Goal: Information Seeking & Learning: Learn about a topic

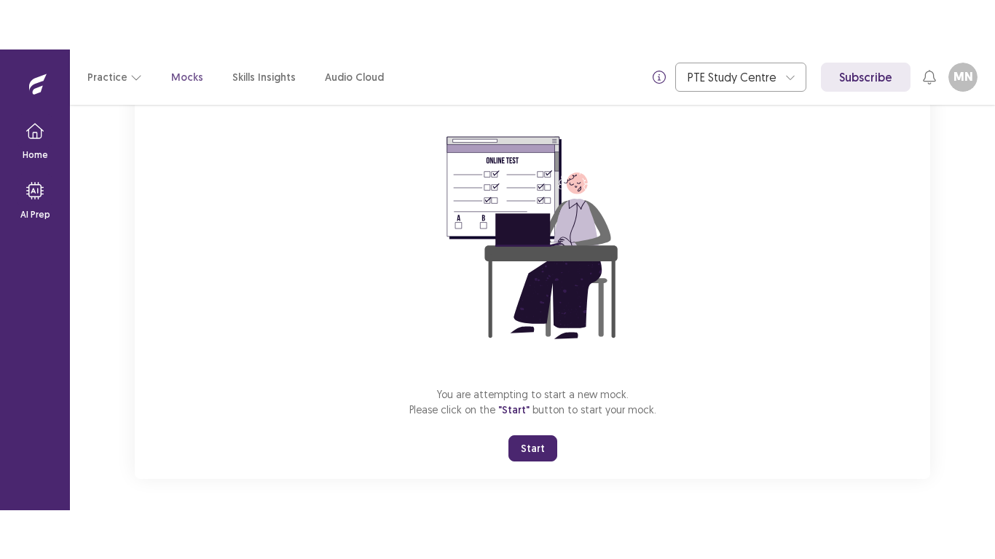
scroll to position [115, 0]
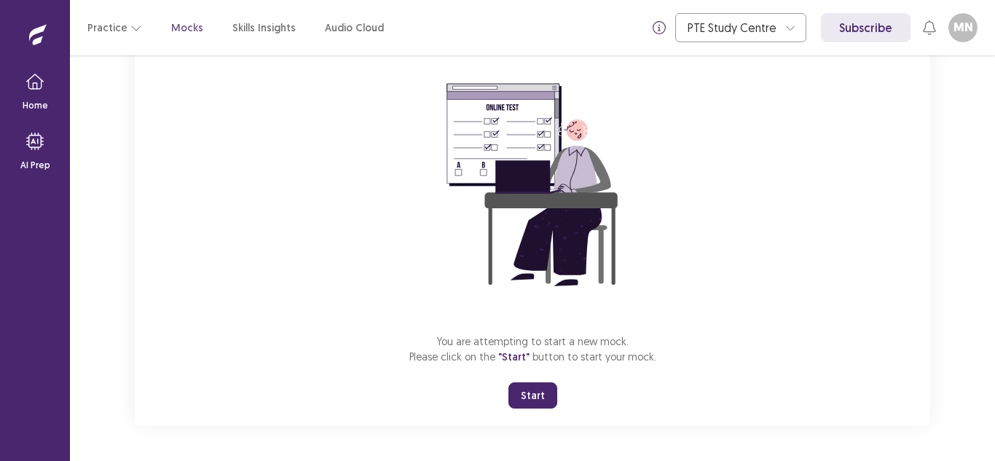
click at [526, 398] on button "Start" at bounding box center [532, 395] width 49 height 26
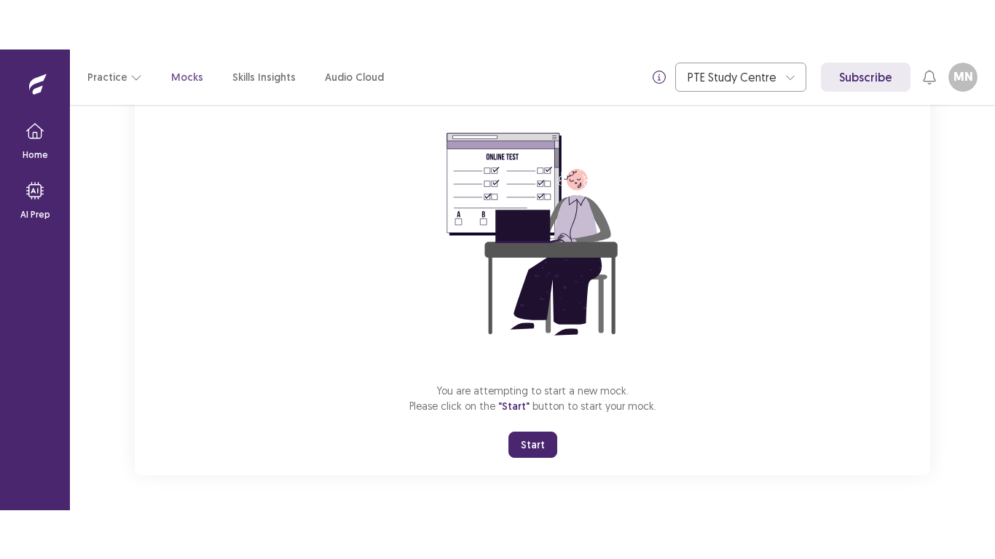
scroll to position [17, 0]
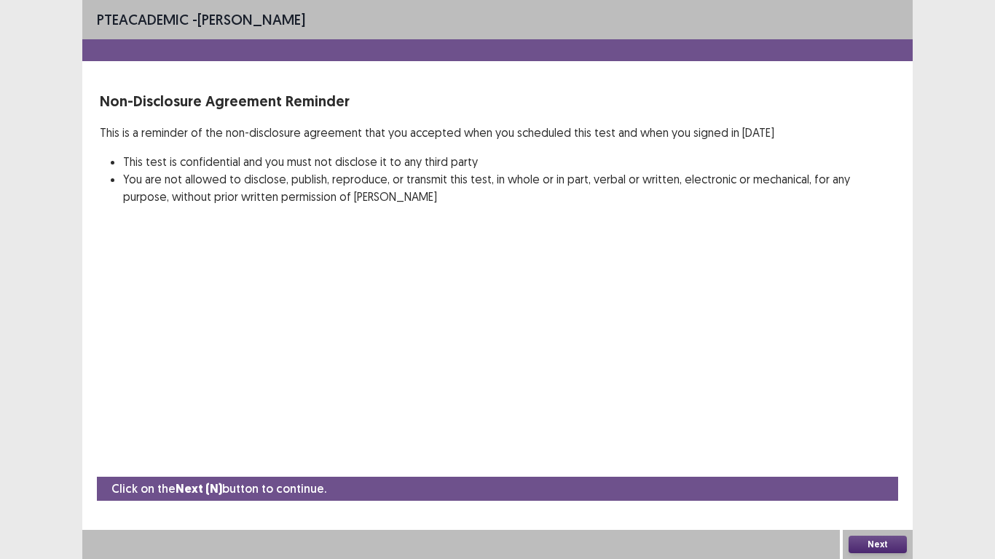
click at [899, 460] on button "Next" at bounding box center [877, 544] width 58 height 17
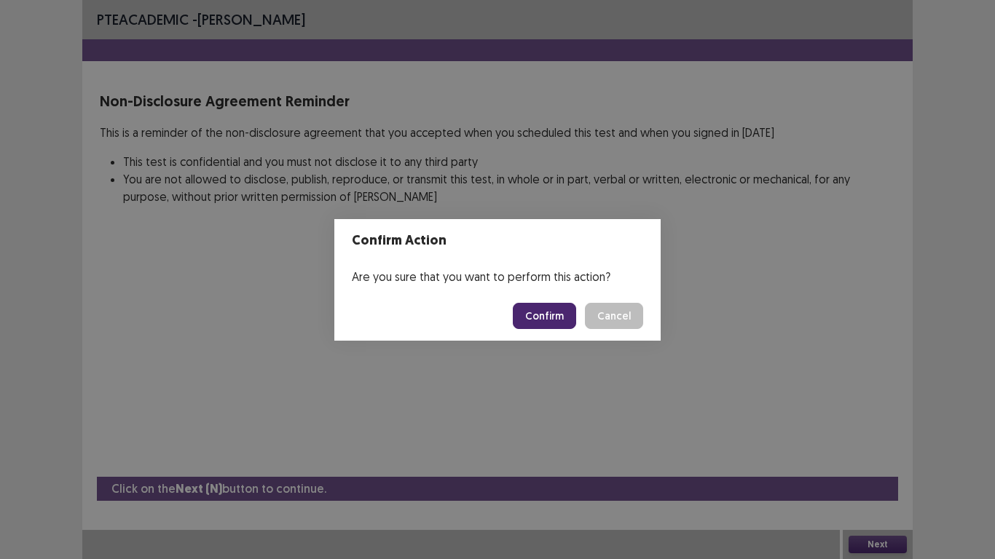
click at [564, 316] on button "Confirm" at bounding box center [544, 316] width 63 height 26
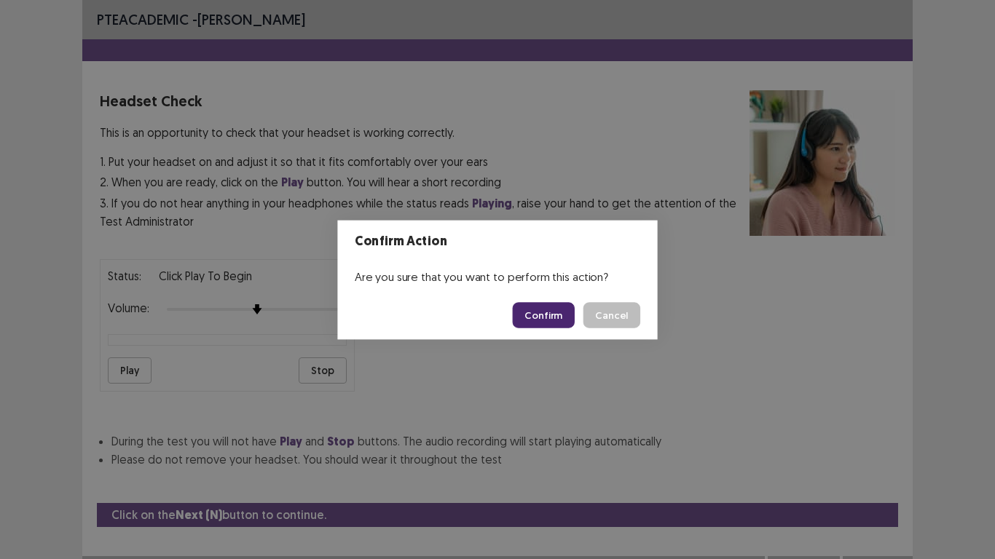
scroll to position [15, 0]
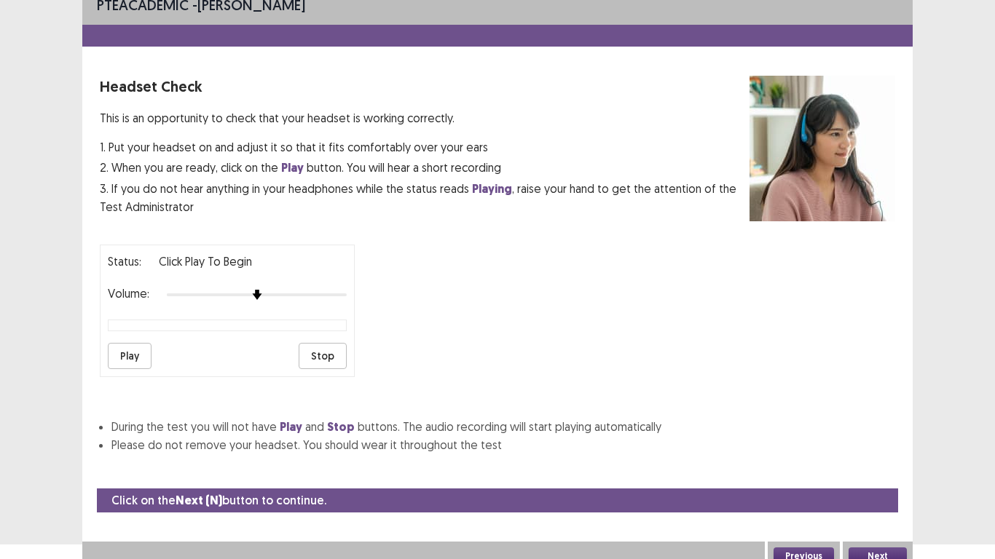
click at [257, 295] on img at bounding box center [257, 295] width 10 height 10
click at [282, 293] on div at bounding box center [257, 295] width 180 height 12
click at [267, 294] on div at bounding box center [221, 295] width 108 height 3
click at [137, 354] on button "Play" at bounding box center [130, 356] width 44 height 26
click at [327, 362] on button "Stop" at bounding box center [323, 356] width 48 height 26
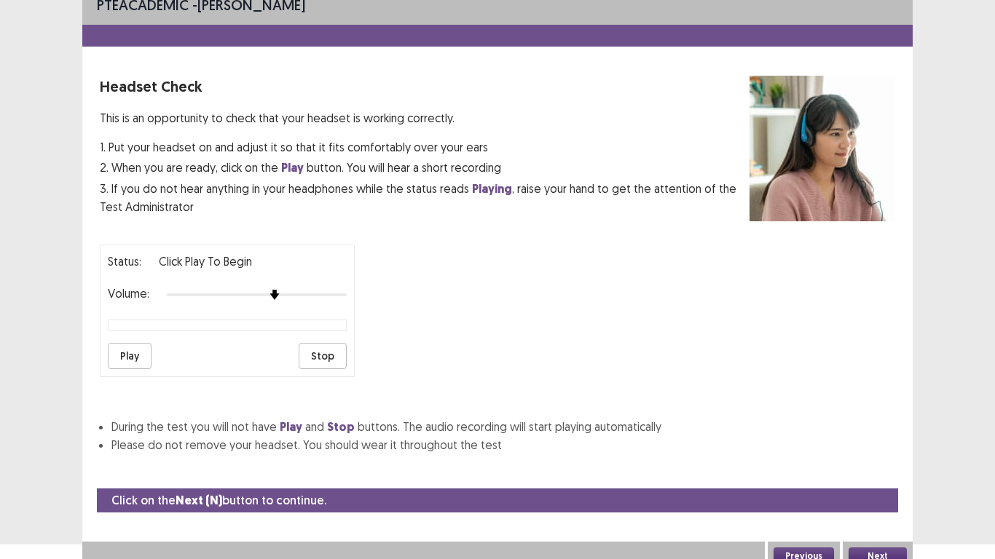
click at [142, 350] on button "Play" at bounding box center [130, 356] width 44 height 26
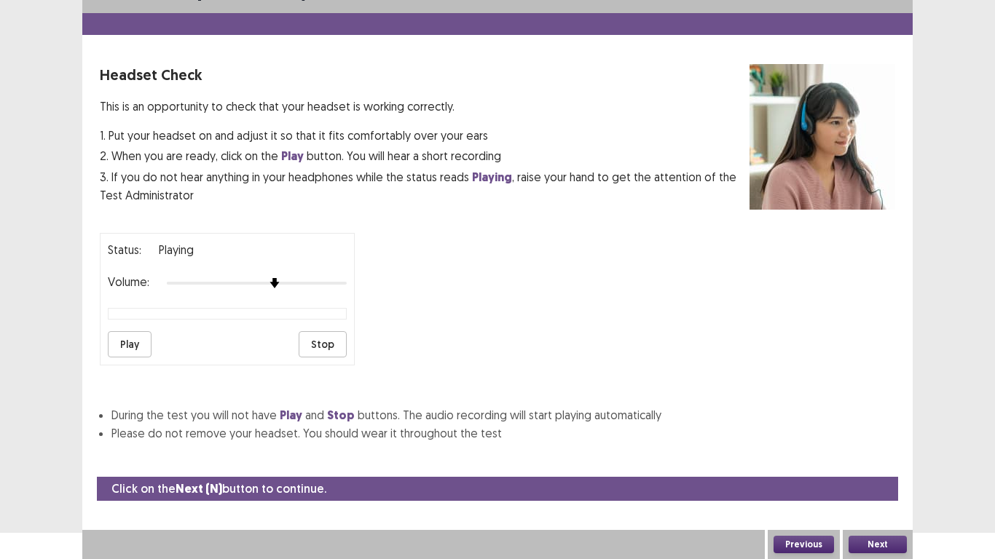
click at [307, 280] on div at bounding box center [257, 283] width 180 height 12
click at [320, 283] on div at bounding box center [257, 283] width 180 height 12
click at [347, 284] on div at bounding box center [257, 283] width 180 height 12
click at [337, 284] on div at bounding box center [257, 283] width 180 height 12
click at [317, 281] on div at bounding box center [257, 283] width 180 height 12
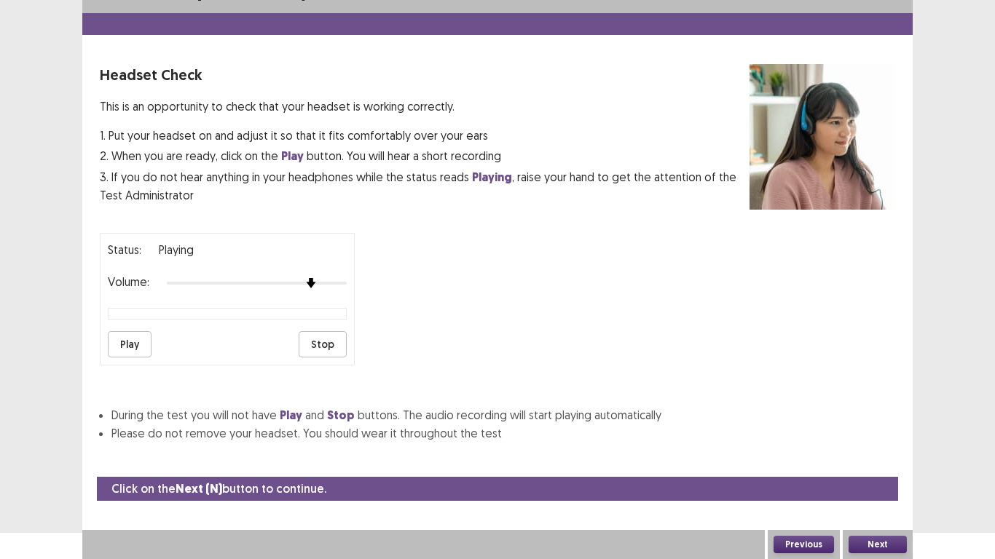
click at [324, 343] on button "Stop" at bounding box center [323, 344] width 48 height 26
click at [135, 335] on button "Play" at bounding box center [130, 344] width 44 height 26
click at [891, 460] on div "Next" at bounding box center [878, 544] width 70 height 29
click at [889, 460] on button "Next" at bounding box center [877, 544] width 58 height 17
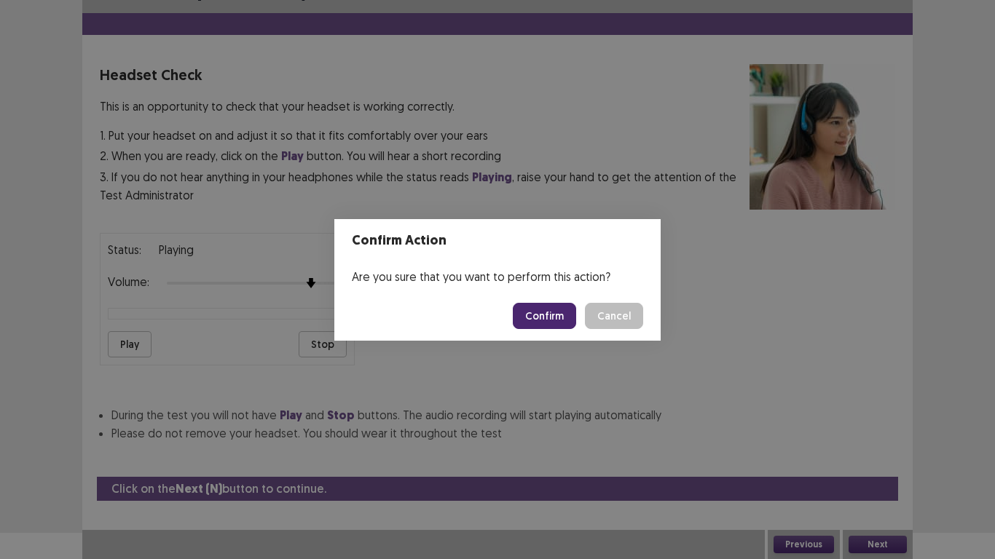
click at [546, 312] on button "Confirm" at bounding box center [544, 316] width 63 height 26
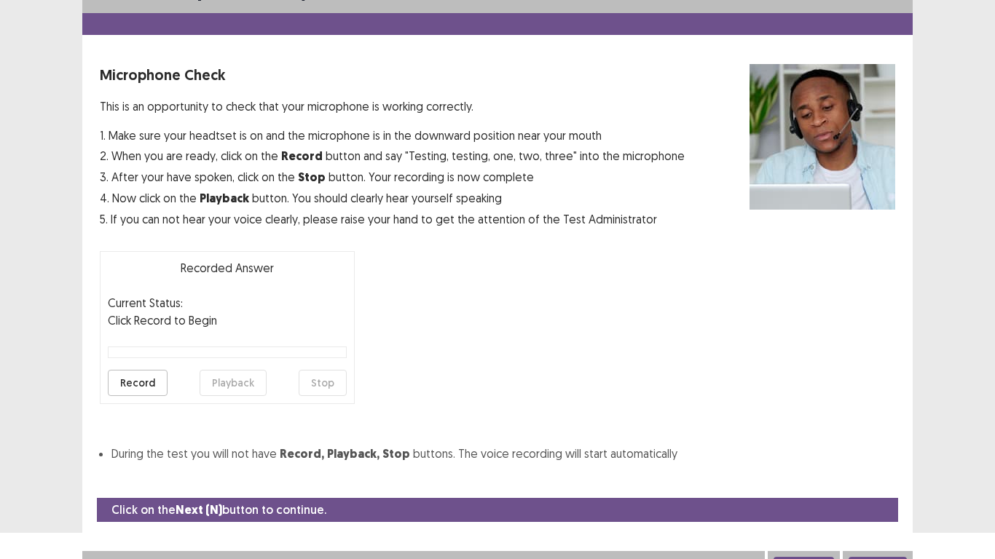
scroll to position [42, 0]
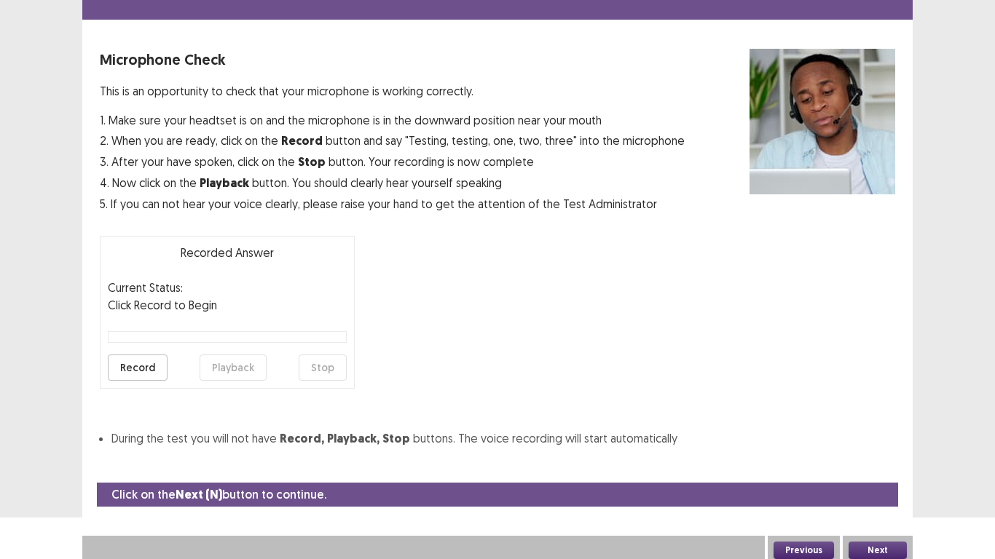
click at [151, 371] on button "Record" at bounding box center [138, 368] width 60 height 26
click at [337, 367] on button "Stop" at bounding box center [323, 368] width 48 height 26
click at [231, 372] on button "Playback" at bounding box center [233, 368] width 67 height 26
click at [139, 365] on button "Record" at bounding box center [138, 368] width 60 height 26
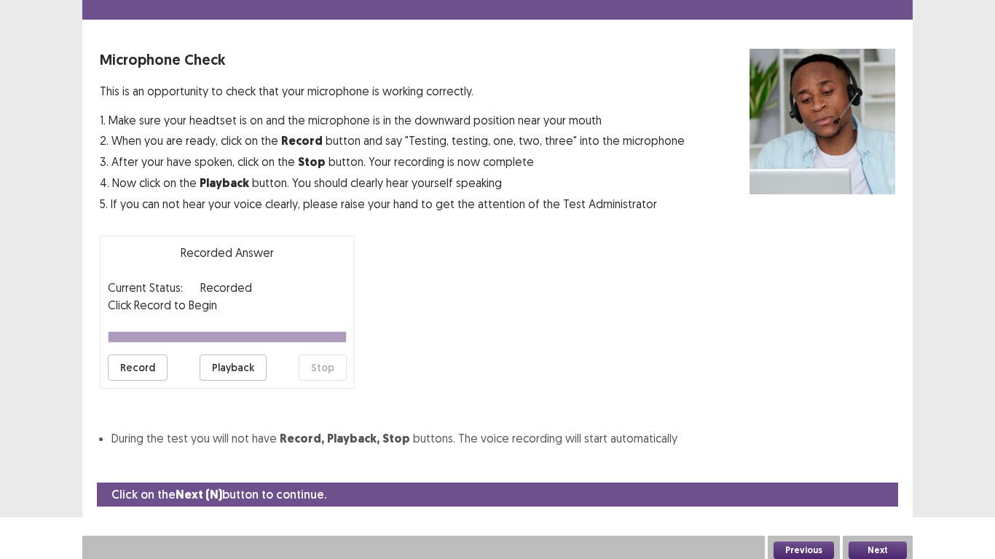
click at [237, 368] on button "Playback" at bounding box center [233, 368] width 67 height 26
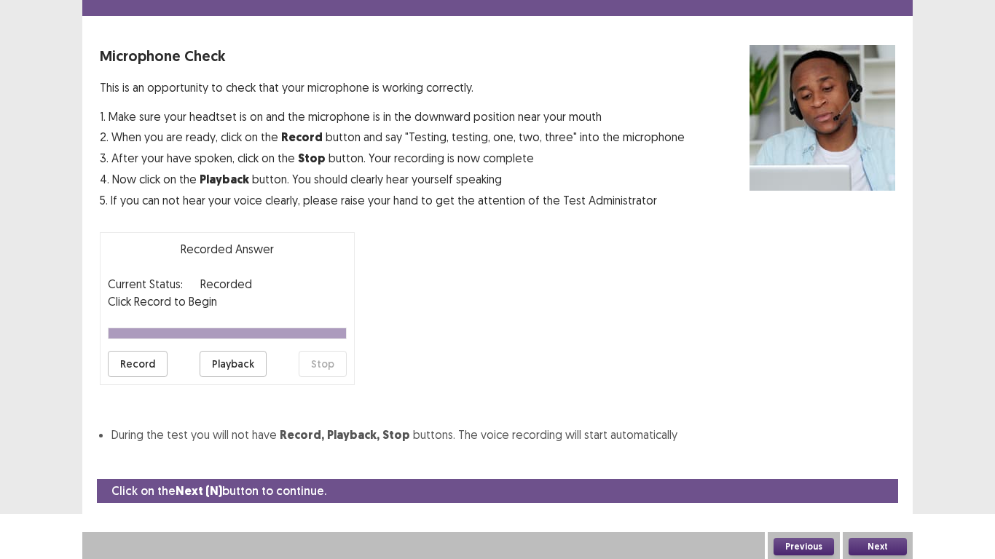
scroll to position [47, 0]
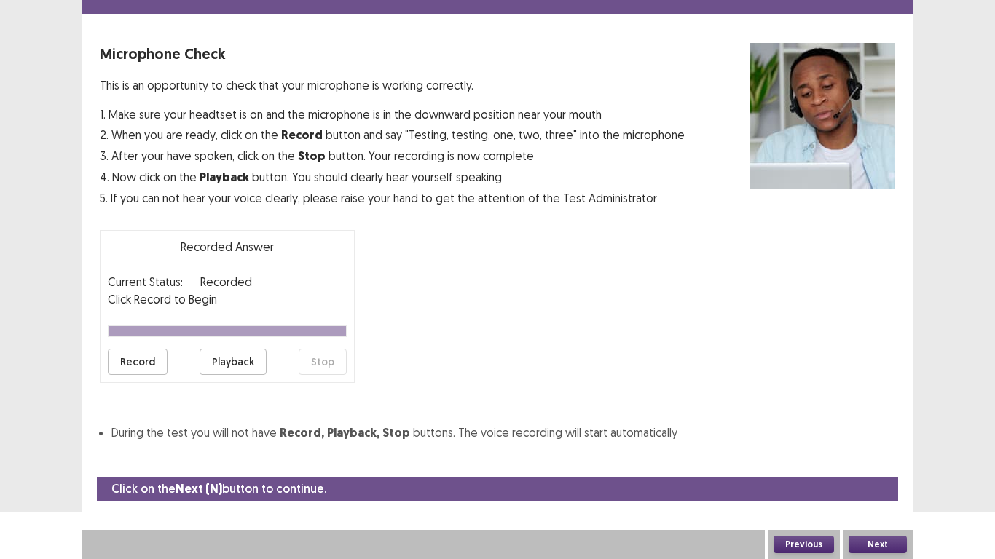
click at [874, 460] on button "Next" at bounding box center [877, 544] width 58 height 17
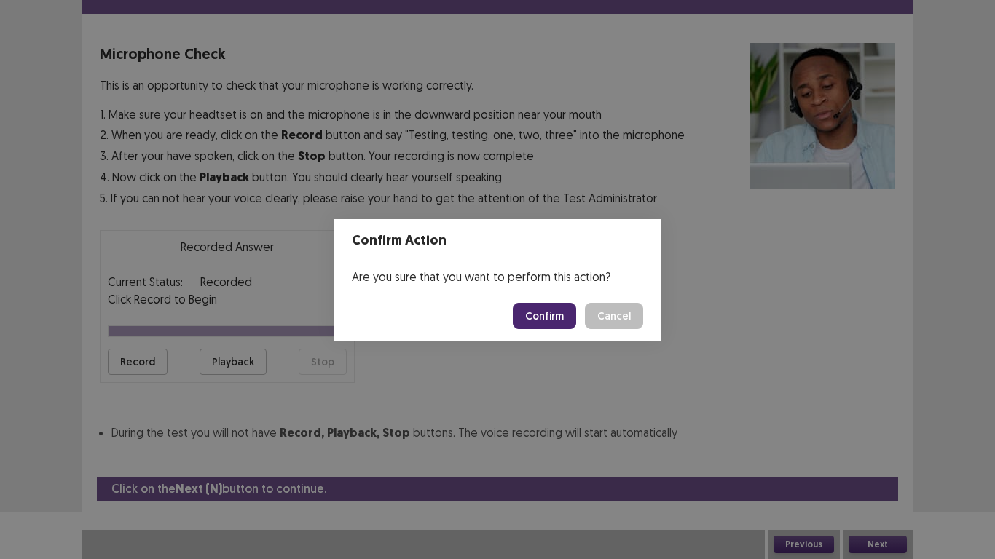
click at [556, 310] on button "Confirm" at bounding box center [544, 316] width 63 height 26
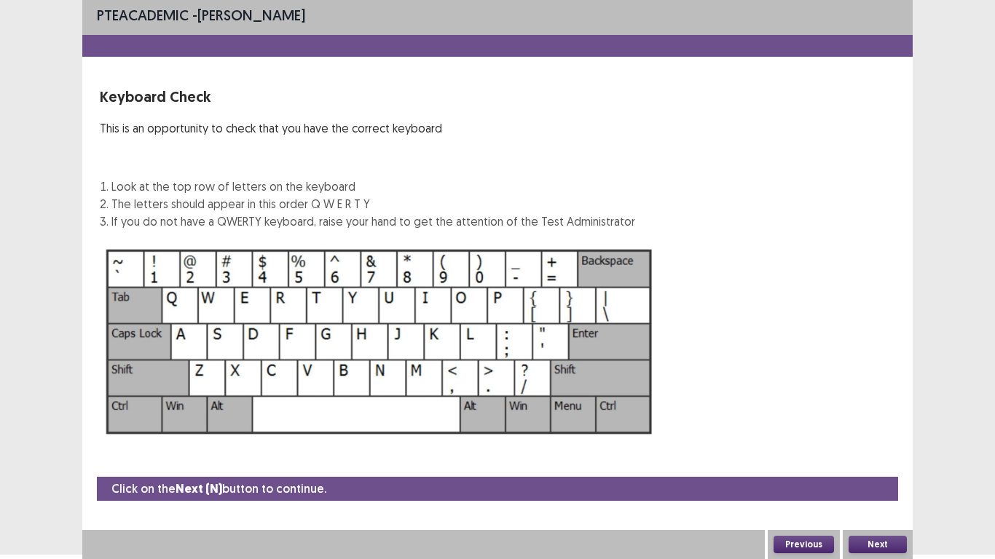
scroll to position [4, 0]
click at [878, 460] on button "Next" at bounding box center [877, 544] width 58 height 17
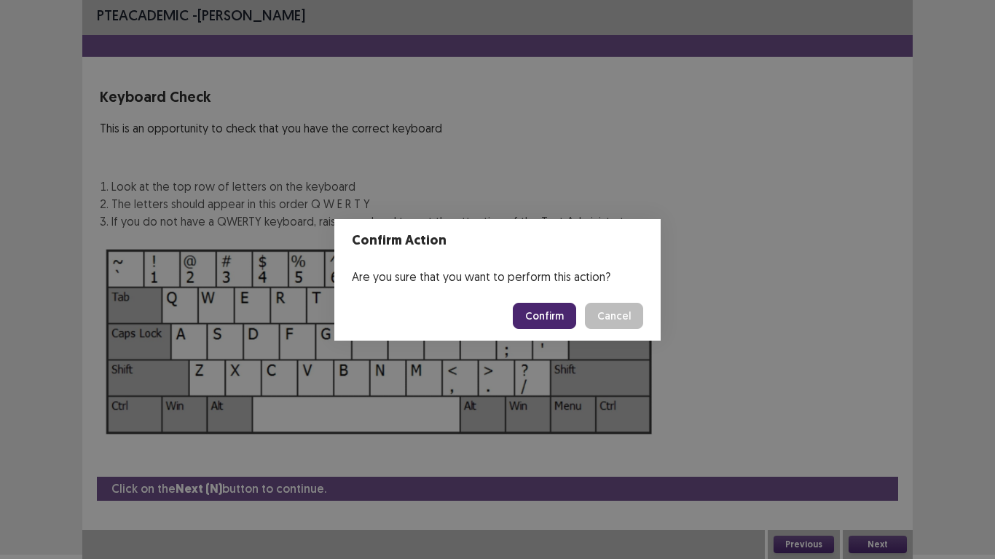
click at [526, 318] on button "Confirm" at bounding box center [544, 316] width 63 height 26
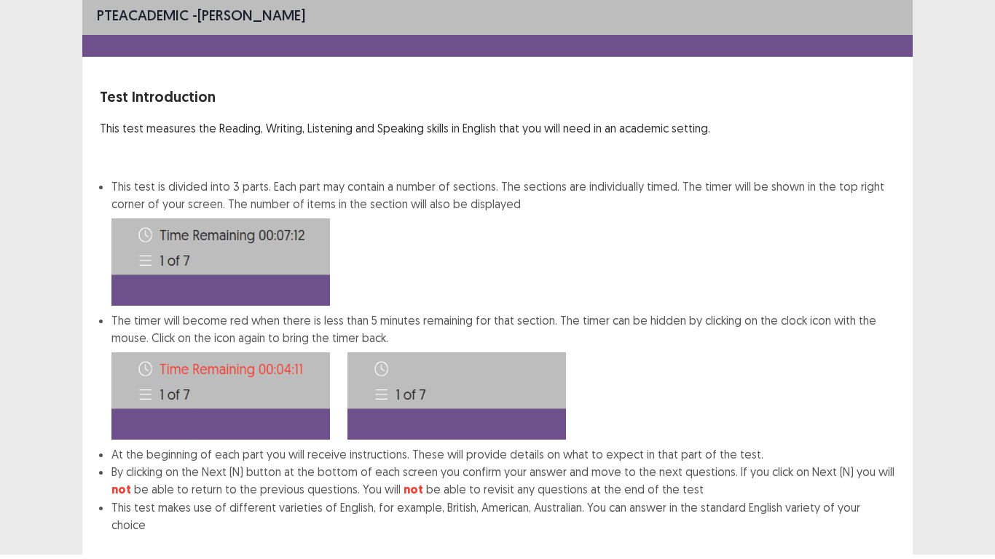
scroll to position [79, 0]
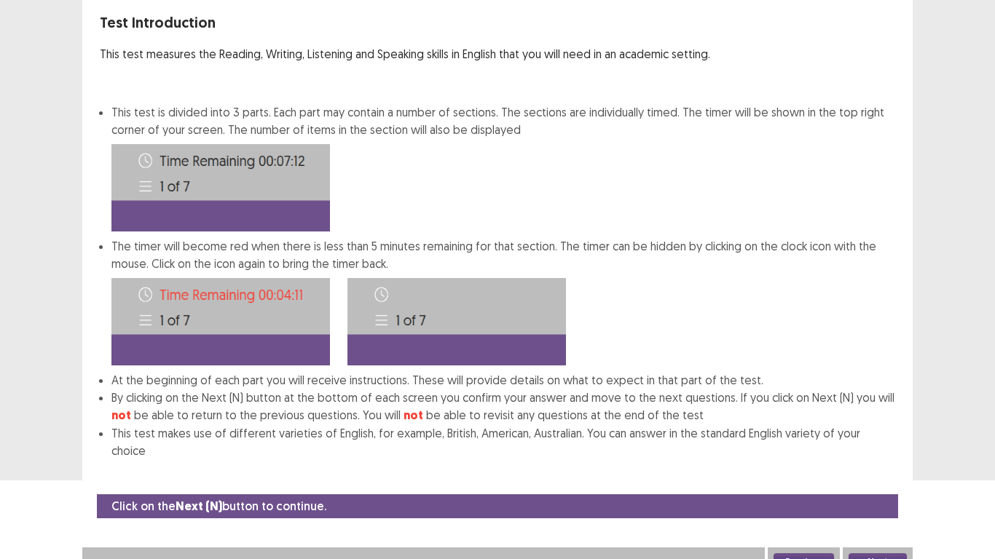
click at [865, 460] on button "Next" at bounding box center [877, 562] width 58 height 17
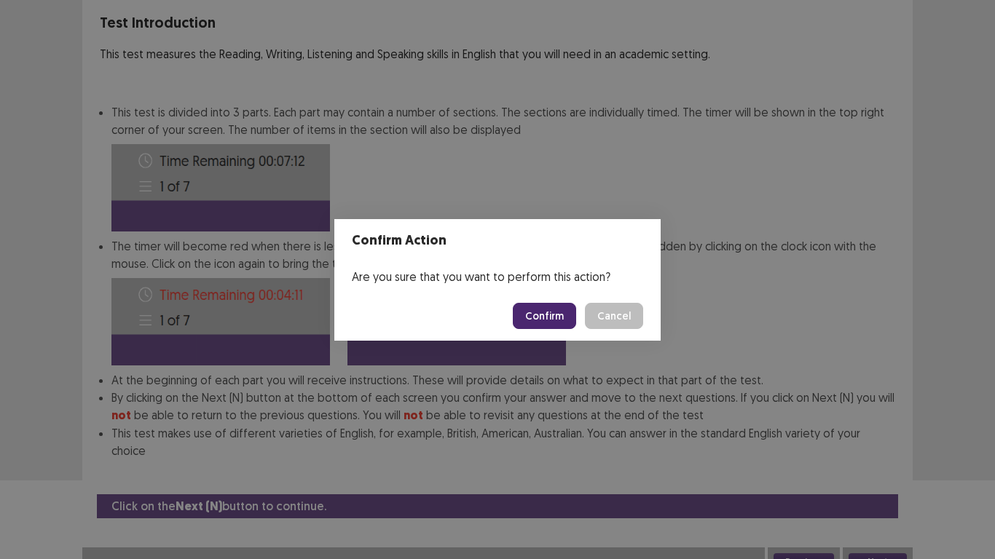
click at [557, 313] on button "Confirm" at bounding box center [544, 316] width 63 height 26
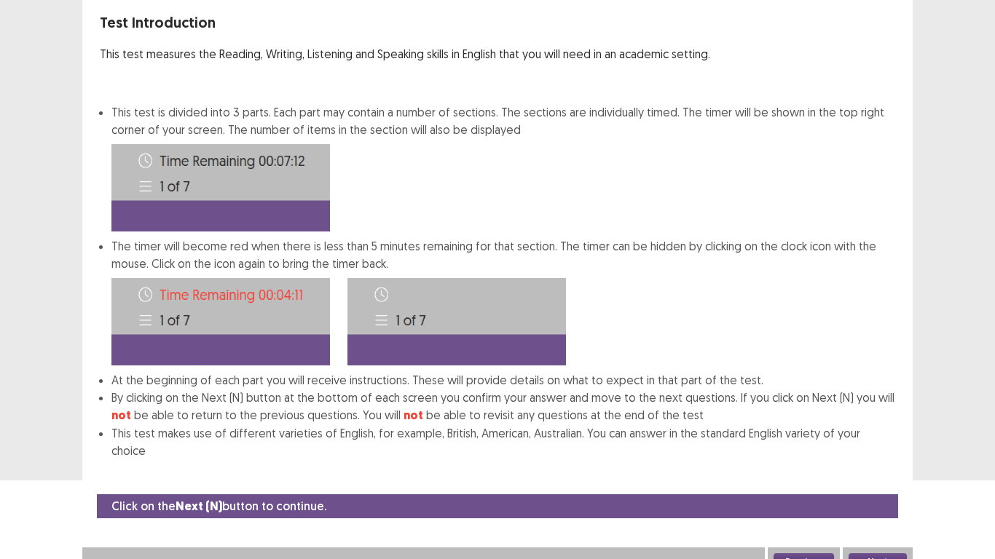
scroll to position [0, 0]
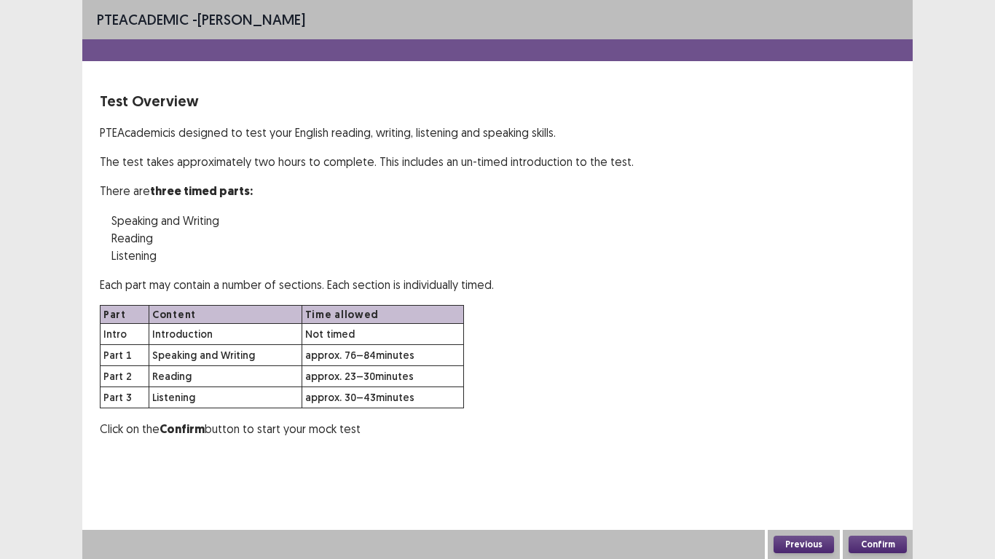
click at [891, 460] on button "Confirm" at bounding box center [877, 544] width 58 height 17
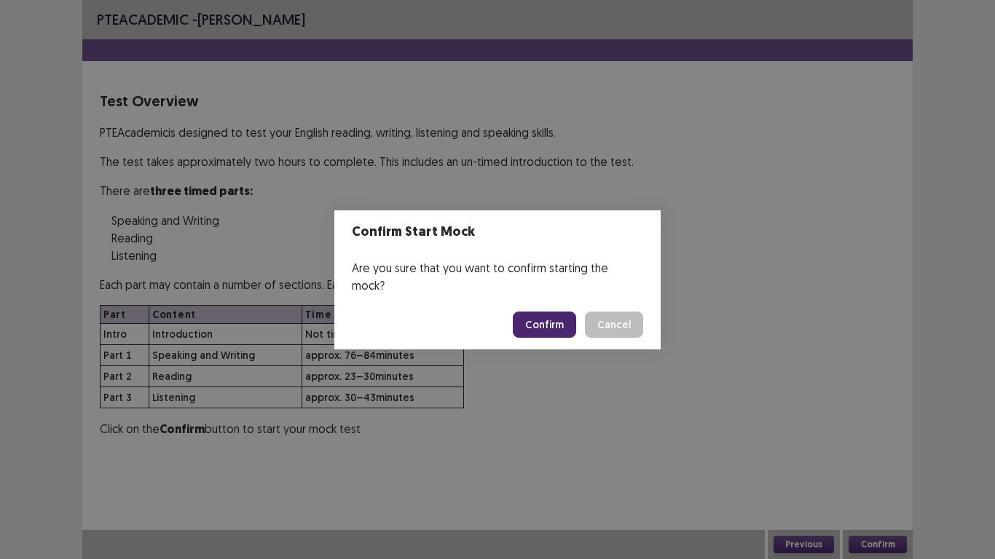
click at [549, 312] on button "Confirm" at bounding box center [544, 325] width 63 height 26
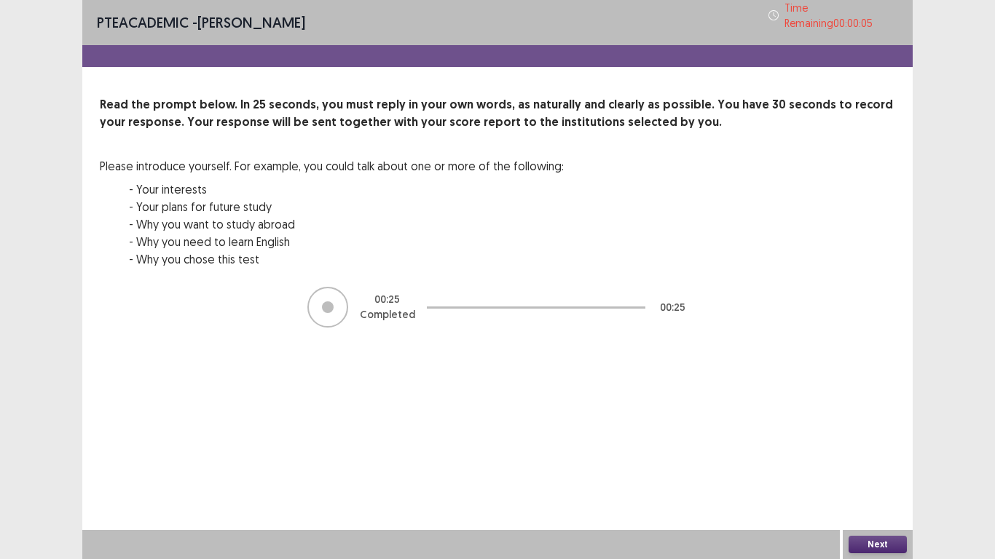
click at [883, 460] on div "Next" at bounding box center [878, 544] width 70 height 29
click at [883, 460] on button "Next" at bounding box center [877, 544] width 58 height 17
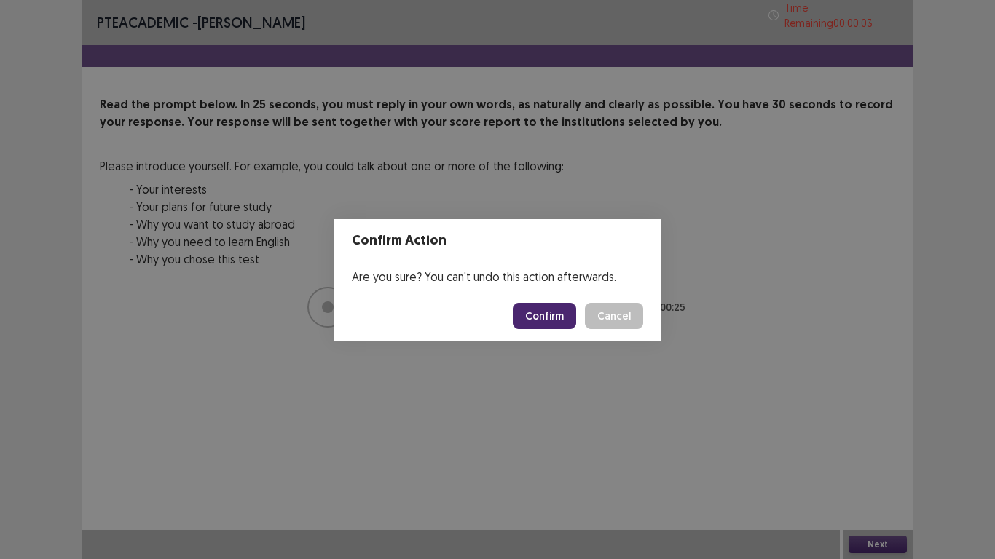
click at [534, 305] on button "Confirm" at bounding box center [544, 316] width 63 height 26
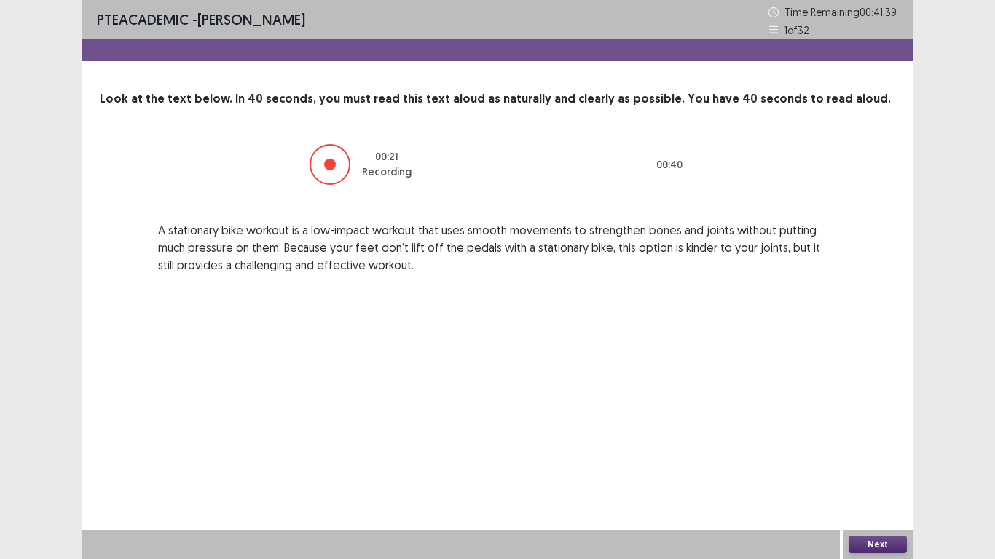
click at [877, 460] on button "Next" at bounding box center [877, 544] width 58 height 17
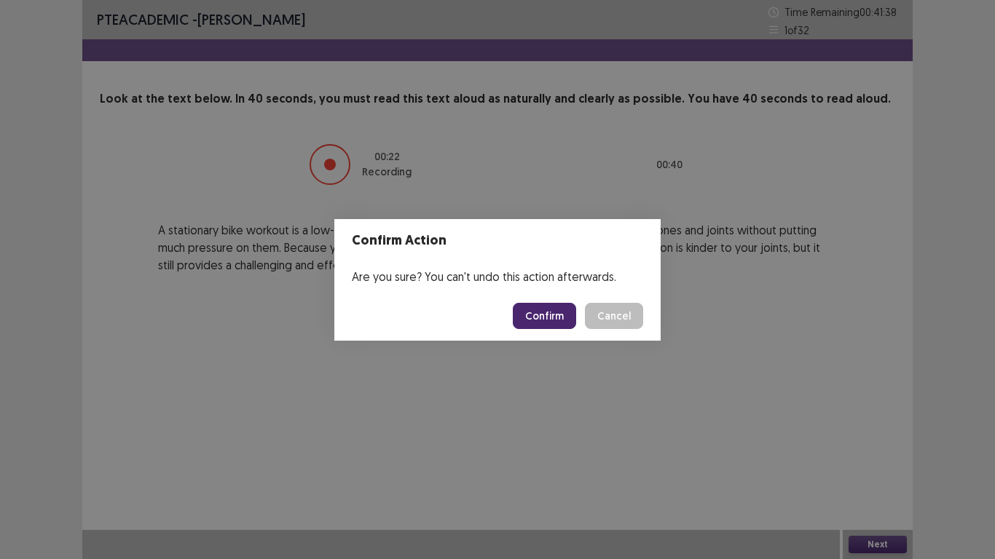
click at [554, 312] on button "Confirm" at bounding box center [544, 316] width 63 height 26
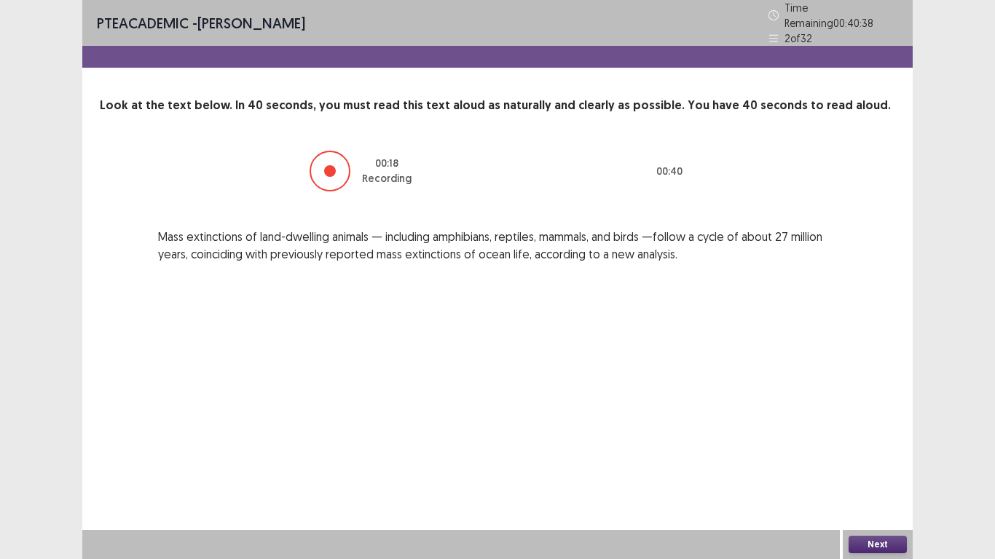
click at [878, 460] on button "Next" at bounding box center [877, 544] width 58 height 17
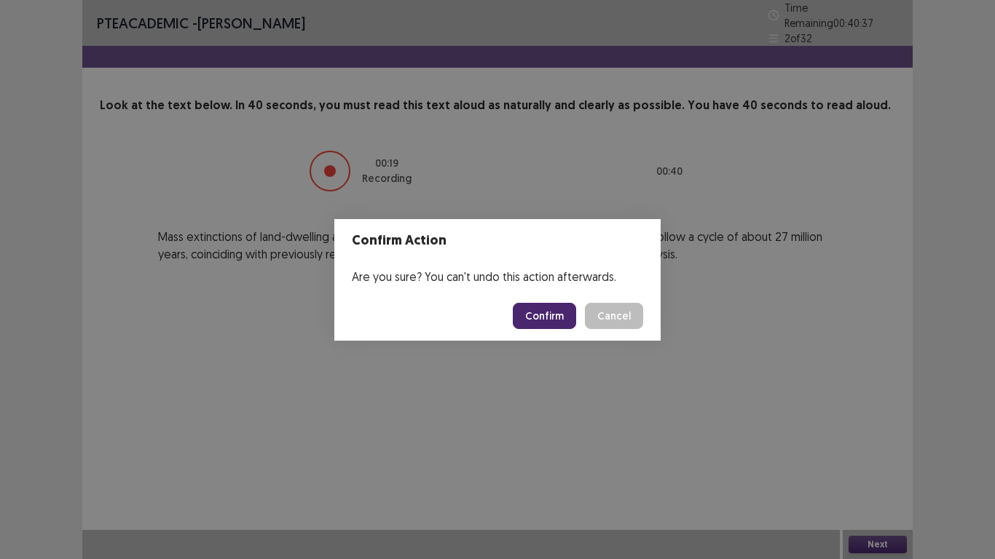
click at [535, 311] on button "Confirm" at bounding box center [544, 316] width 63 height 26
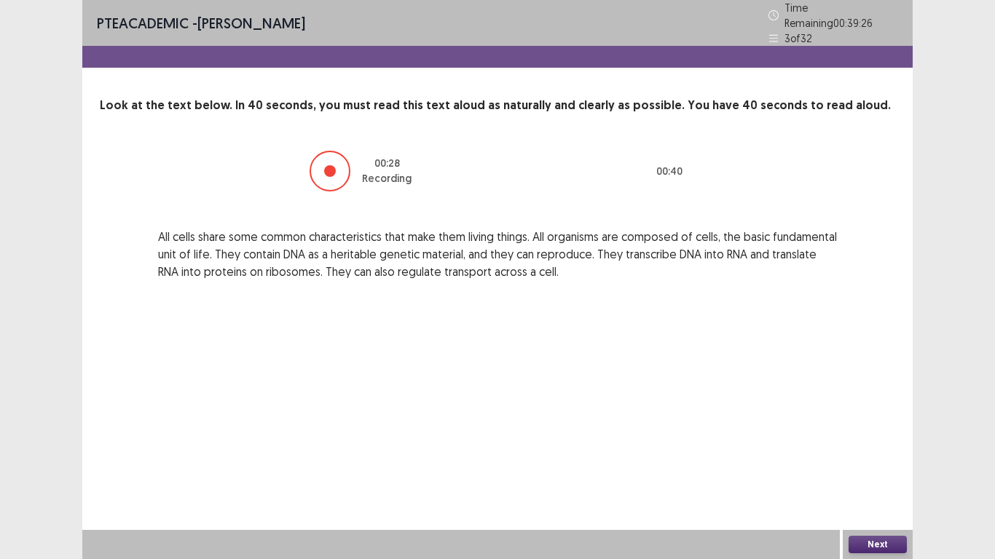
click at [888, 460] on button "Next" at bounding box center [877, 544] width 58 height 17
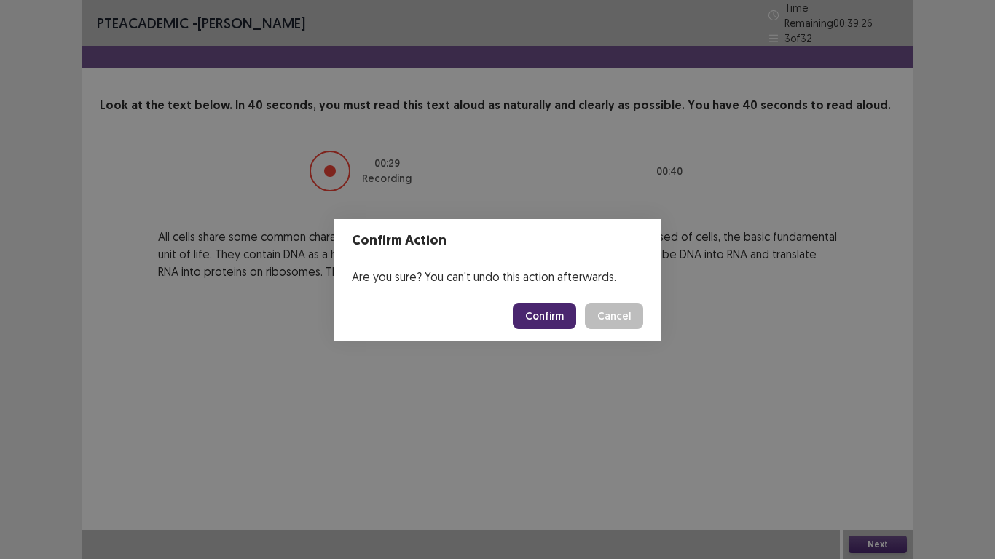
click at [562, 318] on button "Confirm" at bounding box center [544, 316] width 63 height 26
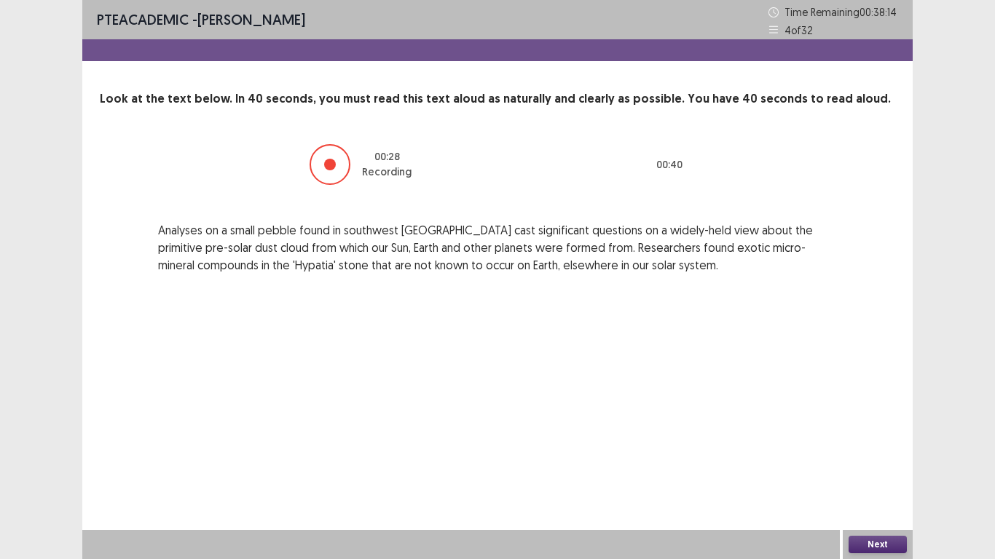
click at [882, 460] on button "Next" at bounding box center [877, 544] width 58 height 17
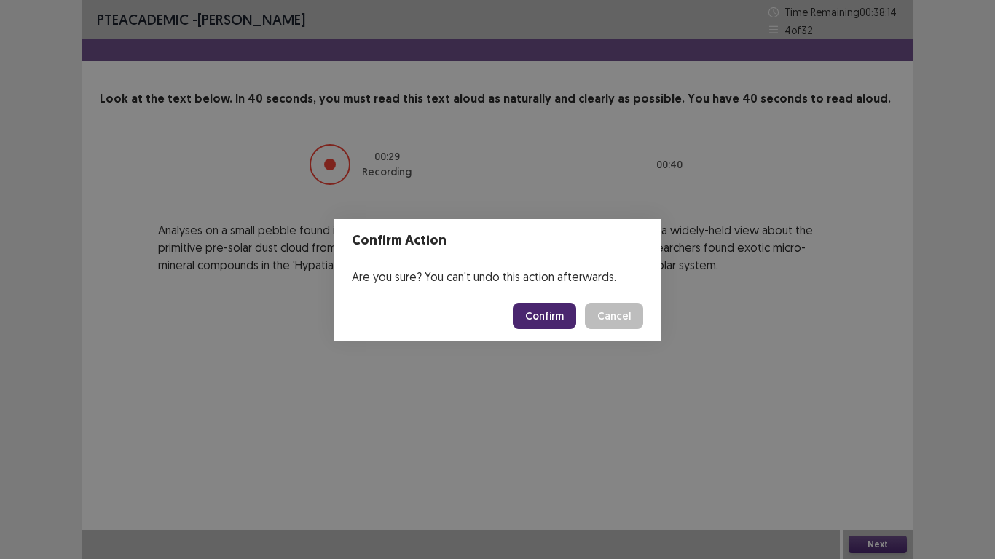
click at [519, 312] on button "Confirm" at bounding box center [544, 316] width 63 height 26
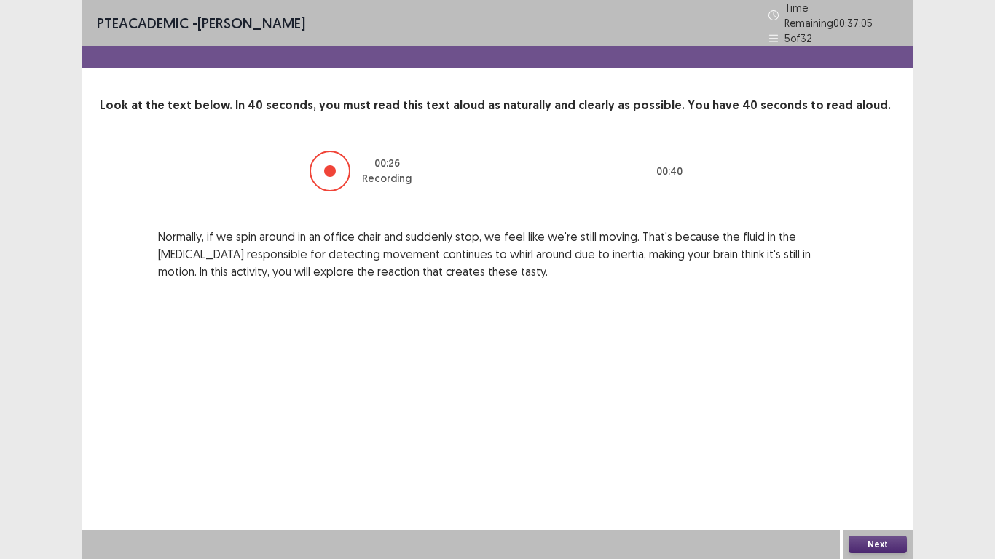
click at [889, 460] on div "Next" at bounding box center [878, 544] width 70 height 29
click at [889, 460] on button "Next" at bounding box center [877, 544] width 58 height 17
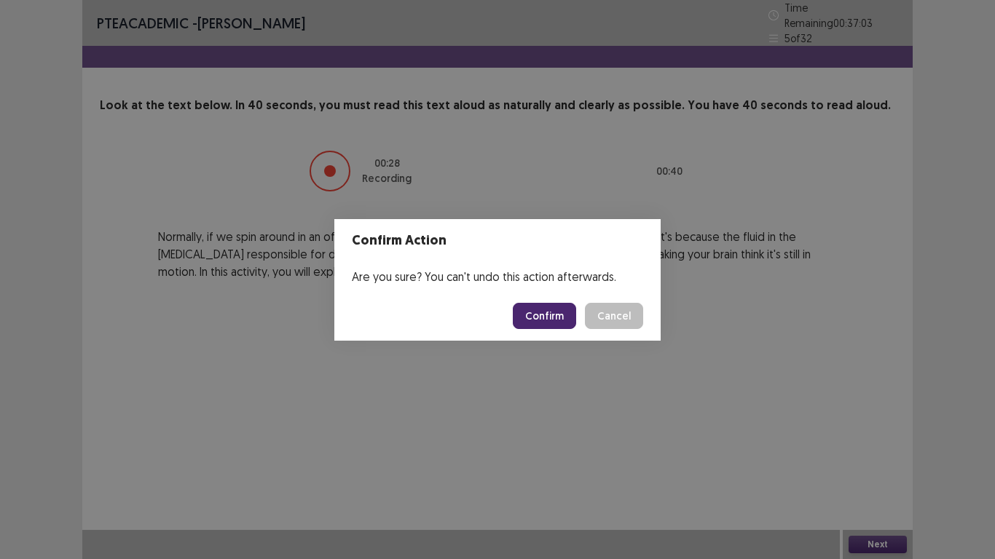
click at [548, 312] on button "Confirm" at bounding box center [544, 316] width 63 height 26
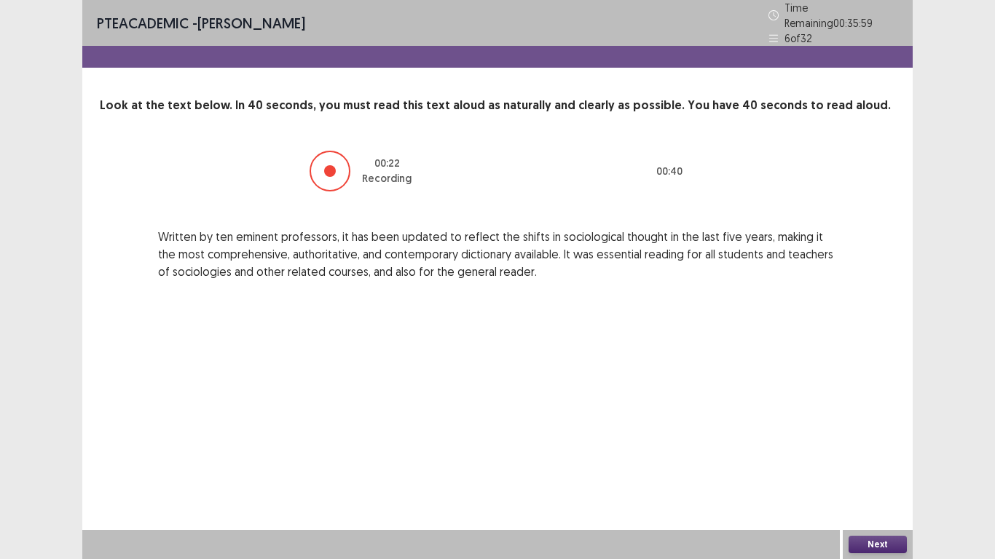
click at [871, 460] on div "Next" at bounding box center [878, 544] width 70 height 29
click at [871, 460] on button "Next" at bounding box center [877, 544] width 58 height 17
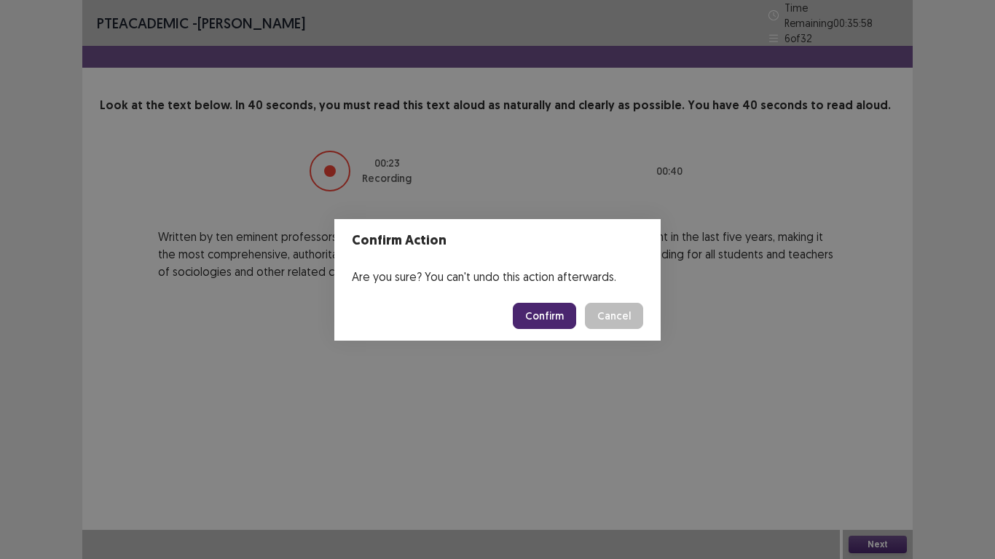
click at [522, 314] on button "Confirm" at bounding box center [544, 316] width 63 height 26
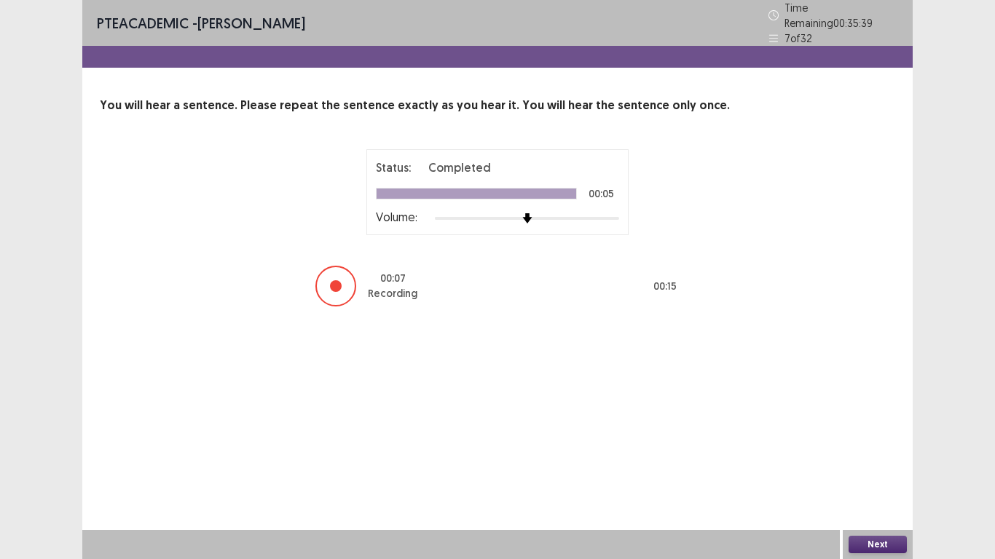
click at [881, 460] on button "Next" at bounding box center [877, 544] width 58 height 17
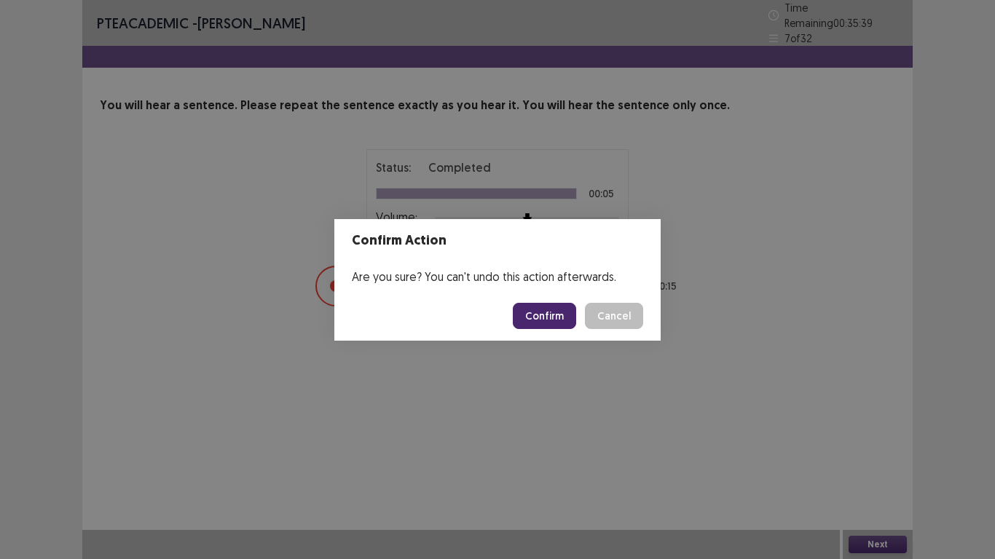
click at [546, 301] on footer "Confirm Cancel" at bounding box center [497, 316] width 326 height 50
click at [548, 309] on button "Confirm" at bounding box center [544, 316] width 63 height 26
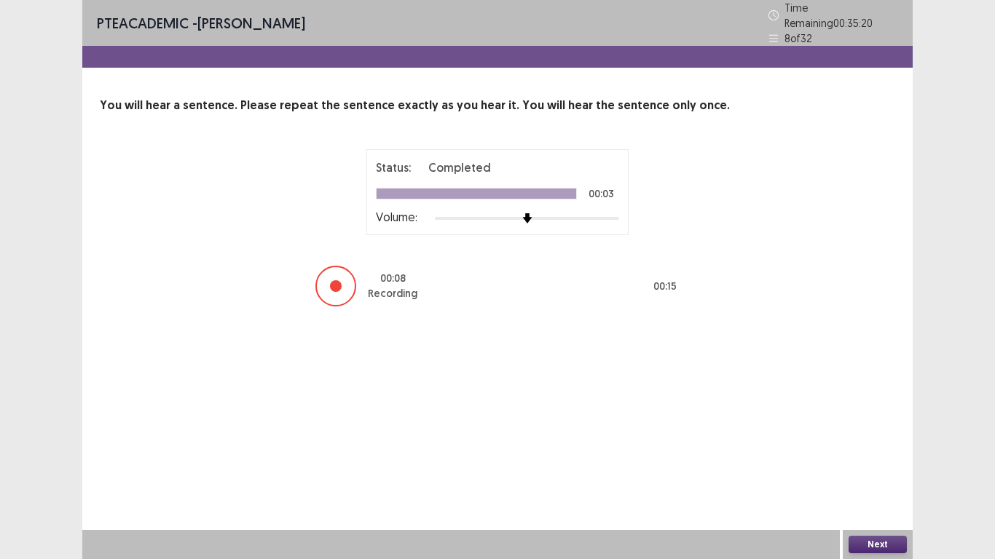
click at [878, 460] on button "Next" at bounding box center [877, 544] width 58 height 17
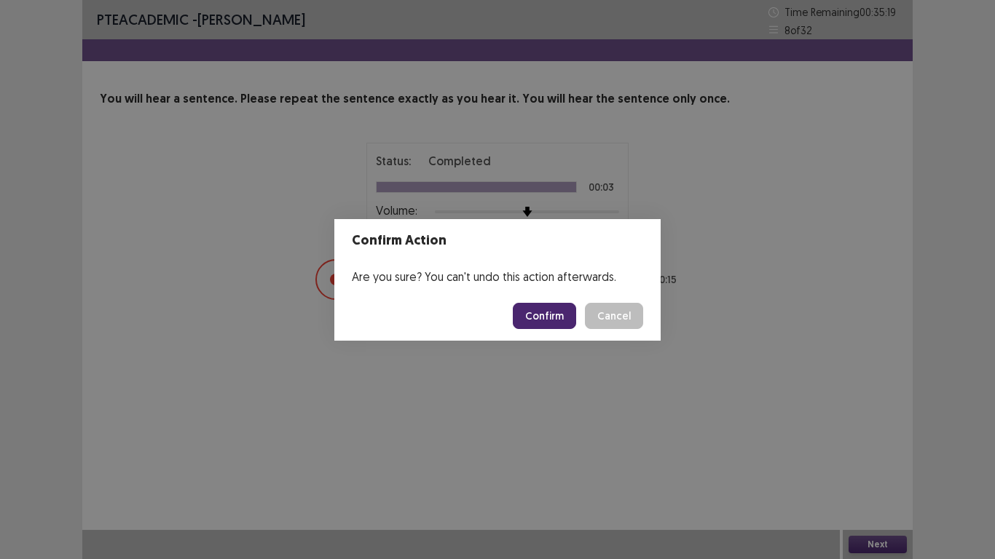
click at [536, 316] on button "Confirm" at bounding box center [544, 316] width 63 height 26
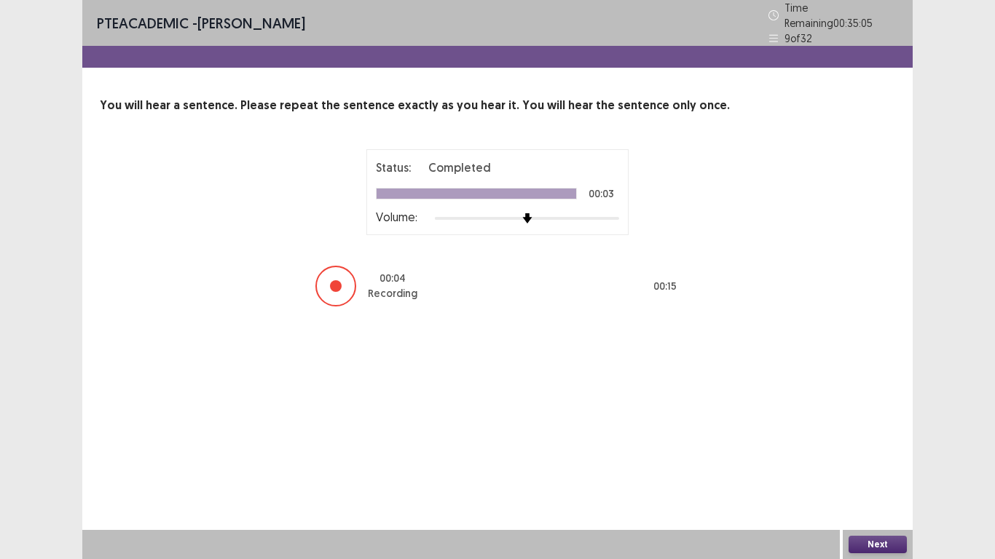
click at [873, 460] on button "Next" at bounding box center [877, 544] width 58 height 17
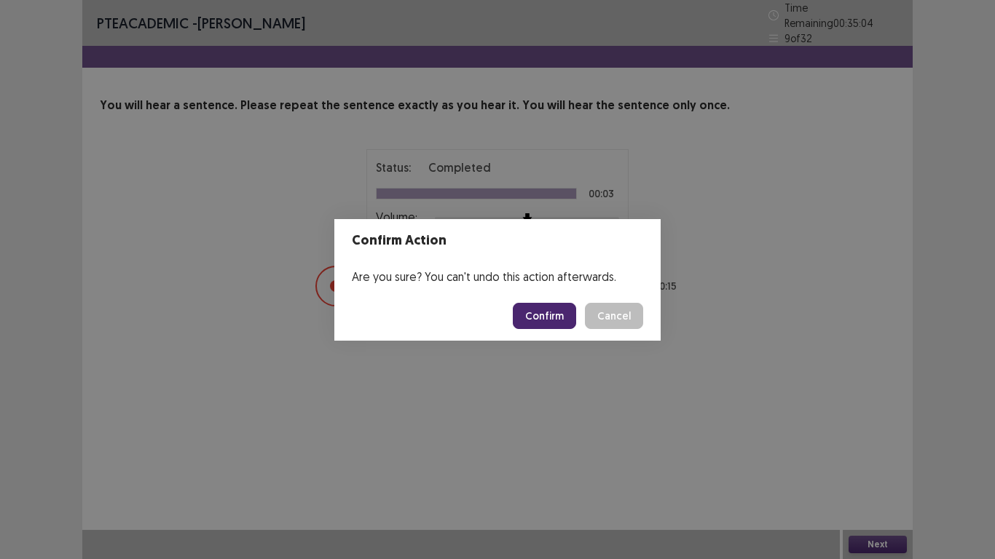
click at [570, 318] on button "Confirm" at bounding box center [544, 316] width 63 height 26
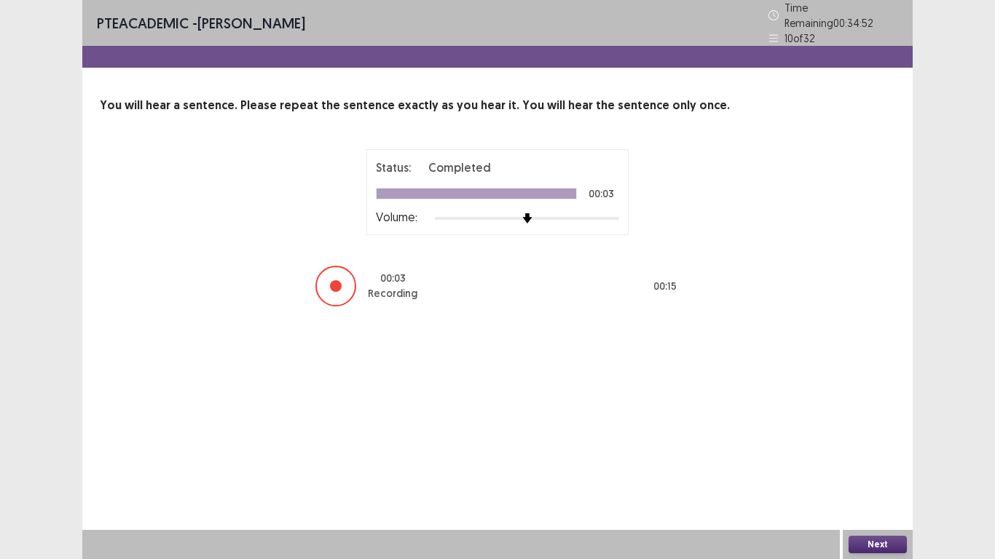
click at [918, 460] on div "PTE academic - [PERSON_NAME] Time Remaining 00 : 34 : 52 10 of 32 You will hear…" at bounding box center [497, 279] width 995 height 559
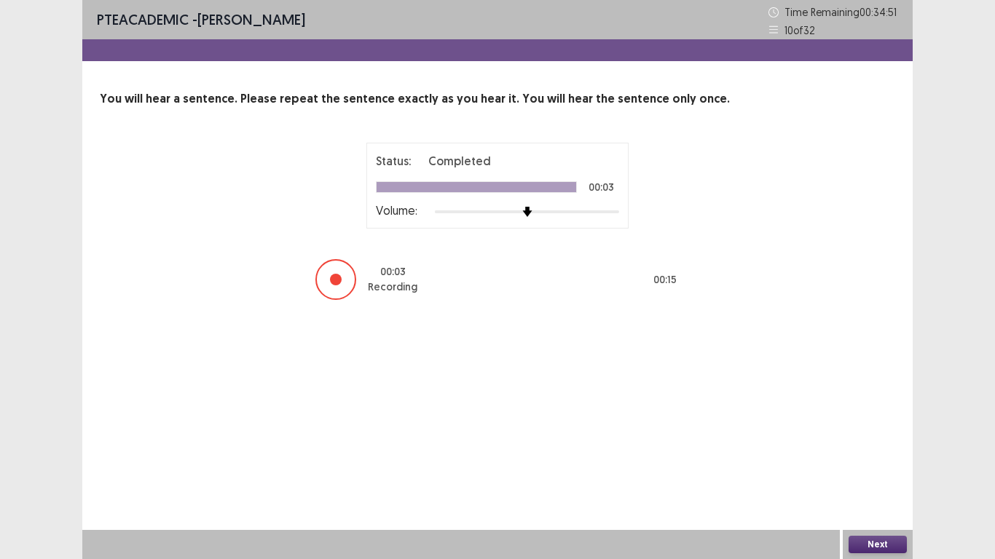
click at [883, 460] on button "Next" at bounding box center [877, 544] width 58 height 17
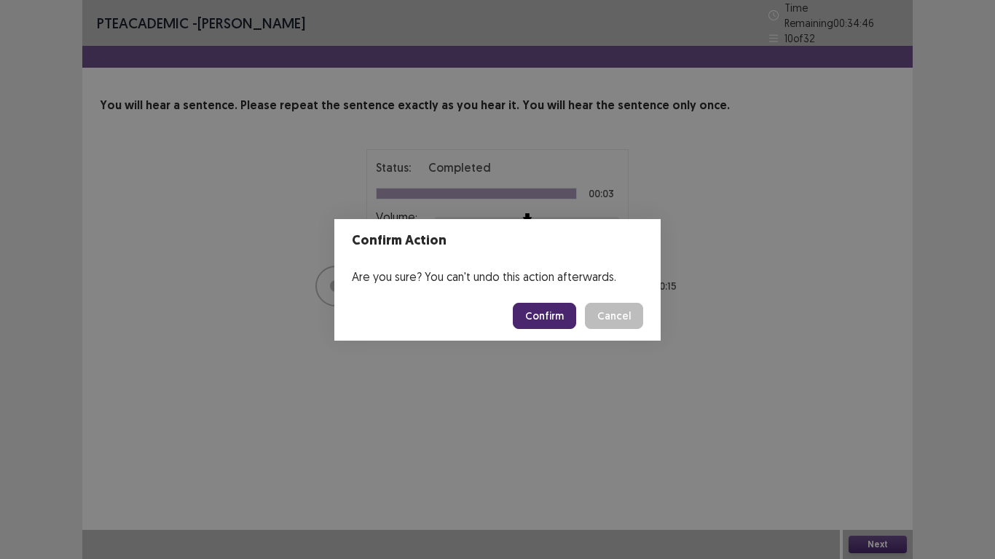
click at [554, 300] on footer "Confirm Cancel" at bounding box center [497, 316] width 326 height 50
click at [543, 312] on button "Confirm" at bounding box center [544, 316] width 63 height 26
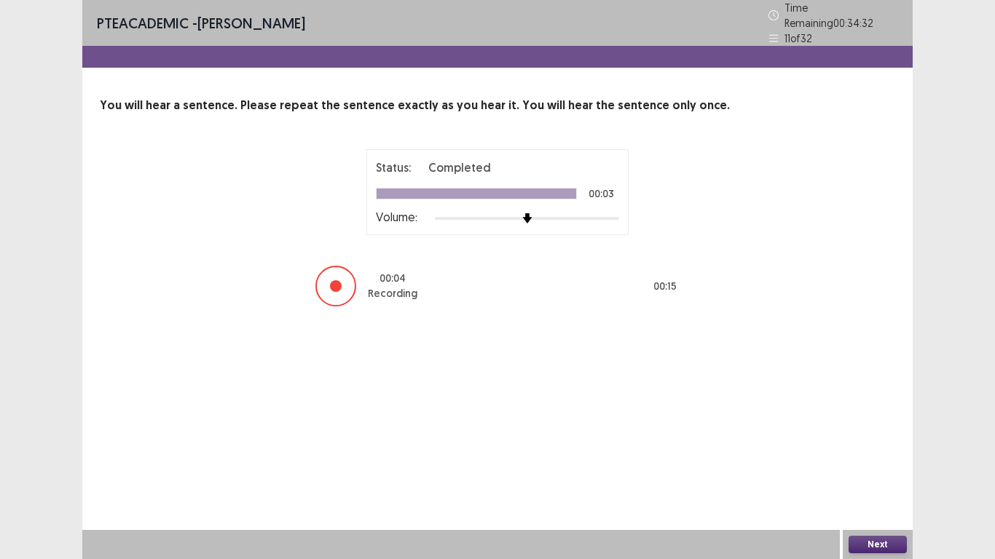
click at [865, 460] on button "Next" at bounding box center [877, 544] width 58 height 17
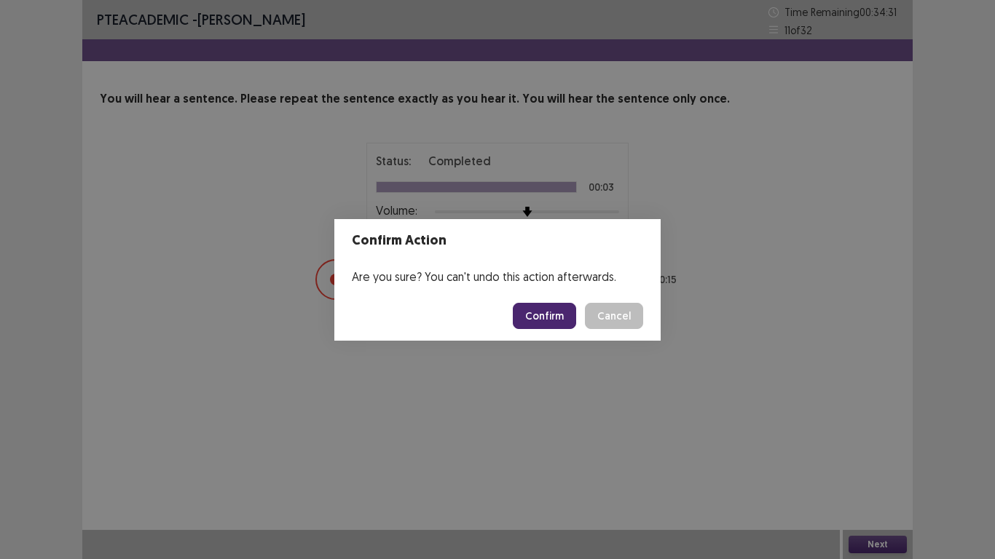
click at [537, 304] on button "Confirm" at bounding box center [544, 316] width 63 height 26
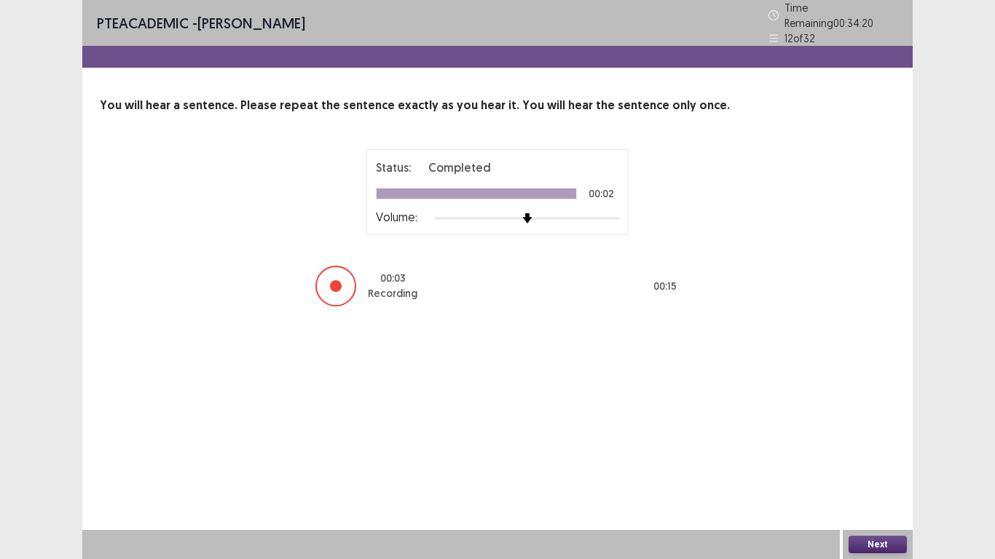
click at [860, 460] on button "Next" at bounding box center [877, 544] width 58 height 17
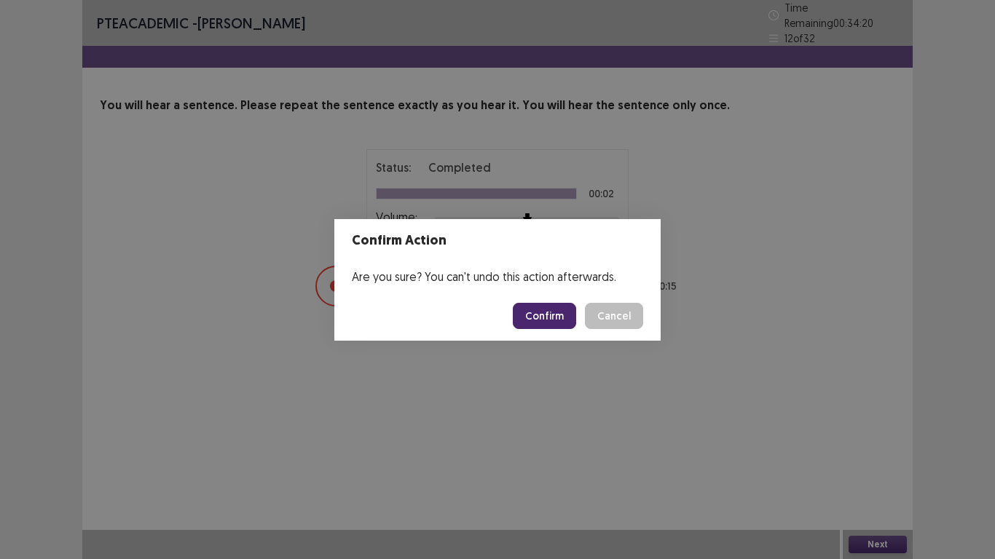
click at [545, 303] on button "Confirm" at bounding box center [544, 316] width 63 height 26
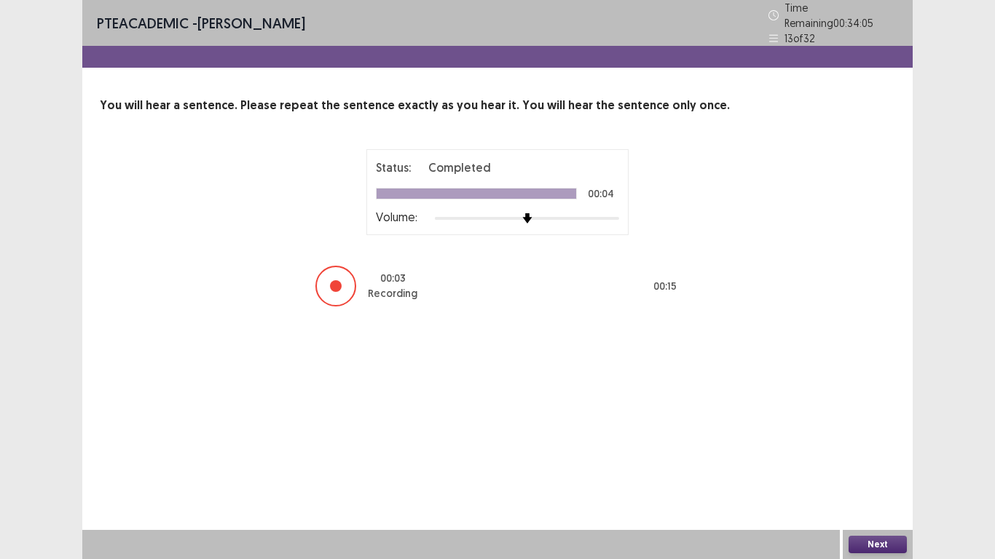
click at [888, 460] on button "Next" at bounding box center [877, 544] width 58 height 17
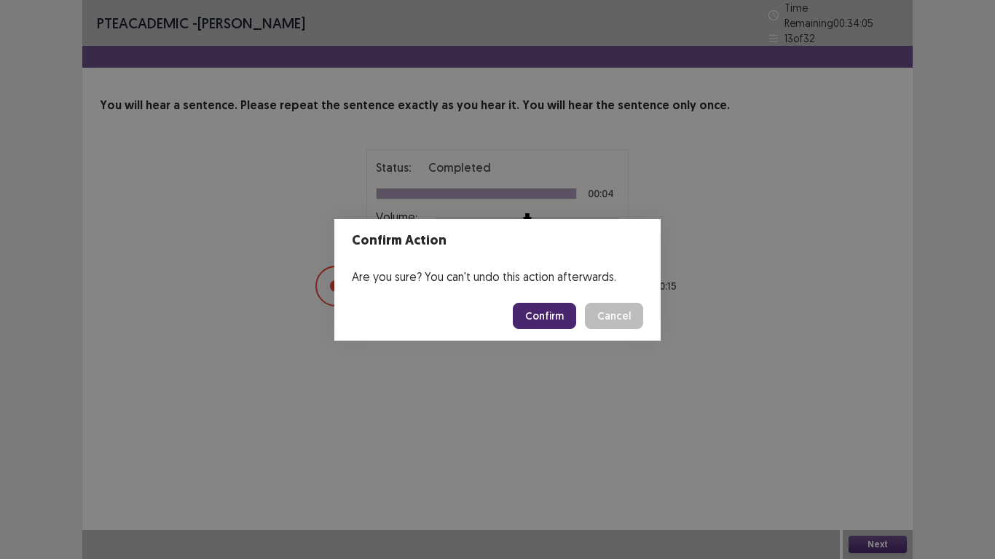
click at [567, 320] on button "Confirm" at bounding box center [544, 316] width 63 height 26
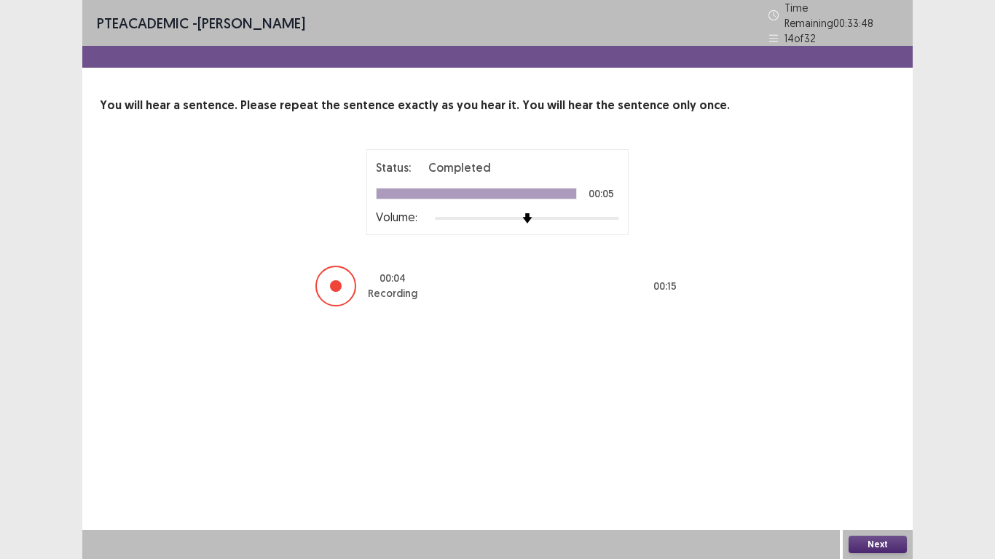
click at [885, 460] on button "Next" at bounding box center [877, 544] width 58 height 17
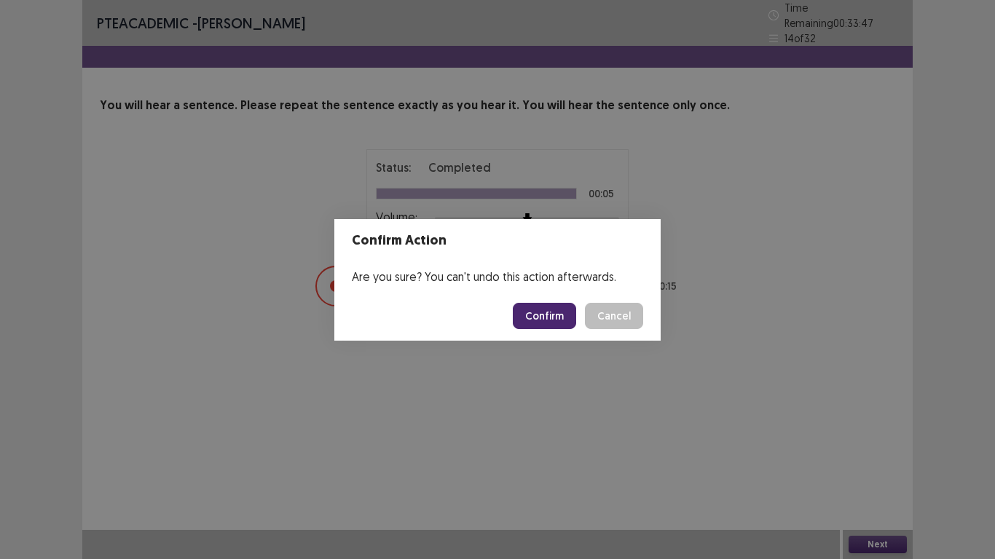
click at [551, 318] on button "Confirm" at bounding box center [544, 316] width 63 height 26
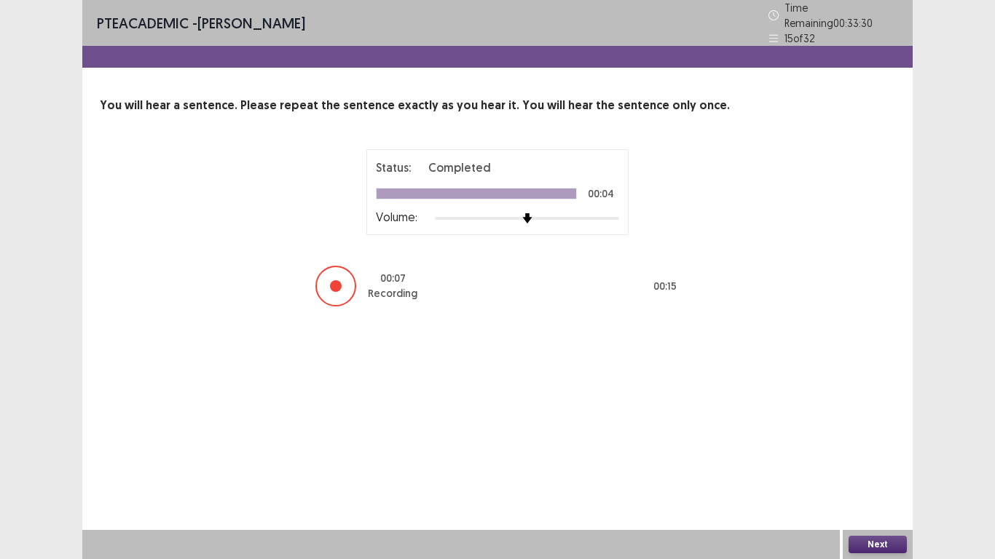
click at [881, 460] on button "Next" at bounding box center [877, 544] width 58 height 17
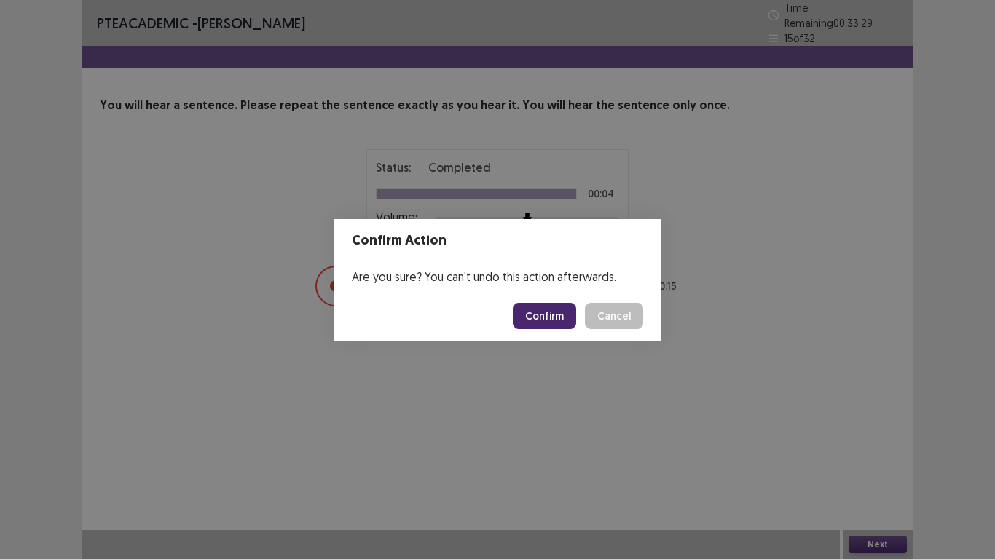
click at [559, 318] on button "Confirm" at bounding box center [544, 316] width 63 height 26
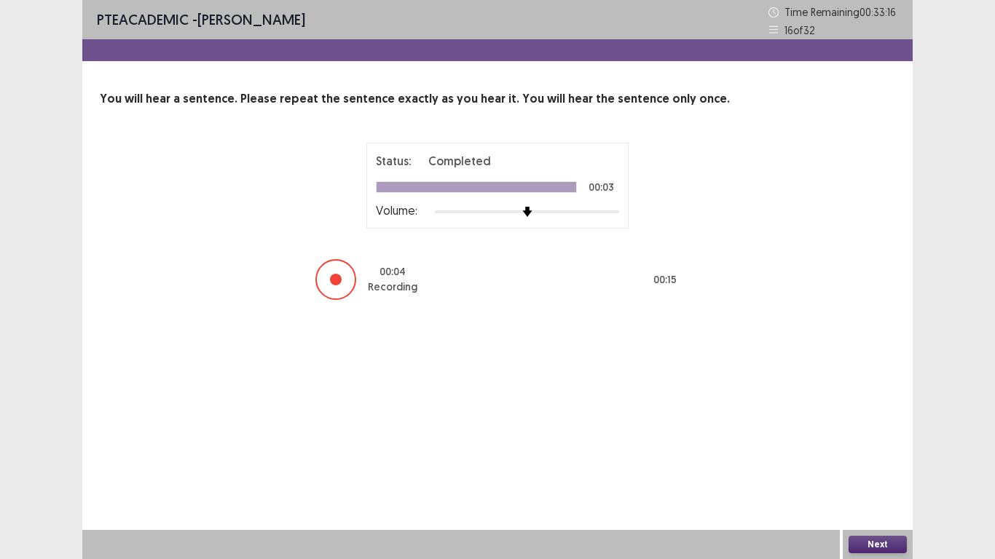
click at [876, 460] on button "Next" at bounding box center [877, 544] width 58 height 17
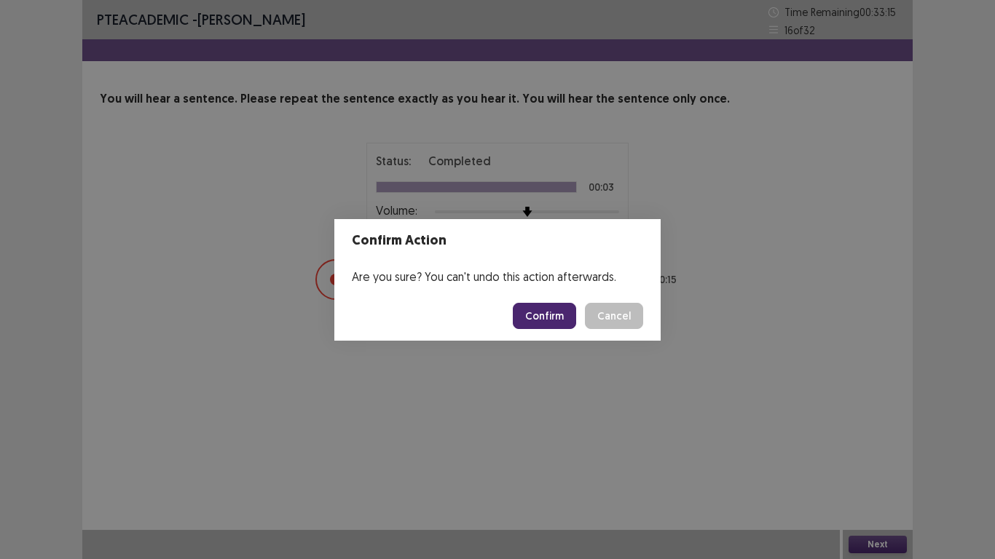
click at [540, 310] on button "Confirm" at bounding box center [544, 316] width 63 height 26
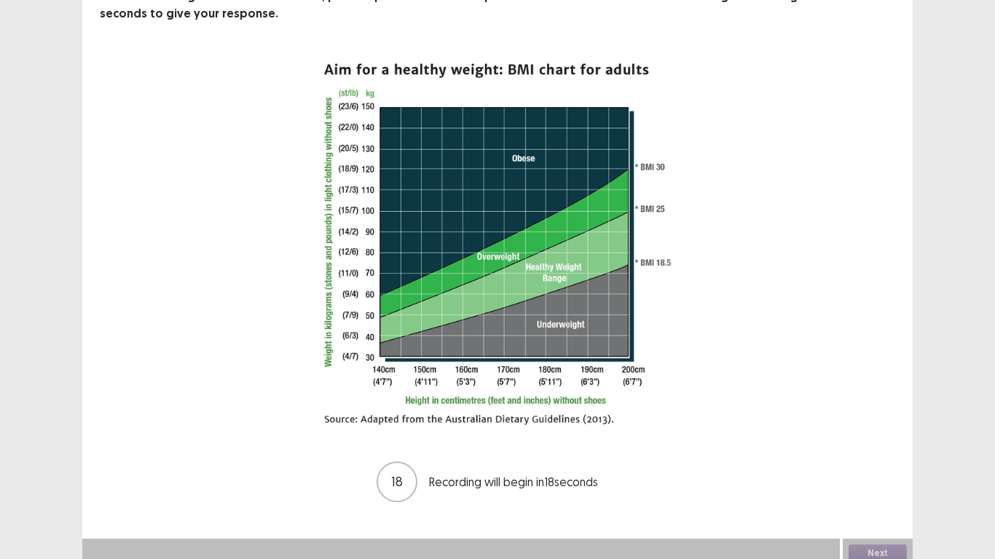
scroll to position [111, 0]
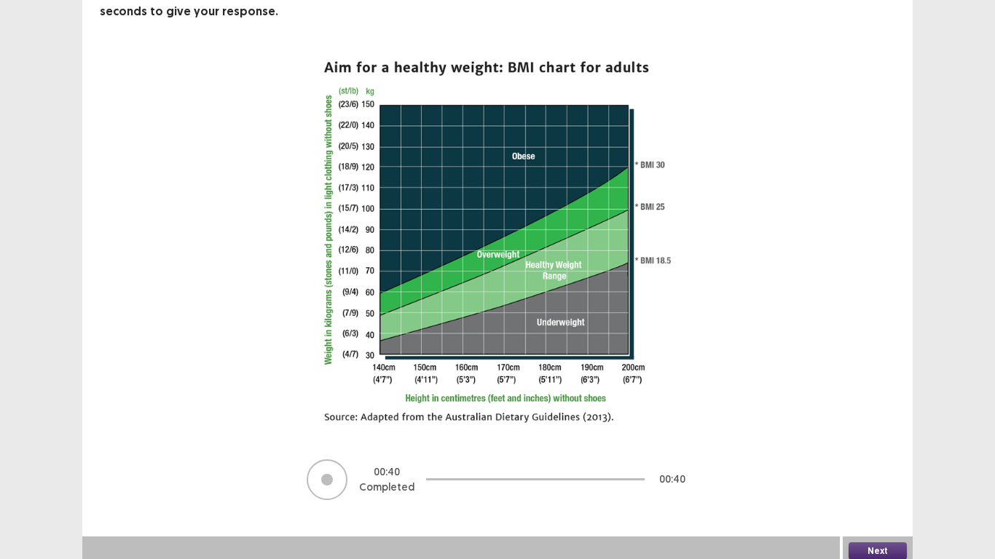
click at [902, 460] on button "Next" at bounding box center [877, 551] width 58 height 17
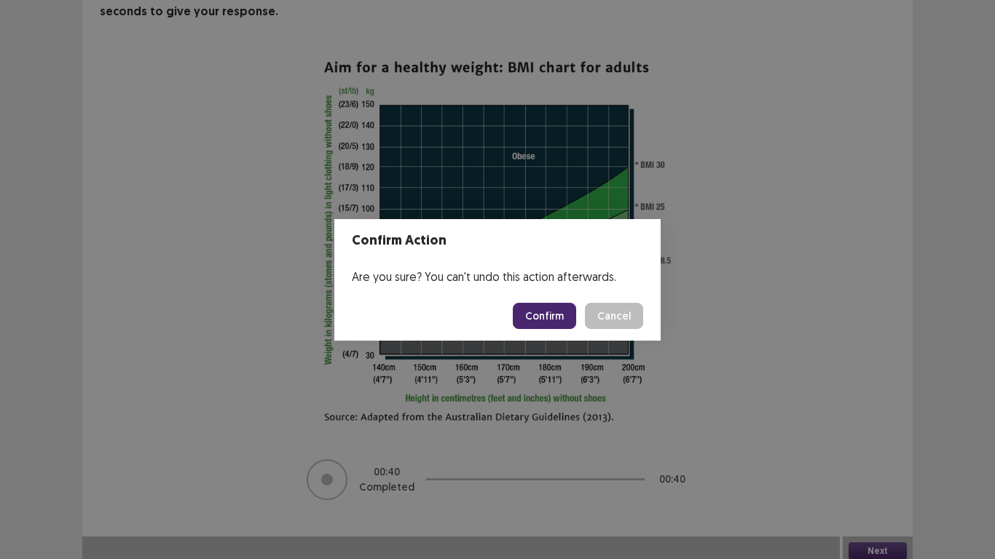
click at [564, 322] on button "Confirm" at bounding box center [544, 316] width 63 height 26
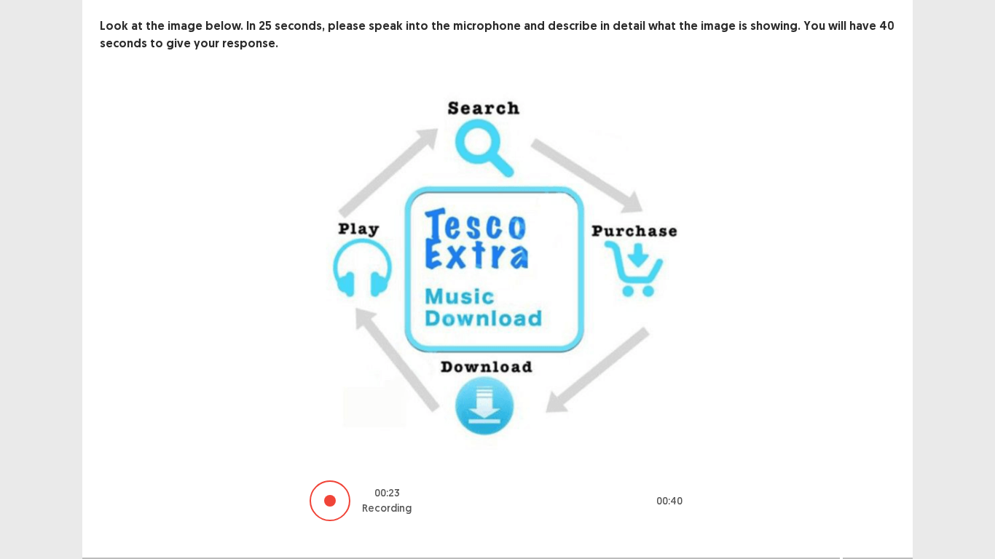
scroll to position [101, 0]
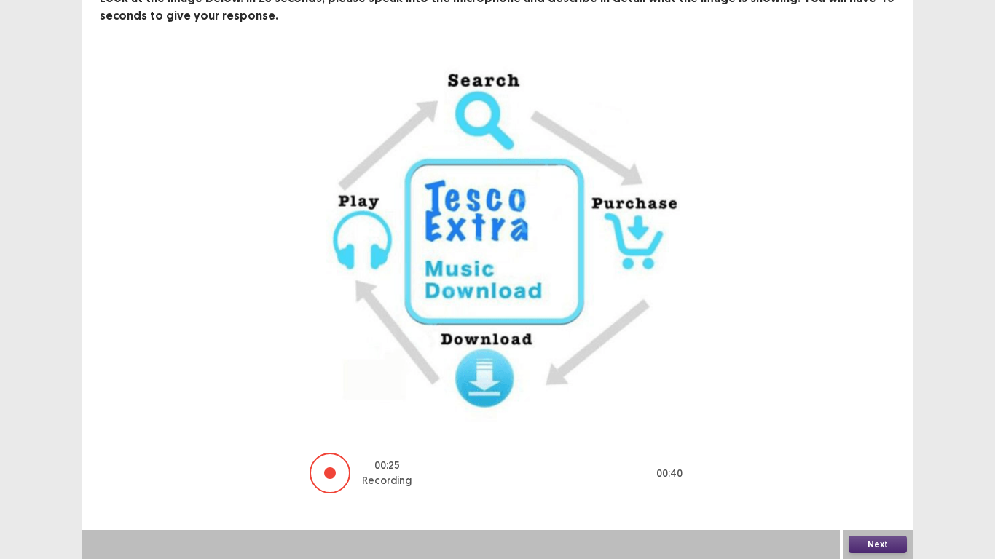
click at [881, 460] on button "Next" at bounding box center [877, 544] width 58 height 17
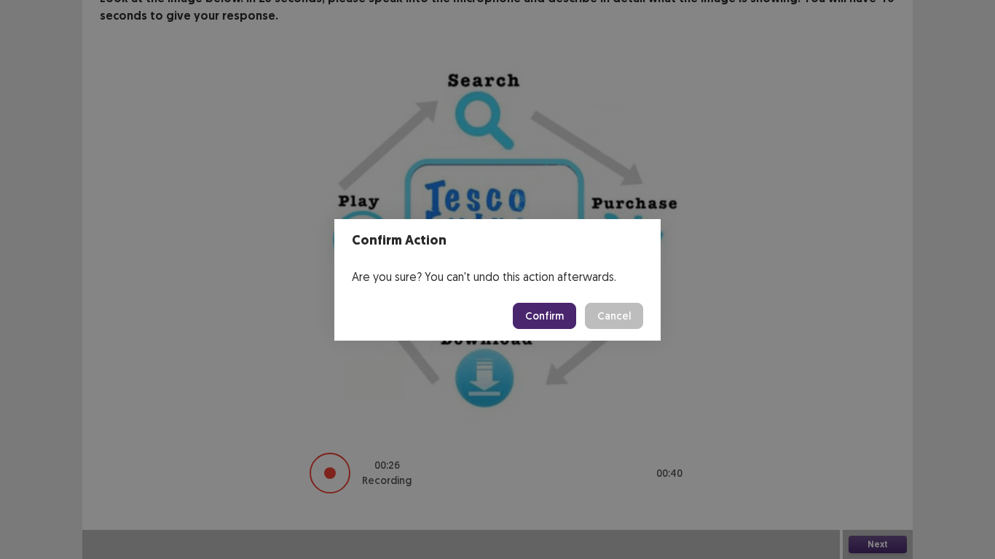
click at [548, 312] on button "Confirm" at bounding box center [544, 316] width 63 height 26
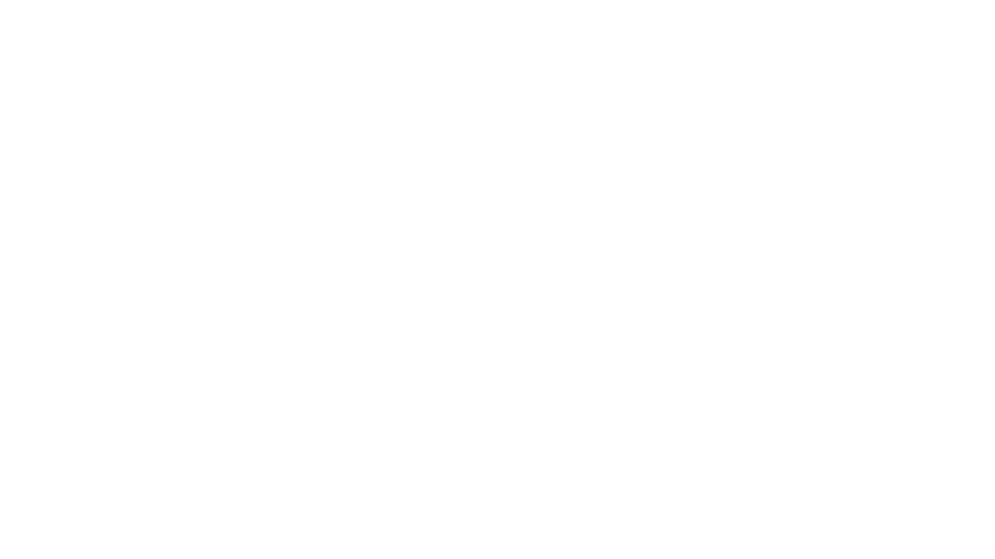
scroll to position [0, 0]
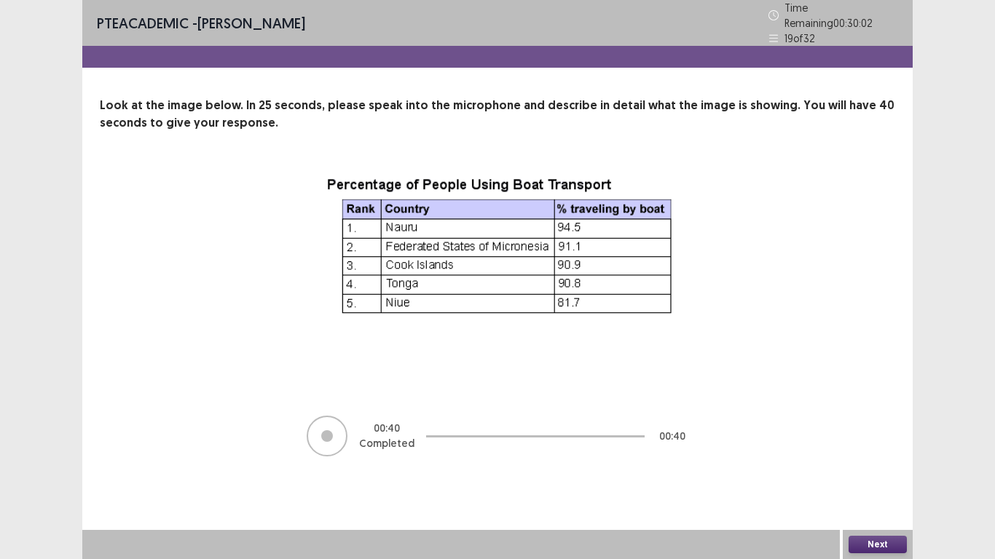
click at [901, 460] on button "Next" at bounding box center [877, 544] width 58 height 17
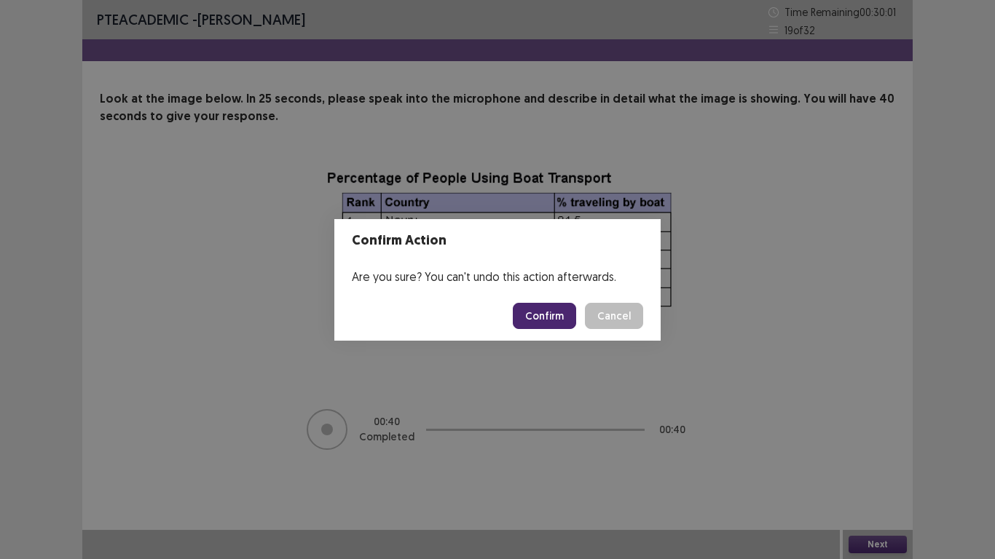
click at [546, 308] on button "Confirm" at bounding box center [544, 316] width 63 height 26
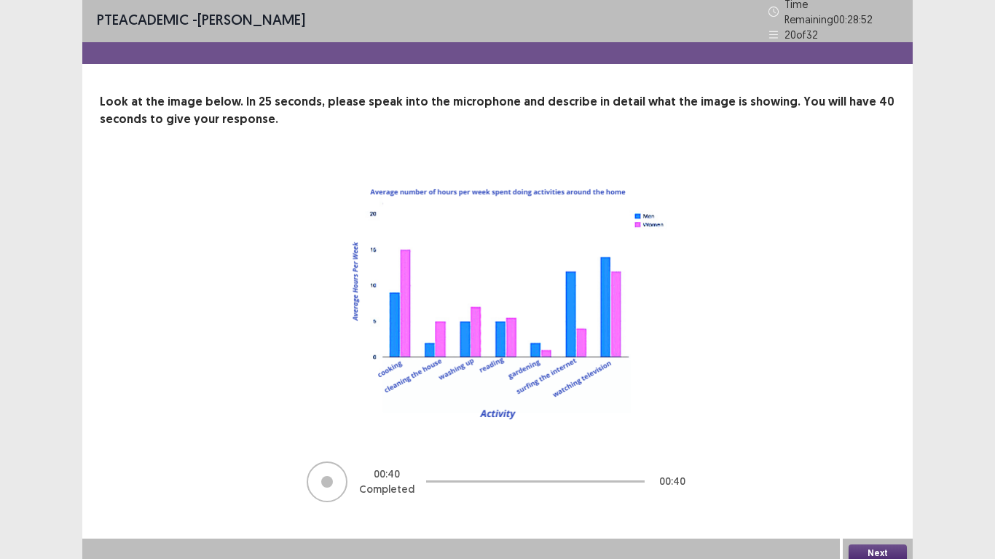
scroll to position [6, 0]
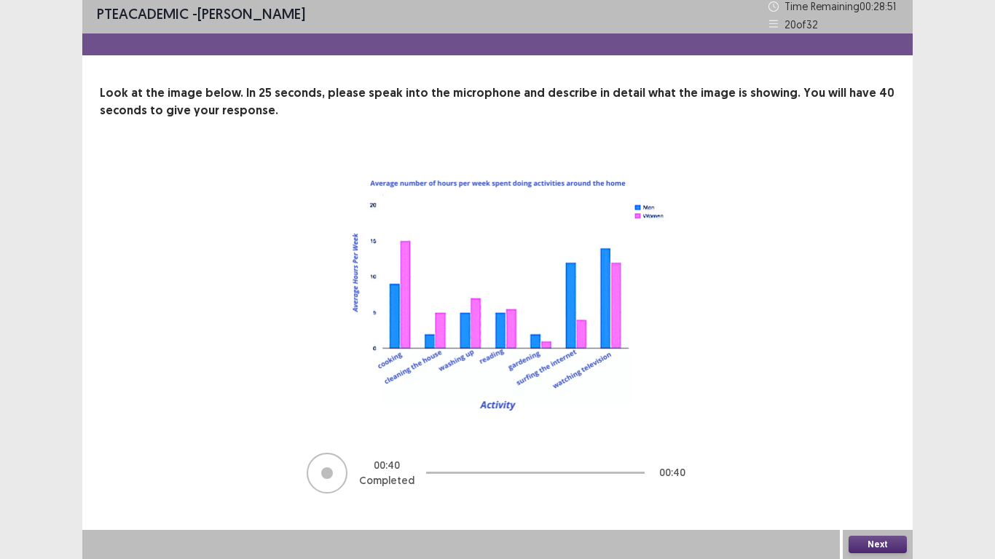
click at [895, 460] on button "Next" at bounding box center [877, 544] width 58 height 17
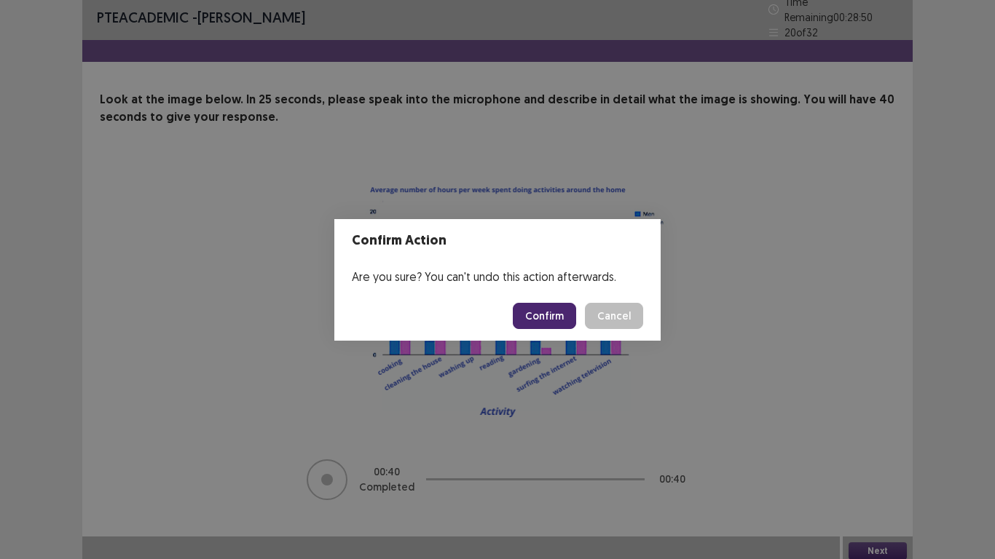
click at [554, 304] on button "Confirm" at bounding box center [544, 316] width 63 height 26
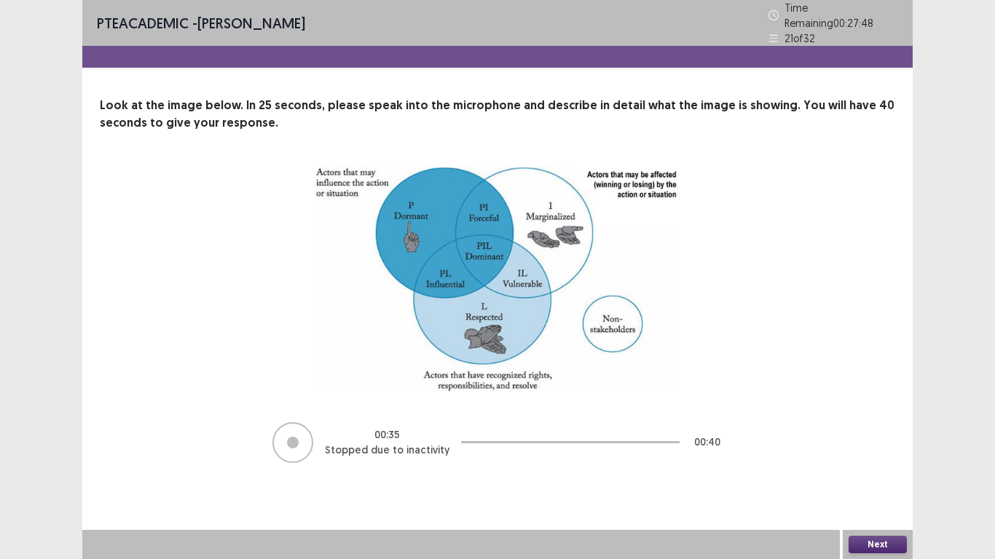
click at [878, 460] on button "Next" at bounding box center [877, 544] width 58 height 17
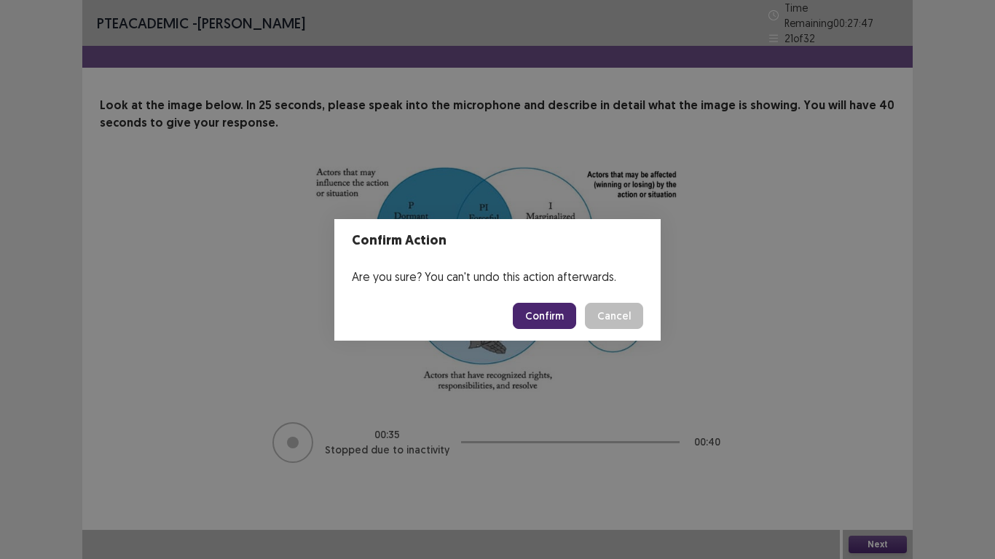
click at [558, 310] on button "Confirm" at bounding box center [544, 316] width 63 height 26
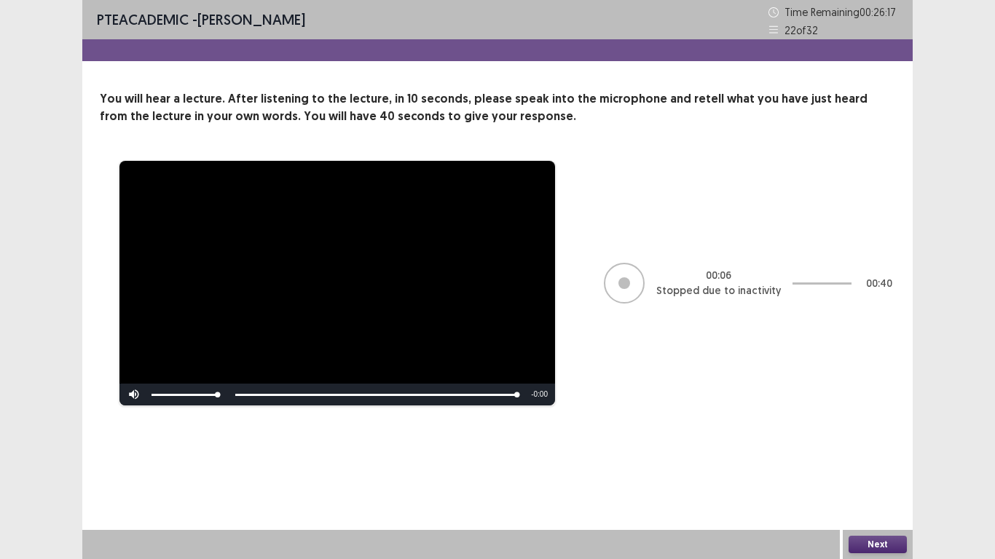
click at [905, 460] on button "Next" at bounding box center [877, 544] width 58 height 17
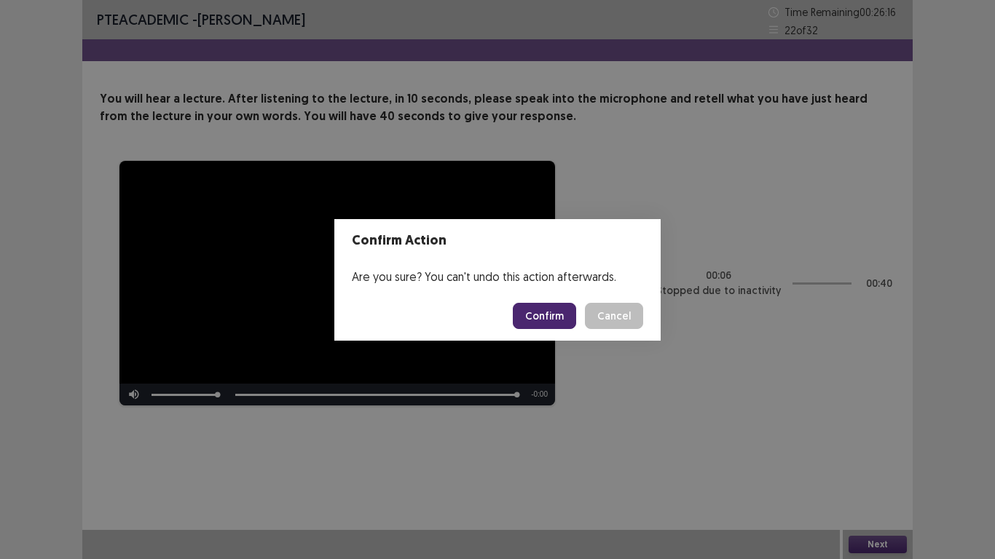
click at [561, 312] on button "Confirm" at bounding box center [544, 316] width 63 height 26
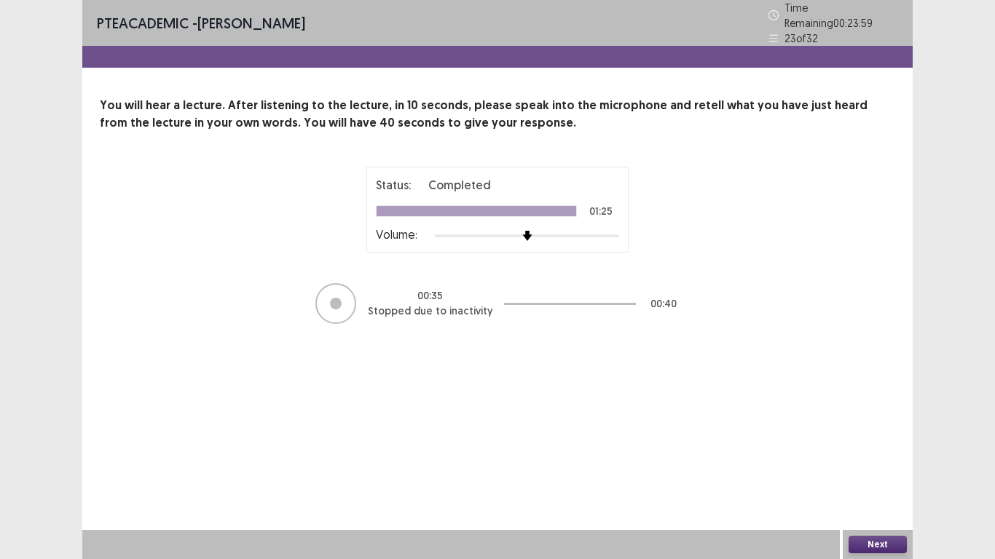
click at [857, 460] on button "Next" at bounding box center [877, 544] width 58 height 17
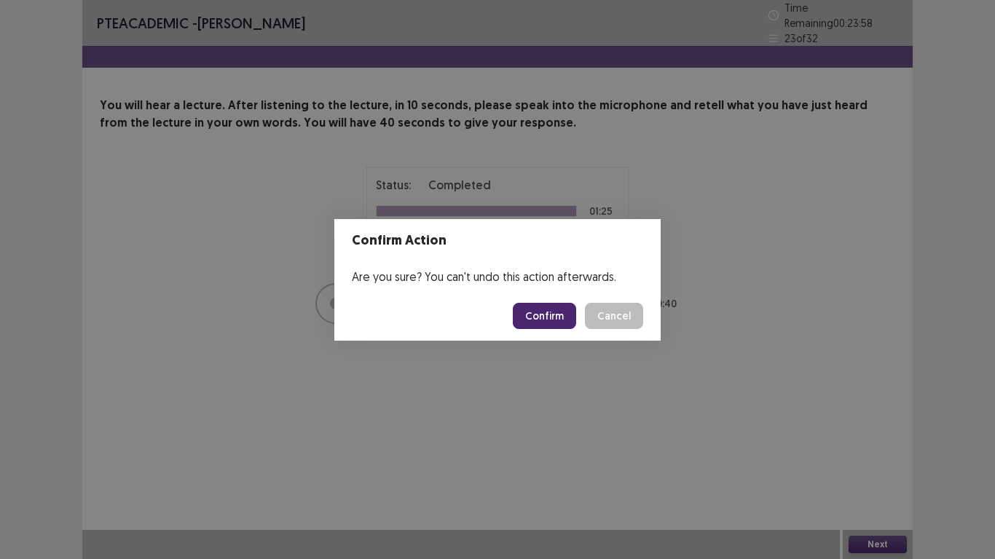
click at [542, 303] on button "Confirm" at bounding box center [544, 316] width 63 height 26
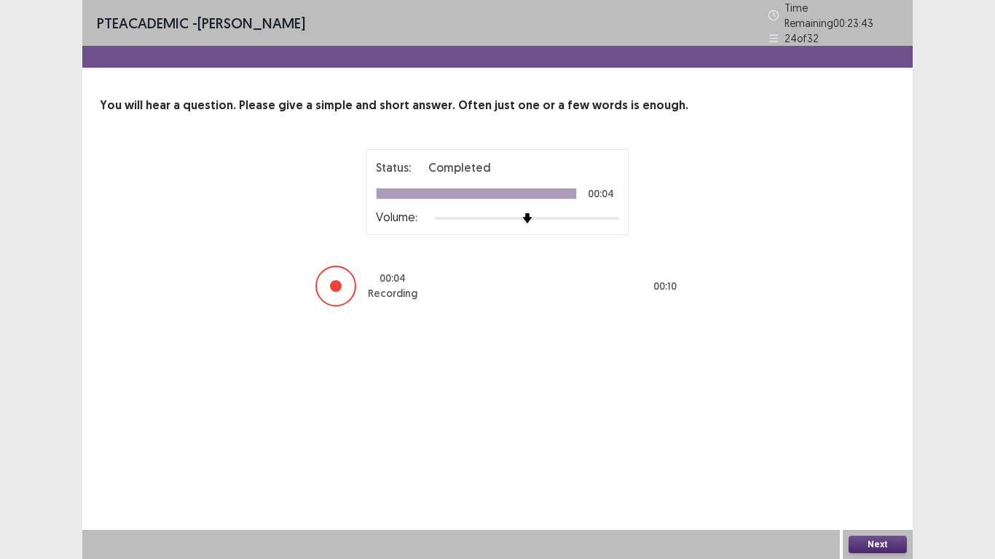
click at [891, 460] on button "Next" at bounding box center [877, 544] width 58 height 17
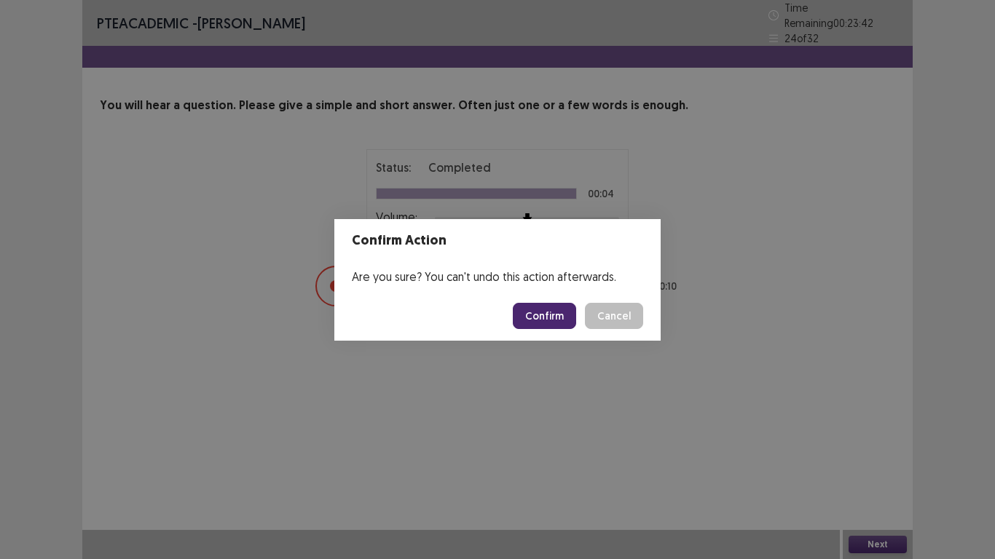
click at [538, 305] on button "Confirm" at bounding box center [544, 316] width 63 height 26
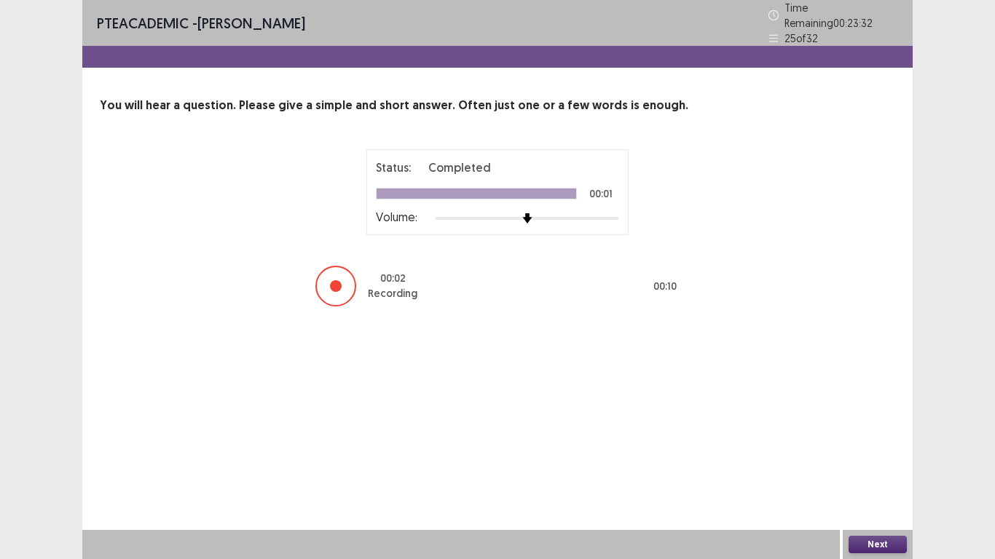
click at [887, 460] on button "Next" at bounding box center [877, 544] width 58 height 17
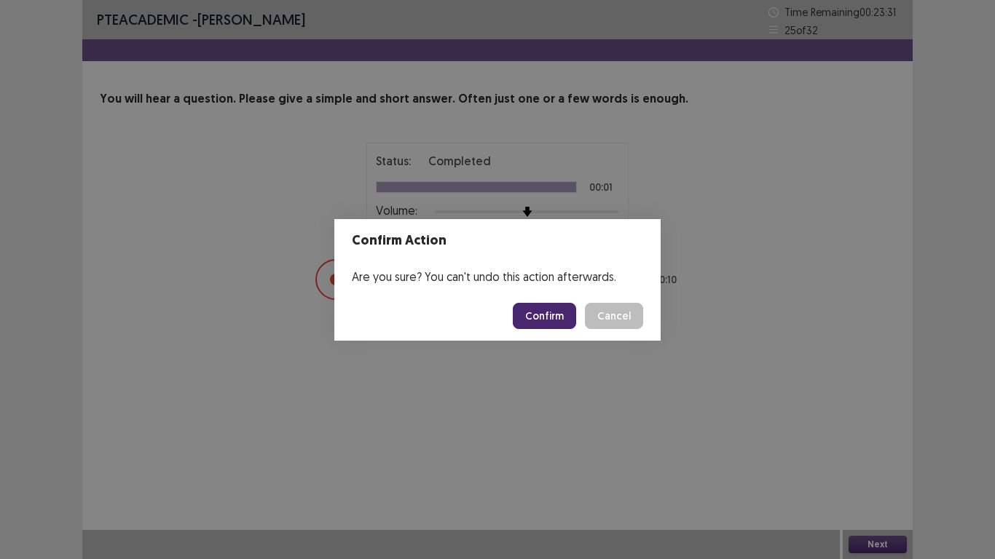
click at [552, 309] on button "Confirm" at bounding box center [544, 316] width 63 height 26
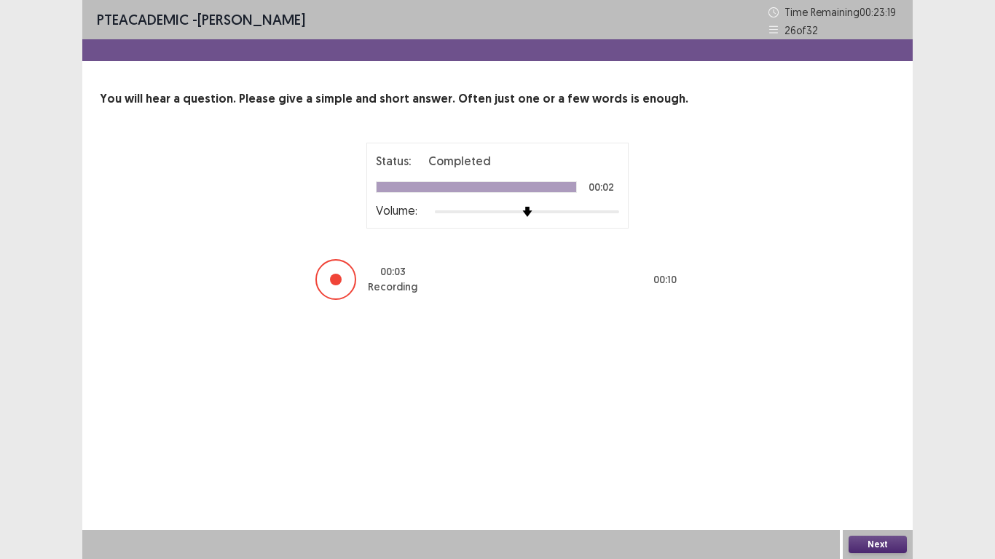
click at [870, 460] on button "Next" at bounding box center [877, 544] width 58 height 17
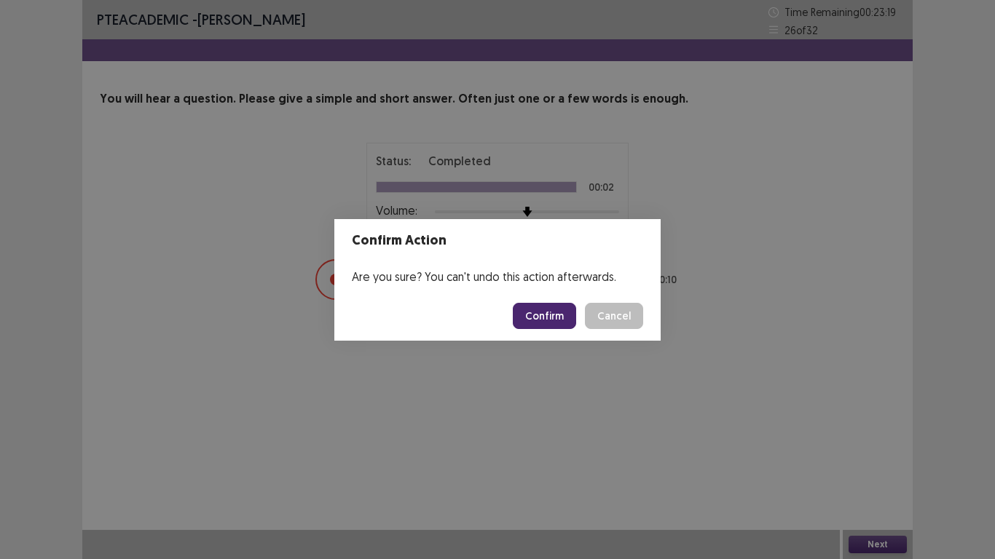
click at [554, 316] on button "Confirm" at bounding box center [544, 316] width 63 height 26
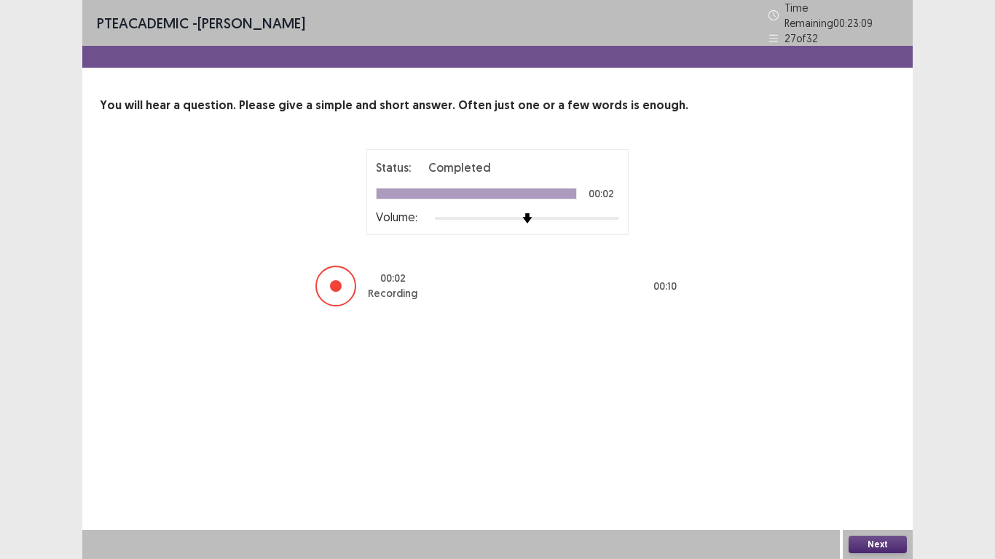
click at [867, 460] on button "Next" at bounding box center [877, 544] width 58 height 17
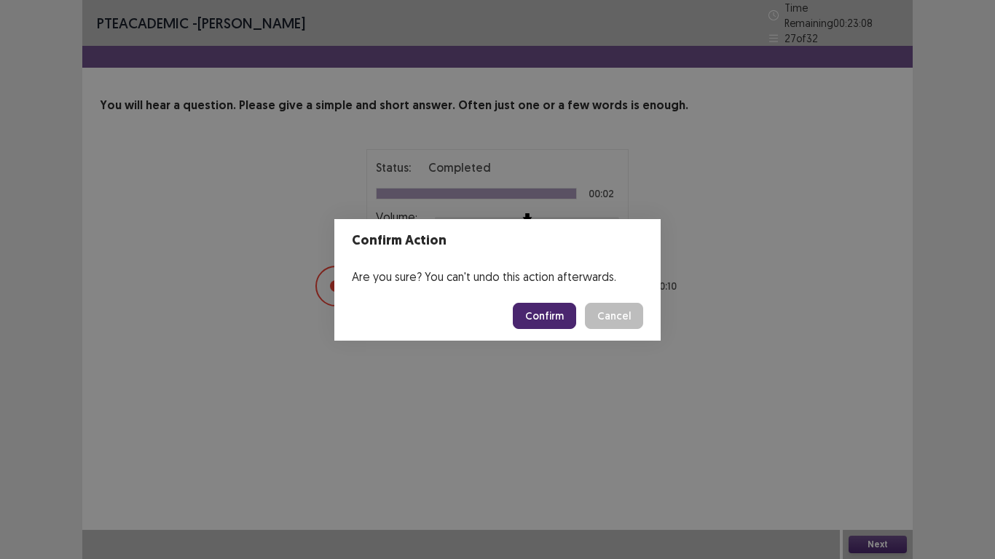
click at [536, 318] on button "Confirm" at bounding box center [544, 316] width 63 height 26
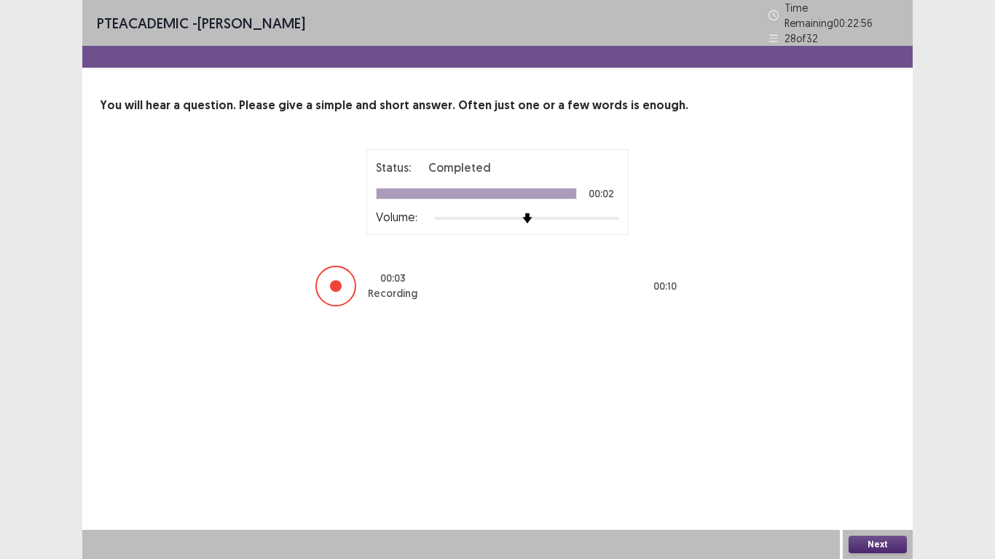
click at [879, 460] on button "Next" at bounding box center [877, 544] width 58 height 17
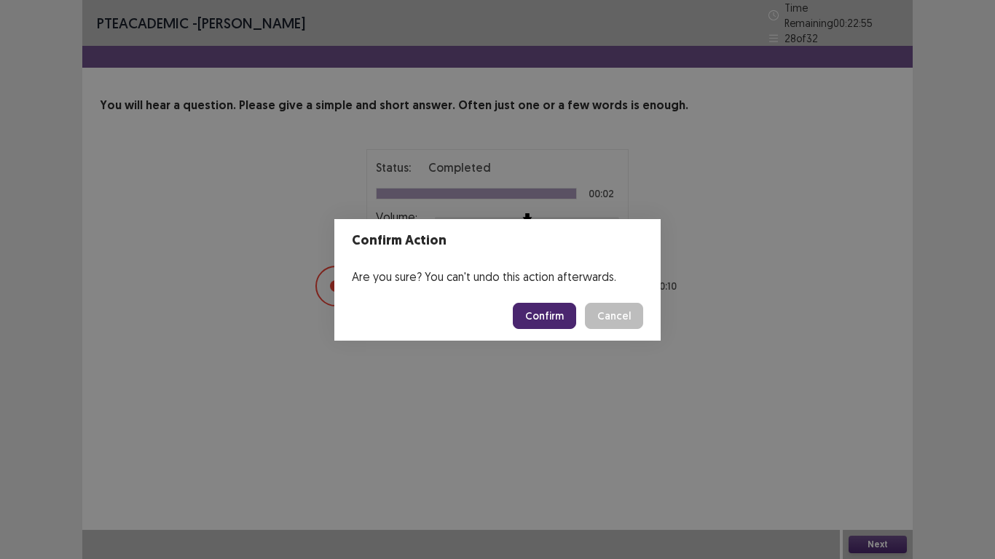
click at [540, 304] on button "Confirm" at bounding box center [544, 316] width 63 height 26
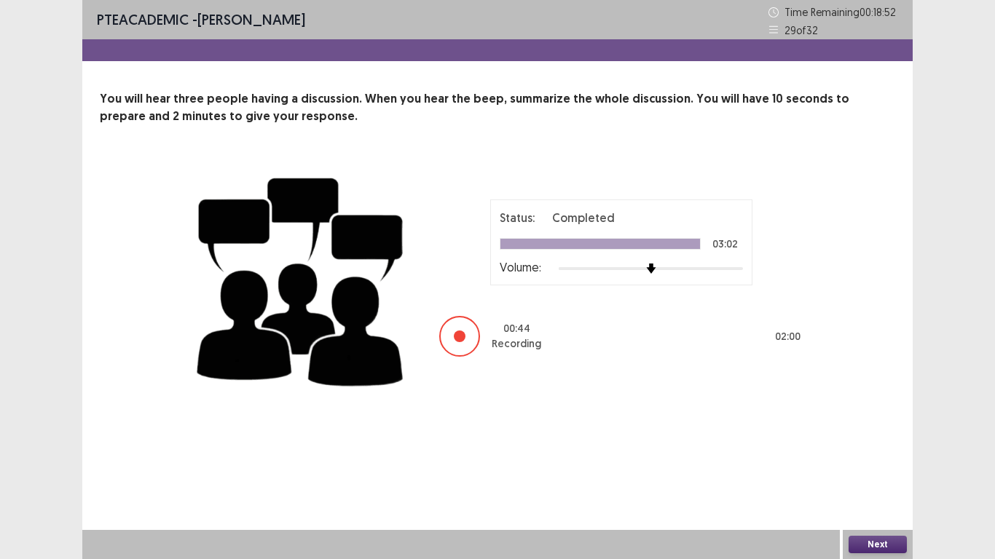
click at [885, 460] on div "Next" at bounding box center [878, 544] width 70 height 29
click at [873, 460] on button "Next" at bounding box center [877, 544] width 58 height 17
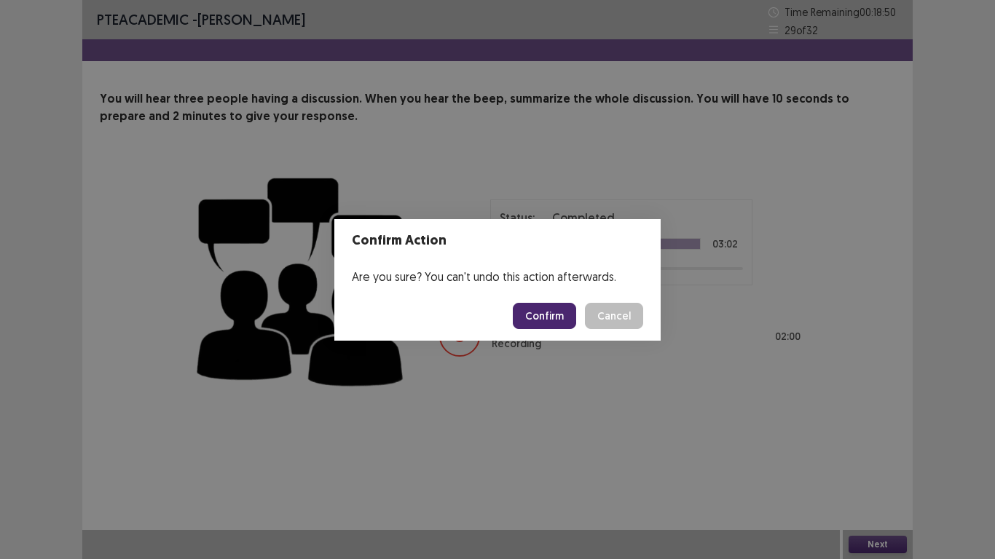
click at [587, 317] on button "Cancel" at bounding box center [614, 316] width 58 height 26
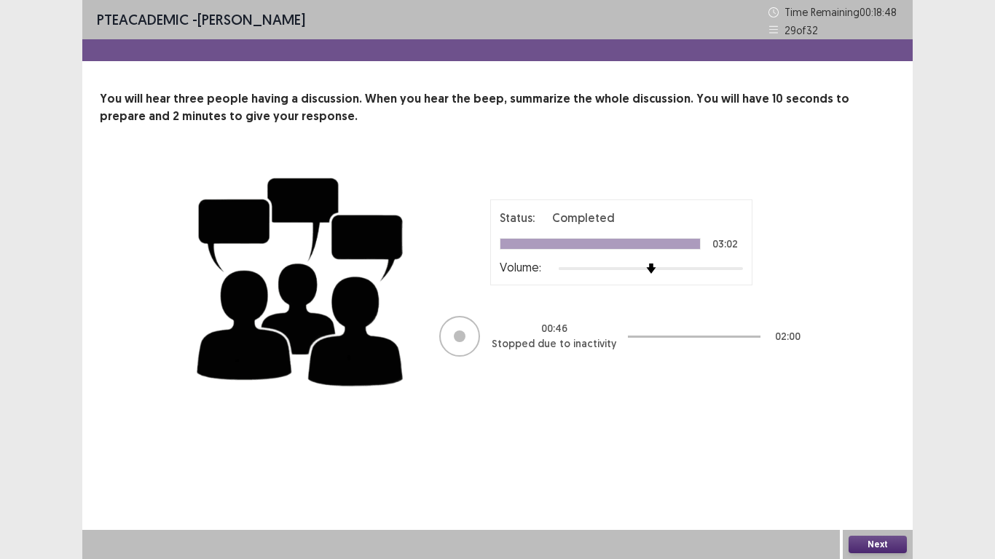
click at [450, 322] on div at bounding box center [459, 336] width 41 height 41
click at [857, 460] on button "Next" at bounding box center [877, 544] width 58 height 17
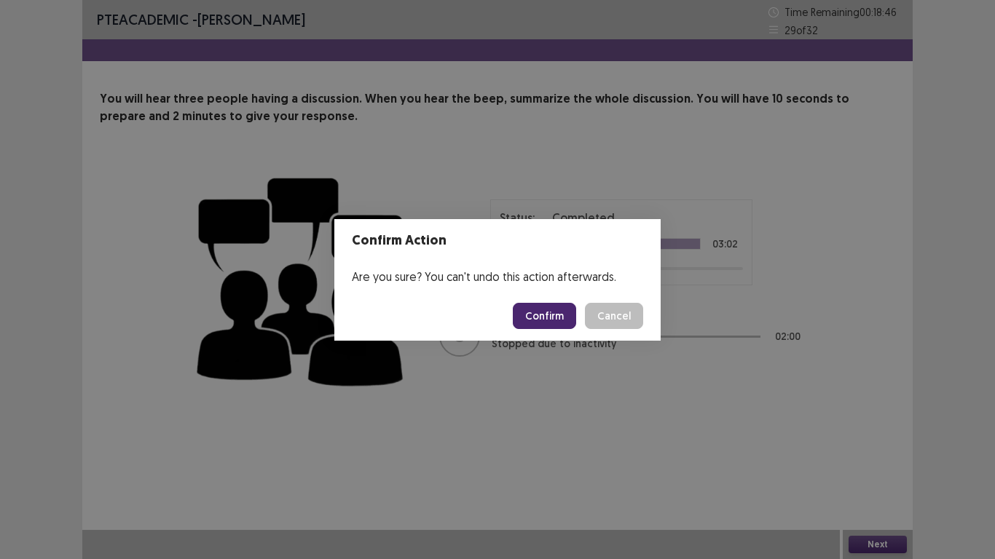
click at [540, 314] on button "Confirm" at bounding box center [544, 316] width 63 height 26
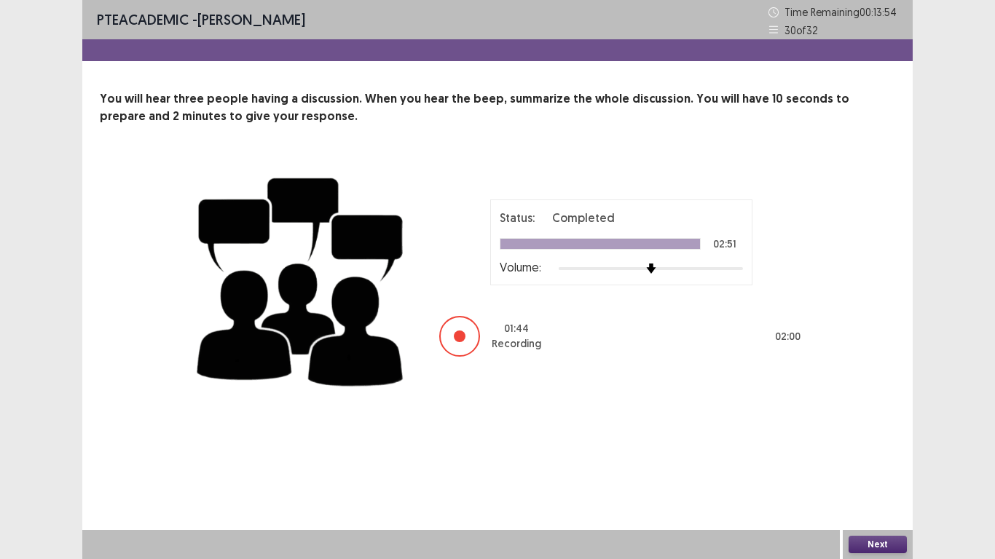
click at [31, 460] on div "PTE academic - [PERSON_NAME] Time Remaining 00 : 13 : 54 30 of 32 You will hear…" at bounding box center [497, 279] width 995 height 559
click at [811, 328] on div "Status: Completed 02:51 Volume: 01 : 44 Recording 02 : 00" at bounding box center [497, 279] width 795 height 238
click at [878, 460] on button "Next" at bounding box center [877, 544] width 58 height 17
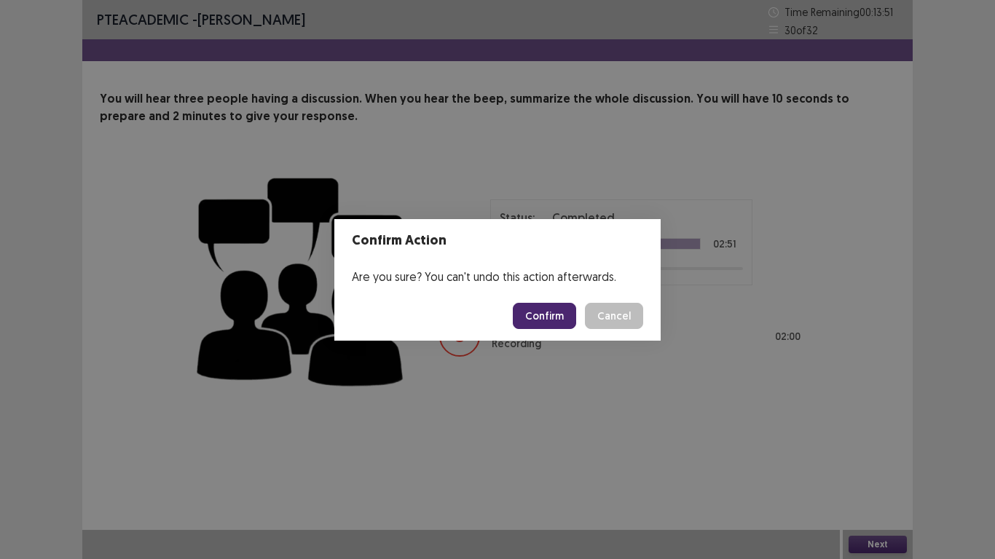
click at [556, 312] on button "Confirm" at bounding box center [544, 316] width 63 height 26
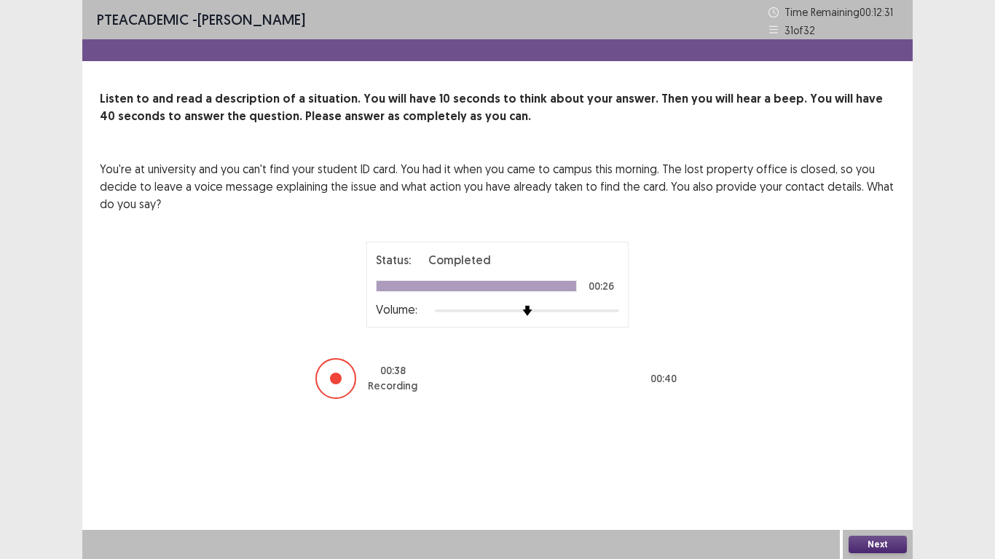
click at [873, 460] on button "Next" at bounding box center [877, 544] width 58 height 17
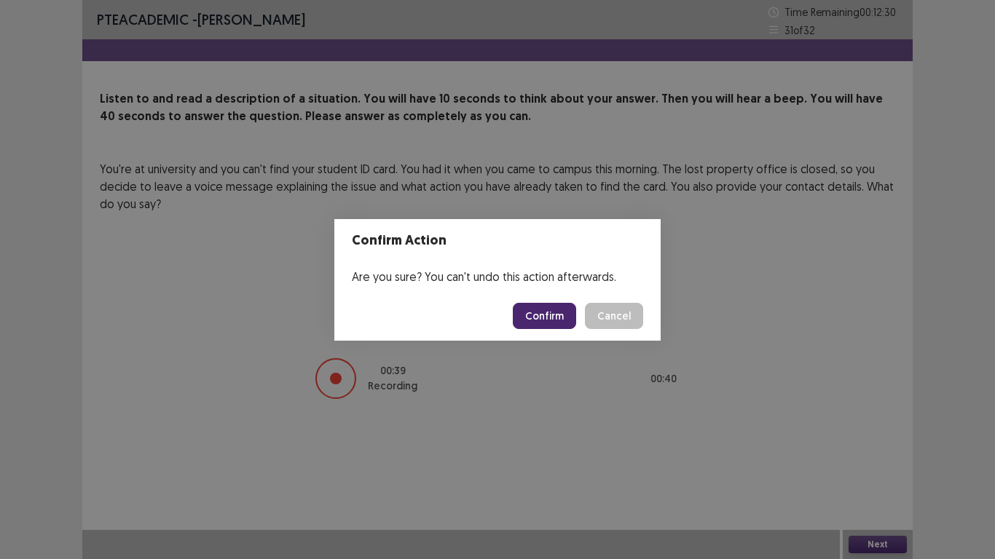
click at [551, 312] on button "Confirm" at bounding box center [544, 316] width 63 height 26
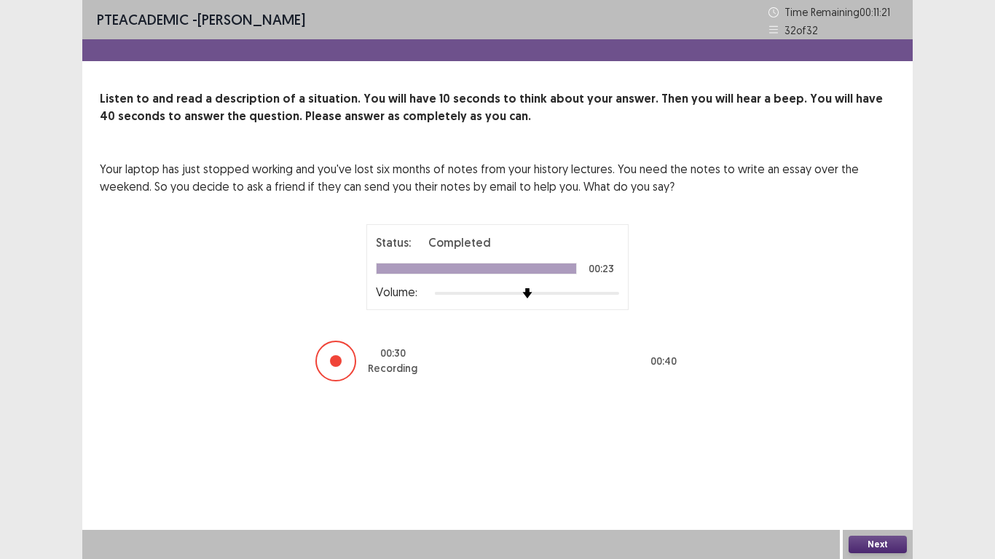
click at [851, 460] on button "Next" at bounding box center [877, 544] width 58 height 17
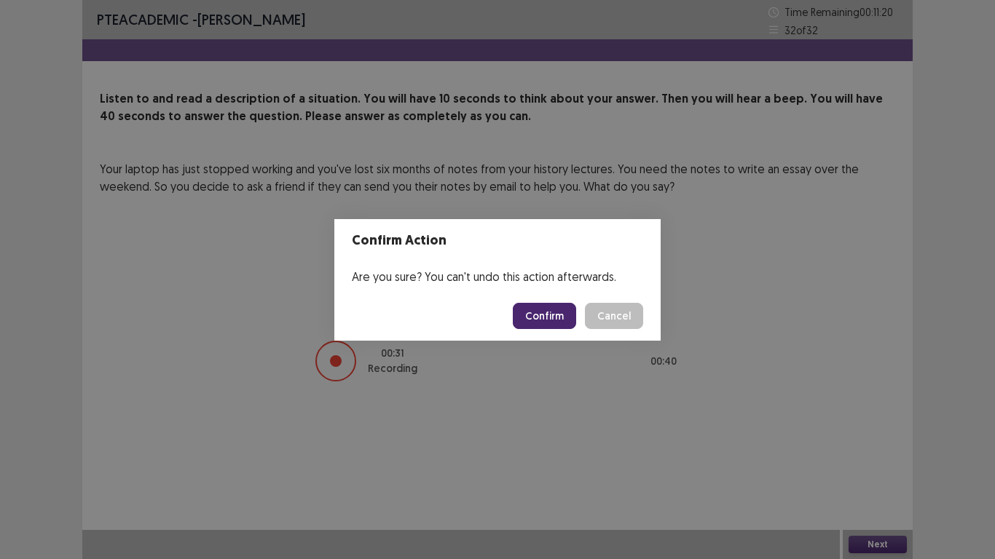
click at [524, 314] on button "Confirm" at bounding box center [544, 316] width 63 height 26
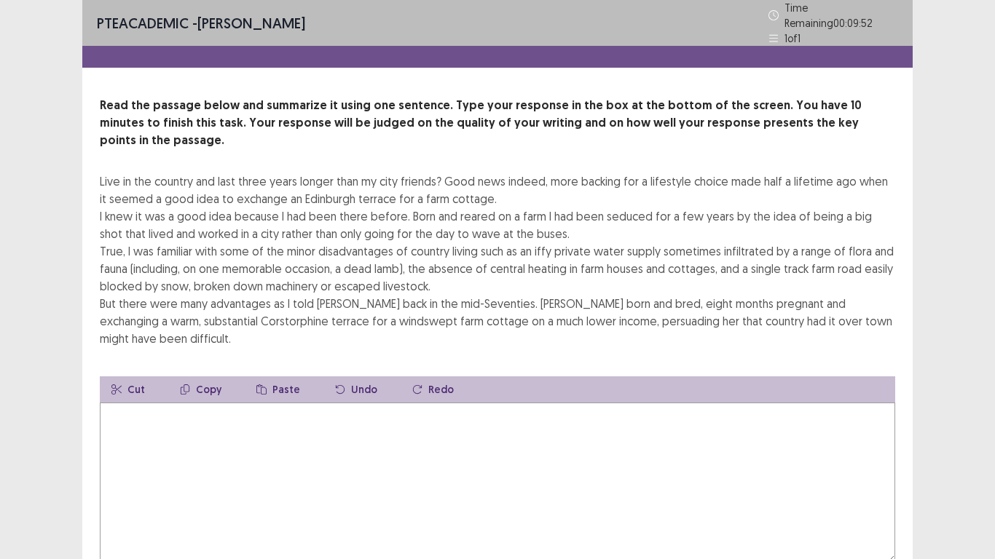
click at [153, 413] on textarea at bounding box center [497, 483] width 795 height 160
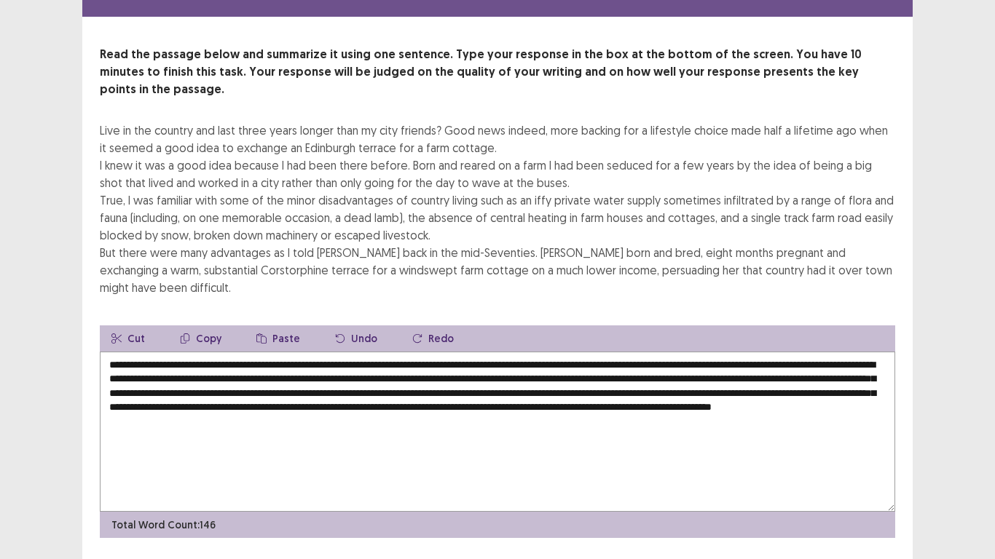
scroll to position [52, 0]
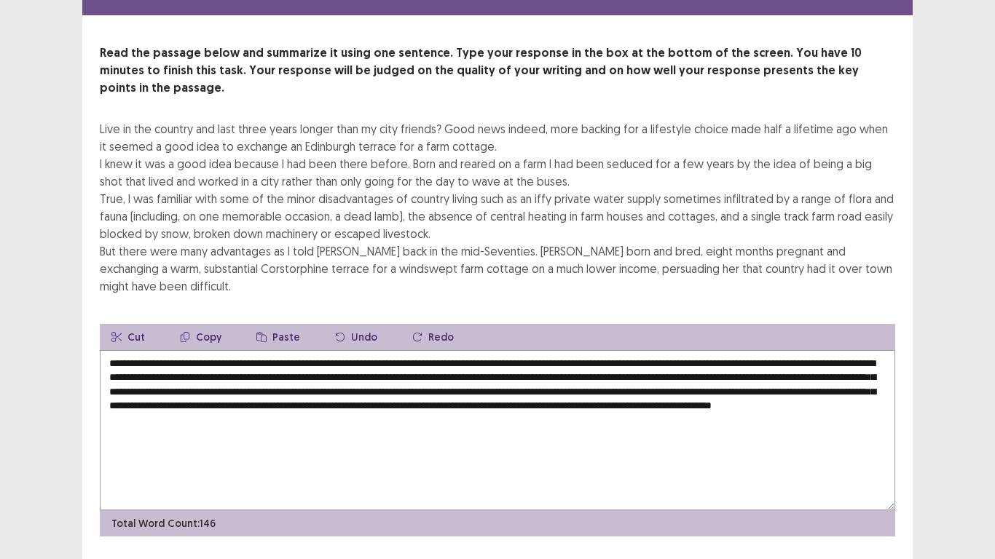
type textarea "**********"
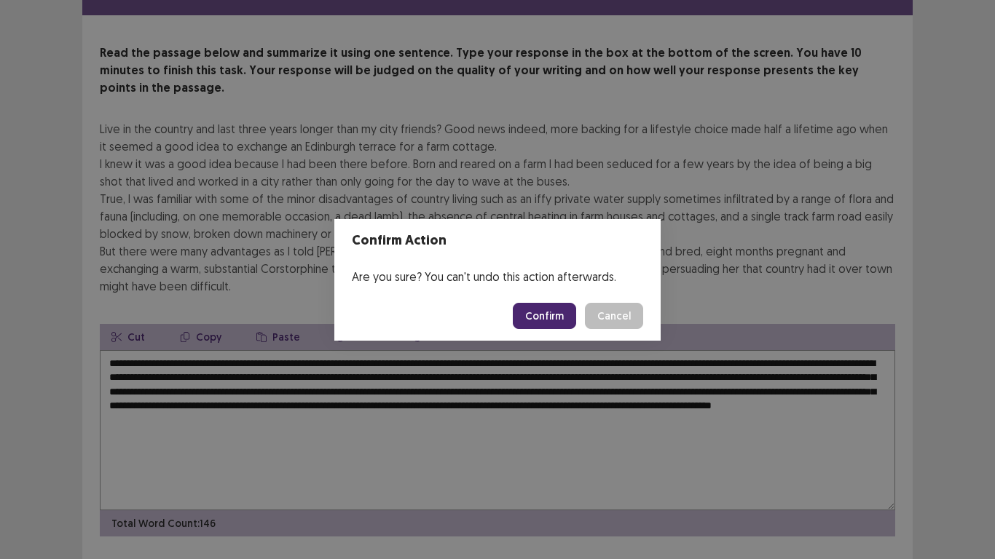
click at [556, 310] on button "Confirm" at bounding box center [544, 316] width 63 height 26
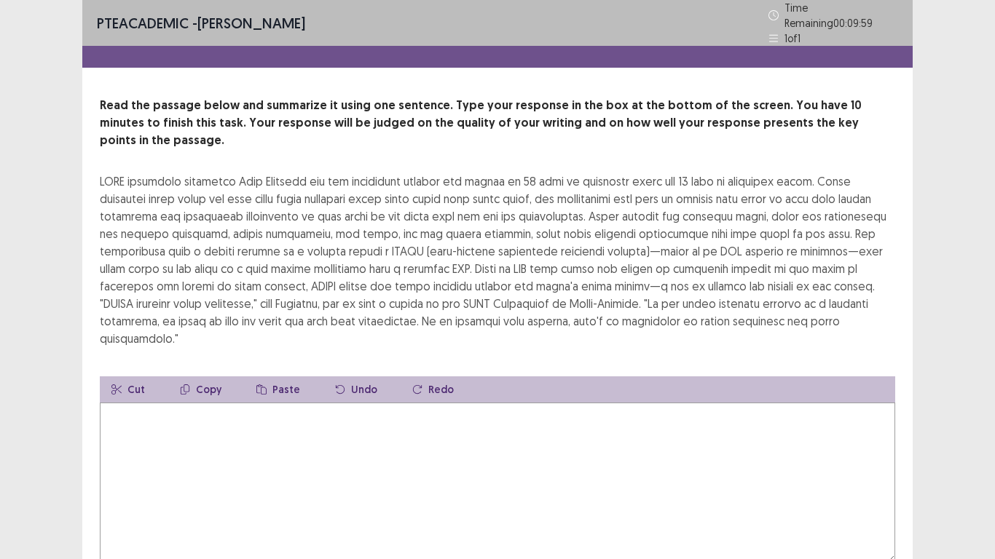
click at [182, 403] on textarea at bounding box center [497, 483] width 795 height 160
drag, startPoint x: 131, startPoint y: 160, endPoint x: 261, endPoint y: 171, distance: 130.1
click at [267, 173] on div at bounding box center [497, 260] width 795 height 175
click at [291, 403] on textarea "**********" at bounding box center [497, 483] width 795 height 160
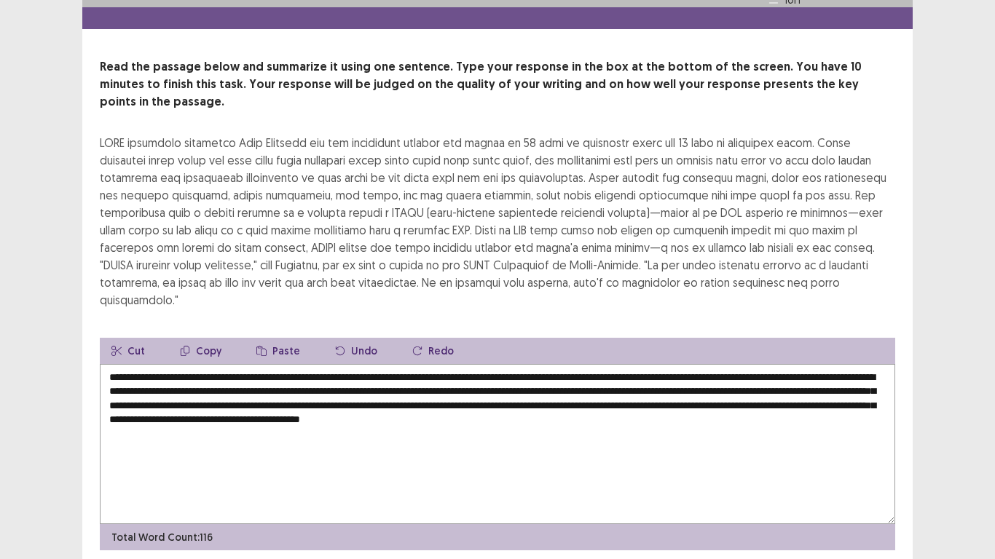
scroll to position [52, 0]
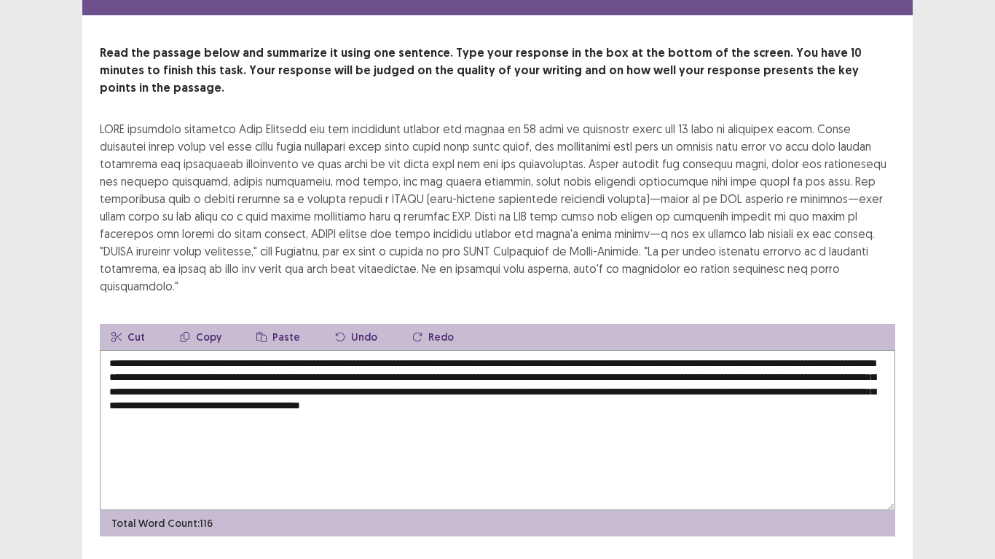
type textarea "**********"
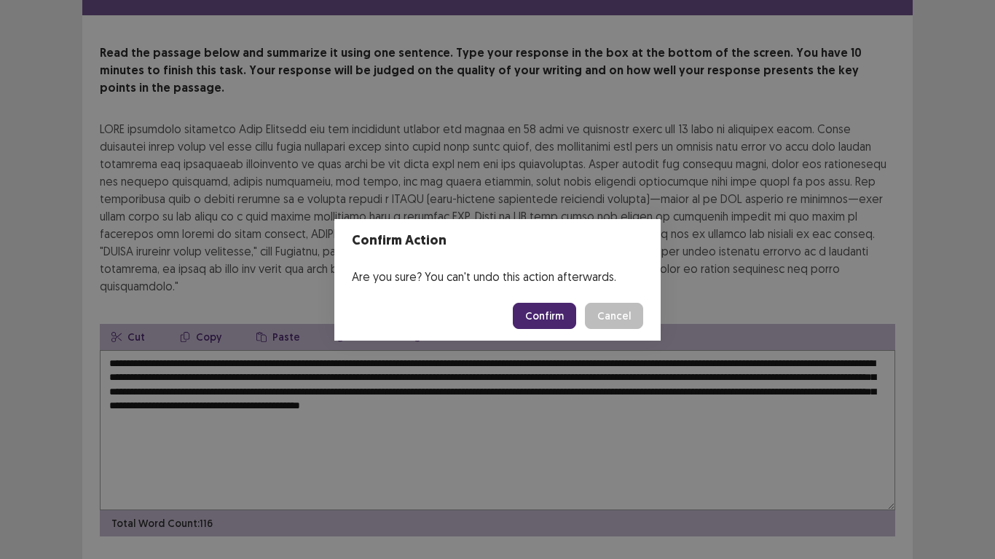
click at [540, 312] on button "Confirm" at bounding box center [544, 316] width 63 height 26
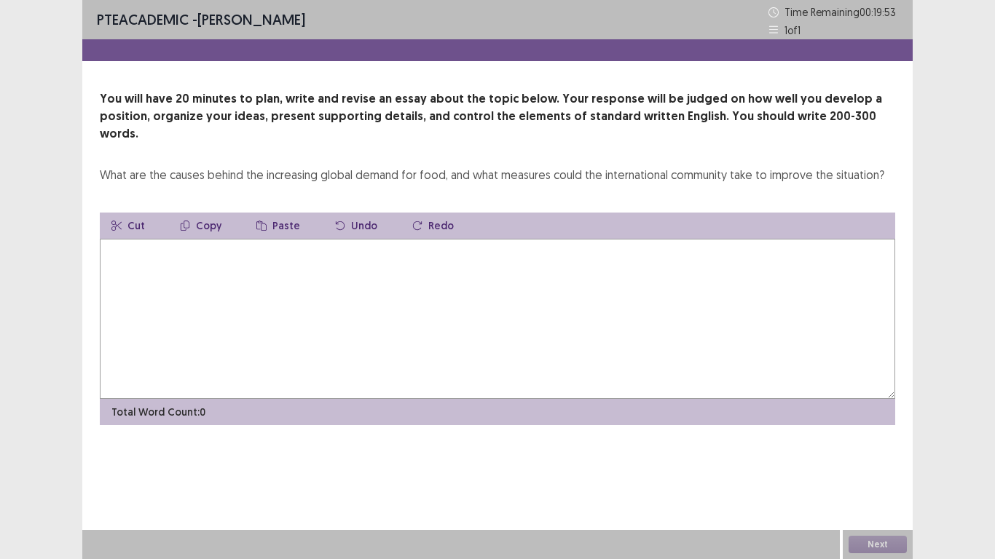
click at [419, 239] on textarea at bounding box center [497, 319] width 795 height 160
type textarea "*"
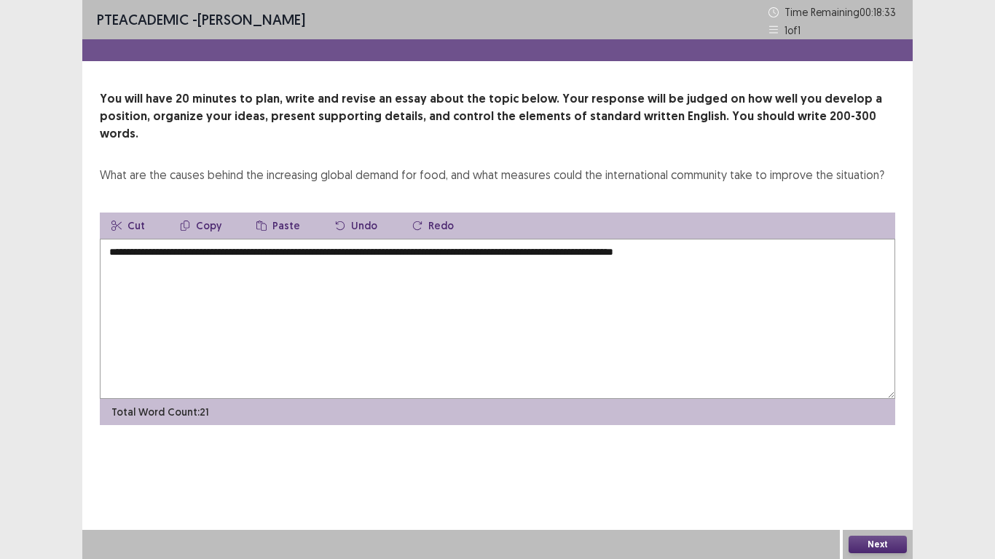
click at [392, 239] on textarea "**********" at bounding box center [497, 319] width 795 height 160
click at [739, 239] on textarea "**********" at bounding box center [497, 319] width 795 height 160
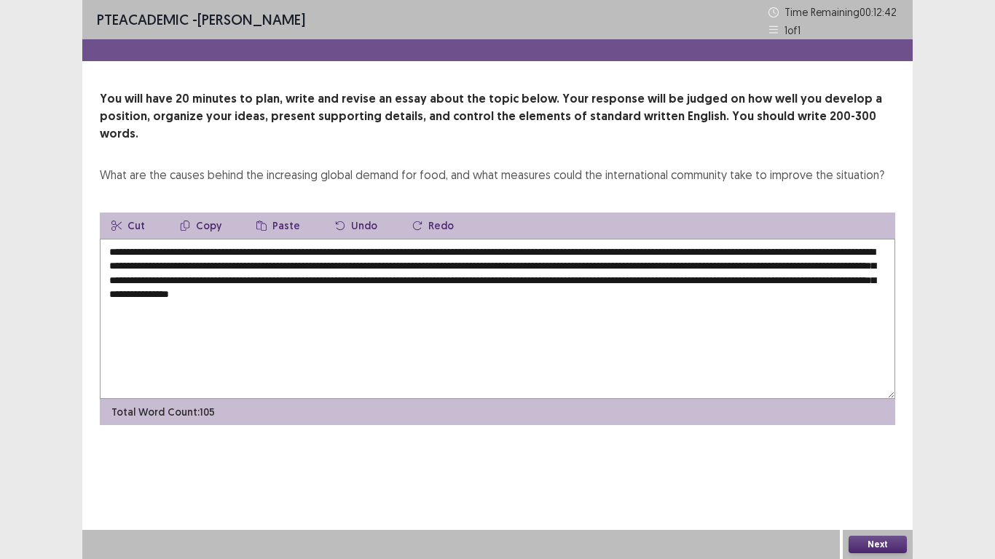
click at [276, 283] on textarea "**********" at bounding box center [497, 319] width 795 height 160
click at [700, 264] on textarea "**********" at bounding box center [497, 319] width 795 height 160
click at [701, 275] on textarea "**********" at bounding box center [497, 319] width 795 height 160
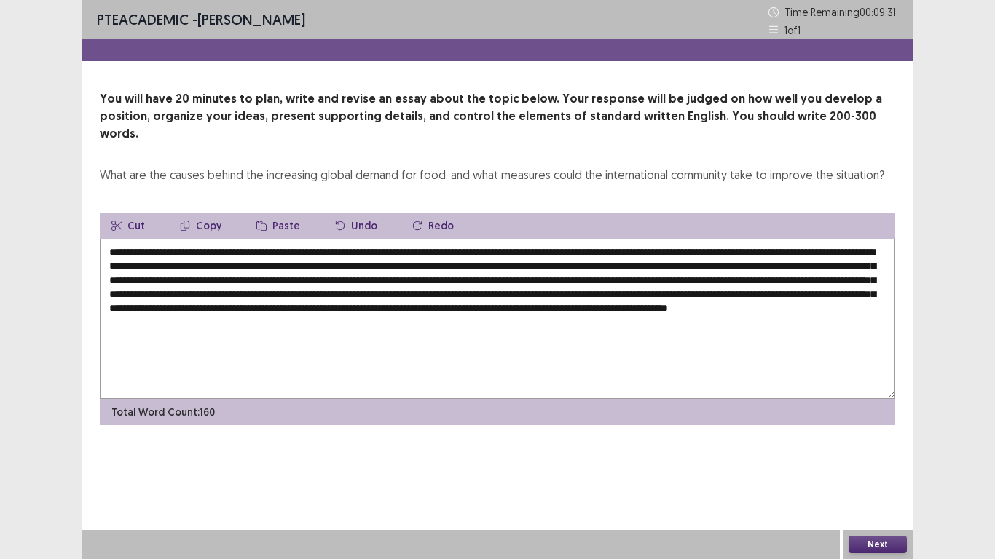
click at [540, 290] on textarea "**********" at bounding box center [497, 319] width 795 height 160
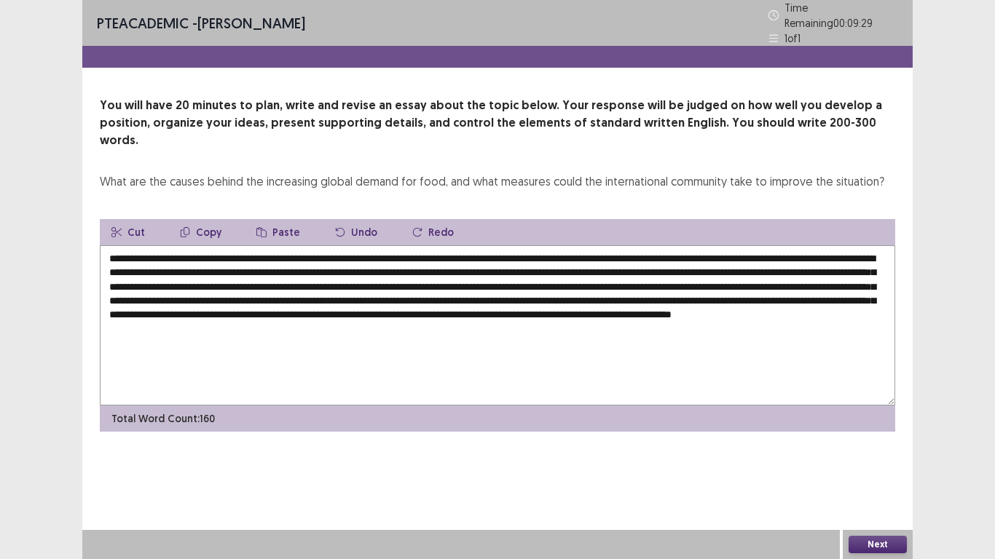
click at [805, 309] on textarea "**********" at bounding box center [497, 325] width 795 height 160
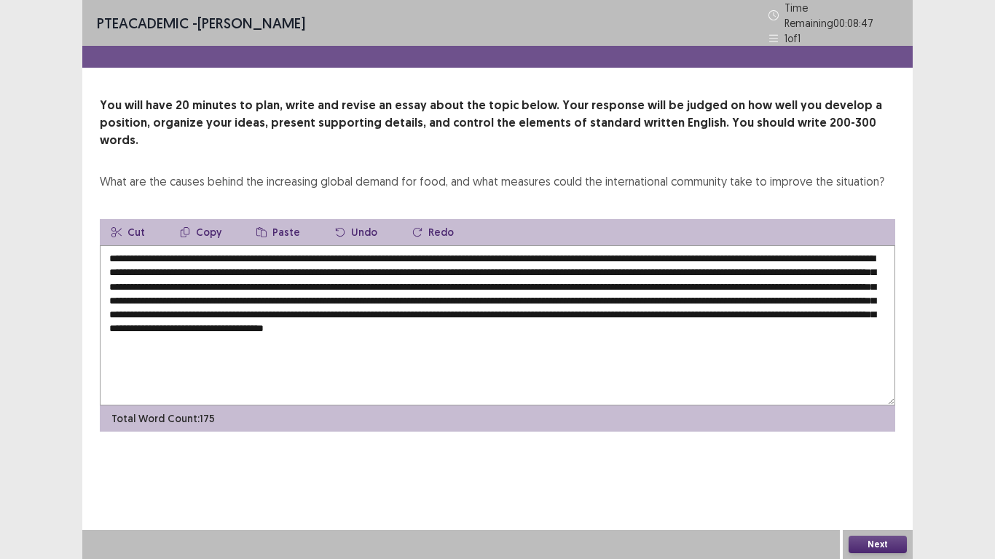
click at [806, 307] on textarea at bounding box center [497, 325] width 795 height 160
click at [453, 321] on textarea at bounding box center [497, 325] width 795 height 160
click at [887, 460] on div "Next" at bounding box center [878, 544] width 70 height 29
click at [889, 460] on button "Next" at bounding box center [877, 544] width 58 height 17
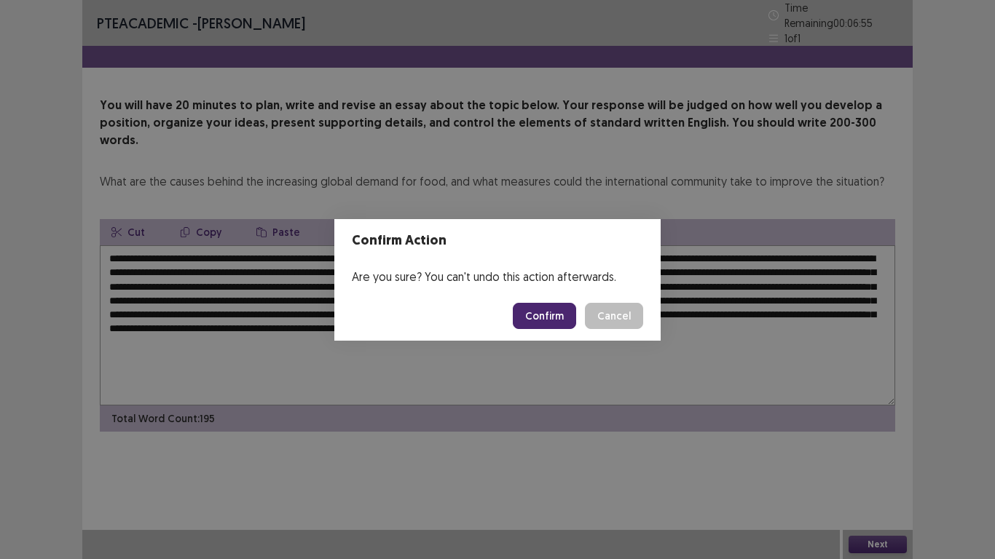
click at [631, 328] on button "Cancel" at bounding box center [614, 316] width 58 height 26
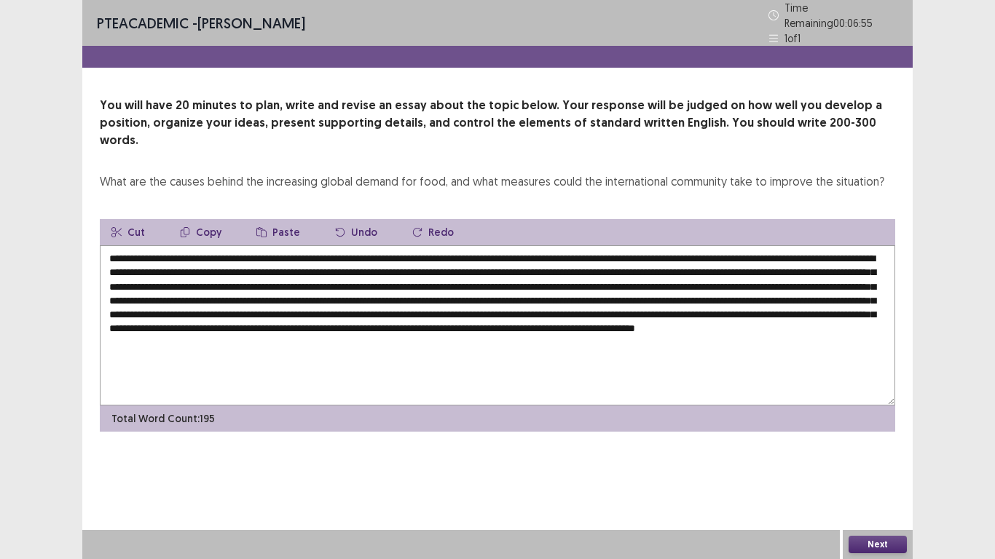
click at [868, 323] on textarea at bounding box center [497, 325] width 795 height 160
type textarea "**********"
click at [888, 460] on button "Next" at bounding box center [877, 544] width 58 height 17
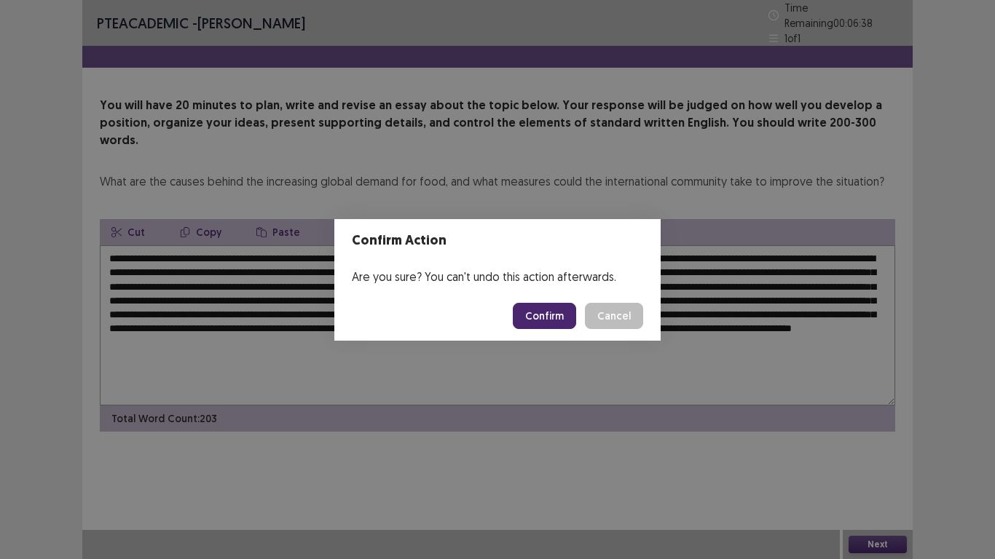
click at [545, 310] on button "Confirm" at bounding box center [544, 316] width 63 height 26
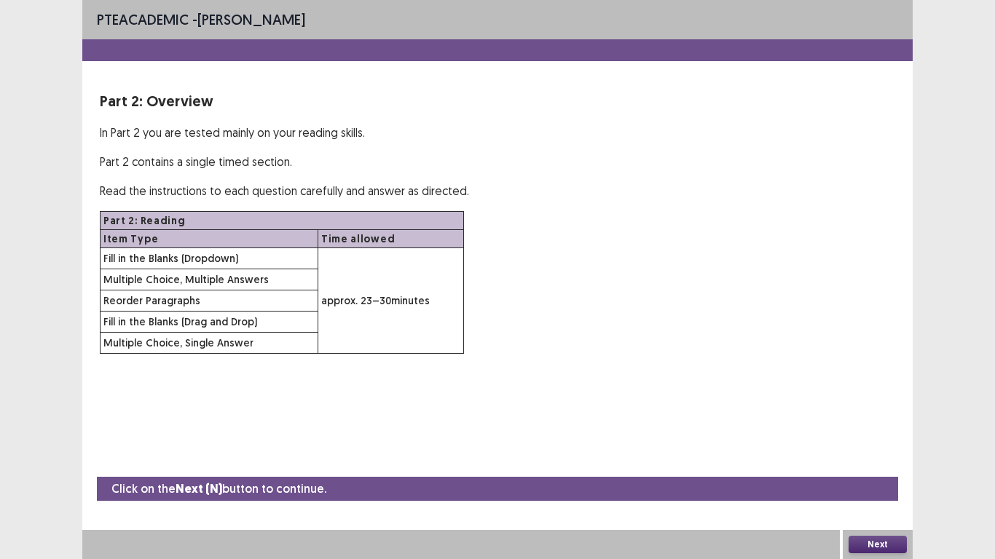
click at [877, 460] on button "Next" at bounding box center [877, 544] width 58 height 17
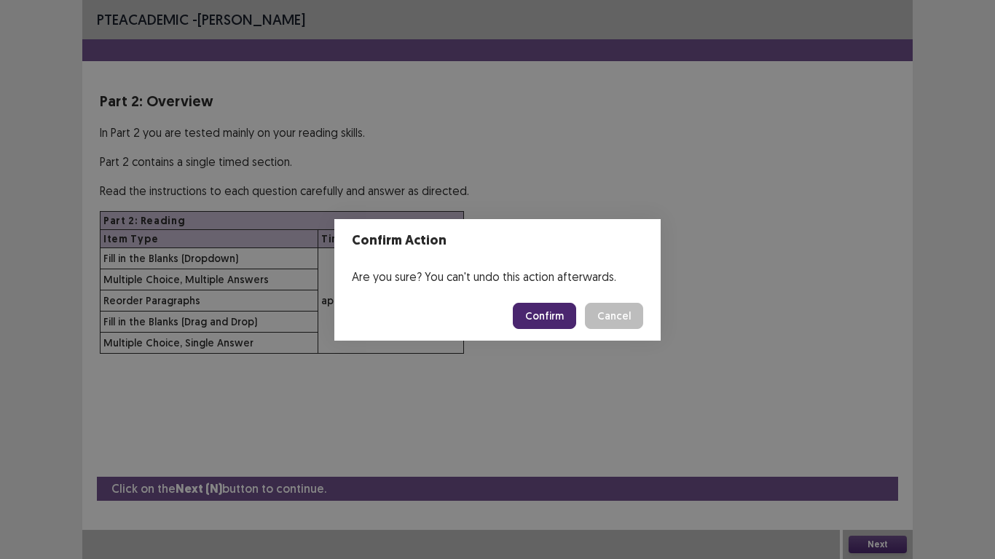
click at [524, 309] on button "Confirm" at bounding box center [544, 316] width 63 height 26
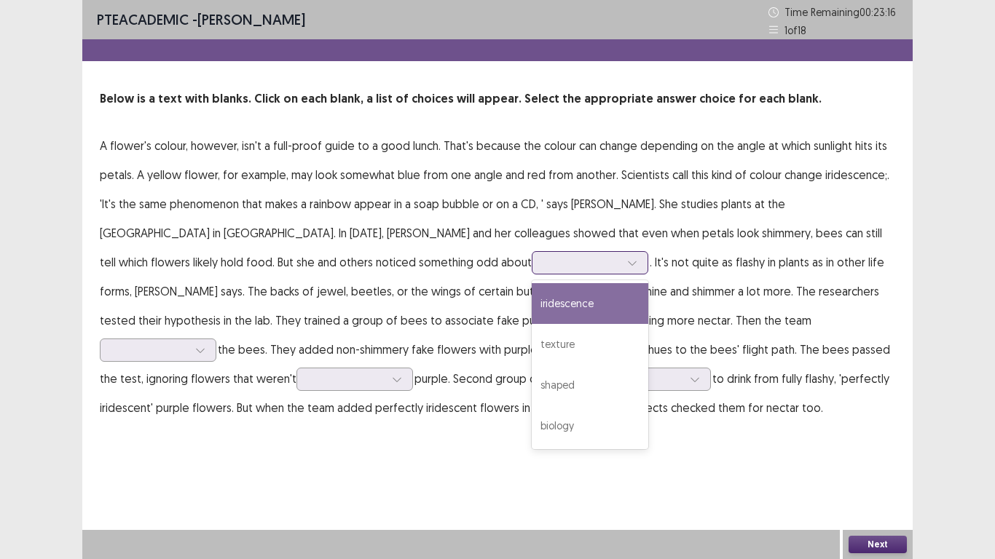
click at [544, 261] on div at bounding box center [582, 263] width 76 height 14
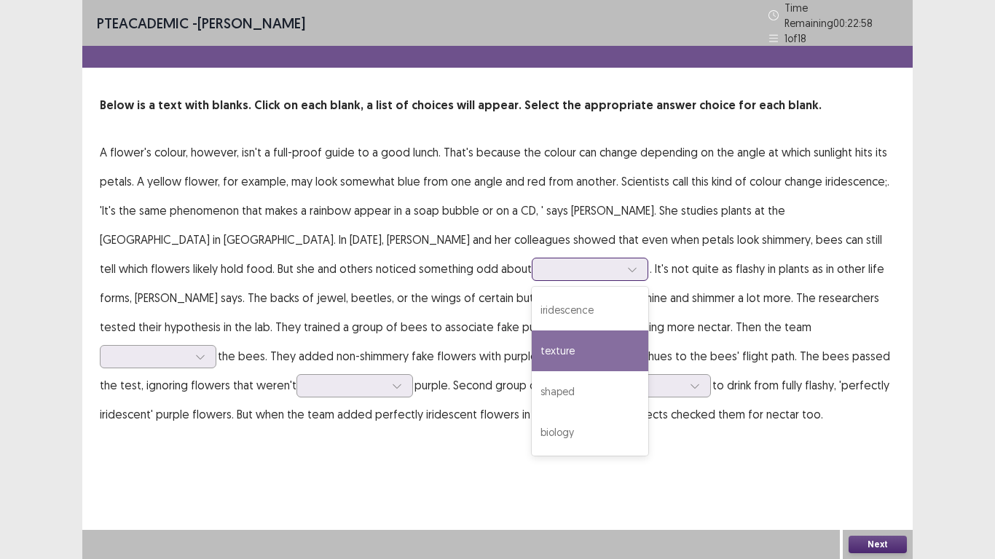
click at [532, 339] on div "texture" at bounding box center [590, 351] width 117 height 41
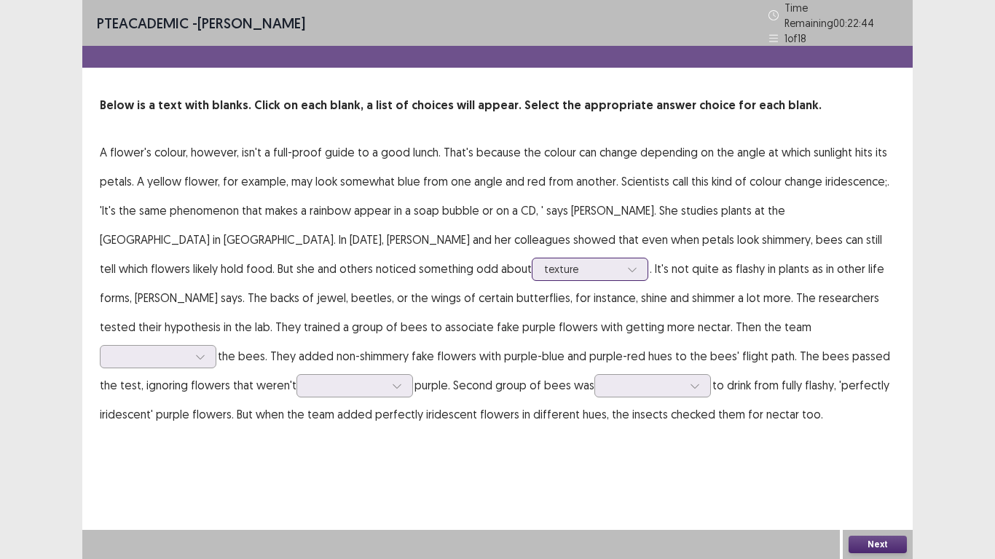
click at [543, 259] on div "texture" at bounding box center [582, 270] width 79 height 22
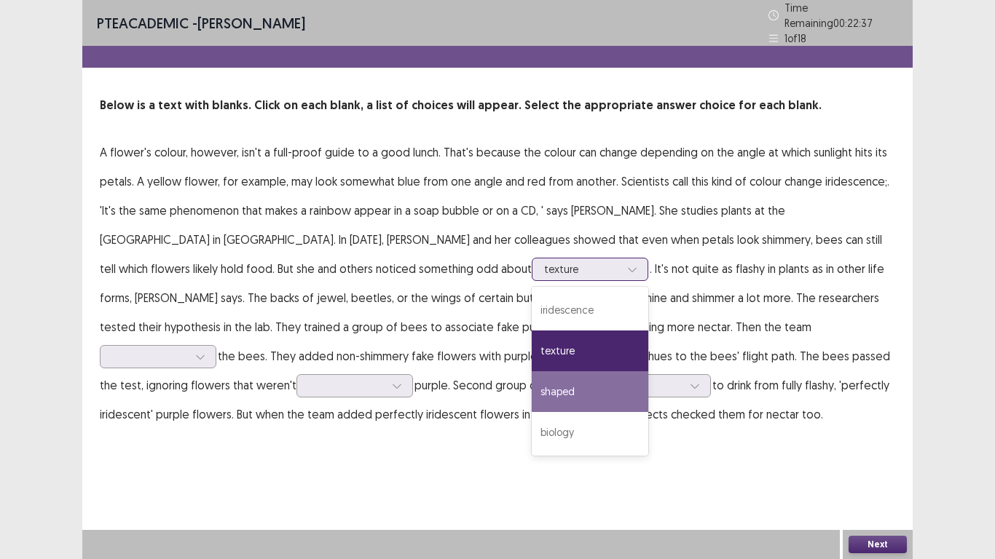
click at [532, 385] on div "shaped" at bounding box center [590, 391] width 117 height 41
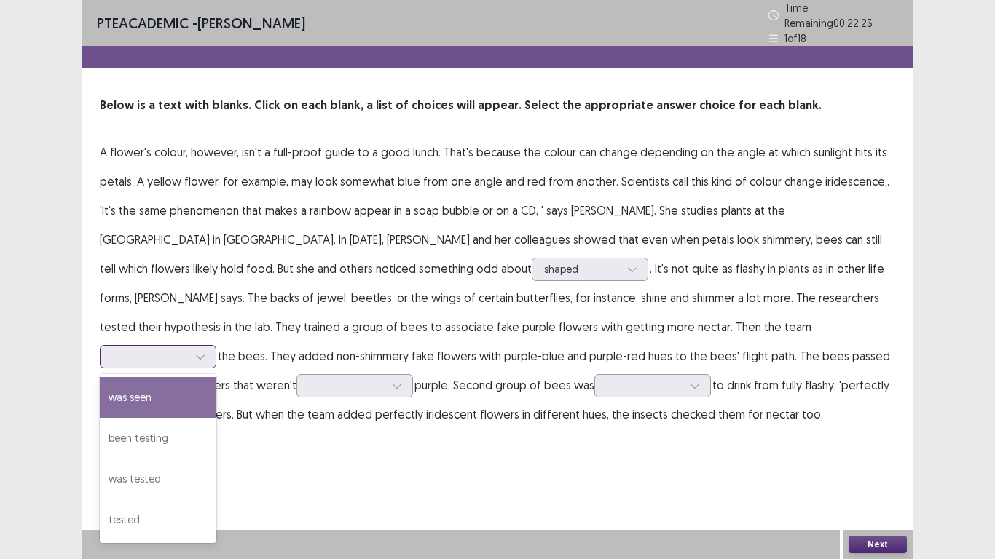
click at [188, 350] on div at bounding box center [150, 357] width 76 height 14
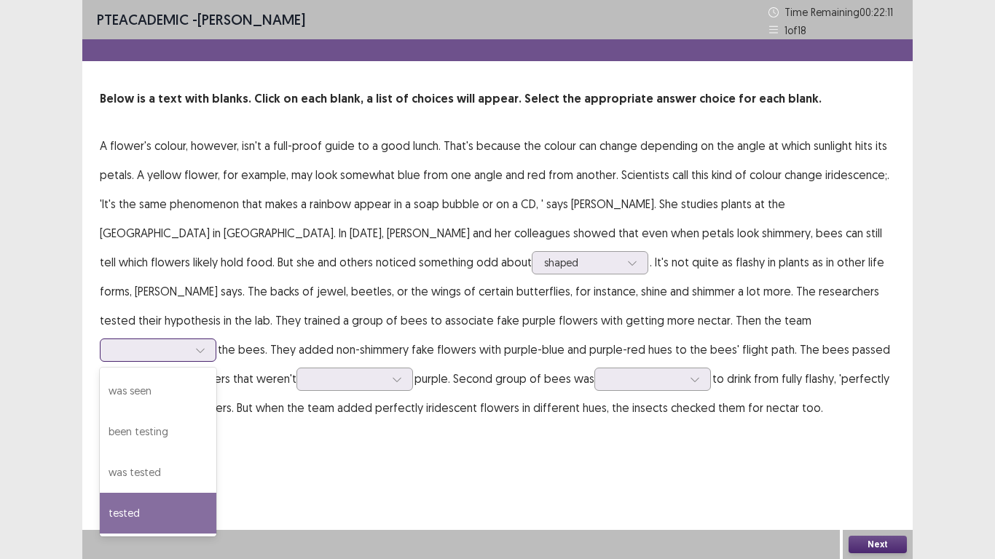
click at [216, 460] on div "tested" at bounding box center [158, 513] width 117 height 41
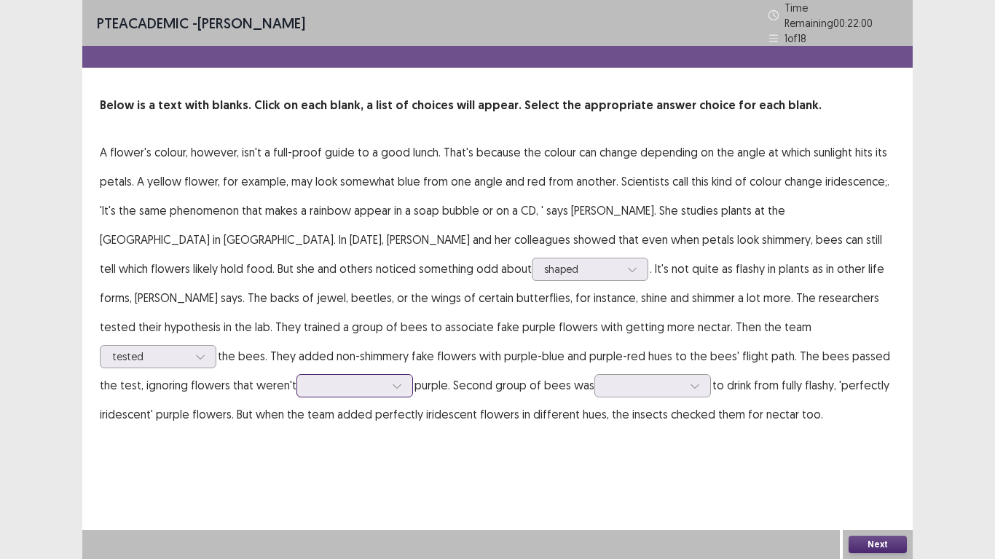
click at [408, 375] on div at bounding box center [397, 386] width 22 height 22
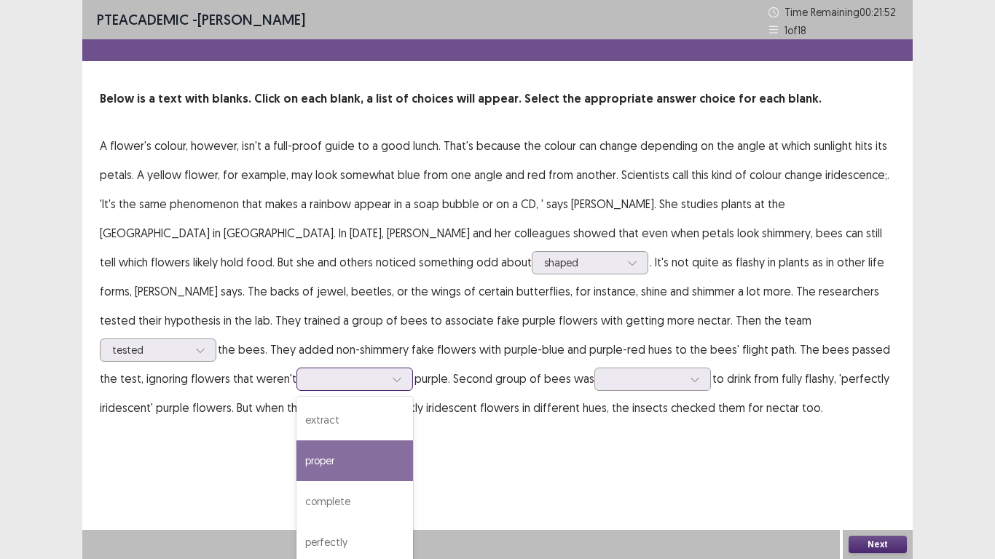
click at [413, 441] on div "proper" at bounding box center [354, 461] width 117 height 41
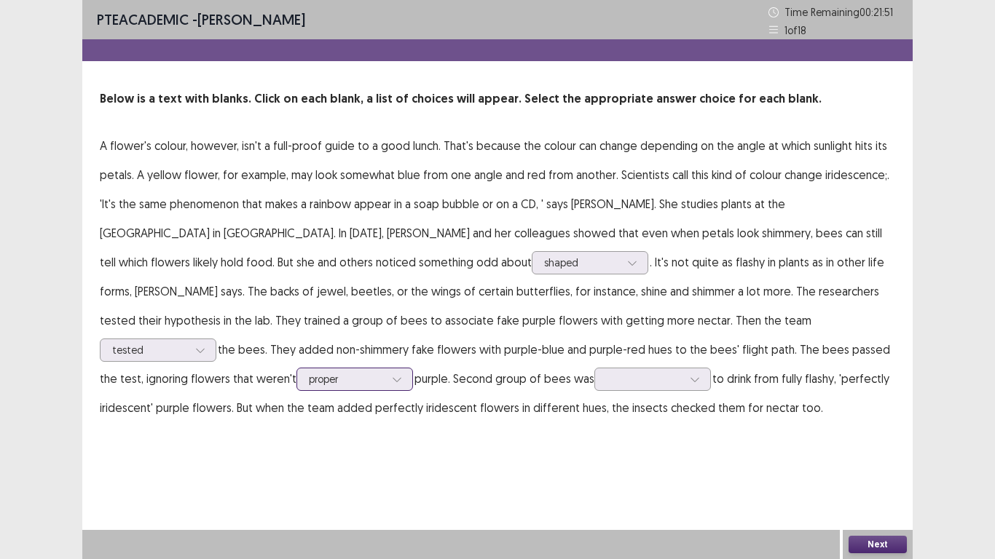
click at [385, 372] on div at bounding box center [347, 379] width 76 height 14
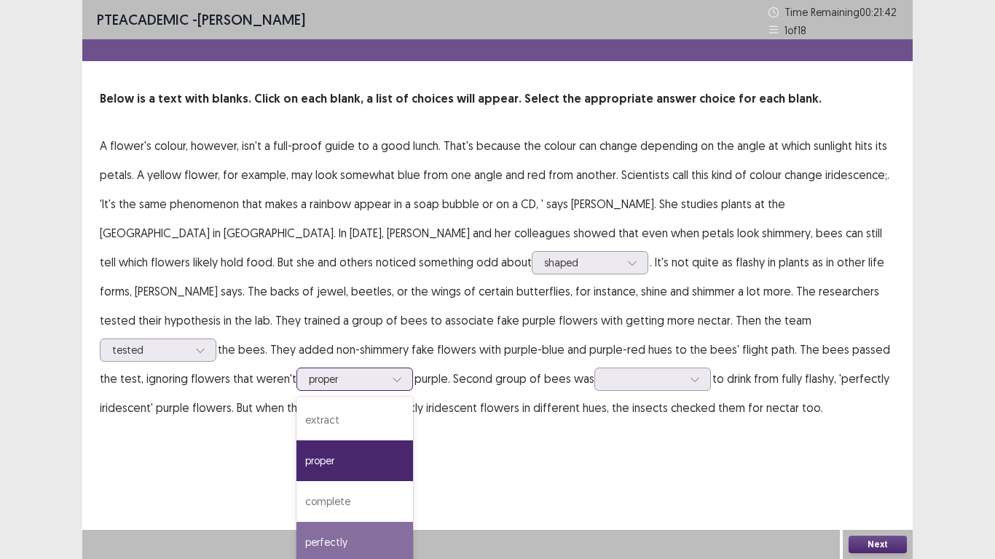
click at [413, 460] on div "perfectly" at bounding box center [354, 542] width 117 height 41
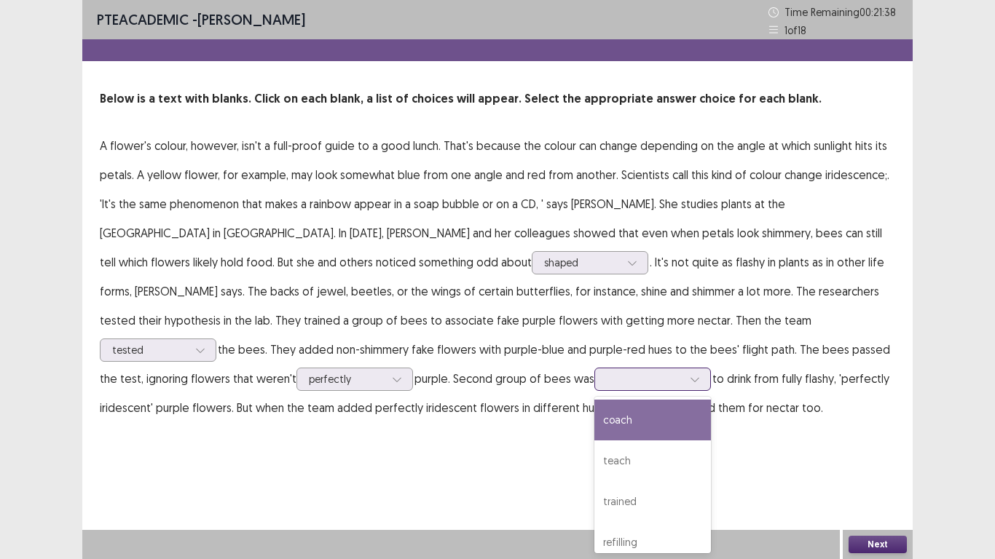
click at [607, 381] on div at bounding box center [645, 379] width 76 height 14
click at [381, 249] on p "A flower's colour, however, isn't a full-proof guide to a good lunch. That's be…" at bounding box center [497, 276] width 795 height 291
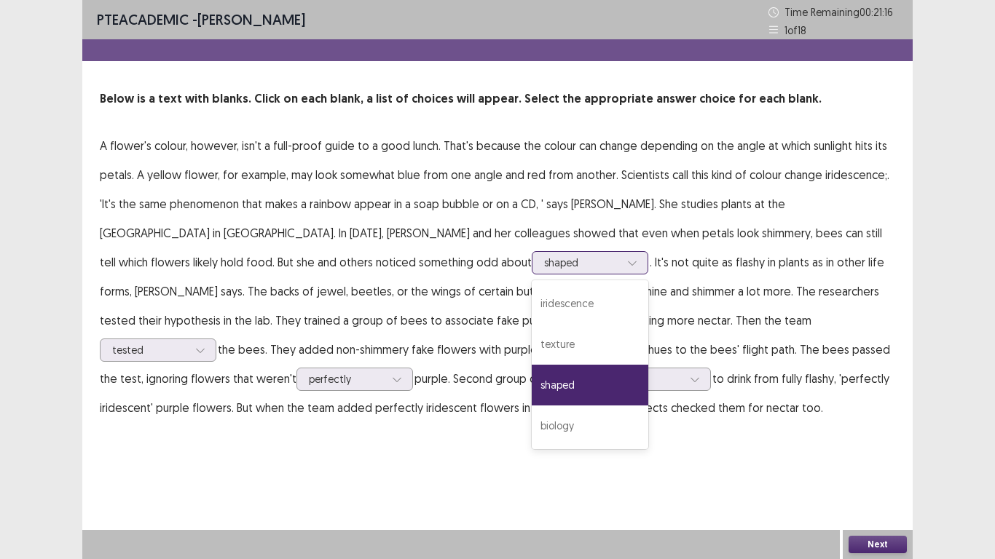
click at [544, 258] on div at bounding box center [582, 263] width 76 height 14
click at [532, 301] on div "iridescence" at bounding box center [590, 303] width 117 height 41
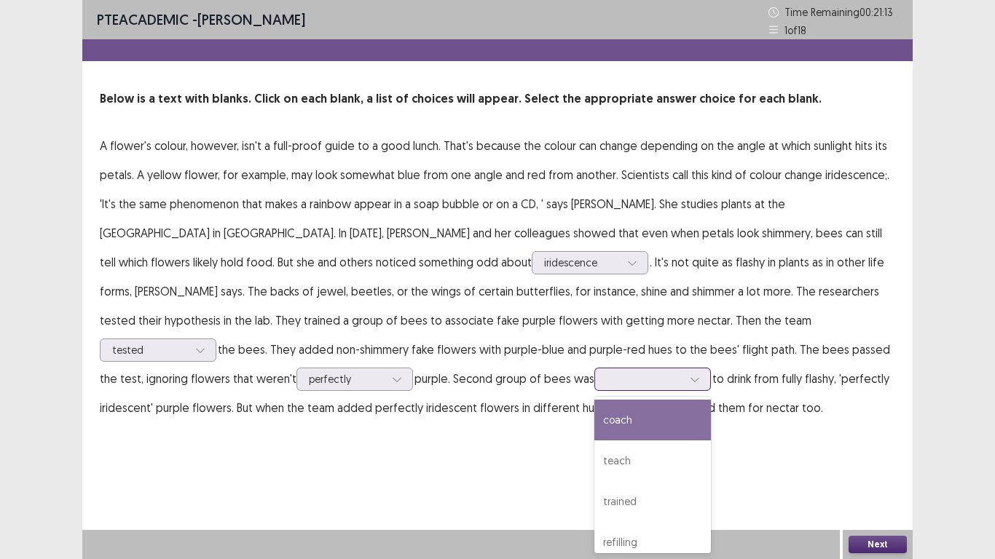
click at [607, 379] on div at bounding box center [645, 379] width 76 height 14
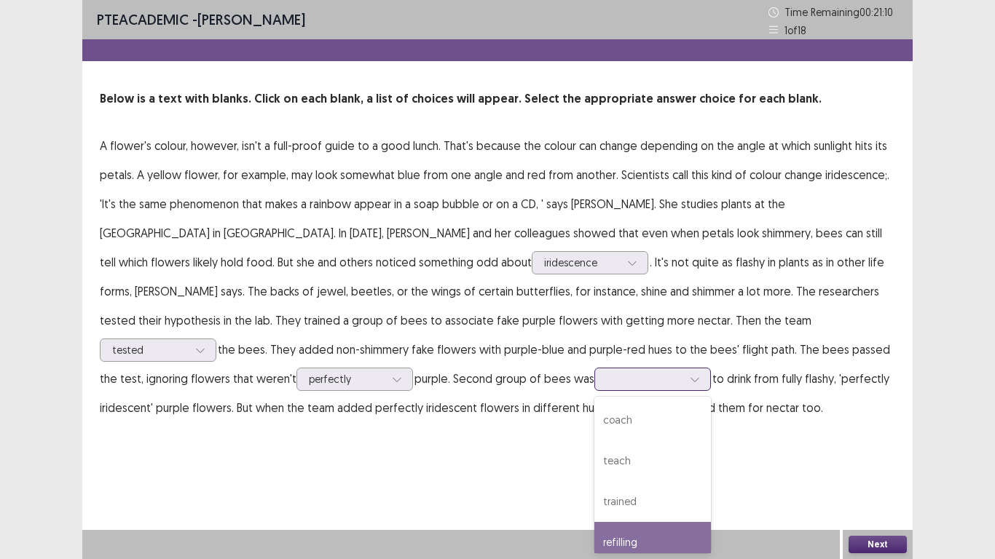
click at [594, 460] on div "refilling" at bounding box center [652, 542] width 117 height 41
click at [886, 460] on div "Next" at bounding box center [878, 544] width 70 height 29
click at [884, 460] on button "Next" at bounding box center [877, 544] width 58 height 17
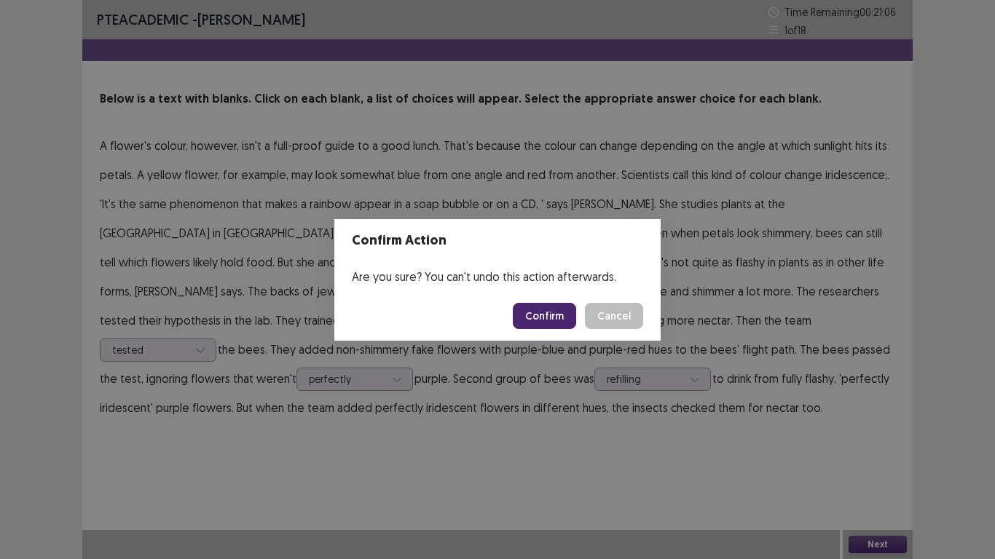
click at [550, 316] on button "Confirm" at bounding box center [544, 316] width 63 height 26
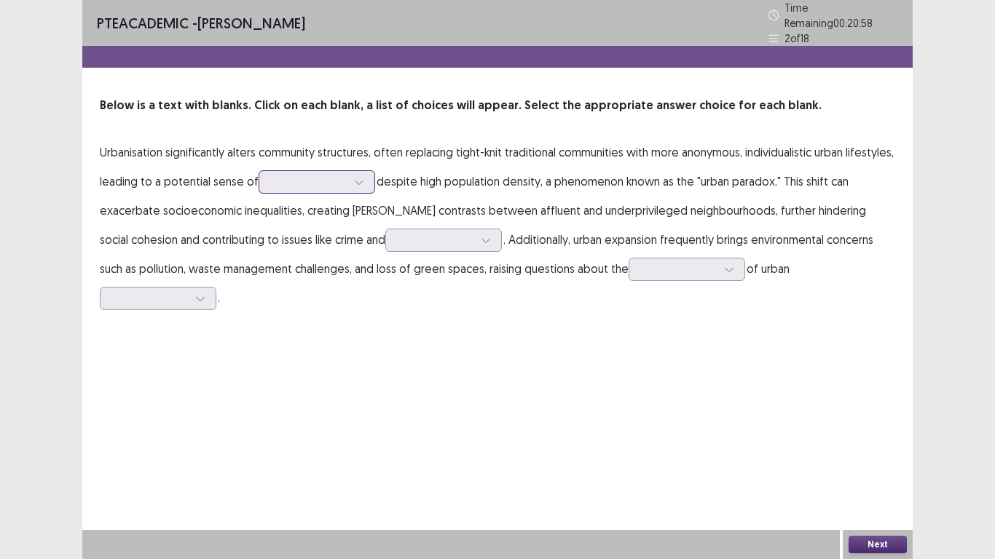
click at [281, 175] on div at bounding box center [309, 182] width 76 height 14
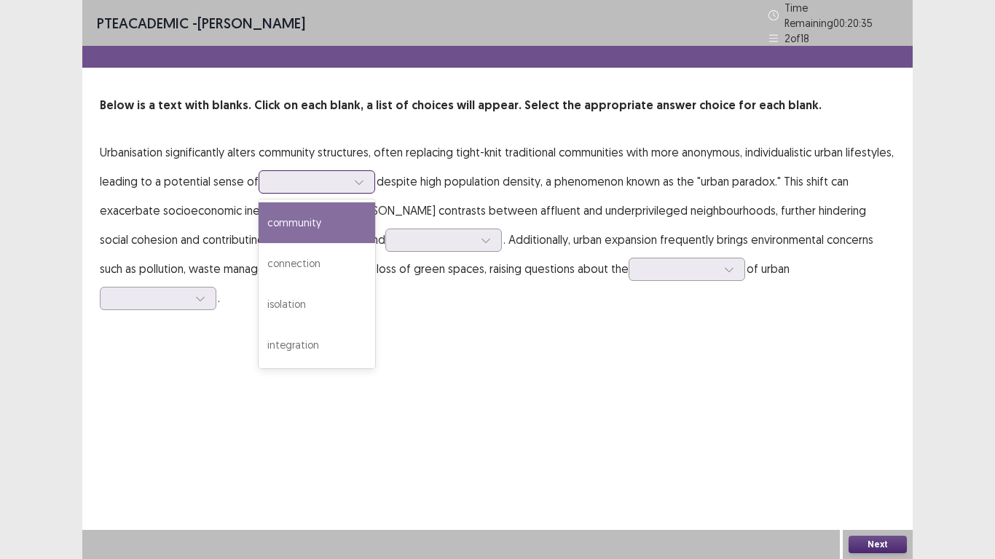
click at [308, 217] on div "community" at bounding box center [317, 222] width 117 height 41
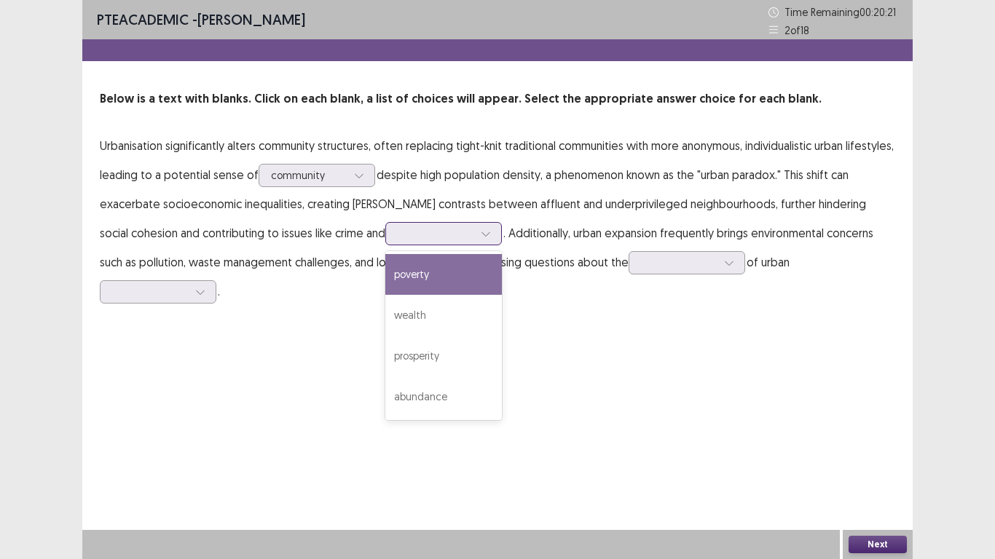
click at [398, 236] on div at bounding box center [436, 234] width 76 height 14
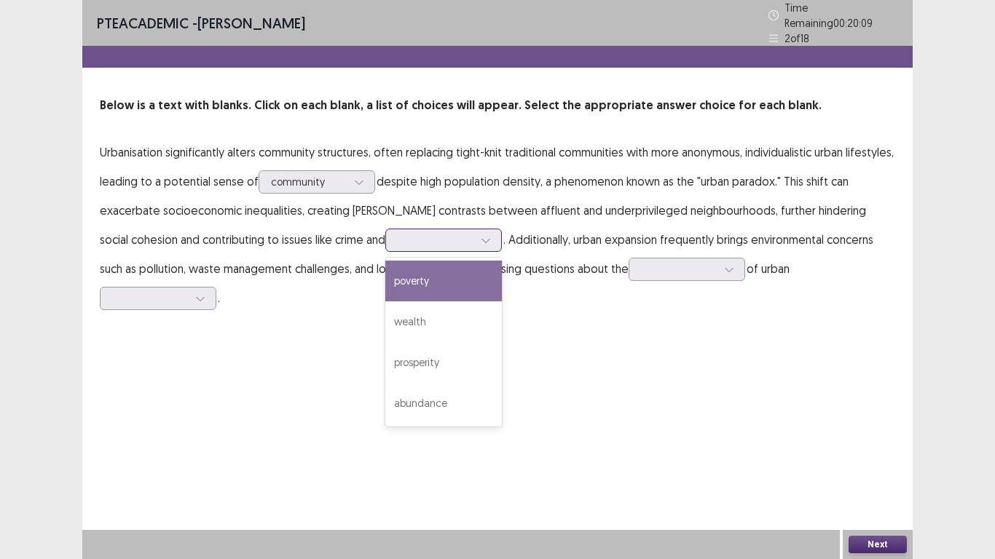
click at [385, 273] on div "poverty" at bounding box center [443, 281] width 117 height 41
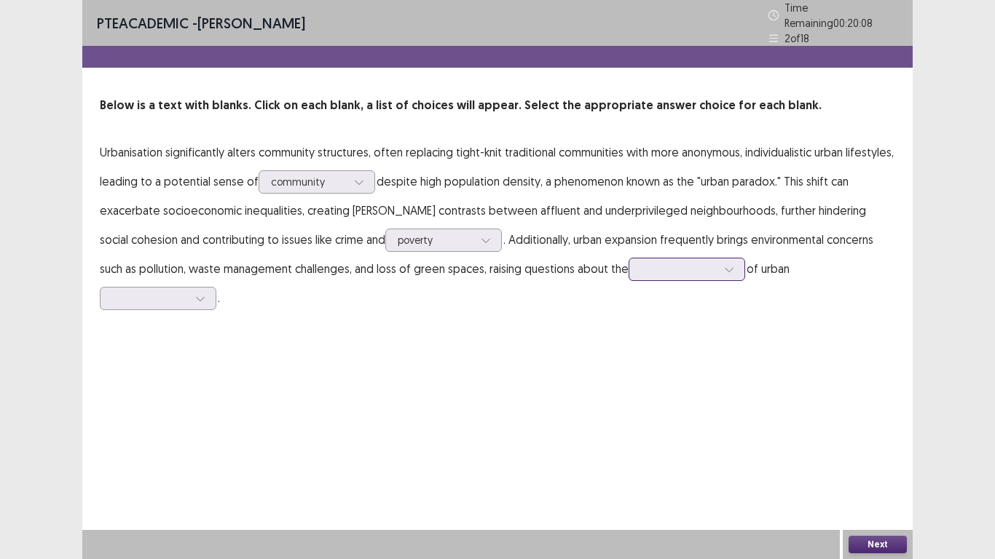
click at [629, 272] on div at bounding box center [687, 269] width 117 height 23
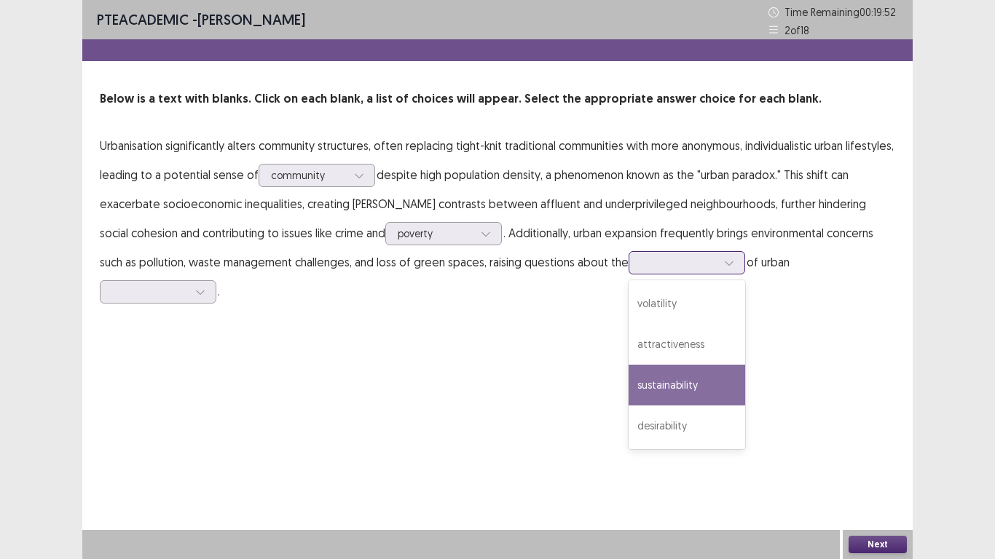
click at [629, 386] on div "sustainability" at bounding box center [687, 385] width 117 height 41
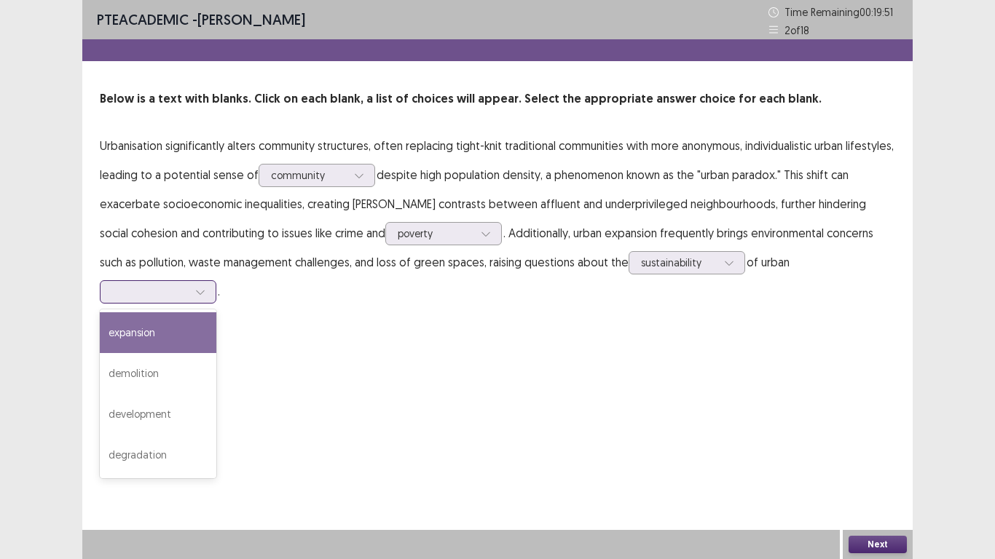
click at [188, 285] on div at bounding box center [150, 292] width 76 height 14
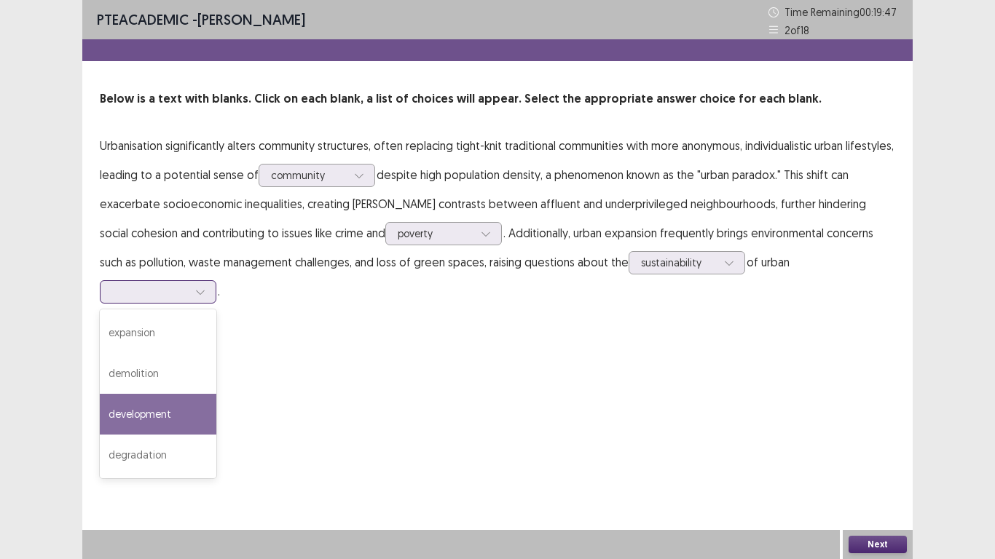
click at [216, 394] on div "development" at bounding box center [158, 414] width 117 height 41
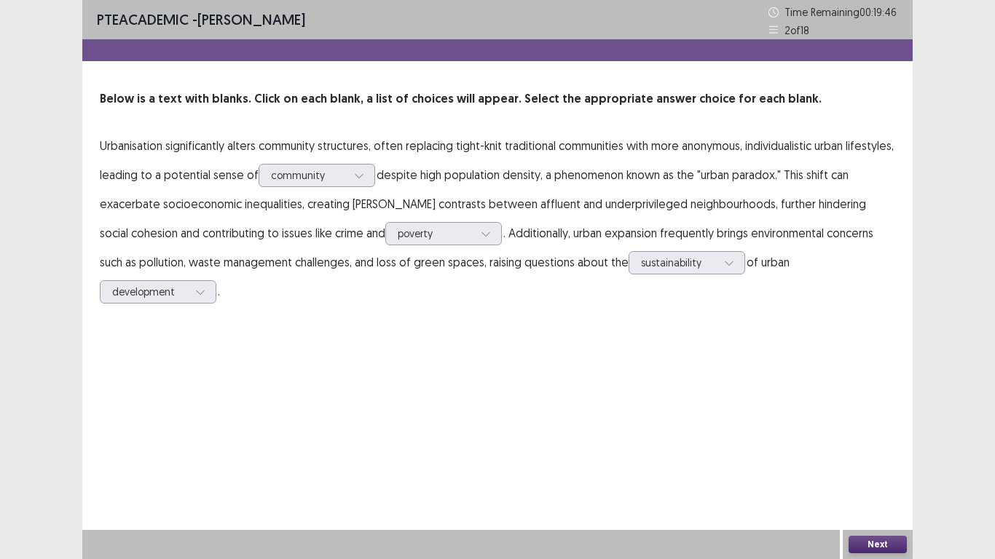
click at [881, 460] on button "Next" at bounding box center [877, 544] width 58 height 17
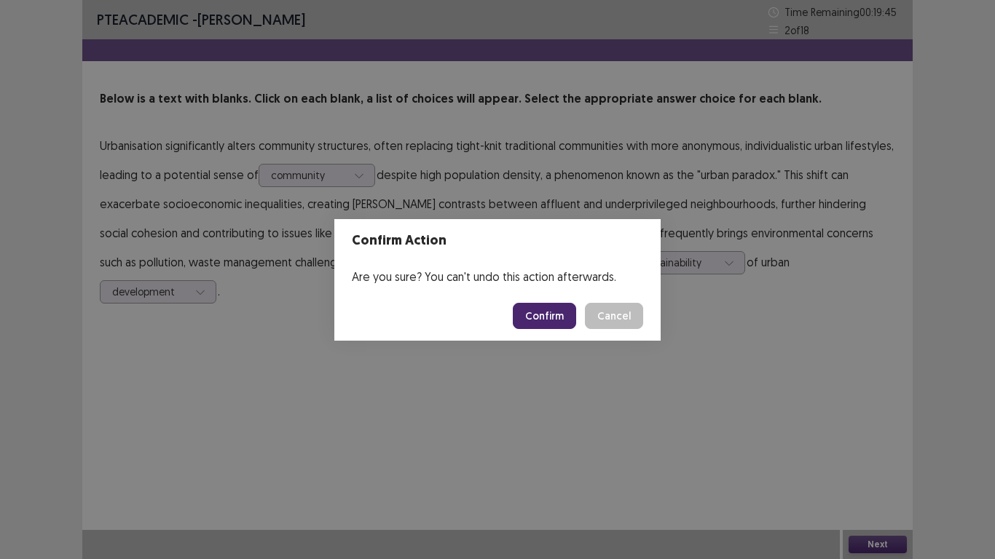
click at [567, 320] on button "Confirm" at bounding box center [544, 316] width 63 height 26
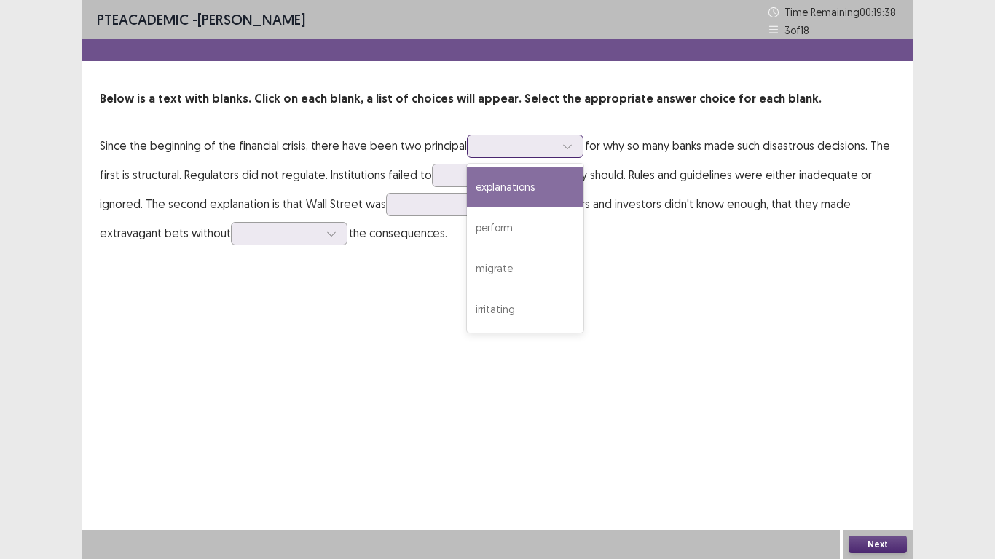
click at [555, 146] on div at bounding box center [517, 146] width 76 height 14
click at [534, 189] on div "explanations" at bounding box center [525, 187] width 117 height 41
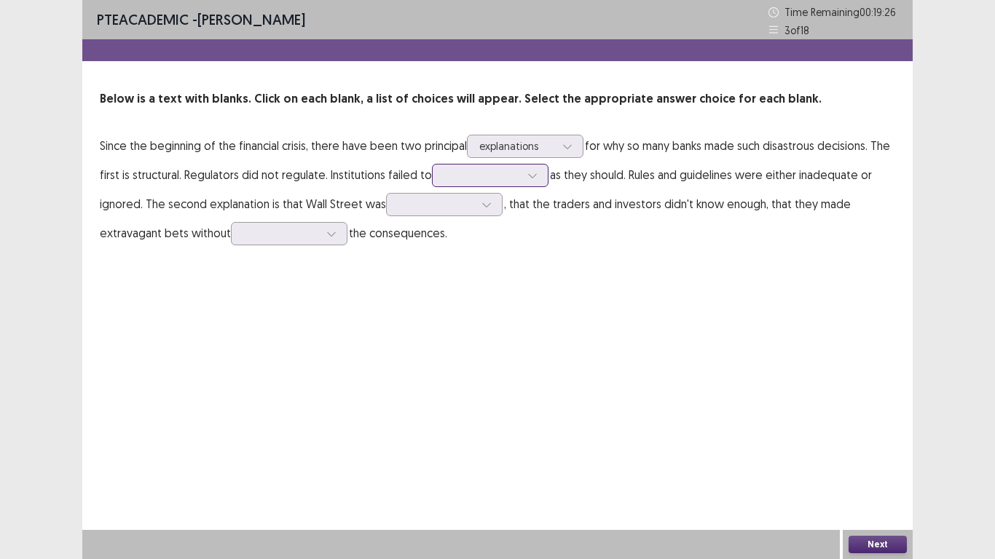
click at [513, 180] on div at bounding box center [482, 175] width 76 height 14
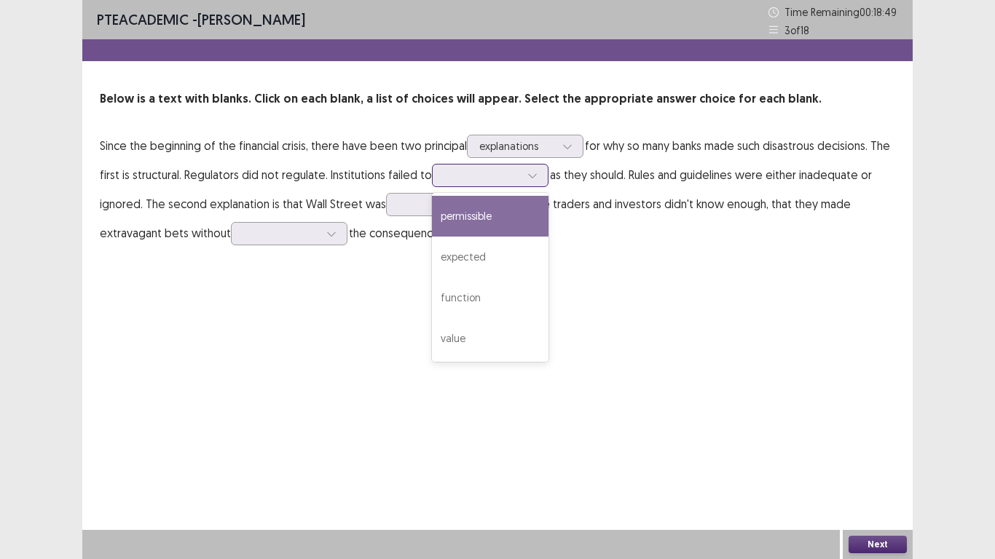
click at [505, 229] on div "permissible" at bounding box center [490, 216] width 117 height 41
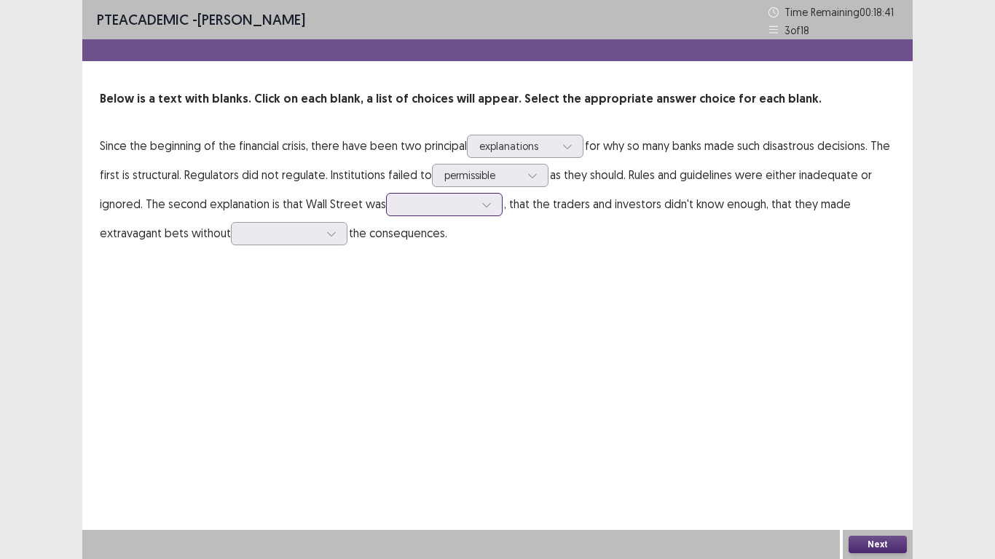
click at [452, 210] on div at bounding box center [436, 204] width 76 height 14
click at [435, 245] on div "identified" at bounding box center [444, 245] width 117 height 41
click at [294, 240] on div at bounding box center [281, 234] width 76 height 14
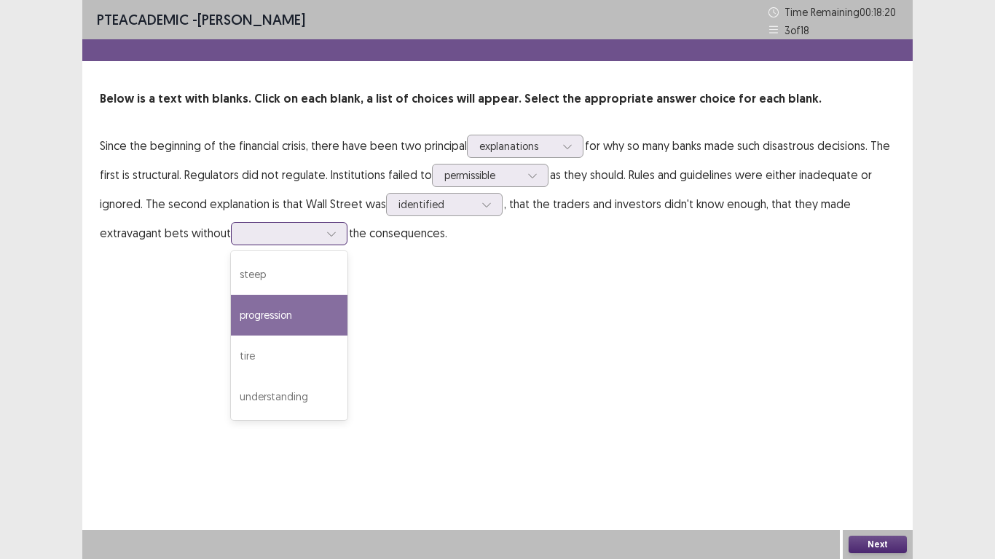
click at [271, 324] on div "progression" at bounding box center [289, 315] width 117 height 41
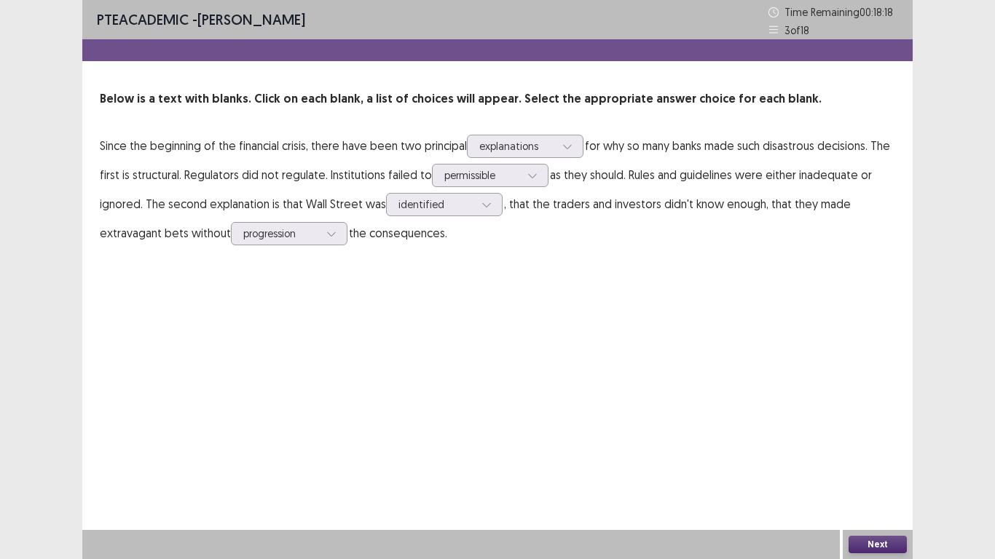
click at [890, 460] on button "Next" at bounding box center [877, 544] width 58 height 17
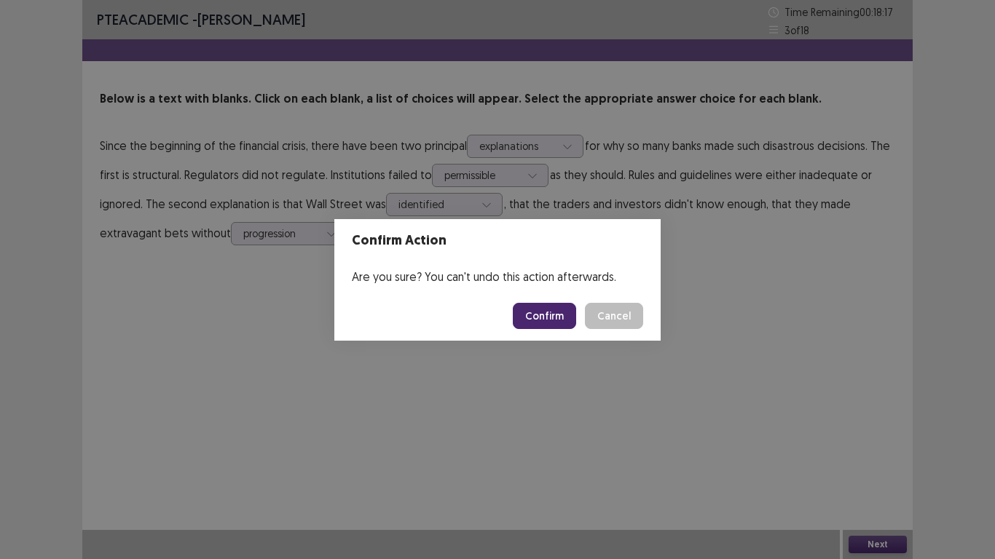
click at [563, 336] on footer "Confirm Cancel" at bounding box center [497, 316] width 326 height 50
click at [555, 310] on button "Confirm" at bounding box center [544, 316] width 63 height 26
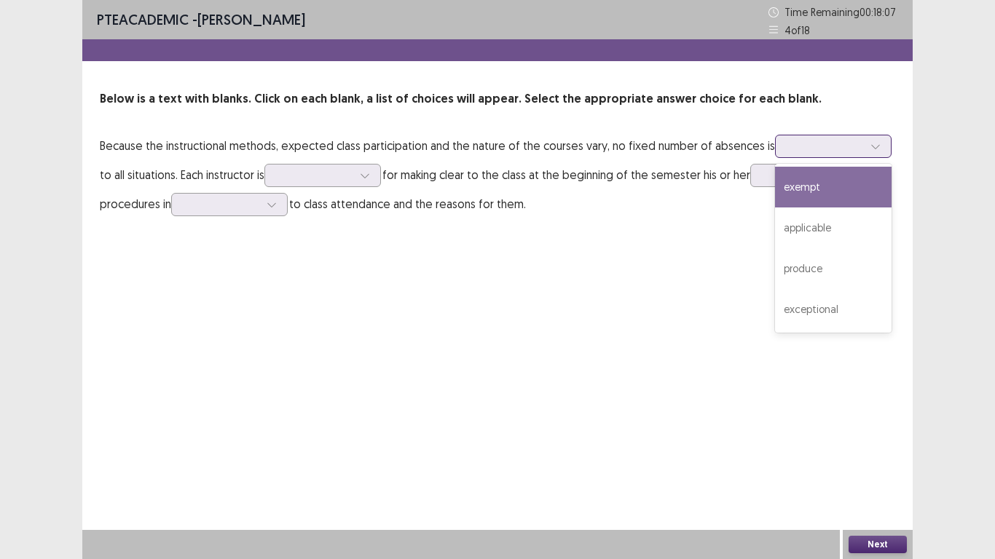
click at [846, 149] on div at bounding box center [825, 146] width 76 height 14
click at [804, 185] on div "exempt" at bounding box center [833, 187] width 117 height 41
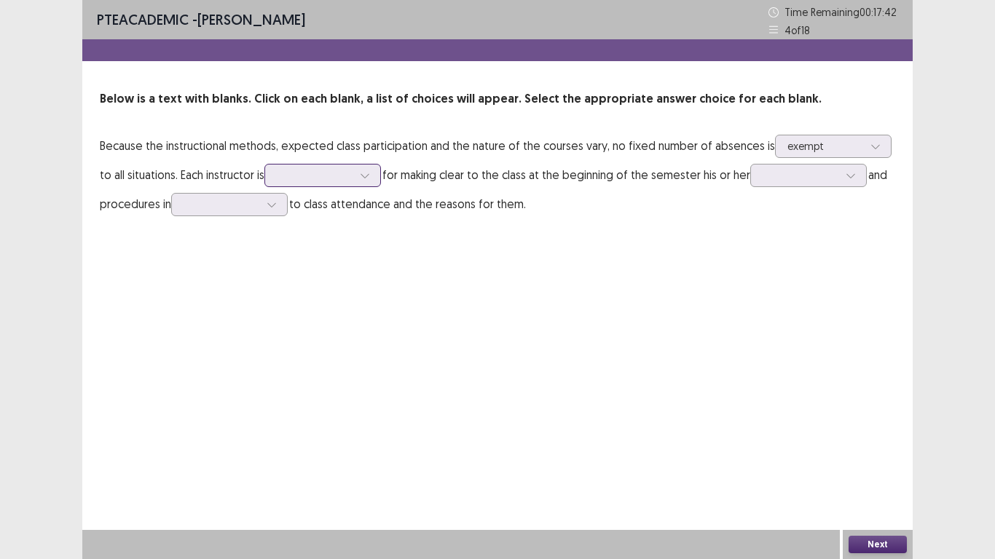
click at [323, 180] on div at bounding box center [315, 175] width 76 height 14
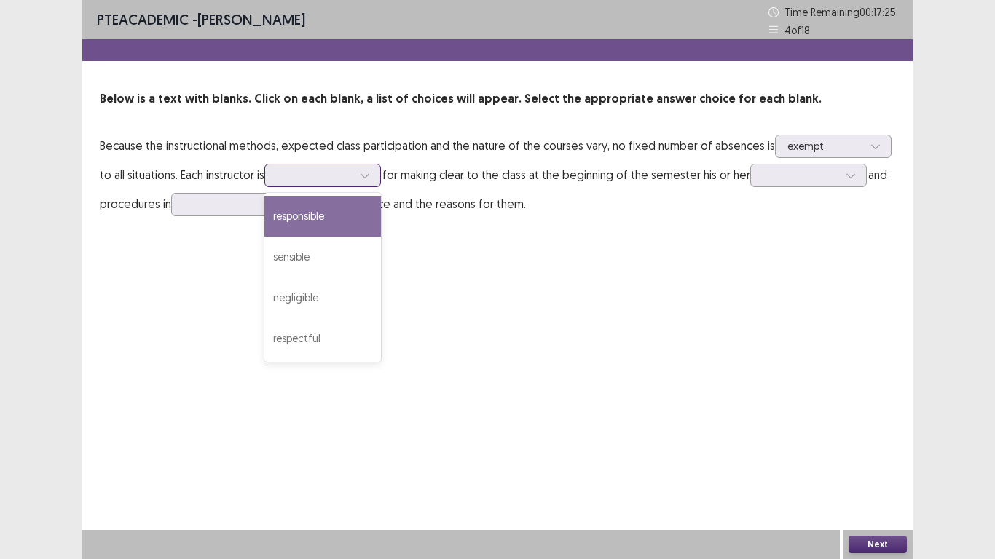
click at [320, 213] on div "responsible" at bounding box center [322, 216] width 117 height 41
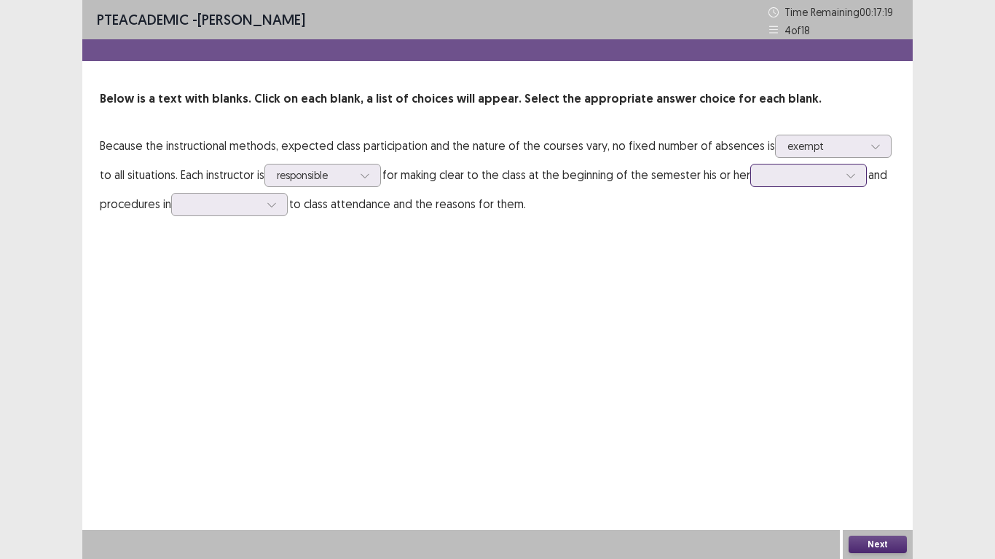
click at [798, 182] on div at bounding box center [801, 175] width 76 height 14
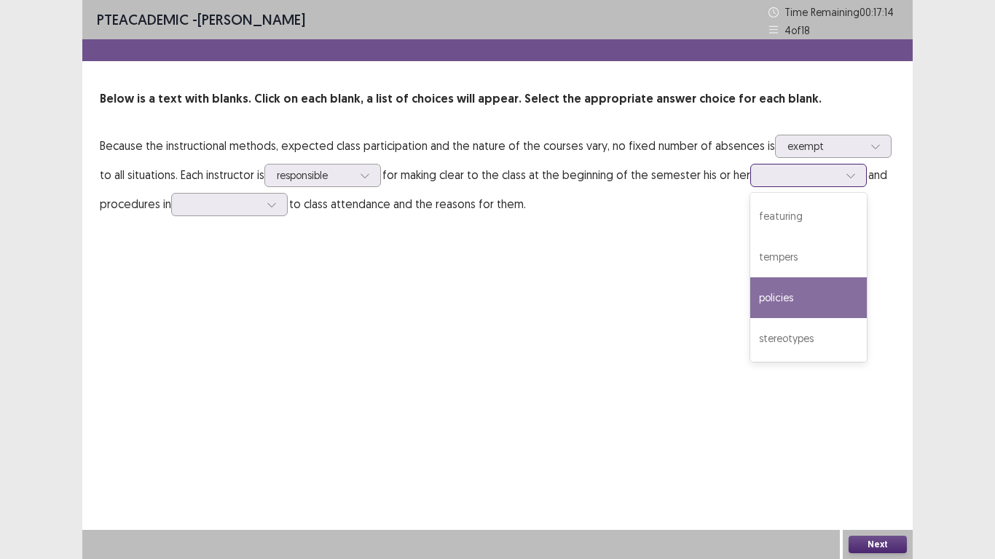
click at [784, 292] on div "policies" at bounding box center [808, 297] width 117 height 41
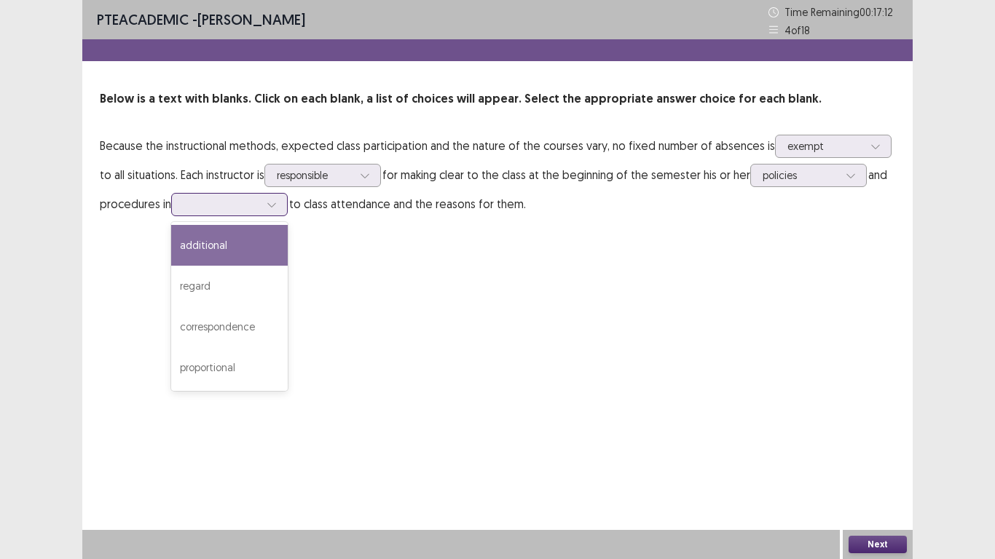
click at [245, 211] on div at bounding box center [222, 204] width 76 height 14
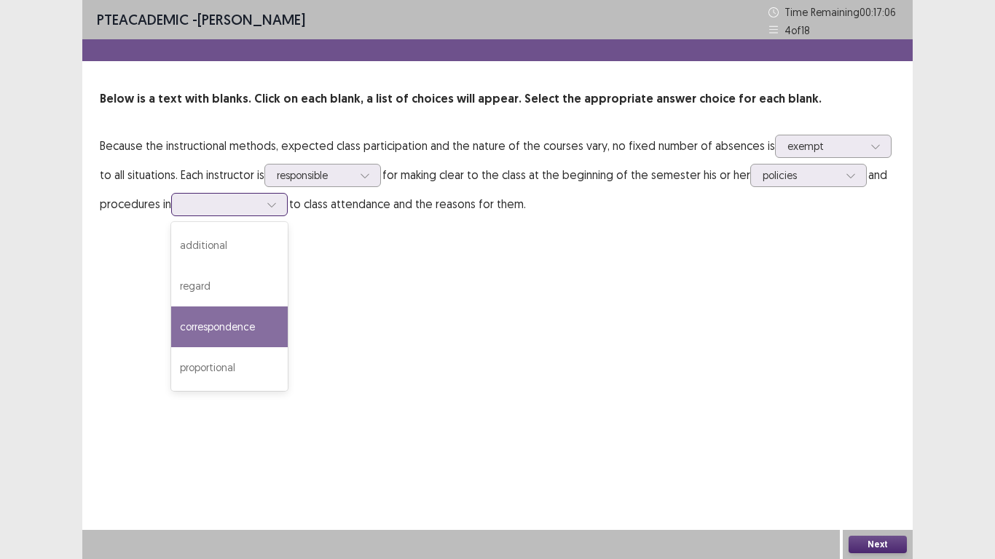
click at [217, 328] on div "correspondence" at bounding box center [229, 327] width 117 height 41
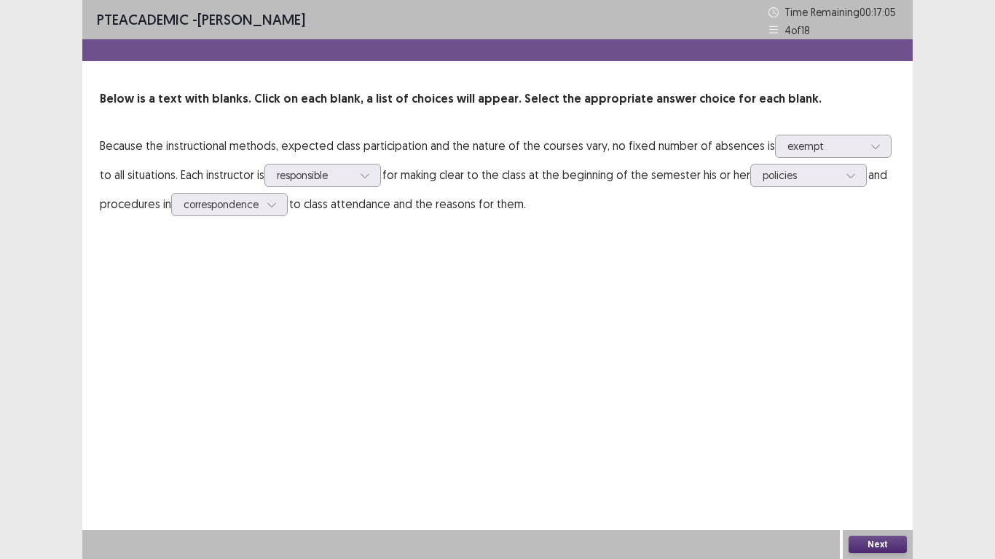
click at [875, 460] on button "Next" at bounding box center [877, 544] width 58 height 17
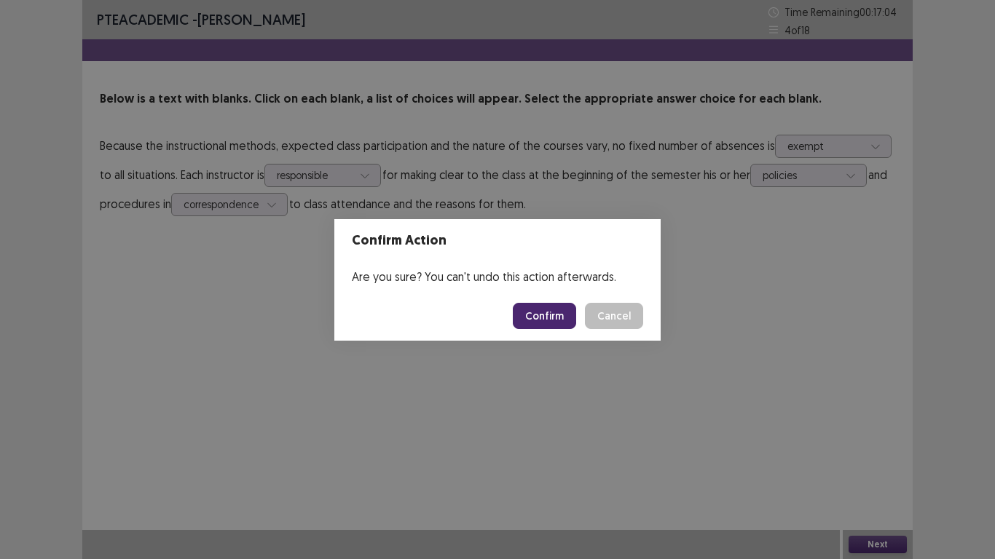
click at [559, 323] on button "Confirm" at bounding box center [544, 316] width 63 height 26
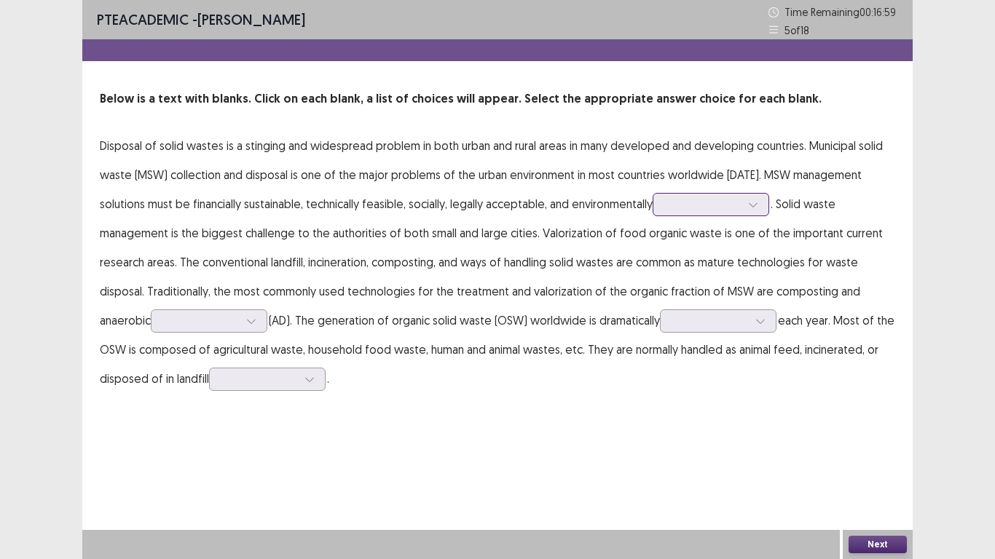
click at [695, 208] on div at bounding box center [703, 204] width 76 height 14
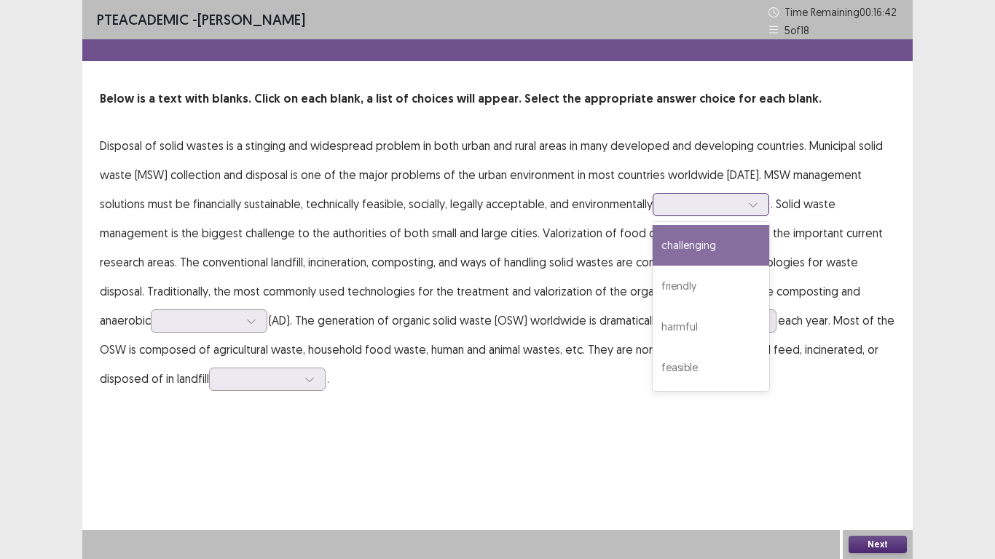
click at [712, 239] on div "challenging" at bounding box center [711, 245] width 117 height 41
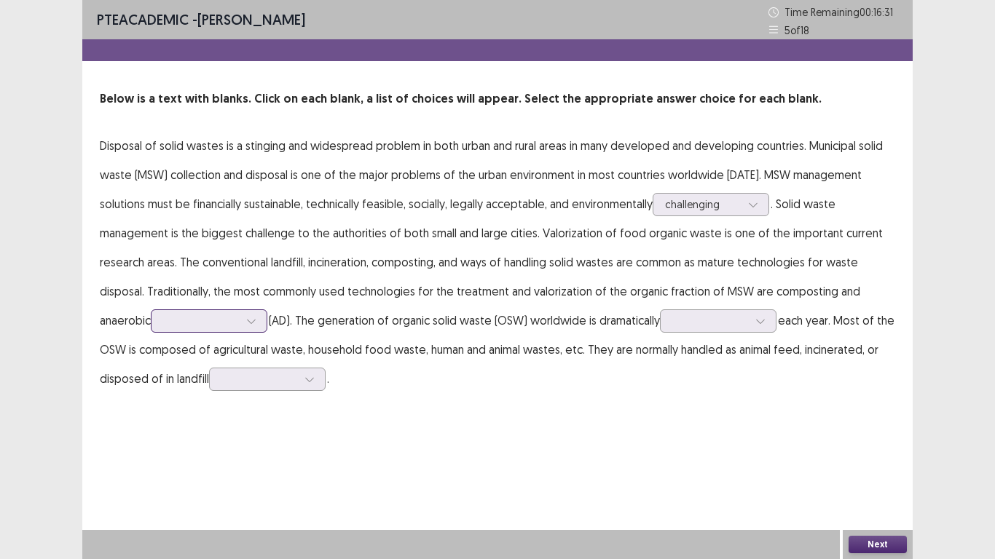
click at [205, 329] on div at bounding box center [201, 320] width 79 height 17
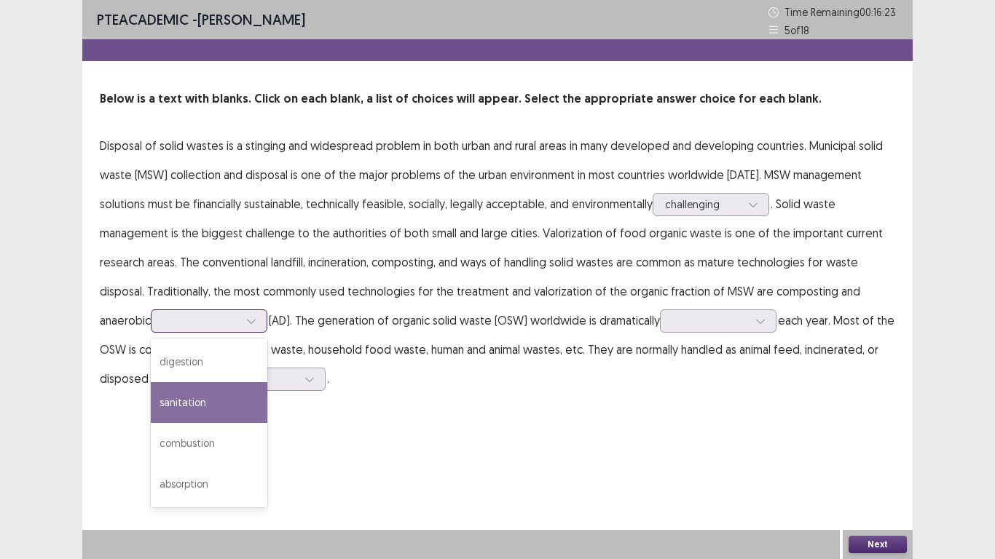
click at [193, 403] on div "sanitation" at bounding box center [209, 402] width 117 height 41
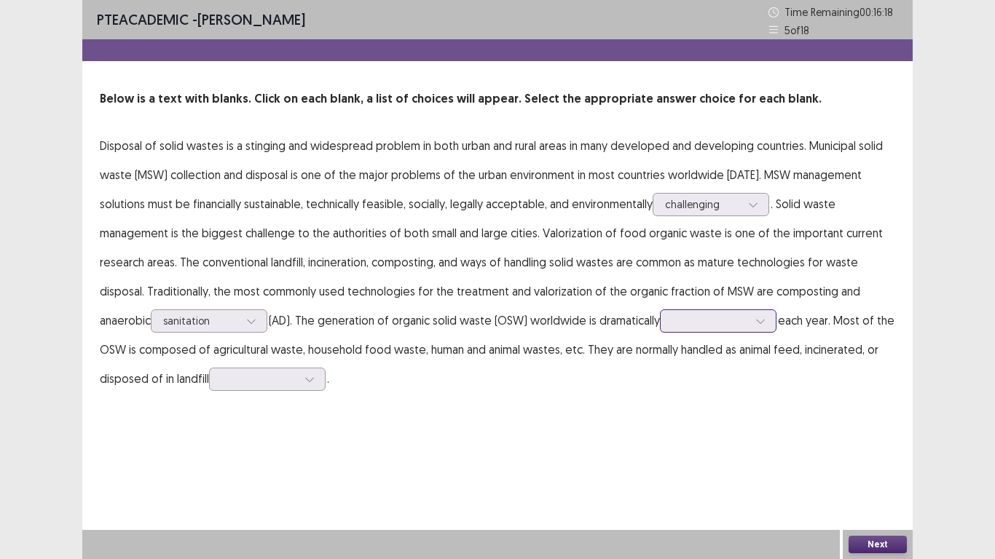
click at [745, 332] on p "Disposal of solid wastes is a stinging and widespread problem in both urban and…" at bounding box center [497, 262] width 795 height 262
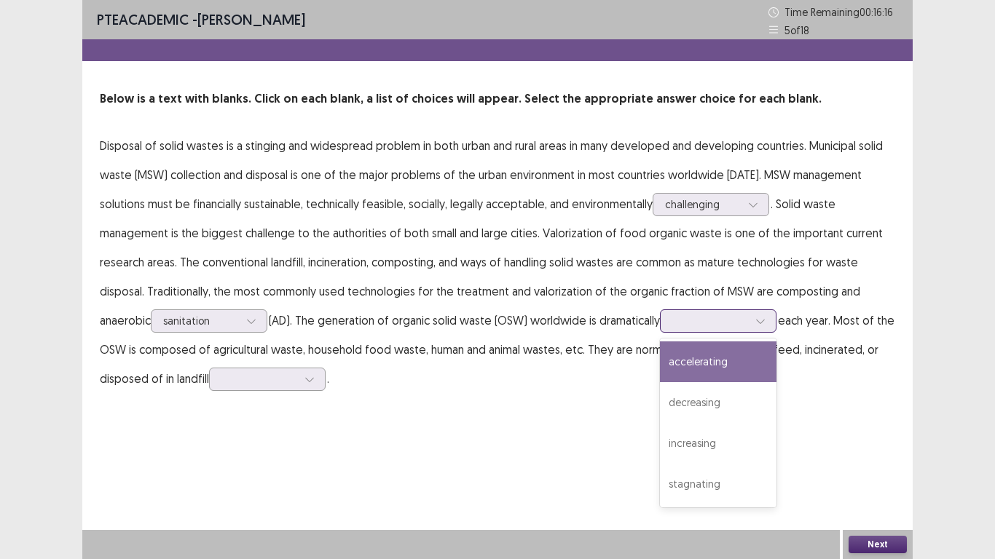
click at [741, 322] on div at bounding box center [710, 321] width 76 height 14
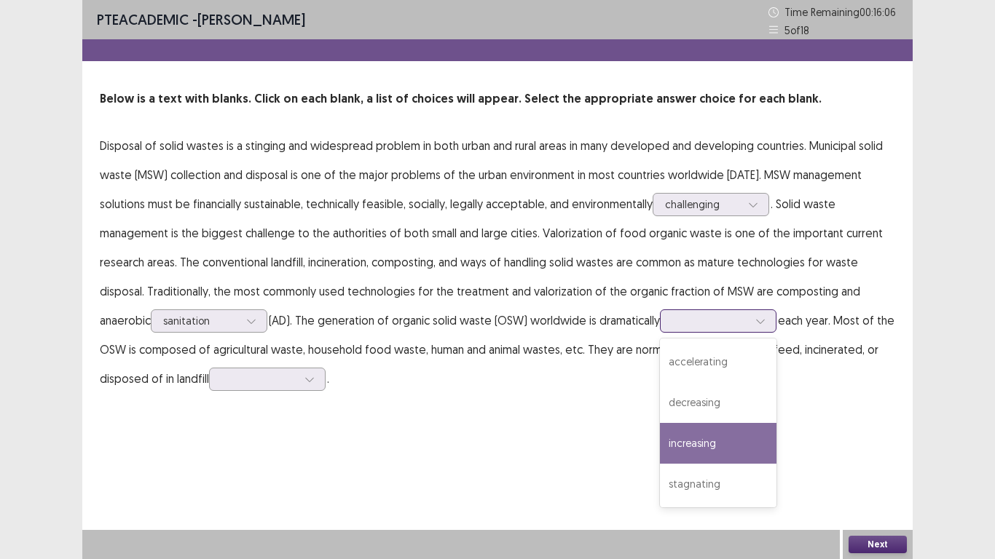
click at [687, 438] on div "increasing" at bounding box center [718, 443] width 117 height 41
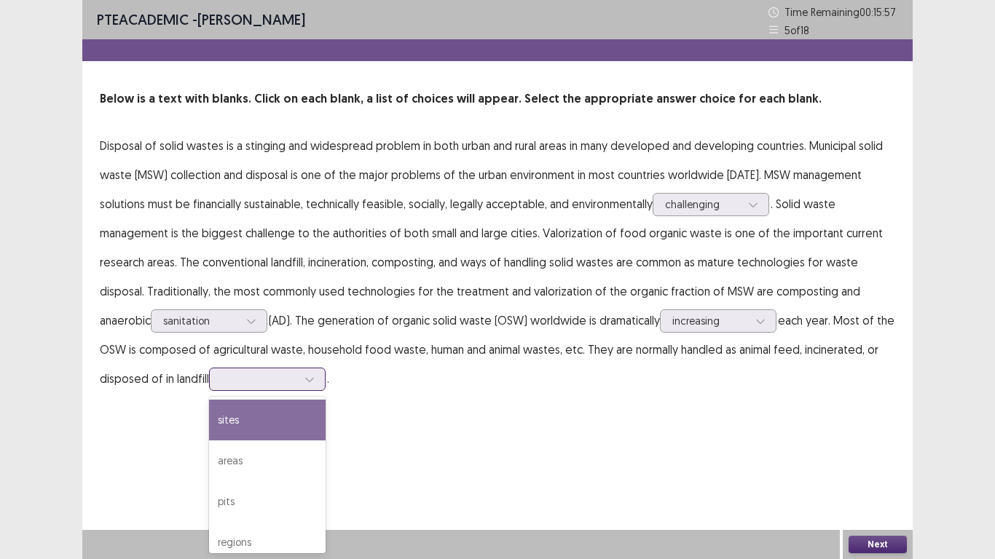
click at [264, 378] on div at bounding box center [259, 379] width 76 height 14
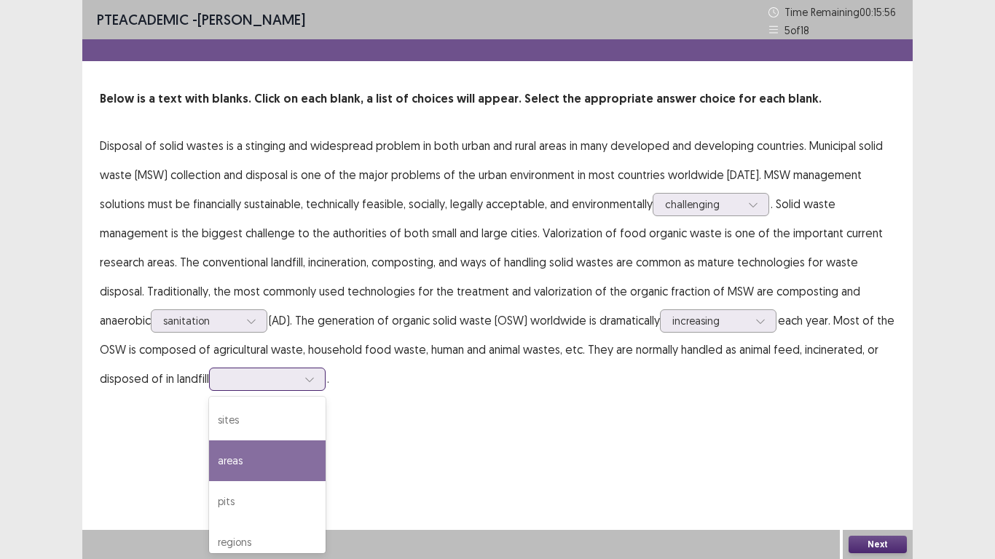
click at [264, 458] on div "areas" at bounding box center [267, 461] width 117 height 41
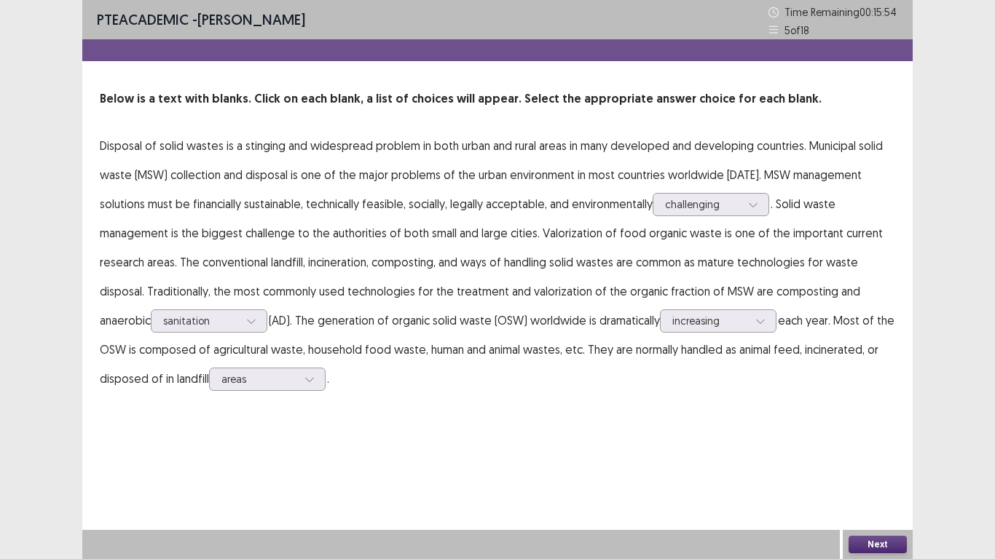
click at [890, 460] on button "Next" at bounding box center [877, 544] width 58 height 17
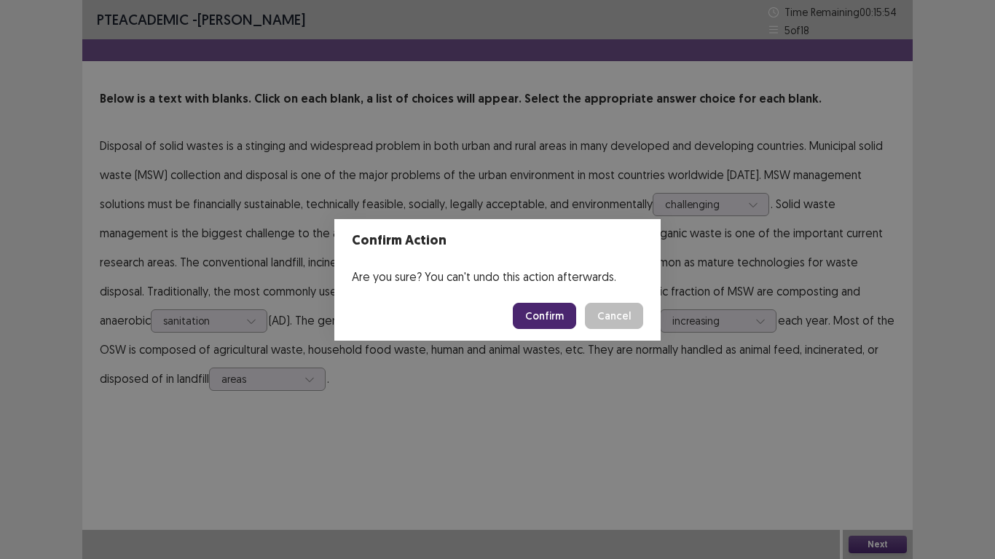
click at [551, 319] on button "Confirm" at bounding box center [544, 316] width 63 height 26
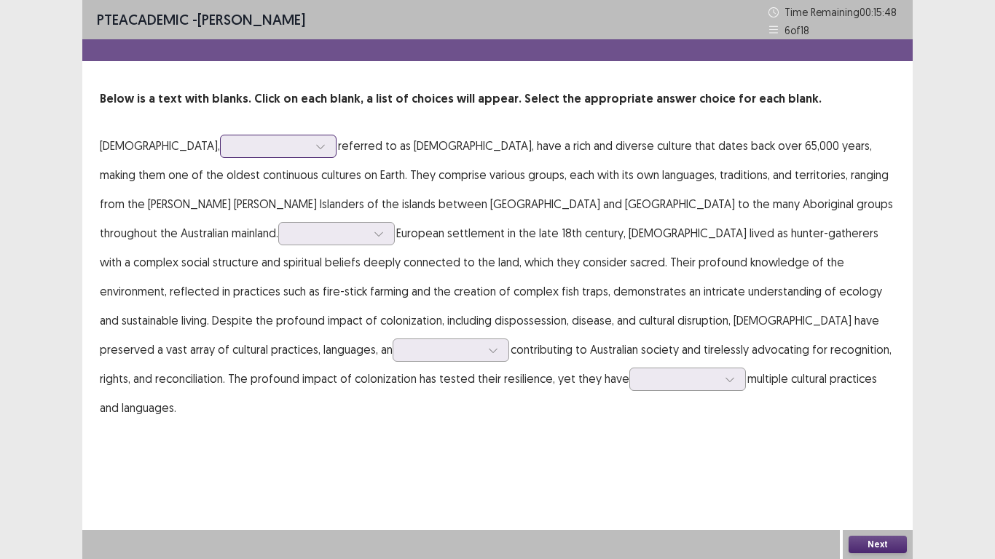
click at [232, 151] on div at bounding box center [270, 146] width 76 height 14
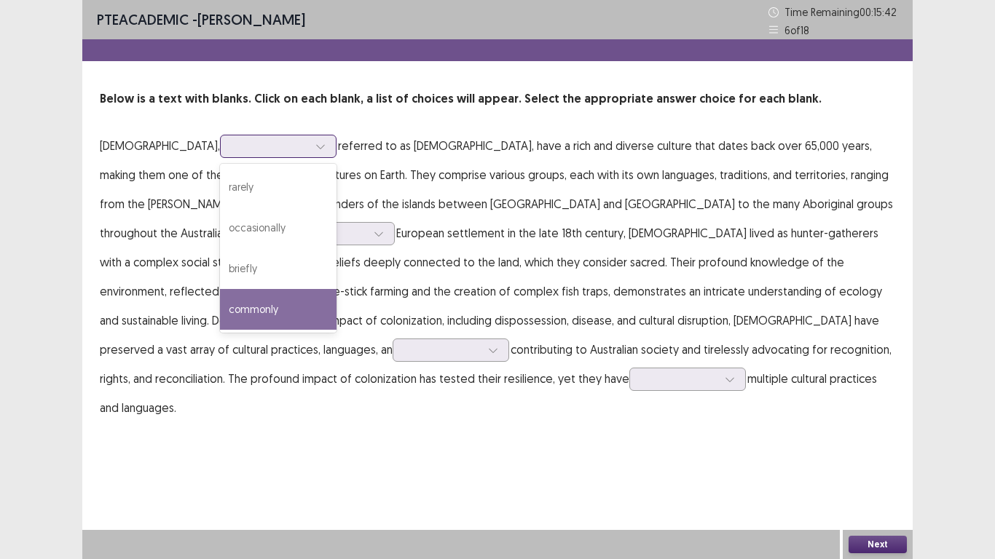
click at [229, 299] on div "commonly" at bounding box center [278, 309] width 117 height 41
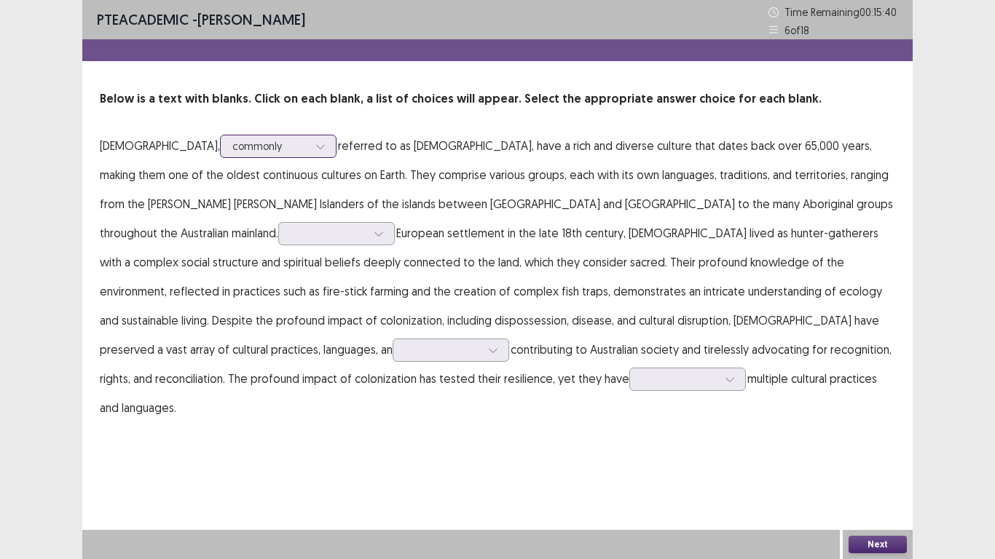
click at [315, 149] on icon at bounding box center [320, 146] width 10 height 10
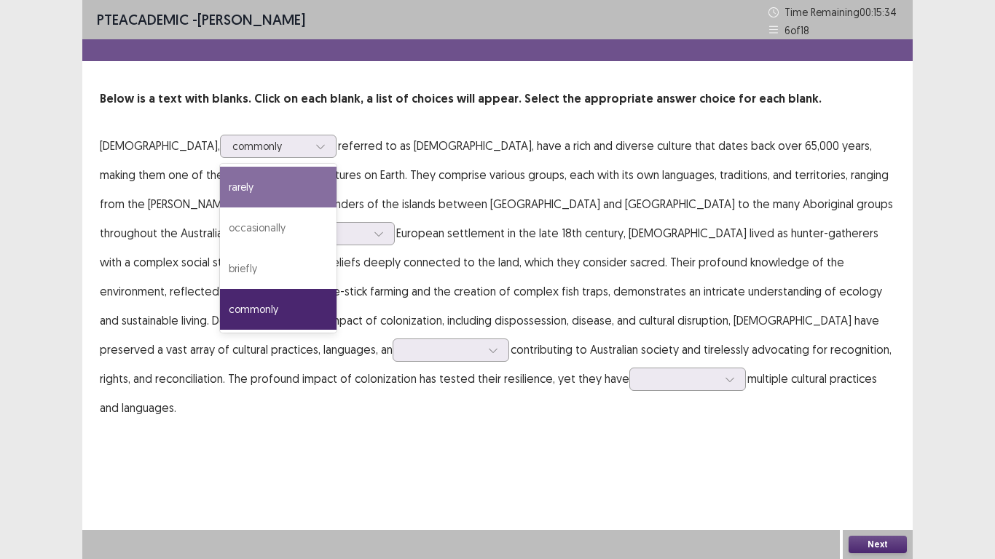
click at [688, 149] on p "[DEMOGRAPHIC_DATA], option commonly, selected. 4 results available. Use Up and …" at bounding box center [497, 276] width 795 height 291
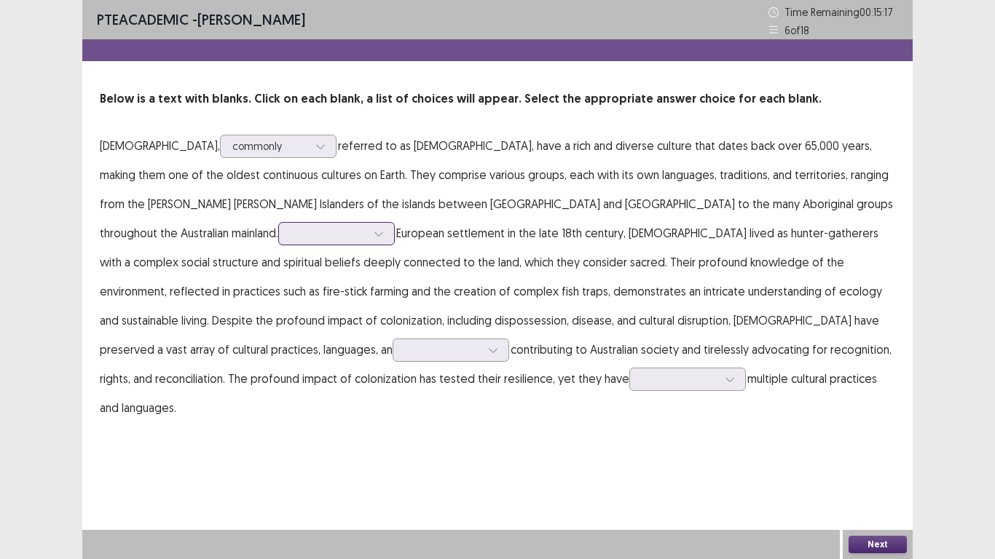
click at [278, 232] on div at bounding box center [336, 233] width 117 height 23
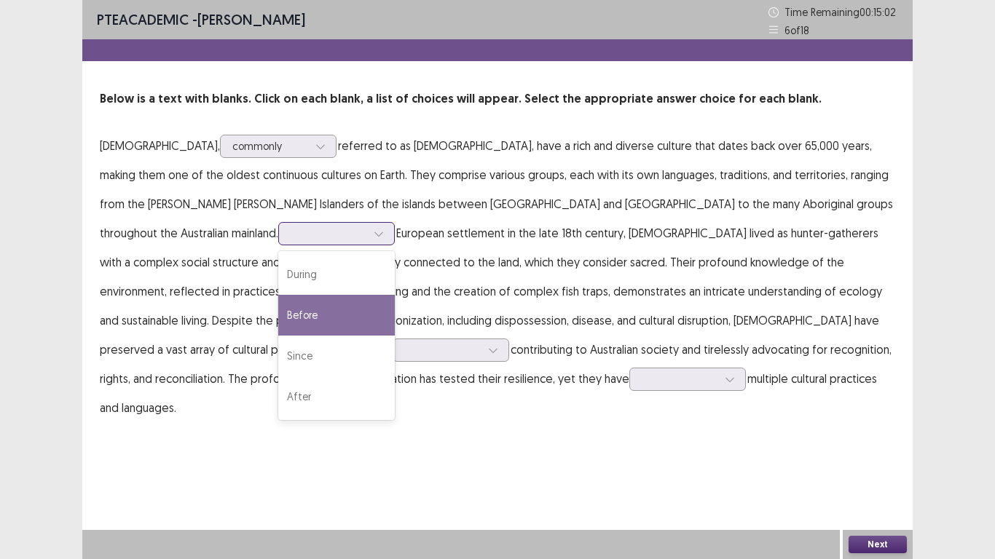
click at [278, 314] on div "Before" at bounding box center [336, 315] width 117 height 41
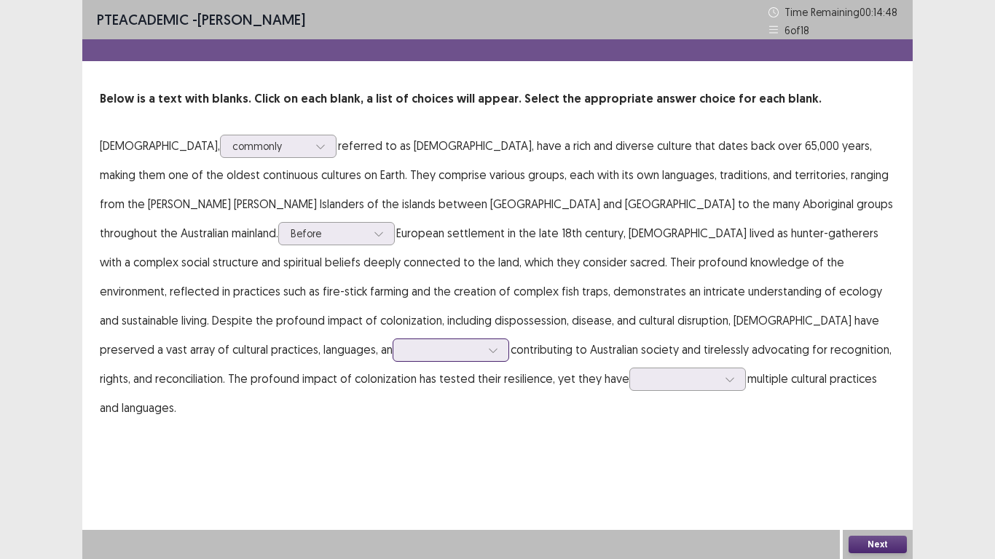
click at [482, 345] on div at bounding box center [493, 350] width 22 height 22
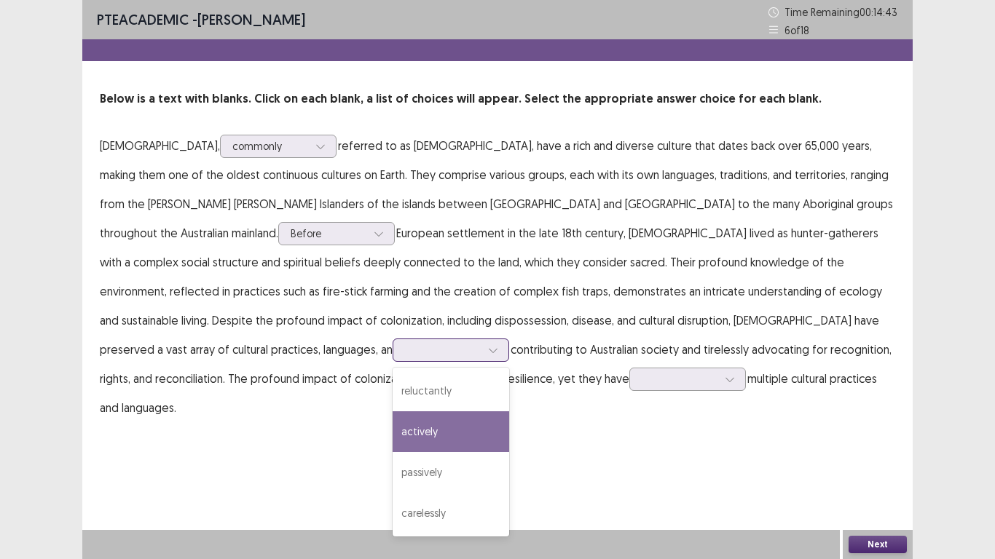
click at [393, 418] on div "actively" at bounding box center [451, 432] width 117 height 41
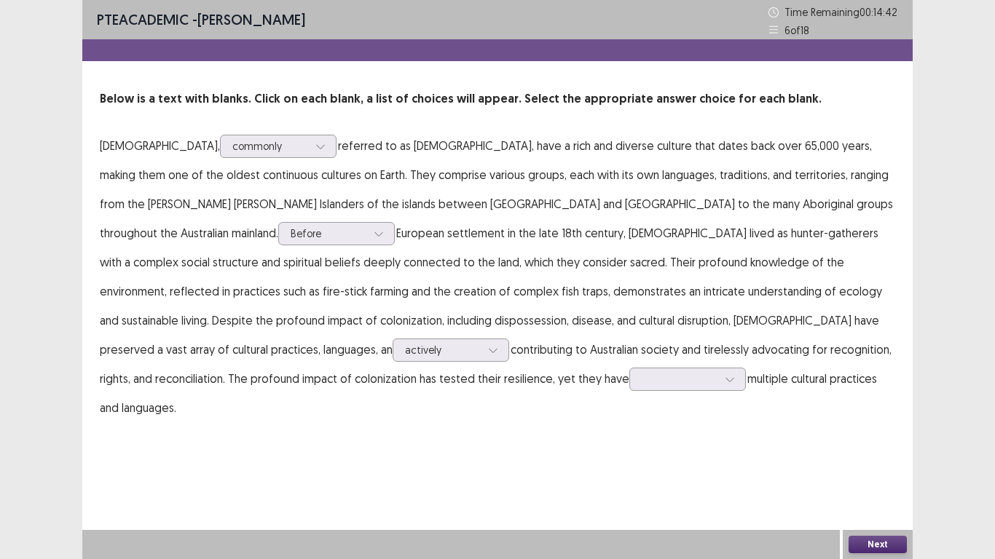
click at [430, 395] on div "PTE academic - [PERSON_NAME] Time Remaining 00 : 14 : 42 6 of 18 Below is a tex…" at bounding box center [497, 226] width 830 height 452
click at [642, 385] on div at bounding box center [680, 379] width 76 height 14
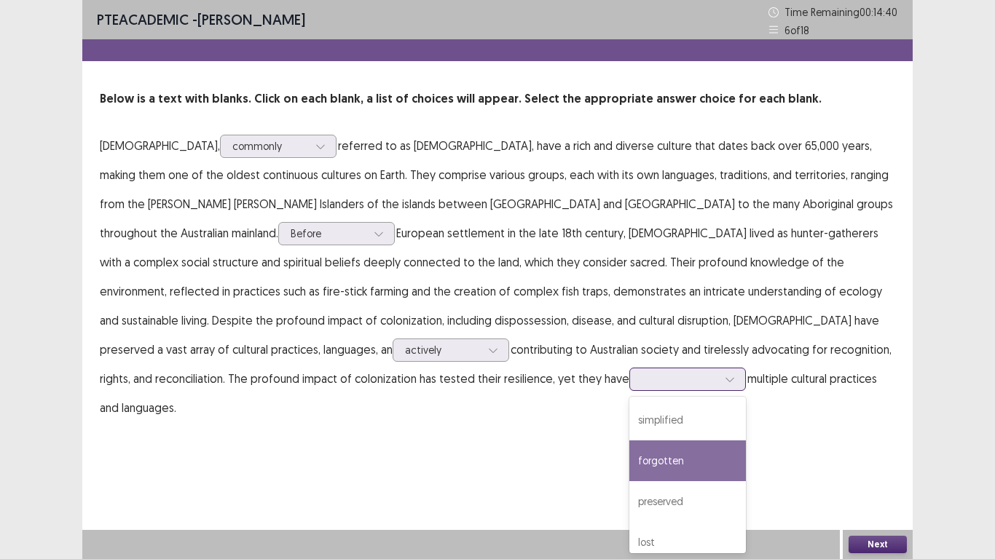
drag, startPoint x: 414, startPoint y: 452, endPoint x: 417, endPoint y: 461, distance: 9.0
click at [629, 460] on div "forgotten" at bounding box center [687, 461] width 117 height 41
click at [642, 380] on div at bounding box center [680, 379] width 76 height 14
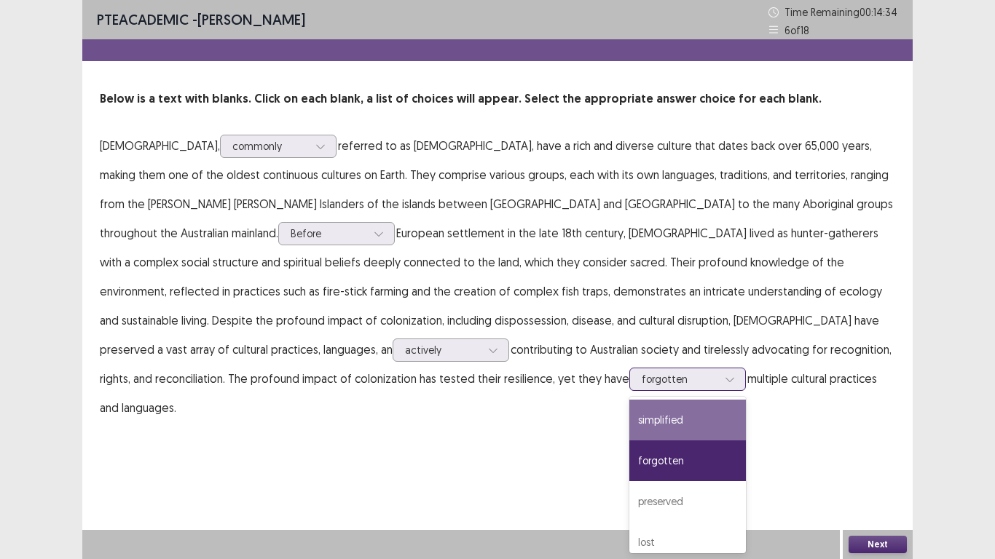
click at [629, 433] on div "simplified" at bounding box center [687, 420] width 117 height 41
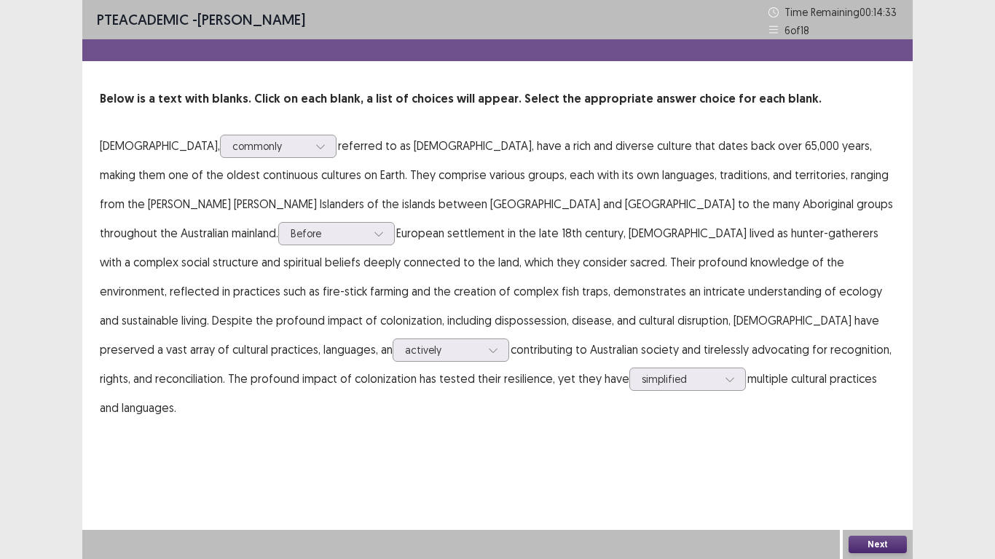
drag, startPoint x: 849, startPoint y: 537, endPoint x: 874, endPoint y: 559, distance: 33.0
click at [851, 460] on div "PTE academic - [PERSON_NAME] Time Remaining 00 : 14 : 33 6 of 18 Below is a tex…" at bounding box center [497, 279] width 830 height 559
click at [884, 460] on button "Next" at bounding box center [877, 544] width 58 height 17
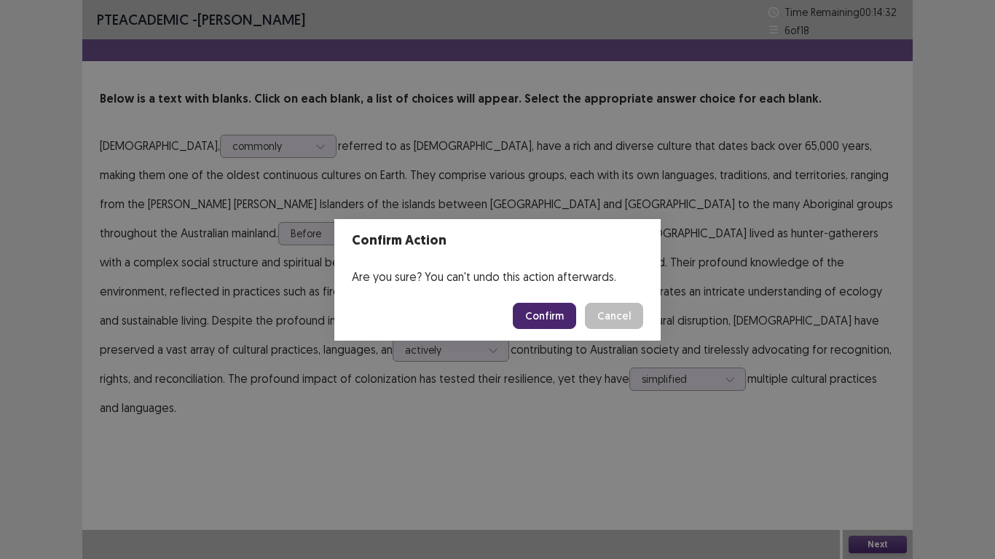
click at [552, 316] on button "Confirm" at bounding box center [544, 316] width 63 height 26
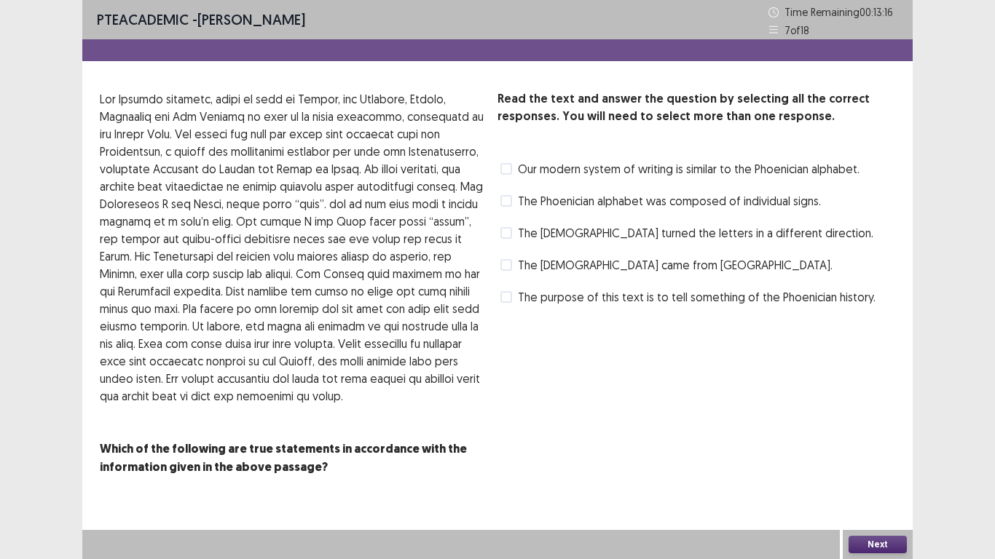
click at [516, 262] on label "The [DEMOGRAPHIC_DATA] came from [GEOGRAPHIC_DATA]." at bounding box center [666, 264] width 332 height 17
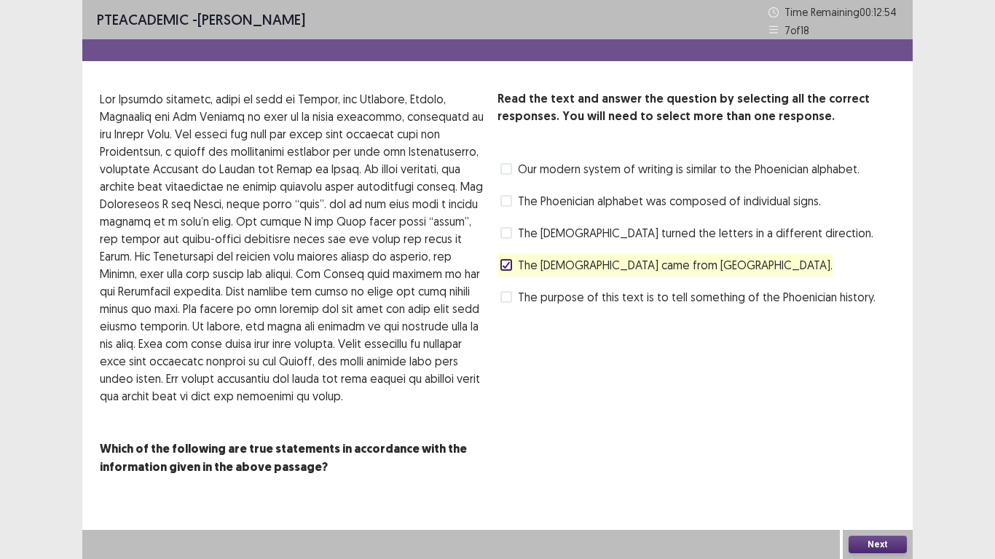
click at [505, 168] on span at bounding box center [506, 169] width 12 height 12
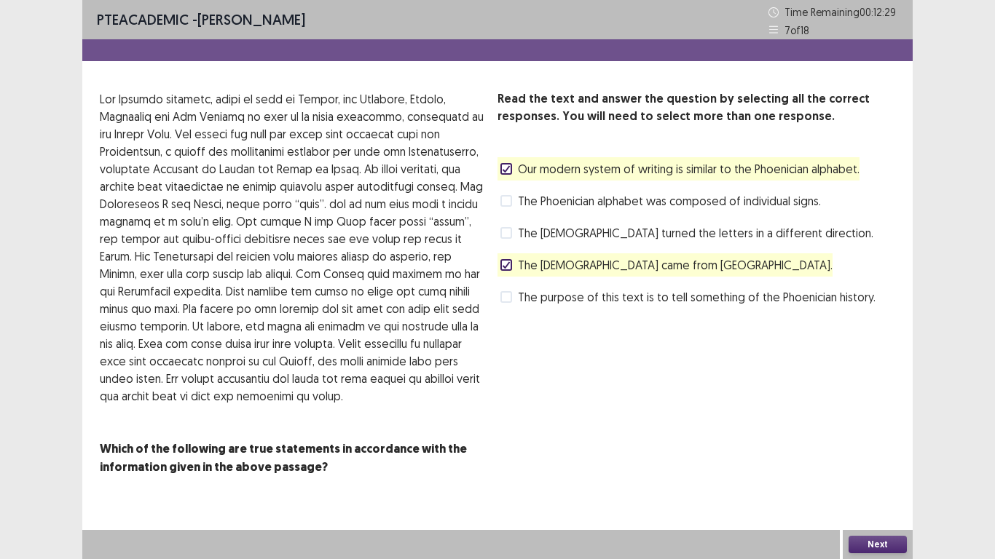
click at [902, 460] on button "Next" at bounding box center [877, 544] width 58 height 17
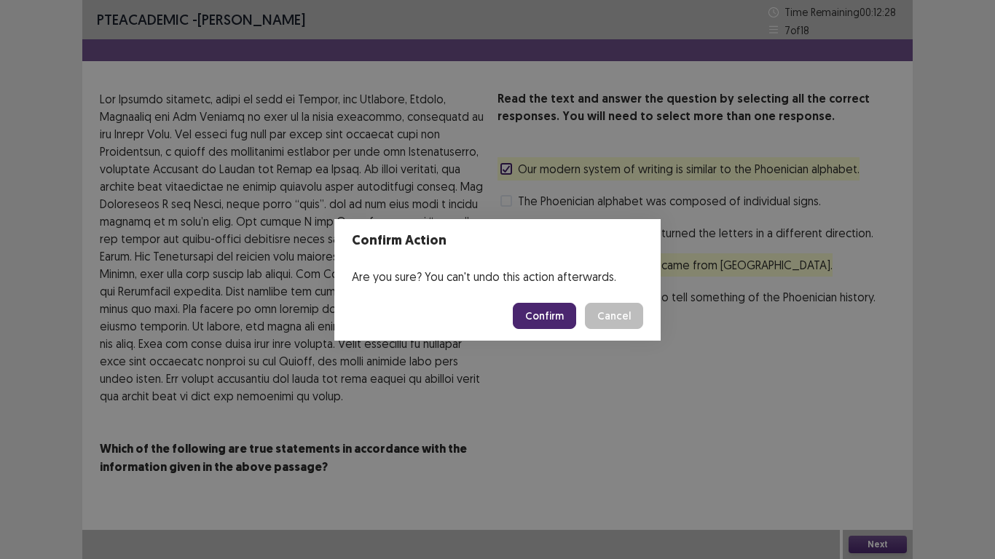
click at [551, 311] on button "Confirm" at bounding box center [544, 316] width 63 height 26
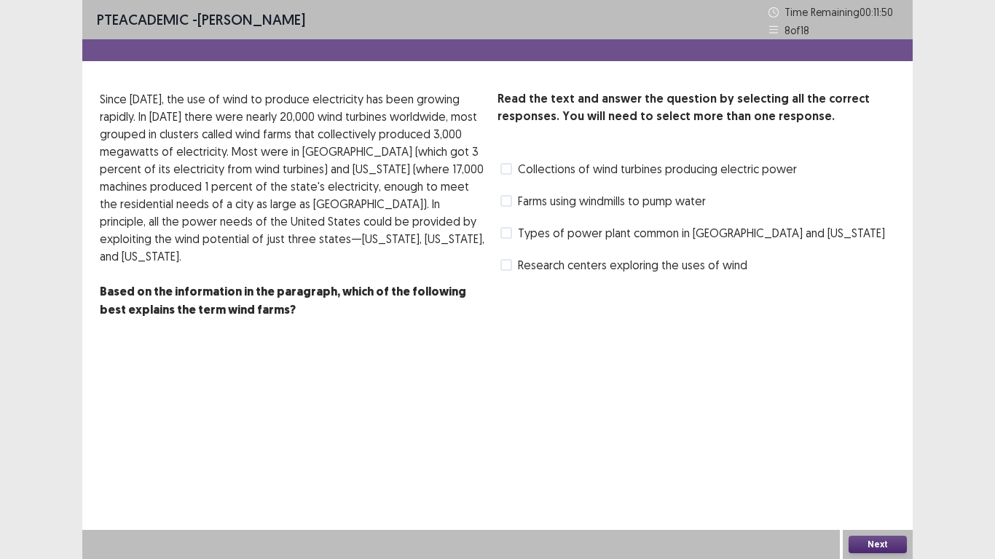
click at [503, 233] on span at bounding box center [506, 233] width 12 height 12
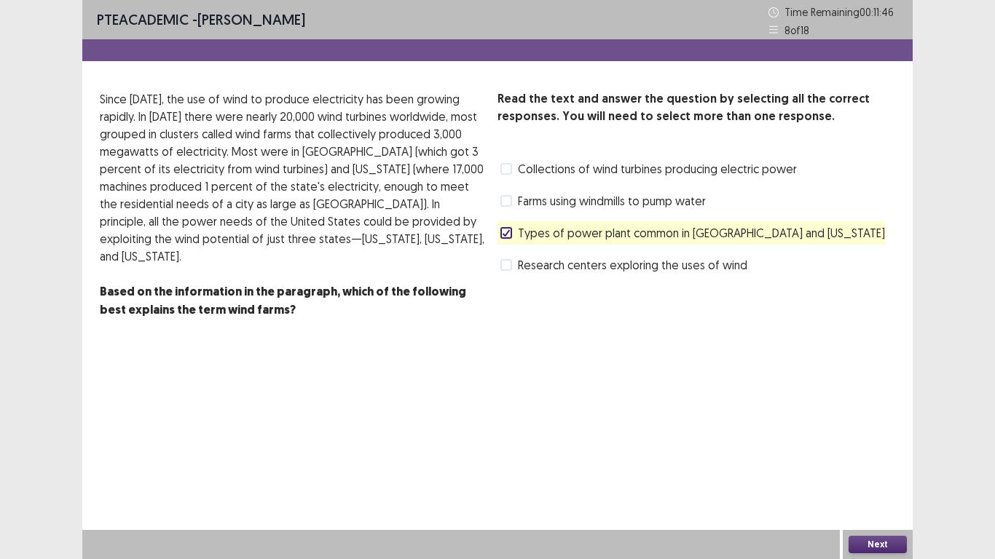
click at [506, 266] on span at bounding box center [506, 265] width 12 height 12
click at [881, 460] on div "Next" at bounding box center [878, 544] width 70 height 29
click at [875, 460] on button "Next" at bounding box center [877, 544] width 58 height 17
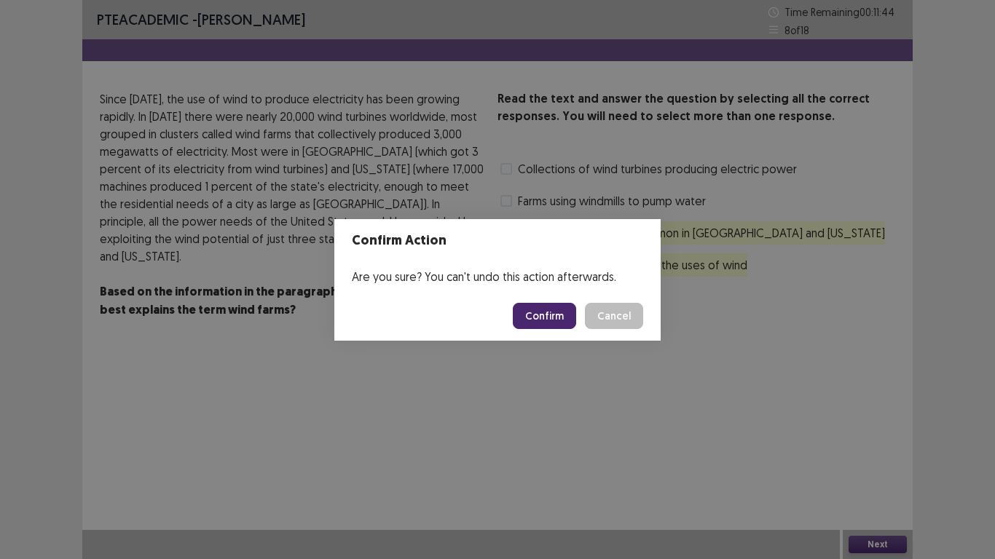
click at [557, 315] on button "Confirm" at bounding box center [544, 316] width 63 height 26
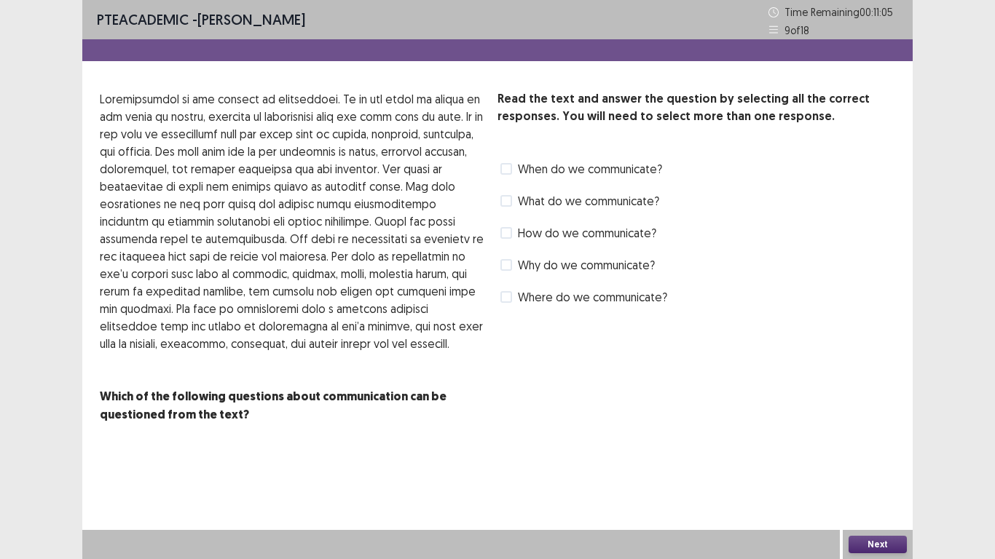
click at [508, 234] on span at bounding box center [506, 233] width 12 height 12
click at [502, 267] on span at bounding box center [506, 265] width 12 height 12
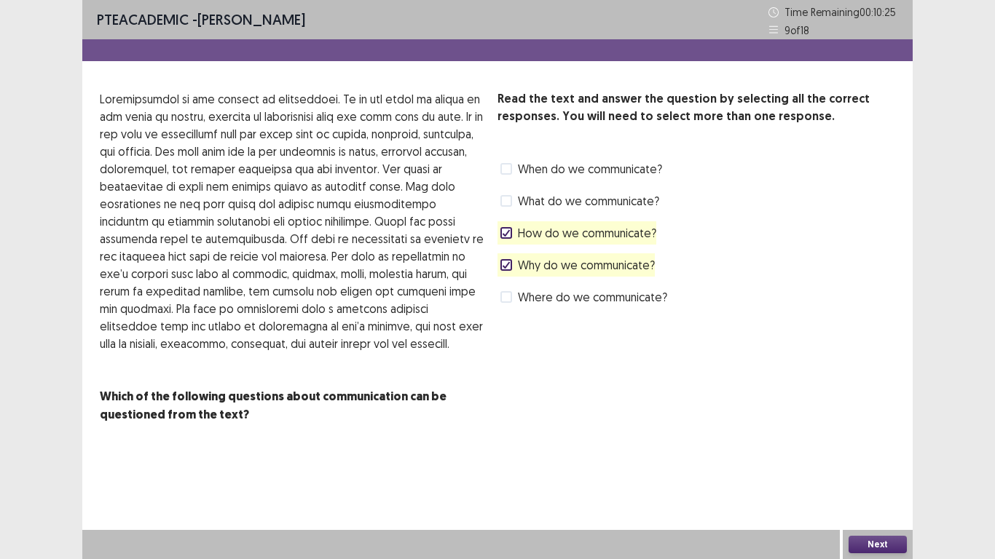
click at [891, 460] on div "Next" at bounding box center [878, 544] width 70 height 29
click at [892, 460] on button "Next" at bounding box center [877, 544] width 58 height 17
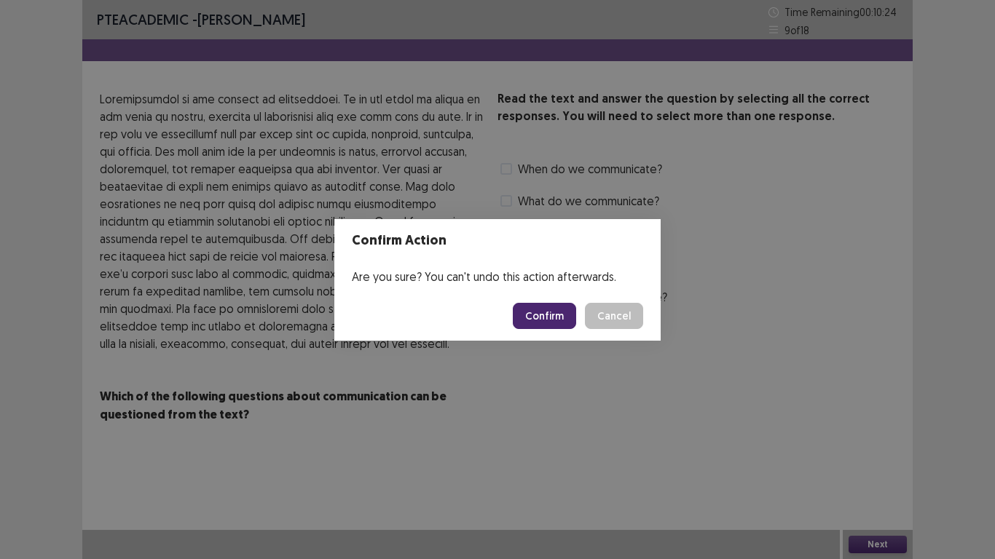
click at [553, 305] on button "Confirm" at bounding box center [544, 316] width 63 height 26
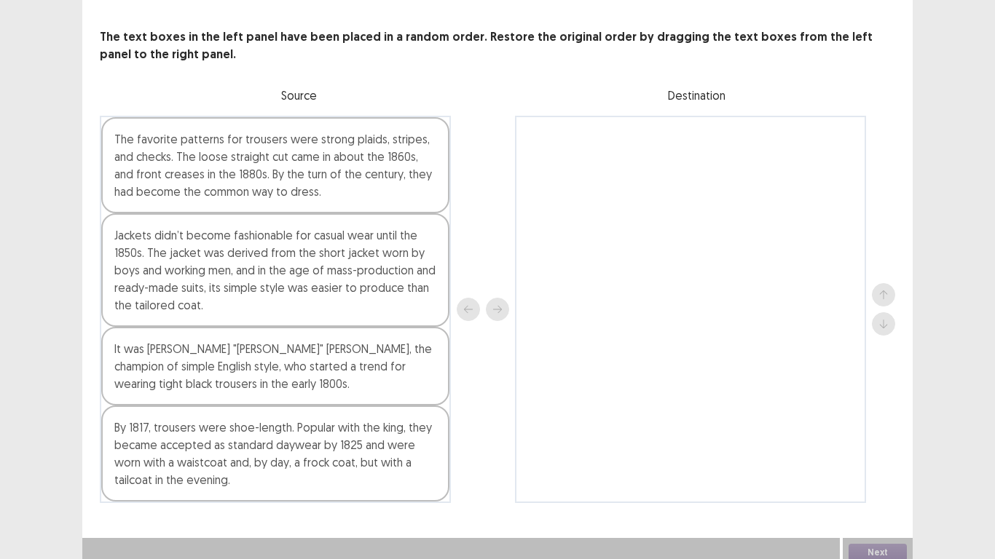
scroll to position [70, 0]
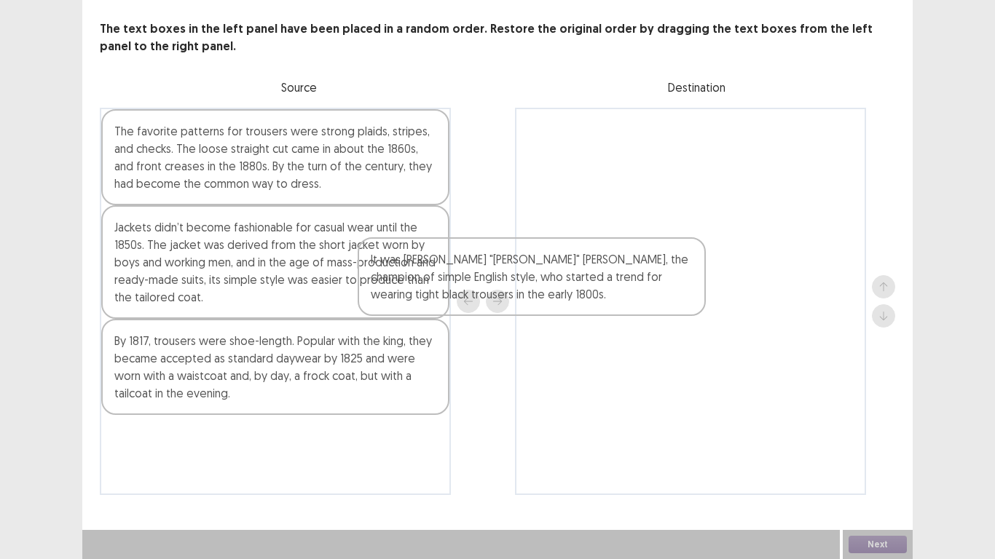
drag, startPoint x: 320, startPoint y: 385, endPoint x: 638, endPoint y: 230, distance: 353.4
click at [638, 230] on div "The favorite patterns for trousers were strong plaids, stripes, and checks. The…" at bounding box center [497, 301] width 795 height 387
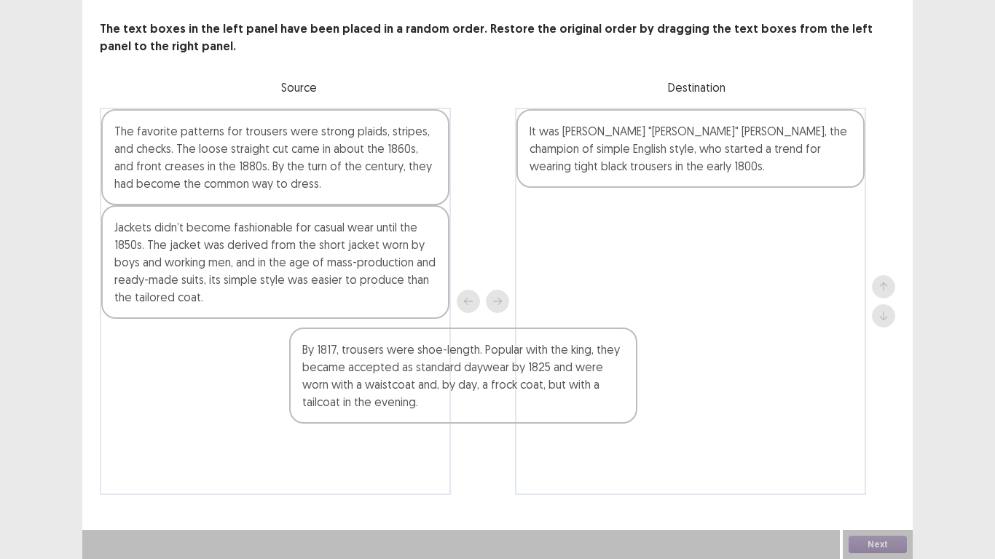
drag, startPoint x: 495, startPoint y: 378, endPoint x: 672, endPoint y: 365, distance: 178.2
click at [672, 365] on div "The favorite patterns for trousers were strong plaids, stripes, and checks. The…" at bounding box center [497, 301] width 795 height 387
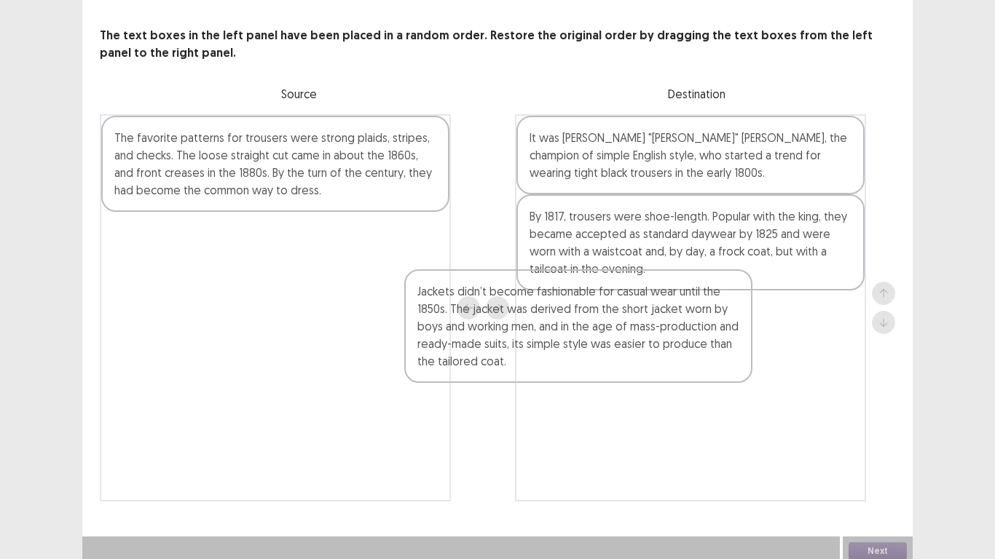
drag, startPoint x: 409, startPoint y: 310, endPoint x: 356, endPoint y: 234, distance: 92.1
click at [572, 344] on div "The favorite patterns for trousers were strong plaids, stripes, and checks. The…" at bounding box center [497, 307] width 795 height 387
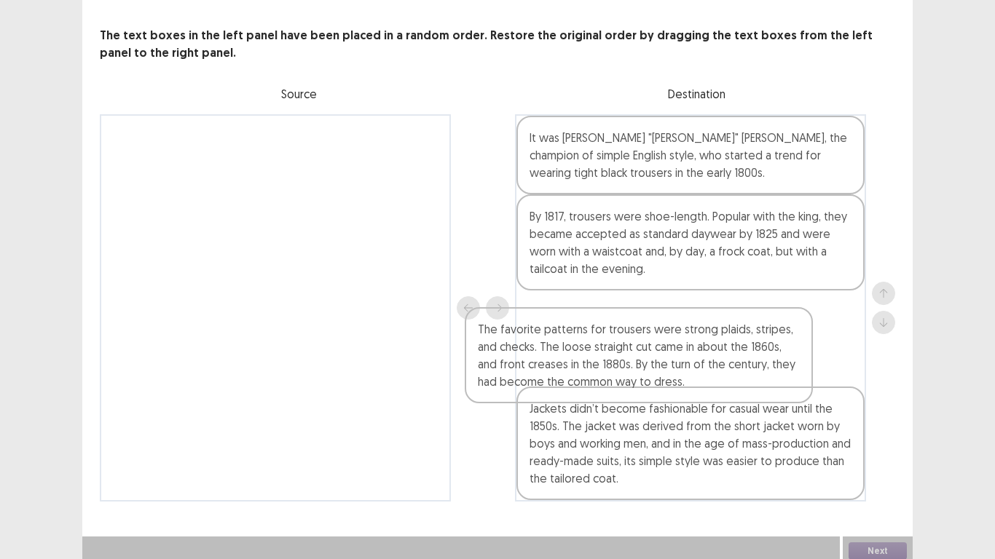
drag, startPoint x: 268, startPoint y: 172, endPoint x: 686, endPoint y: 410, distance: 481.1
click at [685, 410] on div "The favorite patterns for trousers were strong plaids, stripes, and checks. The…" at bounding box center [497, 307] width 795 height 387
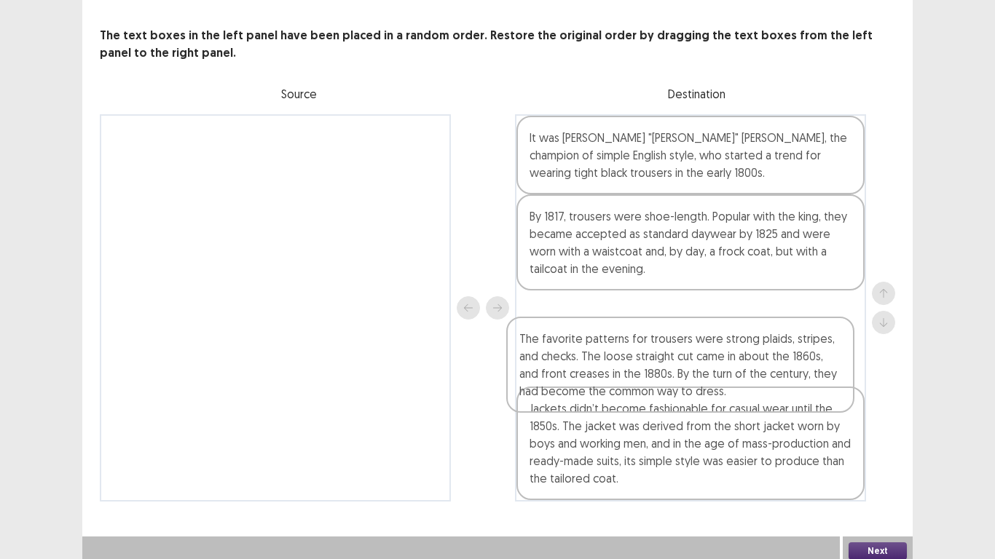
drag, startPoint x: 698, startPoint y: 446, endPoint x: 688, endPoint y: 372, distance: 74.4
click at [688, 372] on div "It was [PERSON_NAME] "[PERSON_NAME]" [PERSON_NAME], the champion of simple Engl…" at bounding box center [690, 307] width 351 height 387
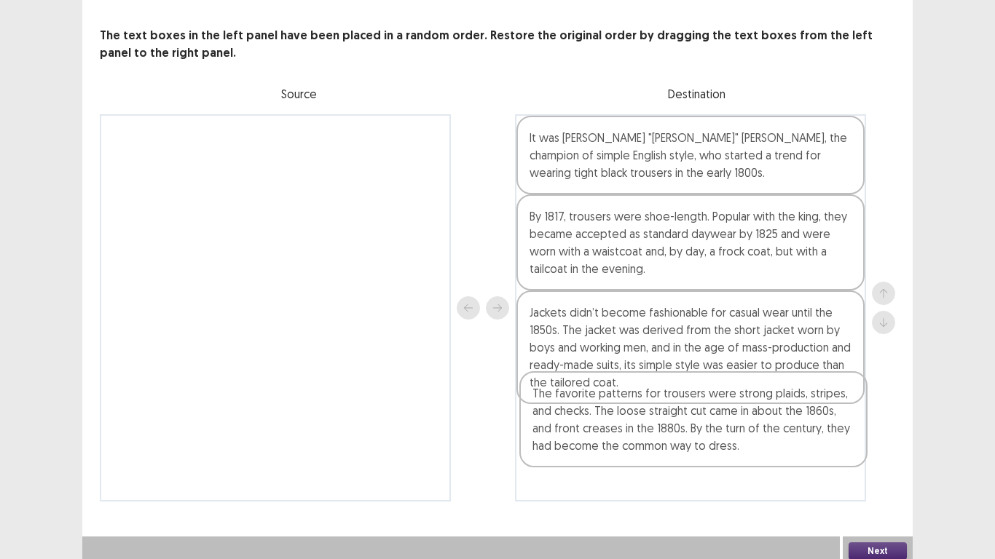
drag, startPoint x: 675, startPoint y: 346, endPoint x: 685, endPoint y: 442, distance: 96.7
click at [678, 443] on div "It was [PERSON_NAME] "[PERSON_NAME]" [PERSON_NAME], the champion of simple Engl…" at bounding box center [690, 307] width 351 height 387
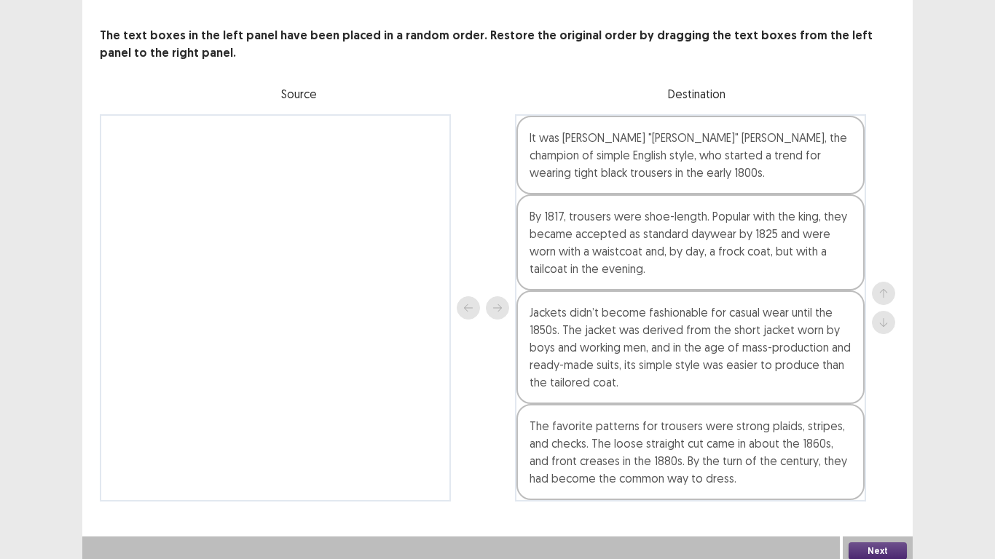
click at [883, 460] on button "Next" at bounding box center [877, 551] width 58 height 17
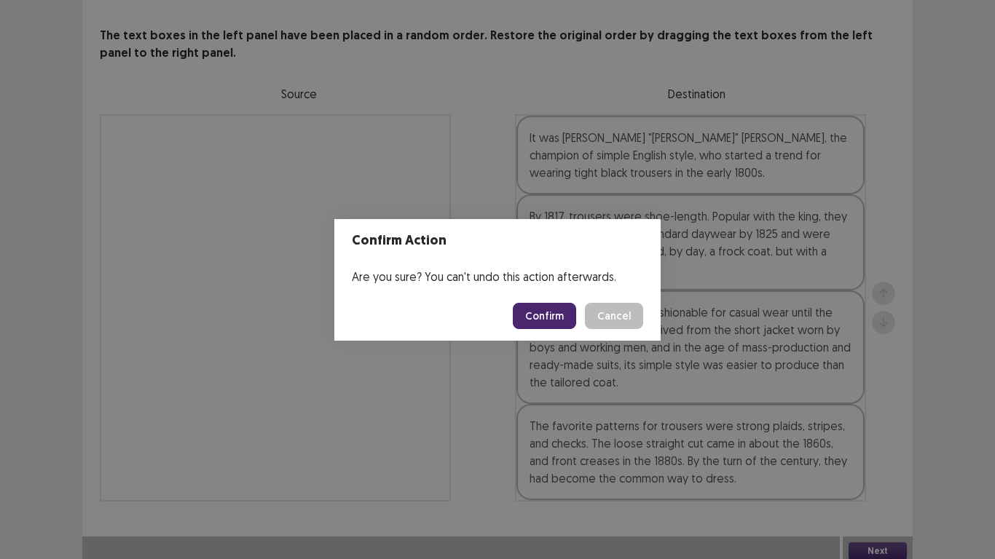
click at [540, 310] on button "Confirm" at bounding box center [544, 316] width 63 height 26
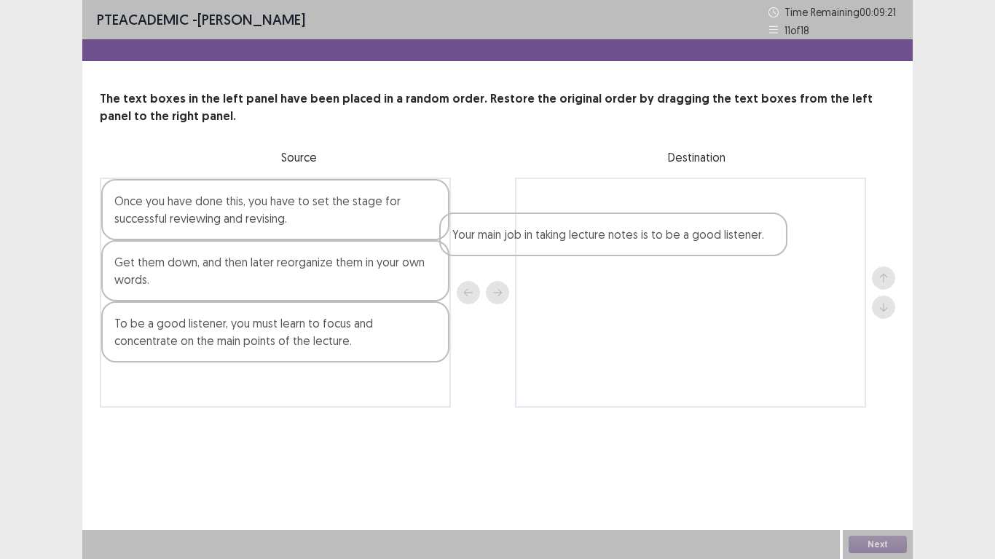
drag, startPoint x: 256, startPoint y: 270, endPoint x: 599, endPoint y: 240, distance: 344.3
click at [599, 240] on div "Once you have done this, you have to set the stage for successful reviewing and…" at bounding box center [497, 293] width 795 height 230
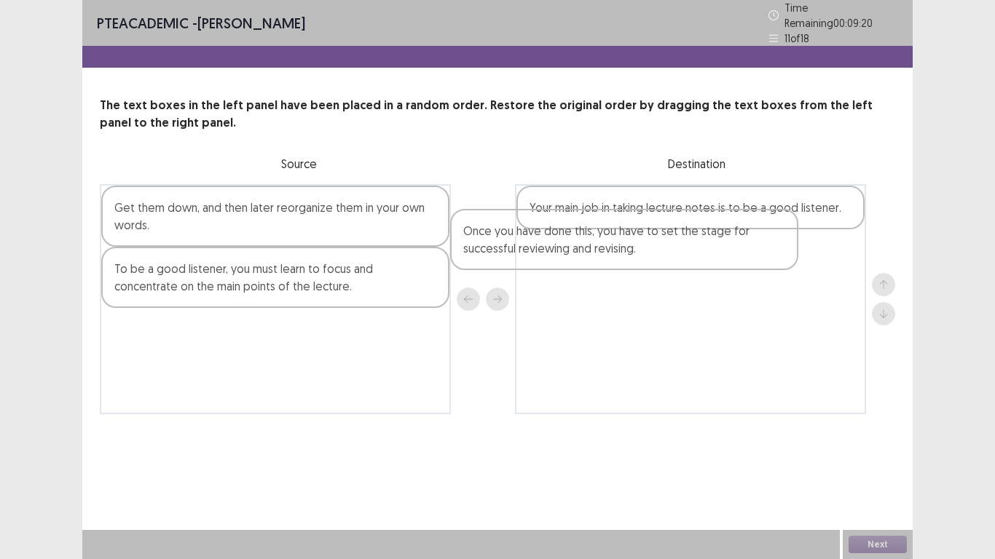
drag, startPoint x: 293, startPoint y: 221, endPoint x: 647, endPoint y: 251, distance: 355.2
click at [647, 251] on div "Once you have done this, you have to set the stage for successful reviewing and…" at bounding box center [497, 299] width 795 height 230
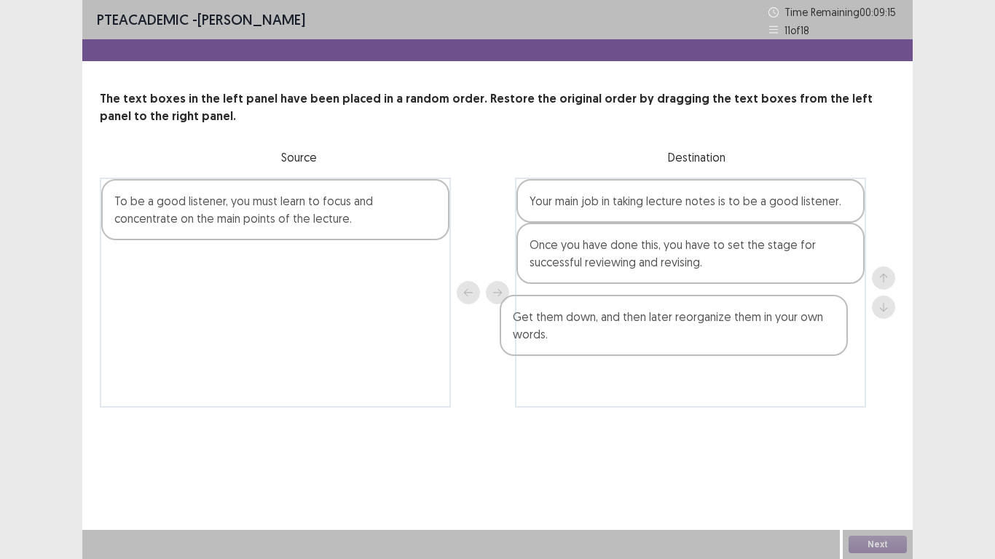
drag, startPoint x: 227, startPoint y: 216, endPoint x: 629, endPoint y: 331, distance: 419.1
click at [629, 331] on div "Get them down, and then later reorganize them in your own words. To be a good l…" at bounding box center [497, 293] width 795 height 230
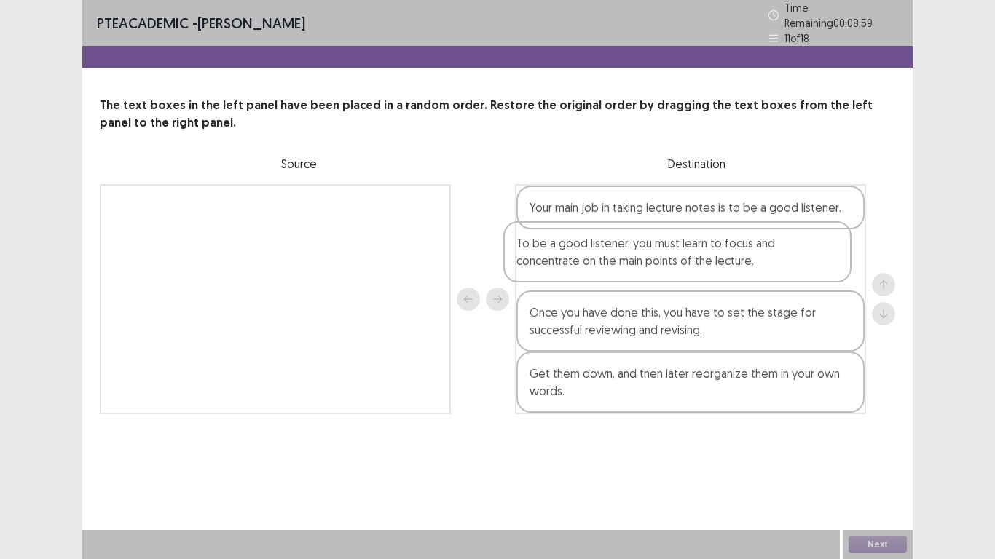
drag, startPoint x: 270, startPoint y: 218, endPoint x: 677, endPoint y: 263, distance: 409.6
click at [677, 263] on div "To be a good listener, you must learn to focus and concentrate on the main poin…" at bounding box center [497, 299] width 795 height 230
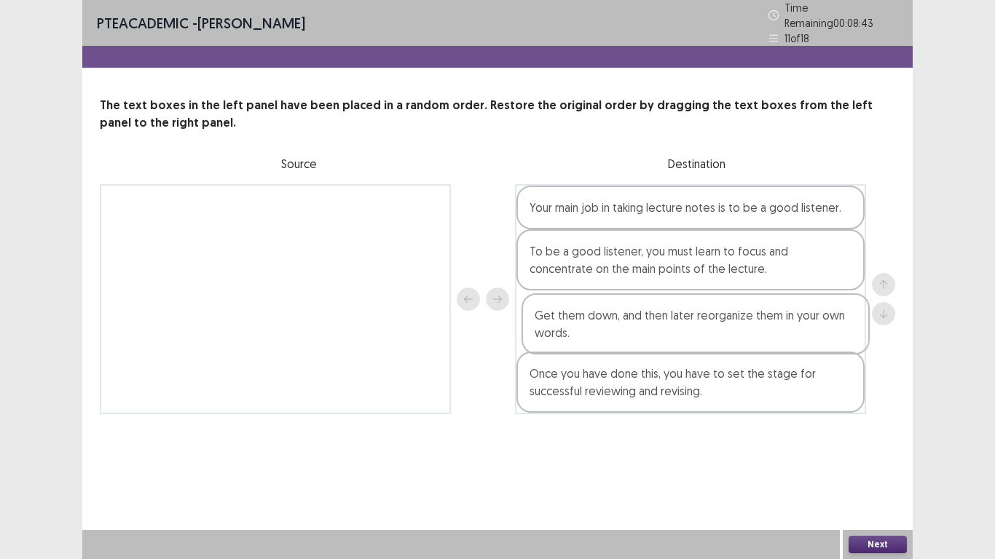
drag, startPoint x: 773, startPoint y: 390, endPoint x: 780, endPoint y: 333, distance: 57.2
click at [780, 333] on div "Your main job in taking lecture notes is to be a good listener. To be a good li…" at bounding box center [690, 299] width 351 height 230
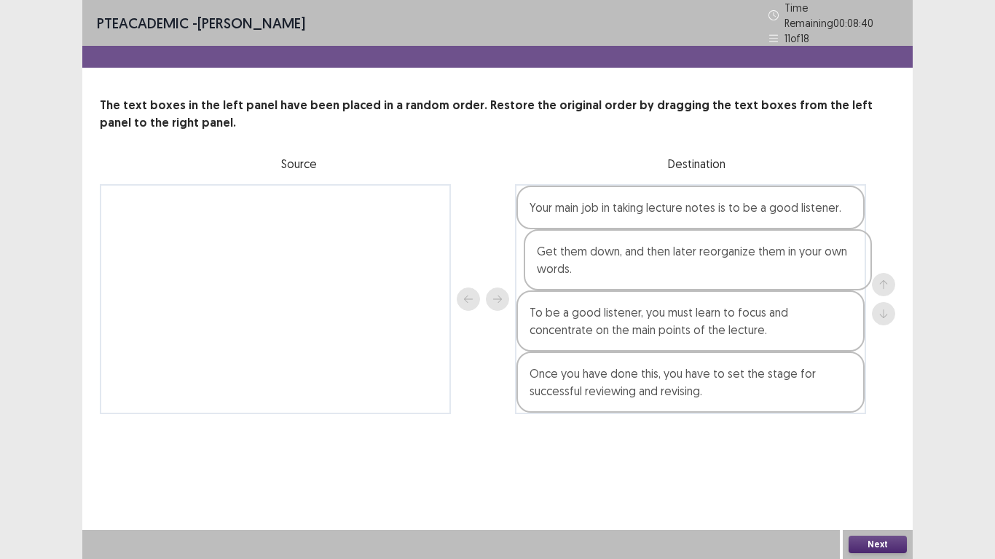
drag, startPoint x: 745, startPoint y: 318, endPoint x: 756, endPoint y: 261, distance: 58.6
click at [756, 261] on div "Your main job in taking lecture notes is to be a good listener. To be a good li…" at bounding box center [690, 299] width 351 height 230
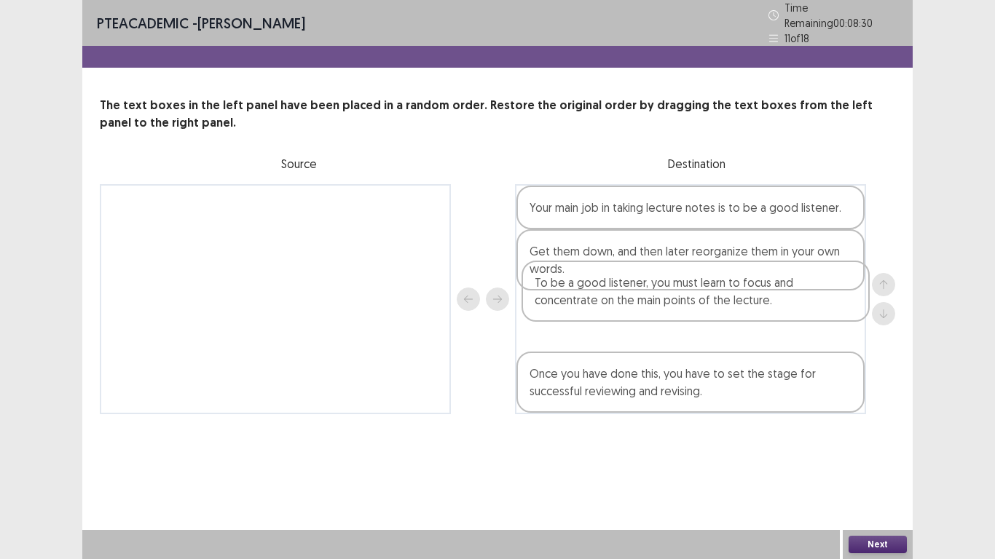
drag, startPoint x: 584, startPoint y: 328, endPoint x: 592, endPoint y: 284, distance: 45.1
click at [592, 284] on div "Your main job in taking lecture notes is to be a good listener. Get them down, …" at bounding box center [690, 299] width 351 height 230
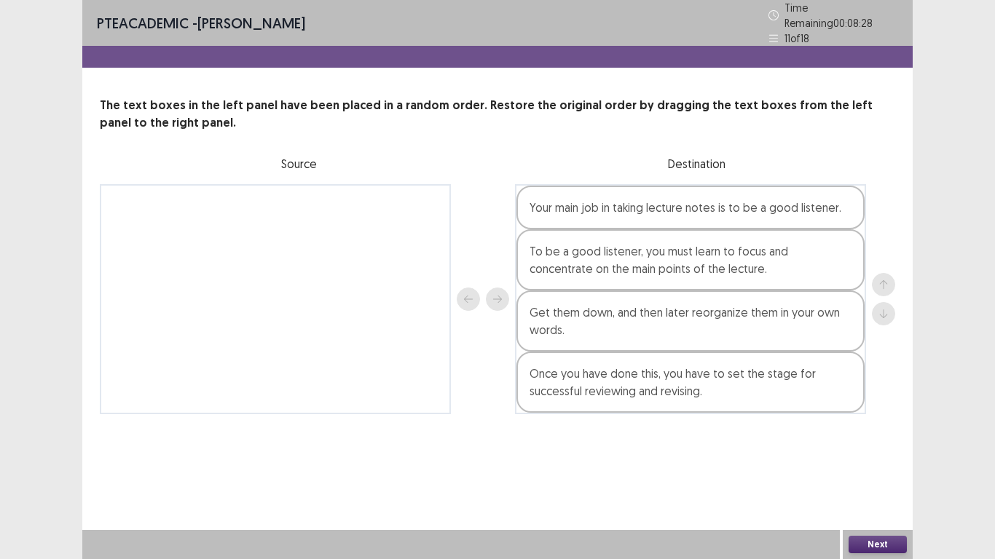
click at [884, 460] on button "Next" at bounding box center [877, 544] width 58 height 17
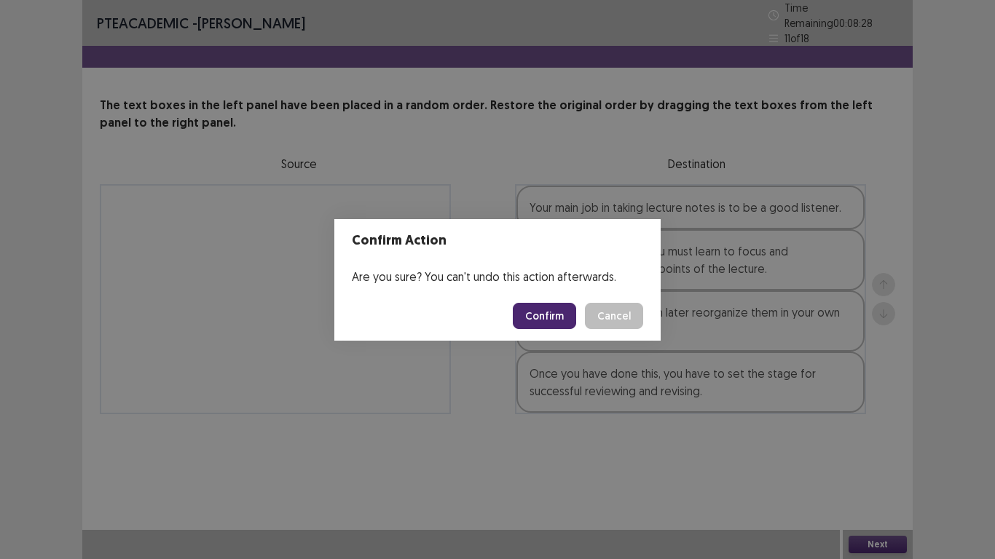
click at [554, 321] on button "Confirm" at bounding box center [544, 316] width 63 height 26
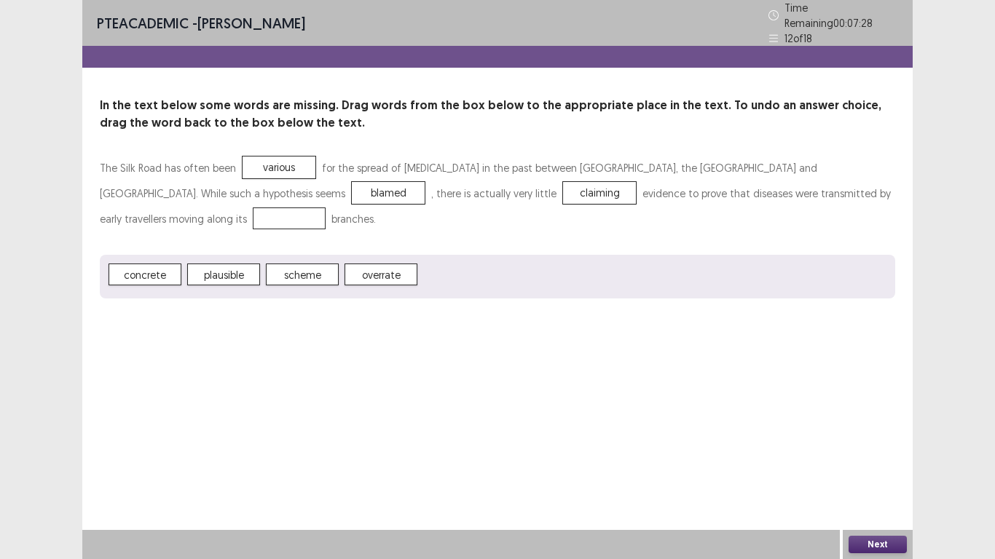
click at [893, 460] on button "Next" at bounding box center [877, 544] width 58 height 17
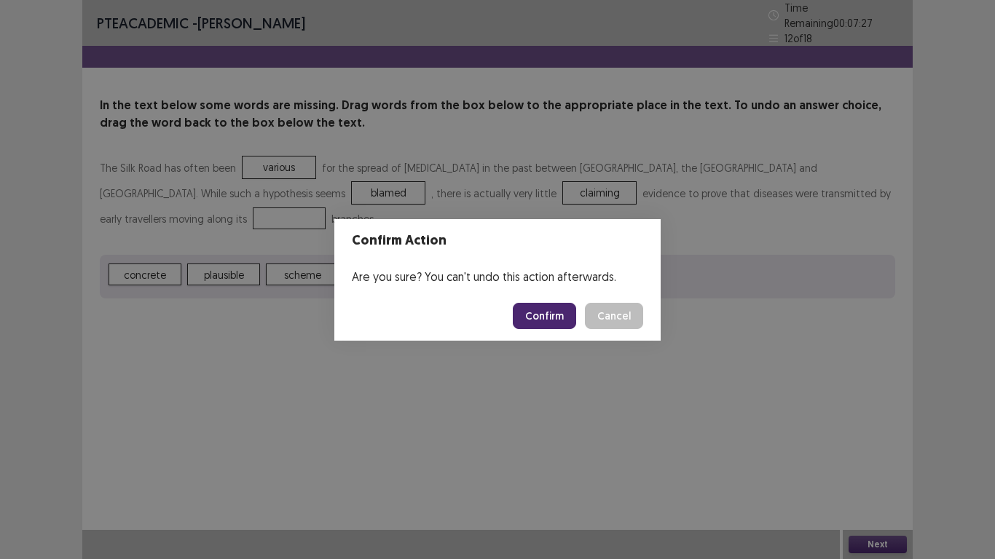
click at [527, 322] on button "Confirm" at bounding box center [544, 316] width 63 height 26
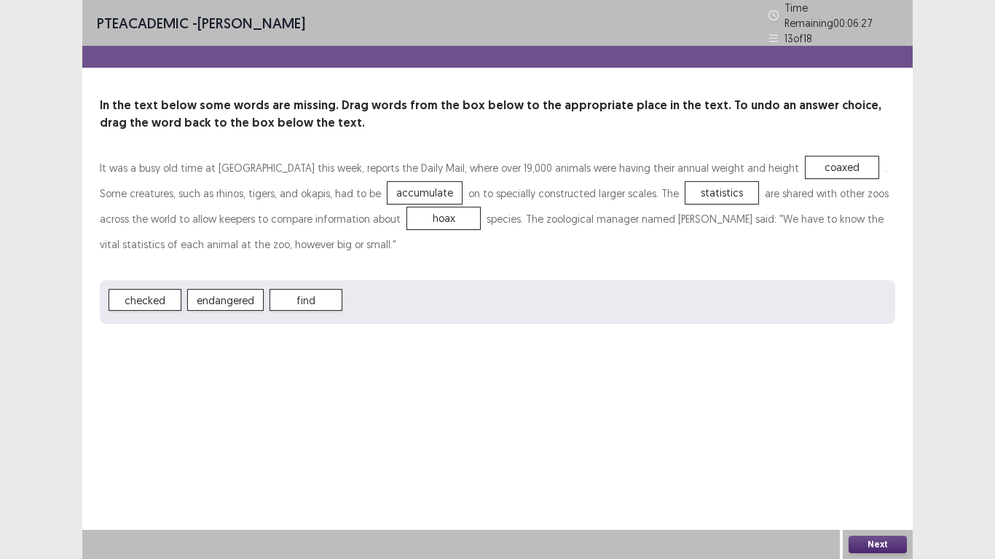
click at [902, 460] on button "Next" at bounding box center [877, 544] width 58 height 17
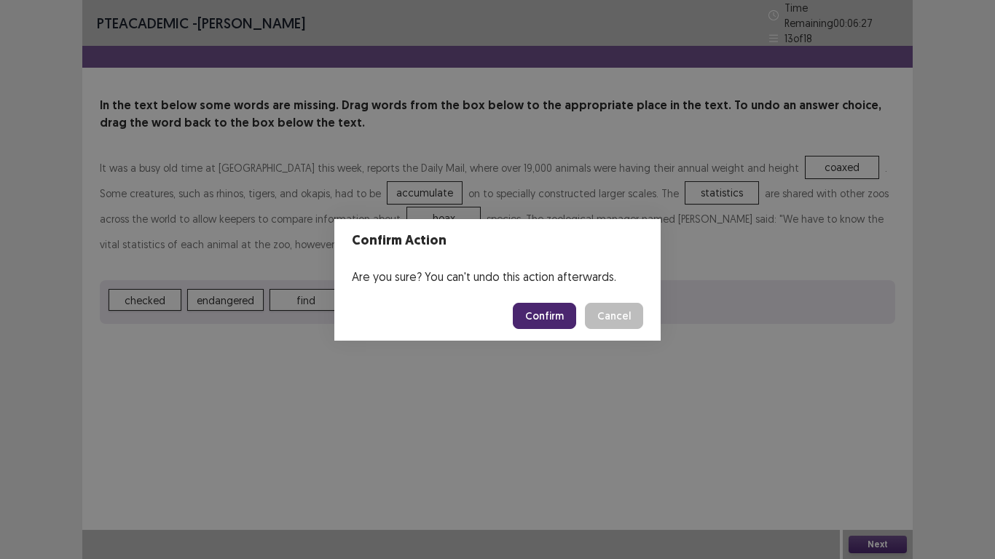
click at [554, 317] on button "Confirm" at bounding box center [544, 316] width 63 height 26
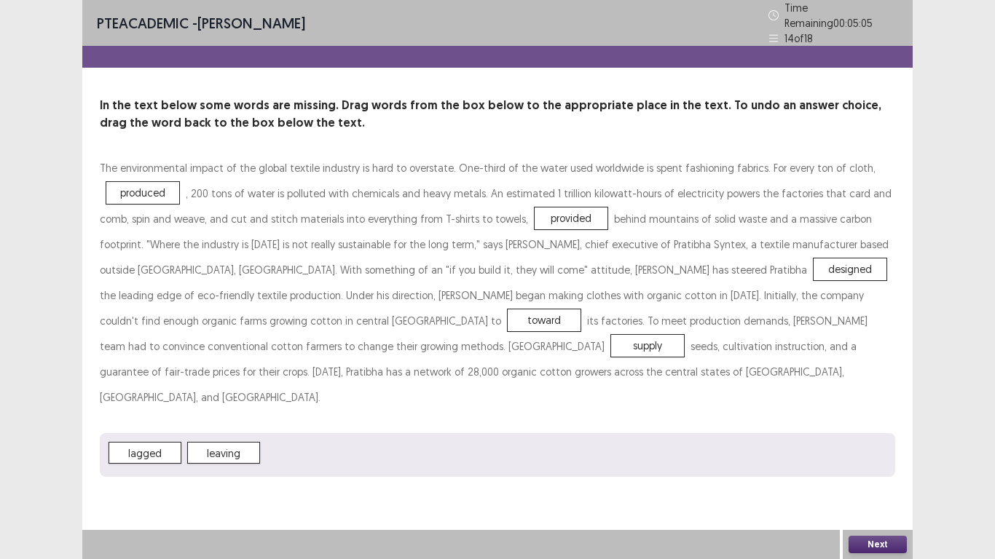
click at [868, 460] on button "Next" at bounding box center [877, 544] width 58 height 17
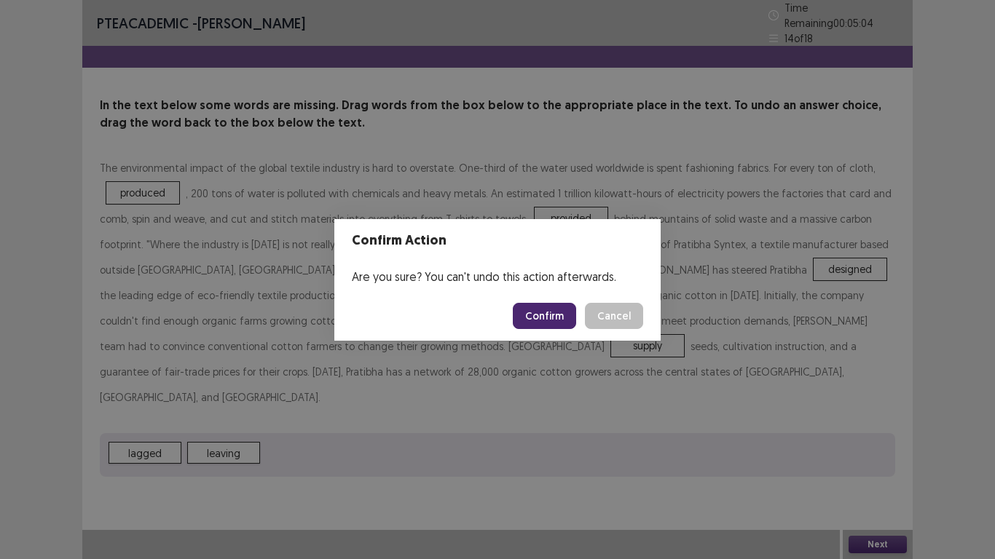
click at [544, 307] on button "Confirm" at bounding box center [544, 316] width 63 height 26
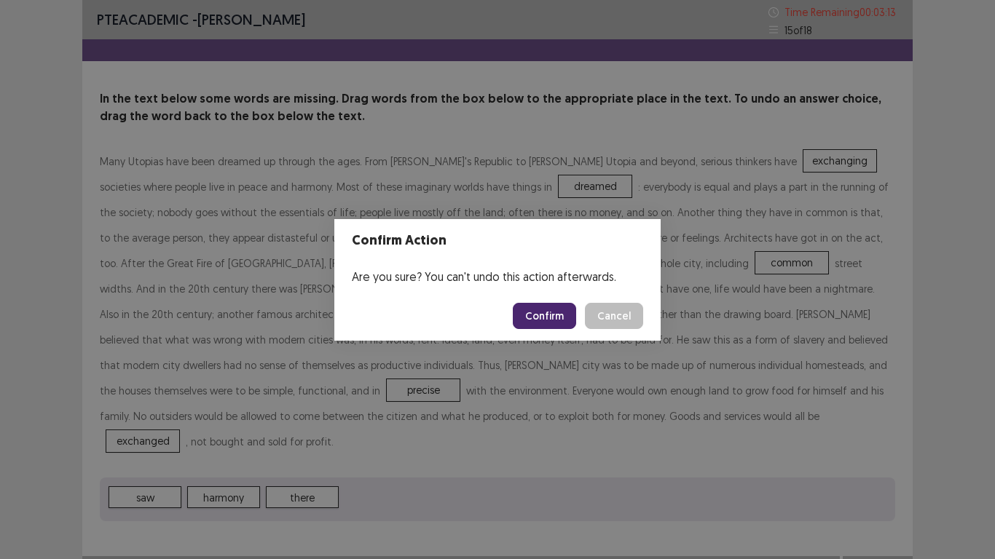
click at [559, 319] on button "Confirm" at bounding box center [544, 316] width 63 height 26
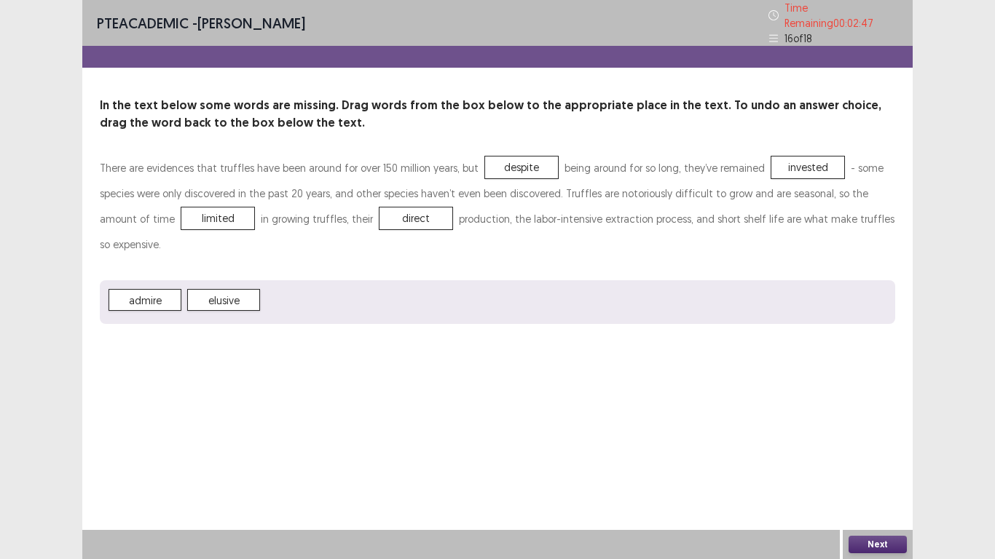
click at [879, 460] on button "Next" at bounding box center [877, 544] width 58 height 17
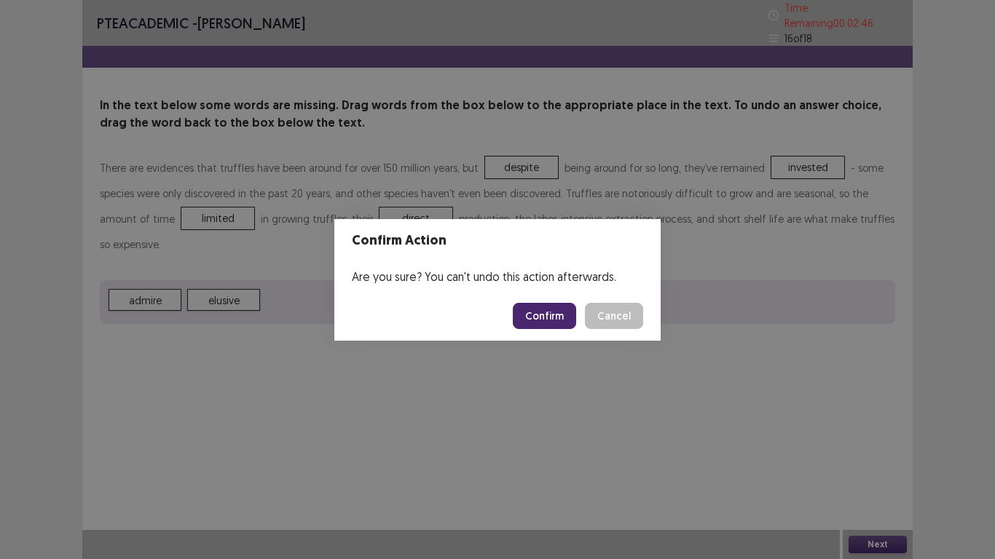
click at [555, 303] on button "Confirm" at bounding box center [544, 316] width 63 height 26
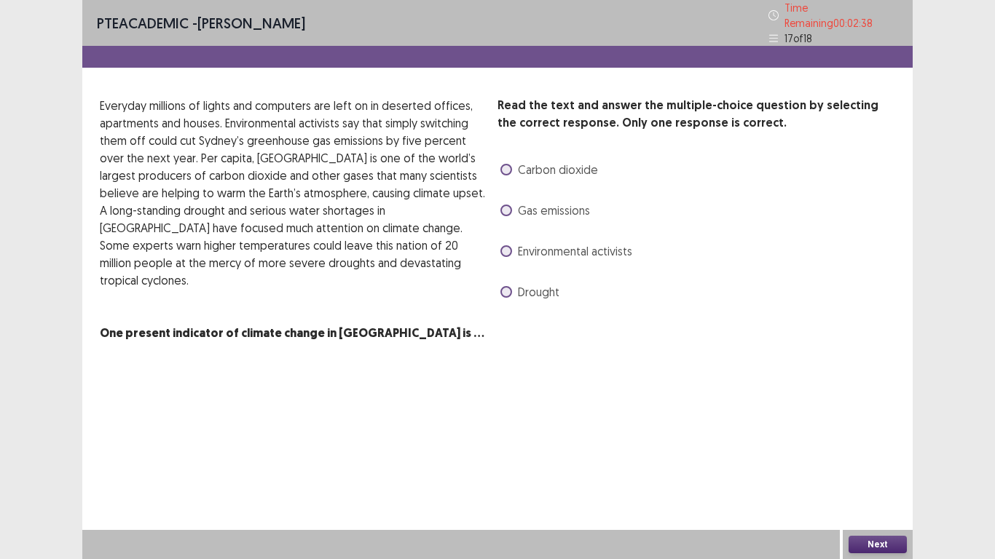
click at [505, 207] on span at bounding box center [506, 211] width 12 height 12
click at [881, 460] on button "Next" at bounding box center [877, 544] width 58 height 17
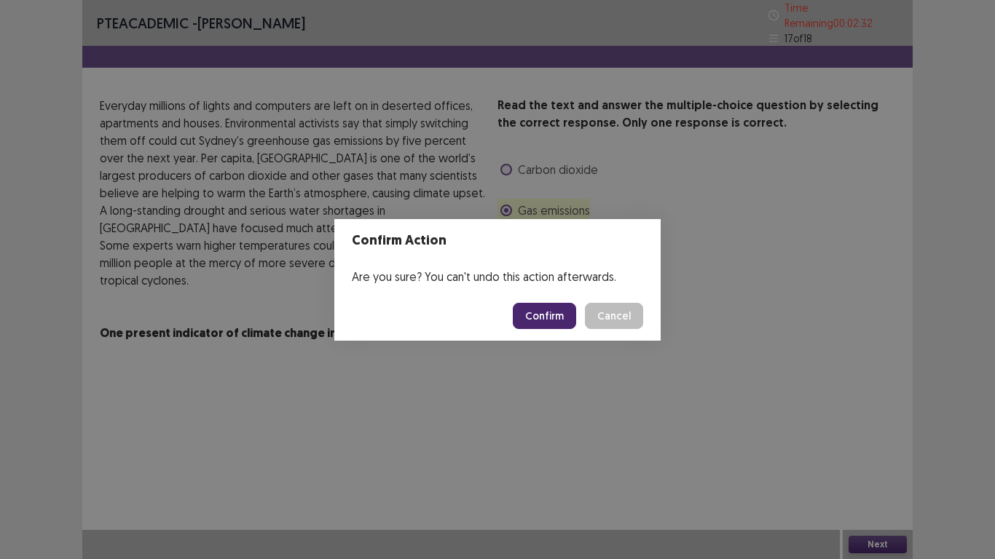
click at [546, 316] on button "Confirm" at bounding box center [544, 316] width 63 height 26
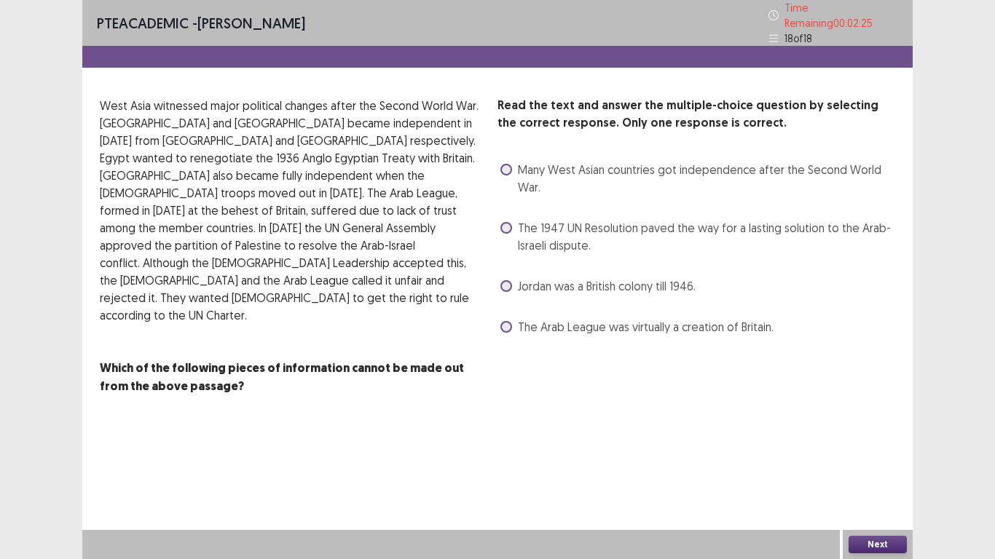
click at [514, 219] on label "The 1947 UN Resolution paved the way for a lasting solution to the Arab-Israeli…" at bounding box center [697, 236] width 395 height 35
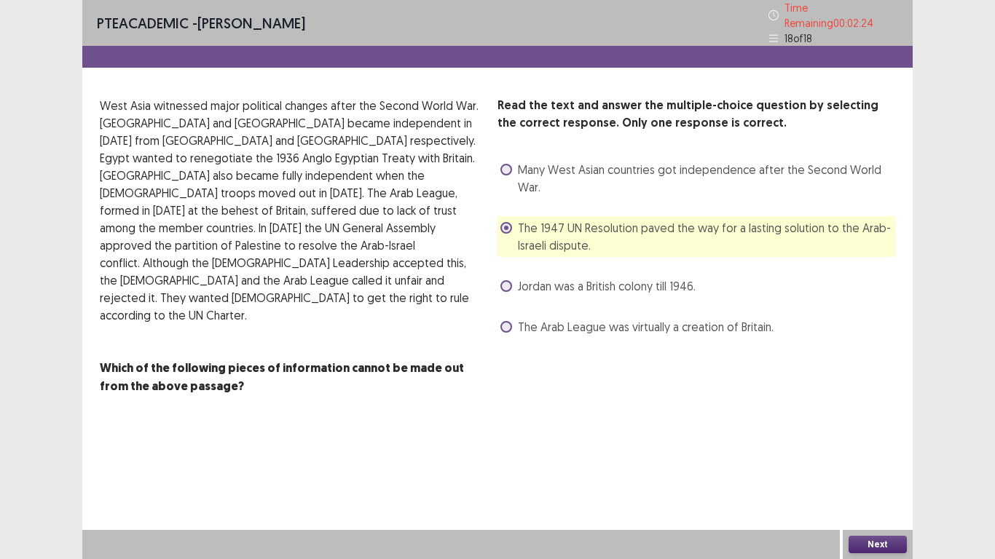
click at [896, 460] on button "Next" at bounding box center [877, 544] width 58 height 17
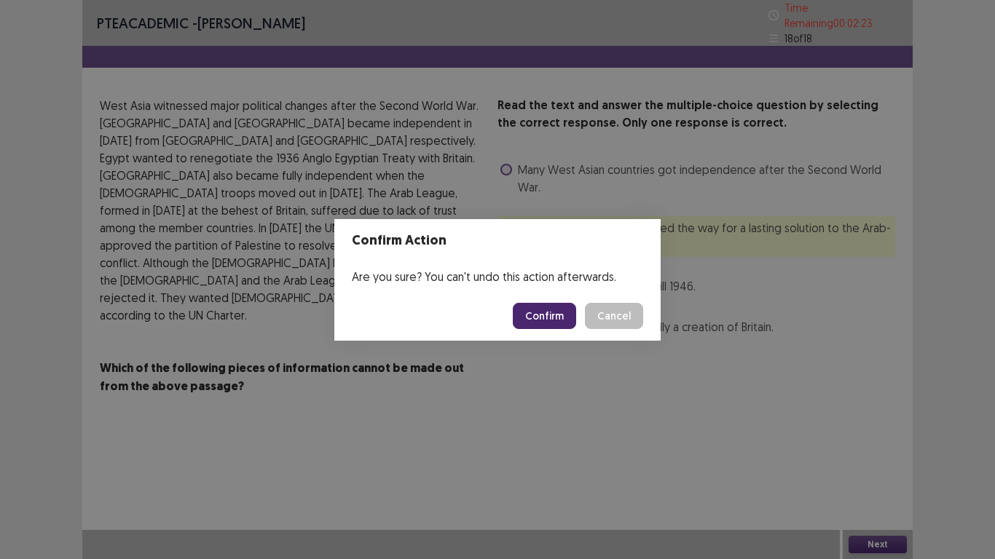
click at [524, 318] on button "Confirm" at bounding box center [544, 316] width 63 height 26
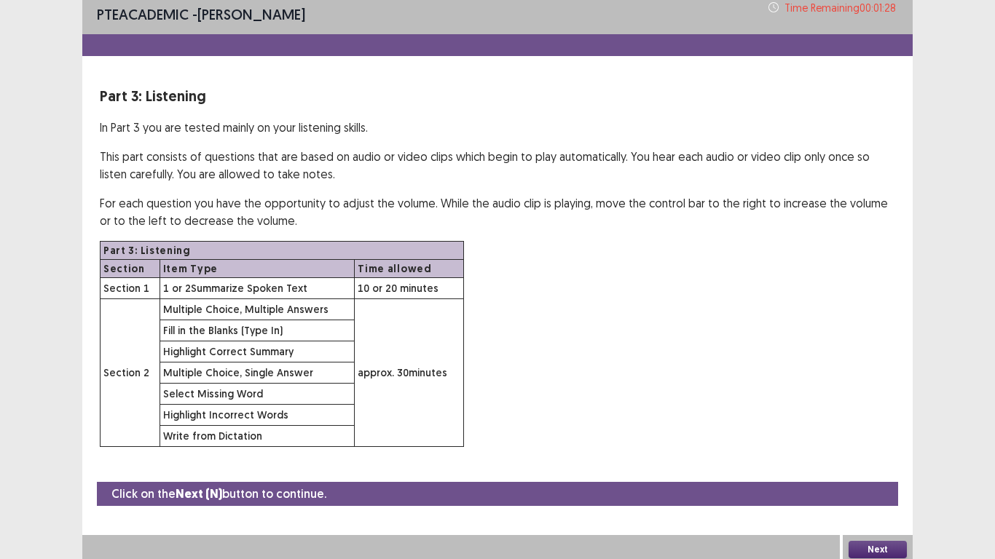
scroll to position [10, 0]
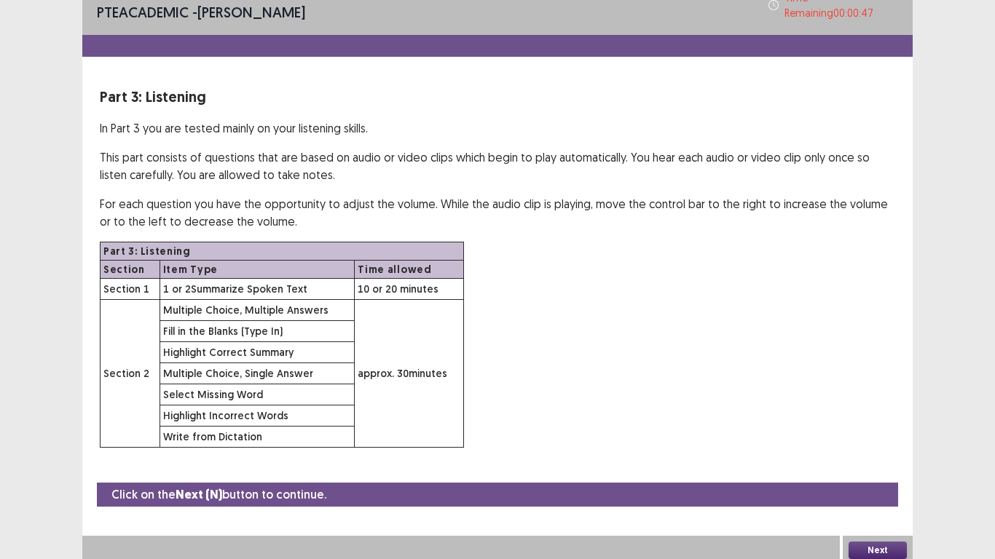
click at [887, 460] on div "Next" at bounding box center [878, 550] width 70 height 29
click at [883, 460] on div "Next" at bounding box center [878, 550] width 70 height 29
click at [892, 460] on div "Next" at bounding box center [878, 550] width 70 height 29
click at [890, 460] on button "Next" at bounding box center [877, 550] width 58 height 17
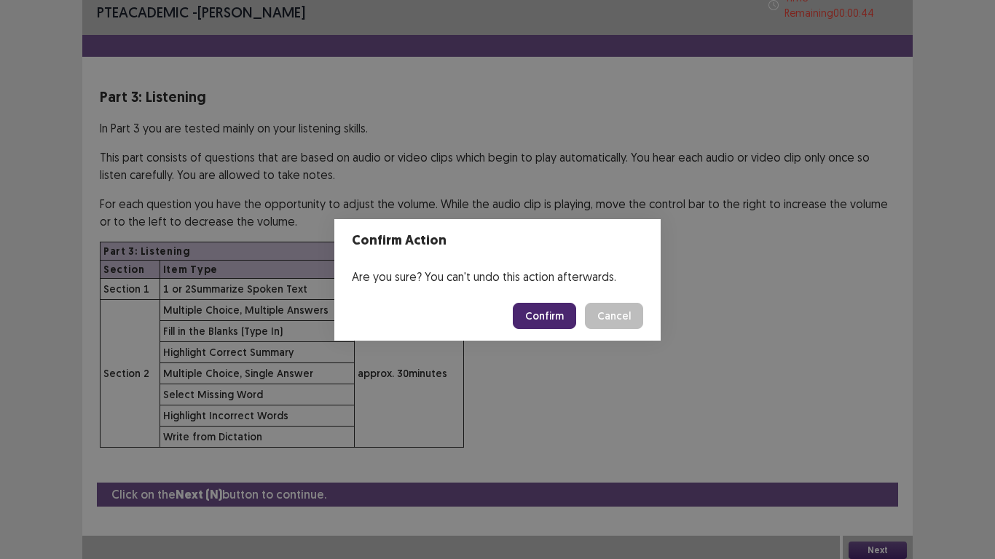
click at [557, 296] on footer "Confirm Cancel" at bounding box center [497, 316] width 326 height 50
click at [552, 304] on button "Confirm" at bounding box center [544, 316] width 63 height 26
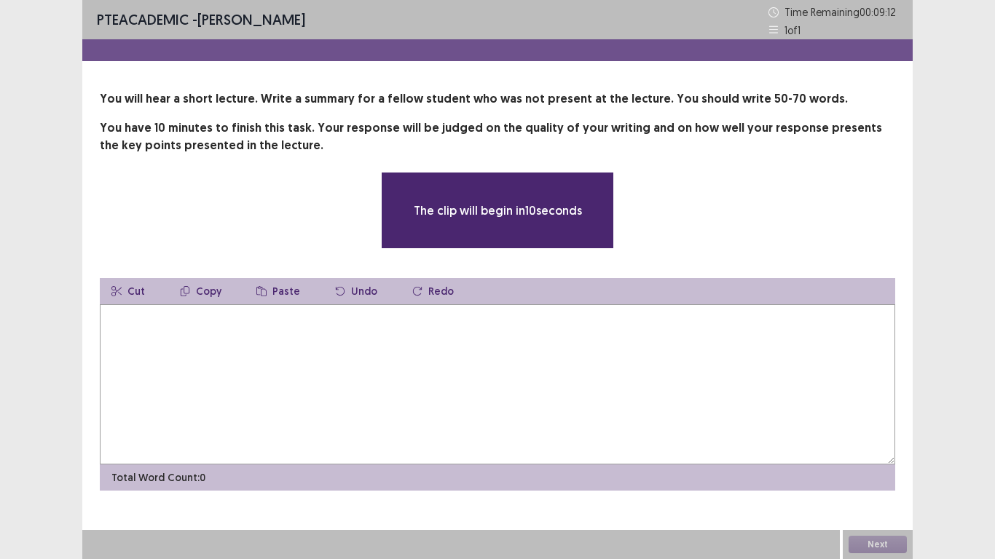
click at [294, 336] on textarea at bounding box center [497, 384] width 795 height 160
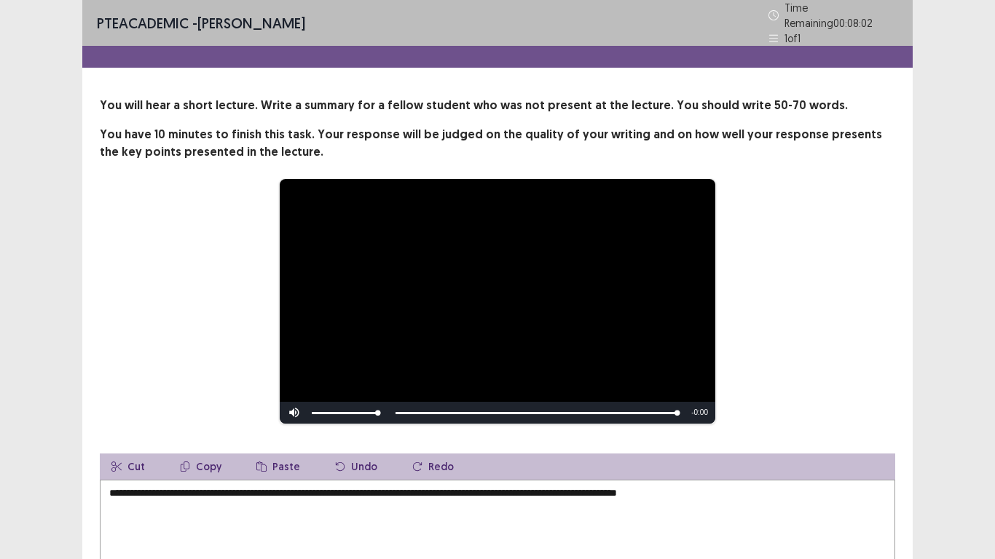
click at [110, 460] on textarea "**********" at bounding box center [497, 560] width 795 height 160
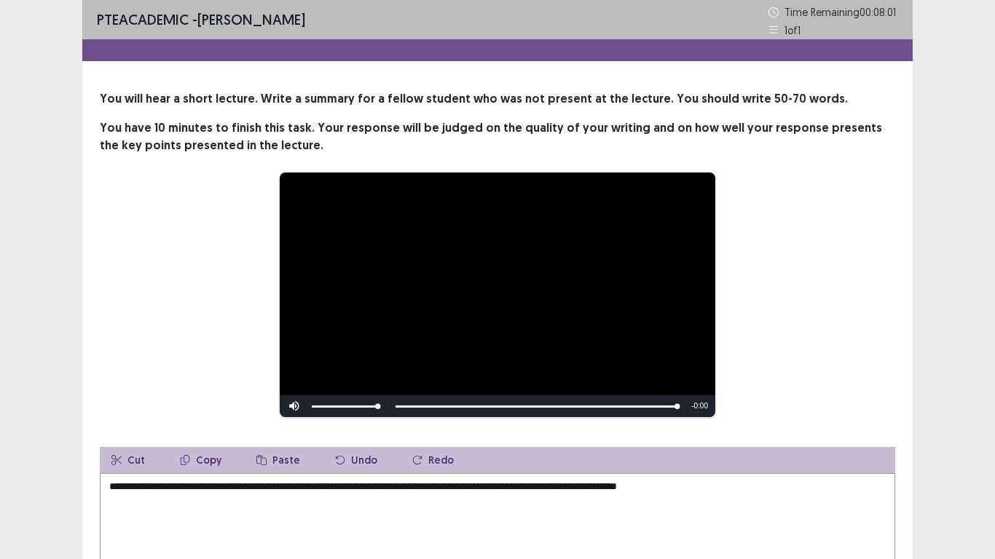
click at [110, 460] on textarea "**********" at bounding box center [497, 553] width 795 height 160
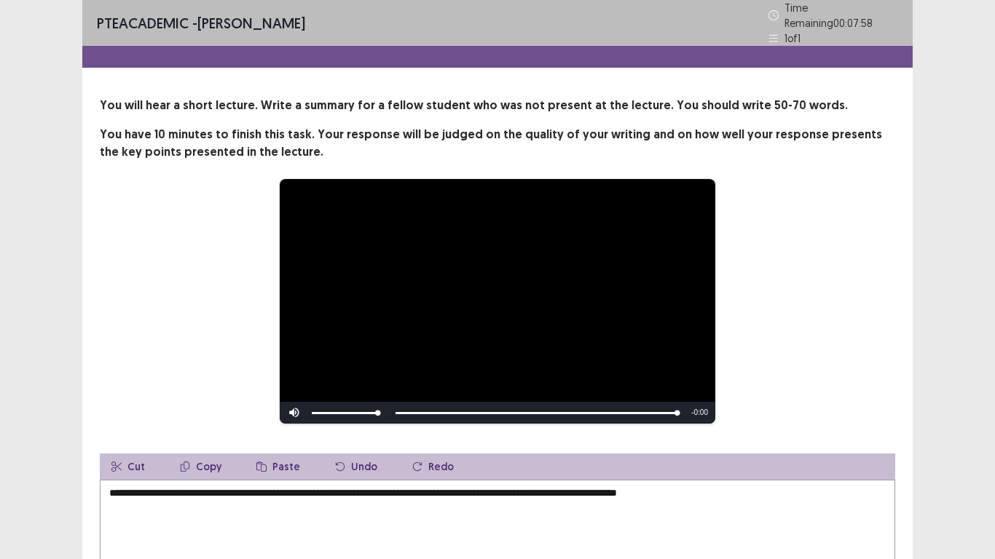
click at [191, 460] on textarea "**********" at bounding box center [497, 560] width 795 height 160
click at [376, 460] on textarea "**********" at bounding box center [497, 560] width 795 height 160
click at [741, 460] on textarea "**********" at bounding box center [497, 560] width 795 height 160
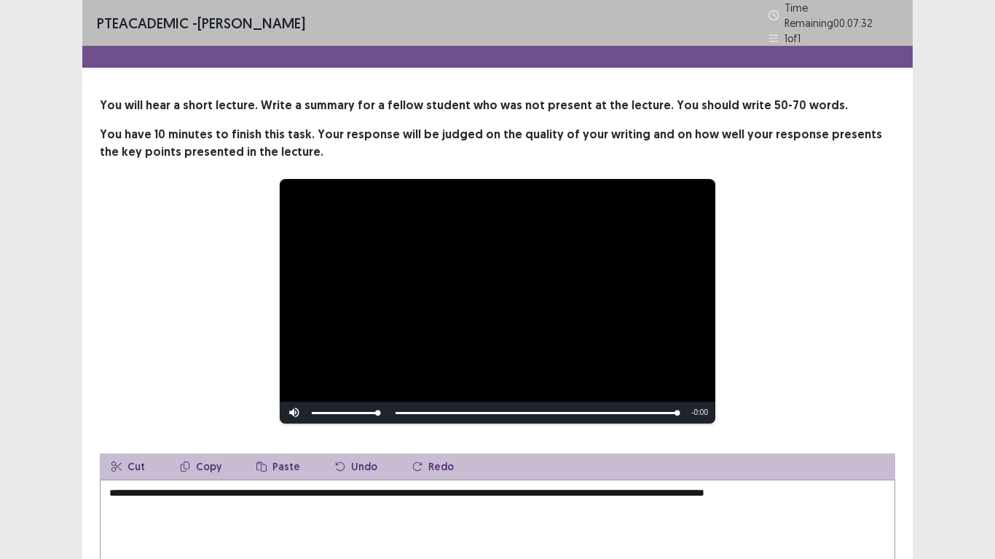
click at [741, 460] on textarea "**********" at bounding box center [497, 560] width 795 height 160
click at [444, 460] on textarea "**********" at bounding box center [497, 560] width 795 height 160
paste textarea
click at [417, 460] on textarea "**********" at bounding box center [497, 560] width 795 height 160
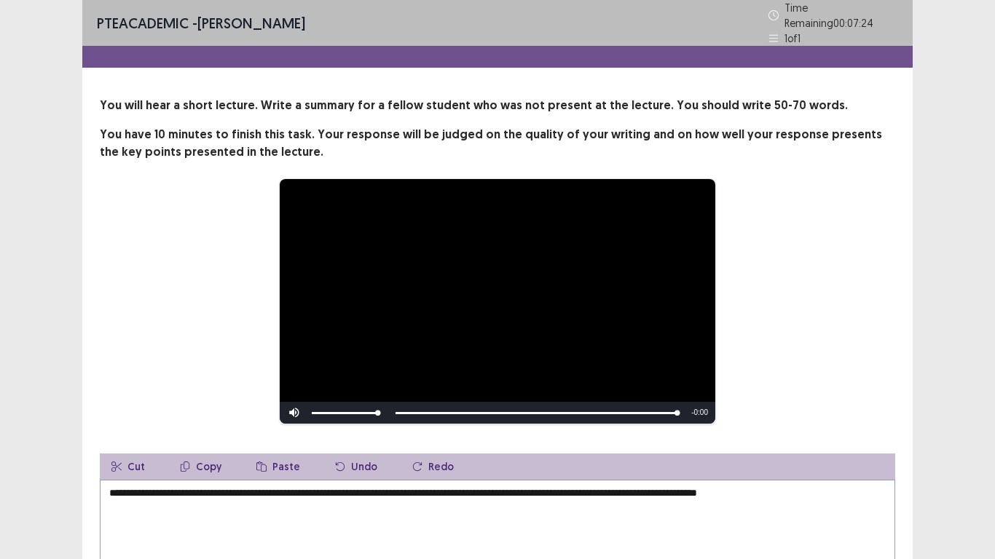
click at [504, 460] on textarea "**********" at bounding box center [497, 560] width 795 height 160
click at [683, 460] on textarea "**********" at bounding box center [497, 560] width 795 height 160
drag, startPoint x: 806, startPoint y: 489, endPoint x: 811, endPoint y: 499, distance: 10.8
click at [807, 460] on textarea "**********" at bounding box center [497, 560] width 795 height 160
click at [863, 460] on textarea "**********" at bounding box center [497, 560] width 795 height 160
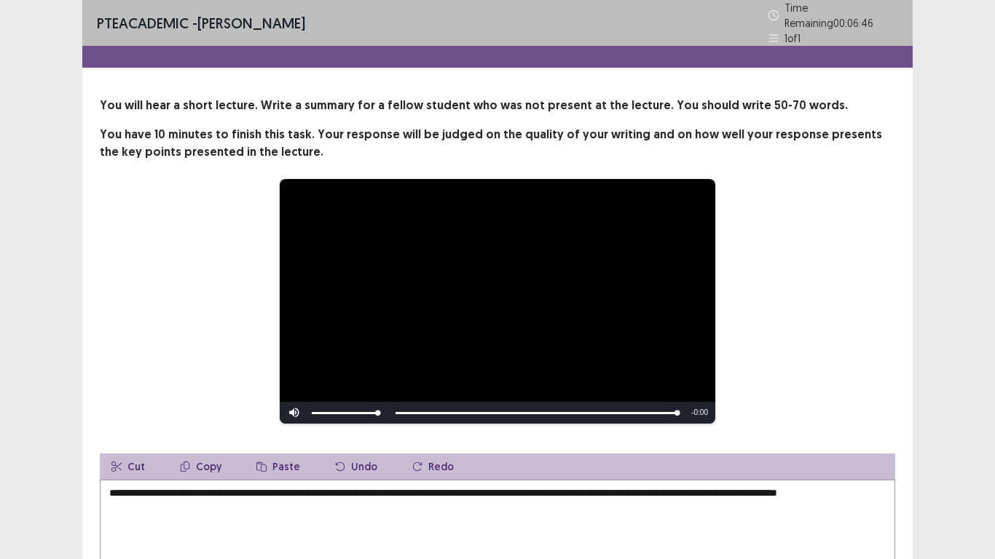
click at [262, 460] on textarea "**********" at bounding box center [497, 560] width 795 height 160
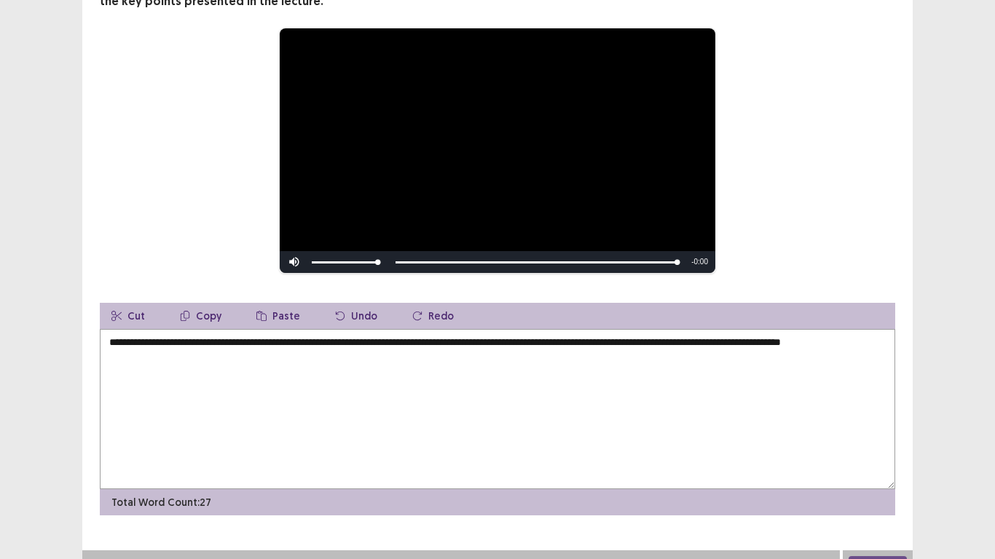
scroll to position [165, 0]
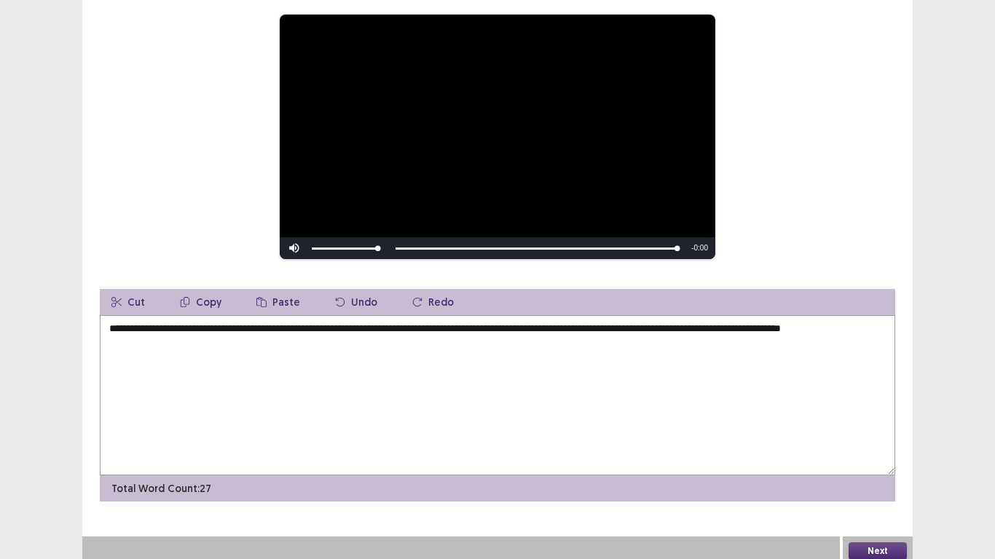
type textarea "**********"
click at [893, 460] on button "Next" at bounding box center [877, 551] width 58 height 17
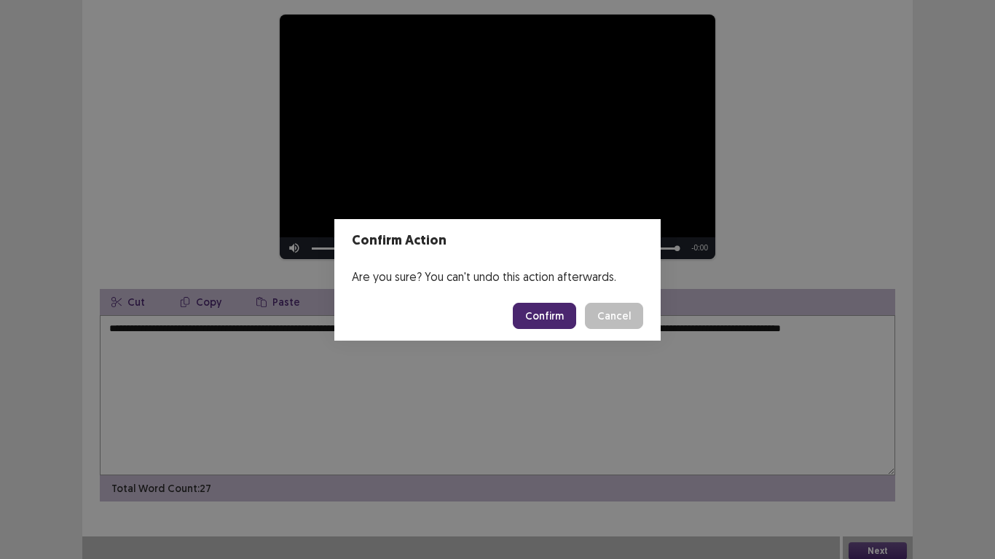
click at [552, 315] on button "Confirm" at bounding box center [544, 316] width 63 height 26
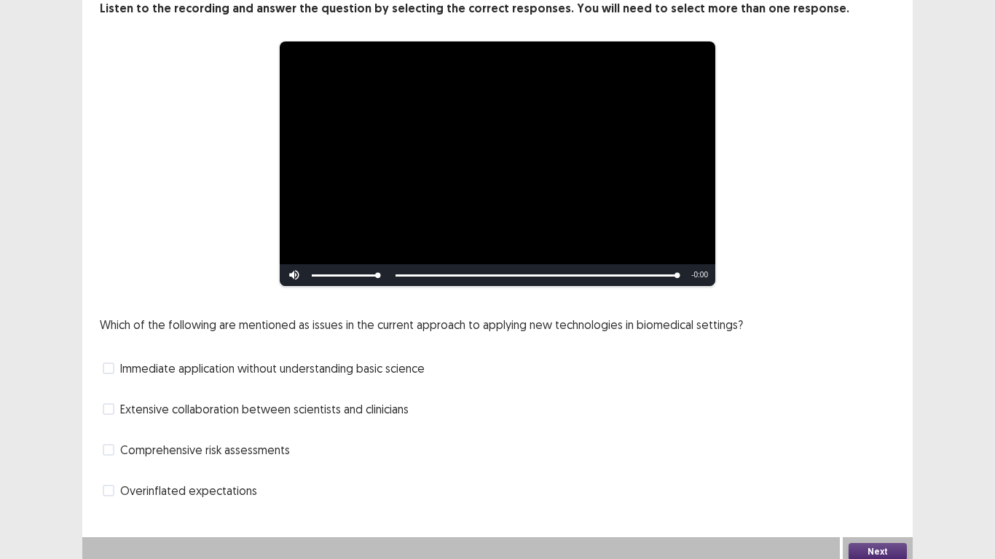
scroll to position [98, 0]
click at [196, 460] on span "Overinflated expectations" at bounding box center [188, 489] width 137 height 17
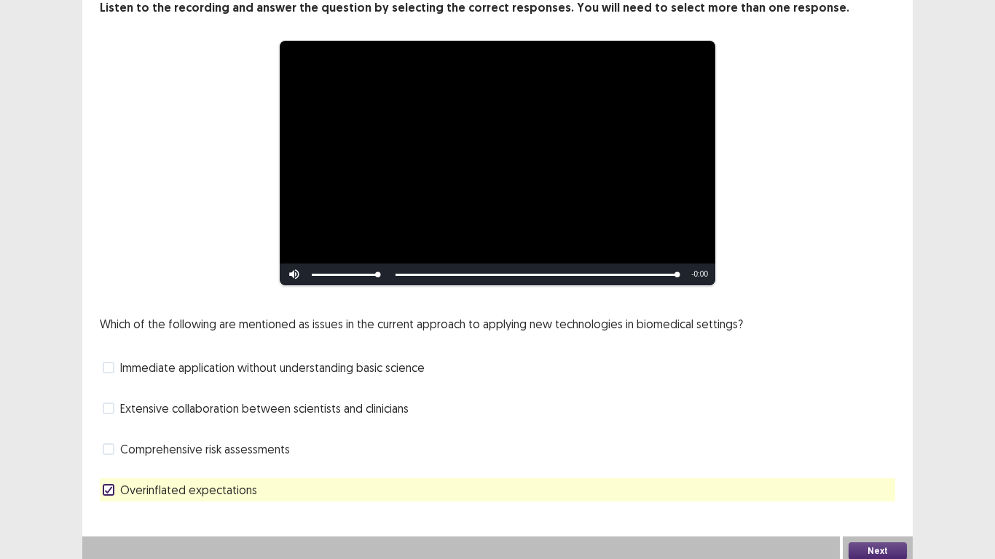
click at [891, 460] on button "Next" at bounding box center [877, 551] width 58 height 17
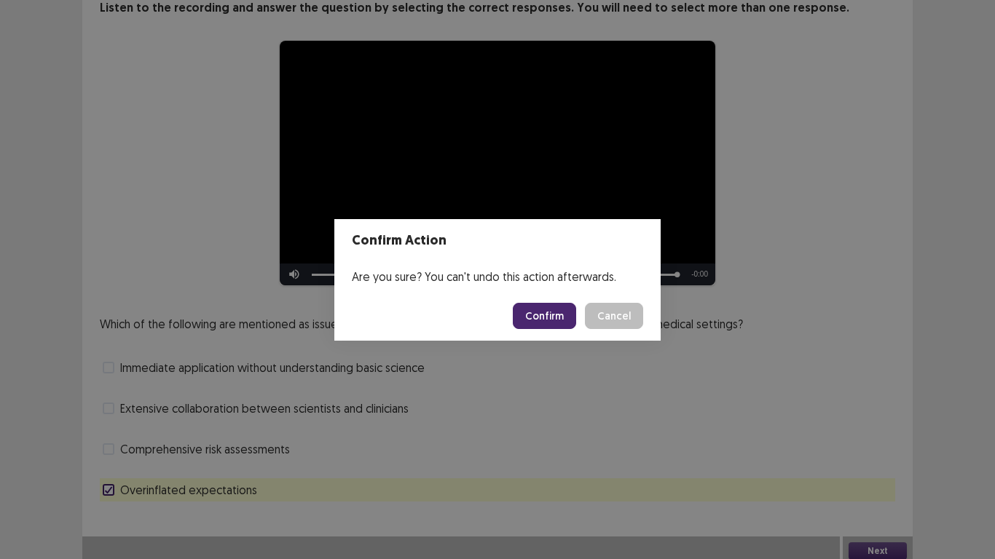
click at [551, 303] on button "Confirm" at bounding box center [544, 316] width 63 height 26
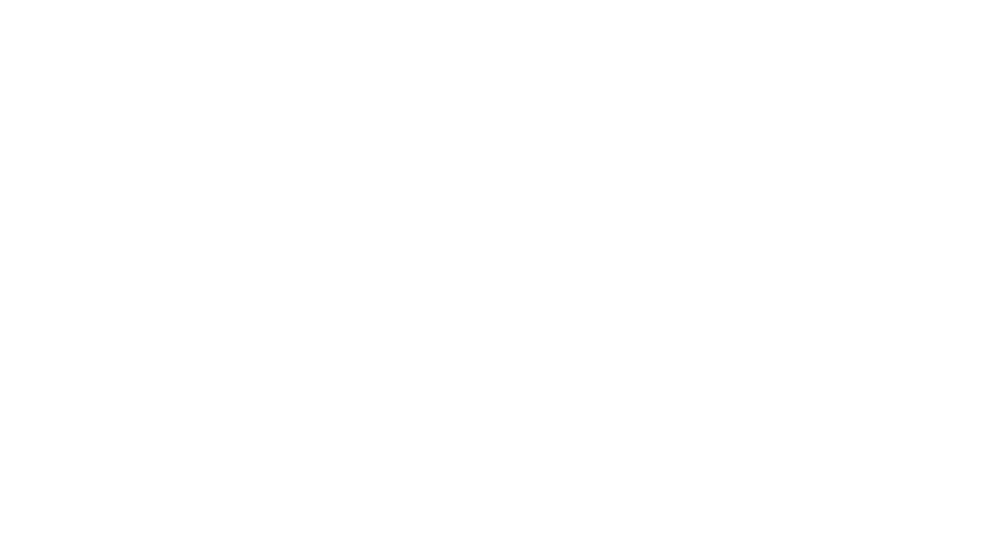
scroll to position [0, 0]
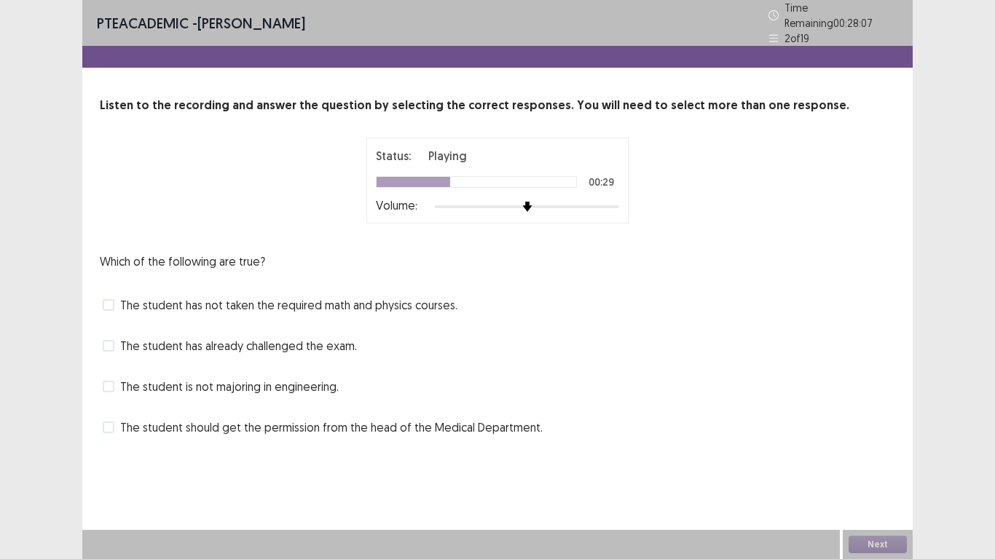
click at [104, 378] on label "The student is not majoring in engineering." at bounding box center [221, 386] width 236 height 17
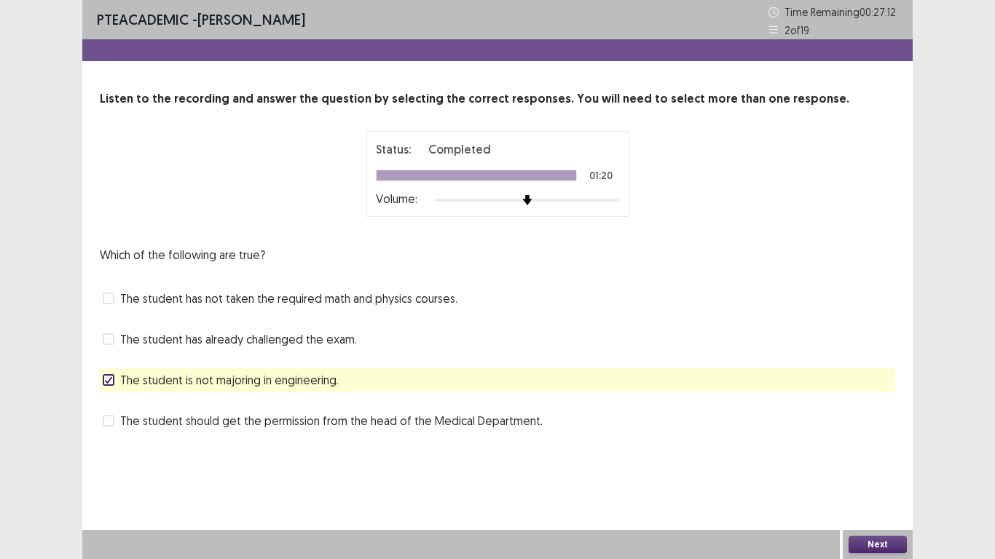
click at [110, 337] on span at bounding box center [109, 340] width 12 height 12
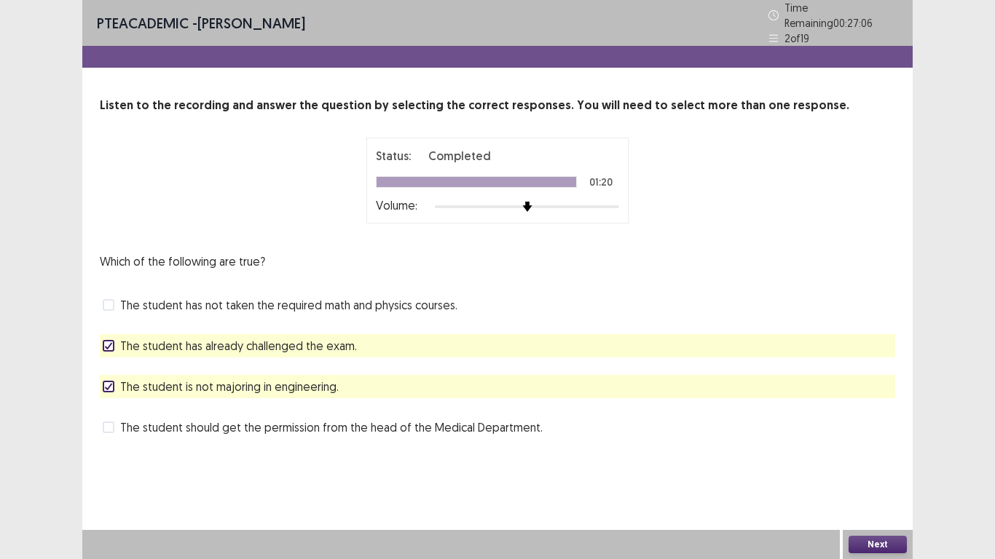
click at [894, 460] on button "Next" at bounding box center [877, 544] width 58 height 17
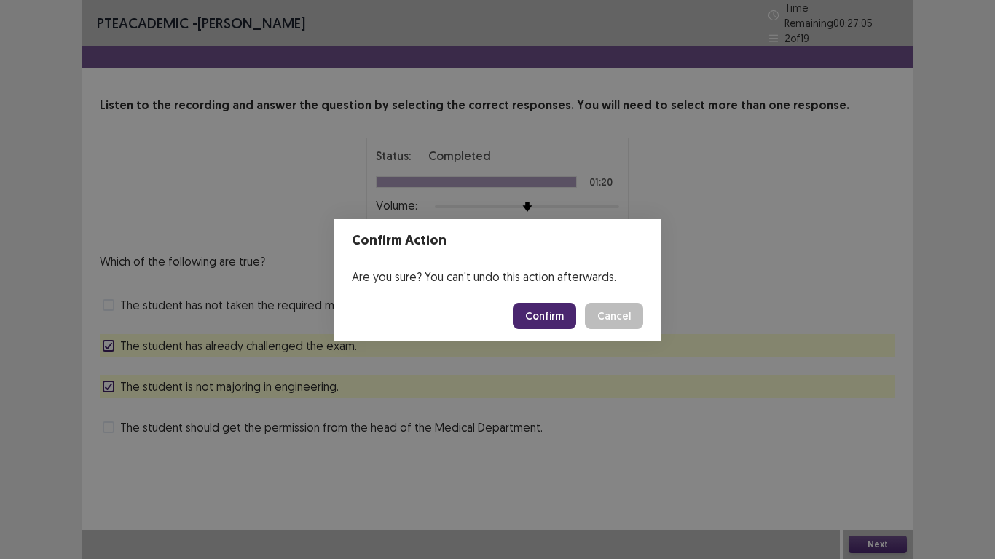
click at [548, 311] on button "Confirm" at bounding box center [544, 316] width 63 height 26
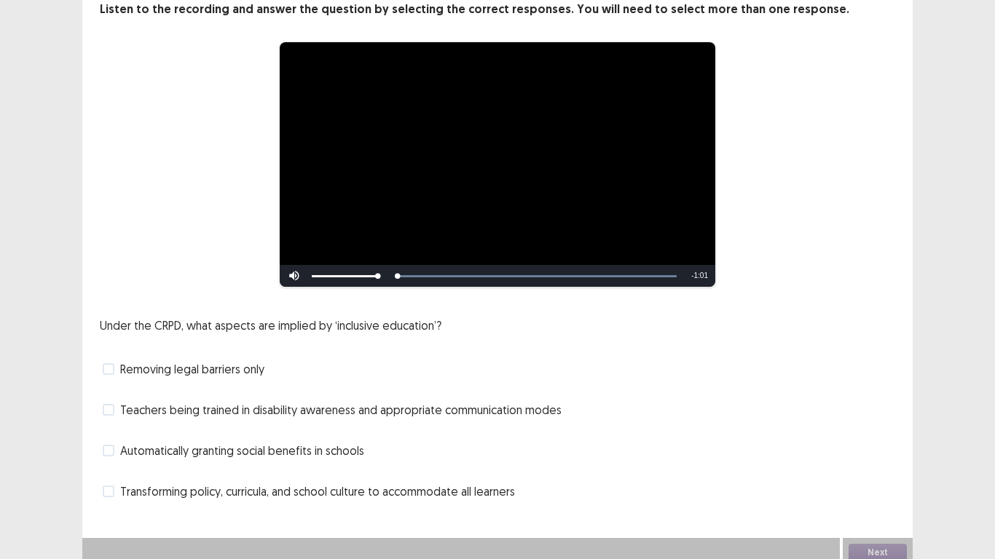
scroll to position [98, 0]
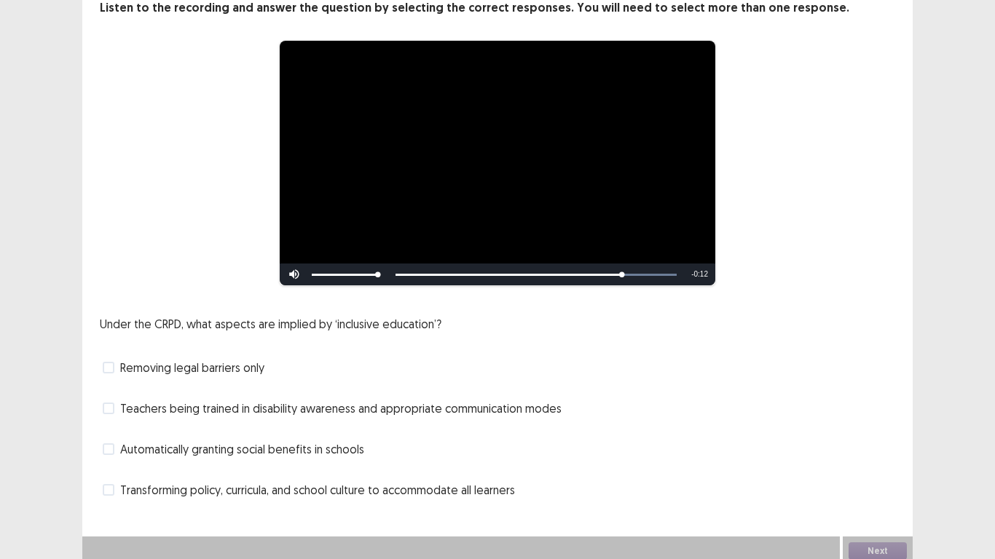
click at [109, 406] on span at bounding box center [109, 409] width 12 height 12
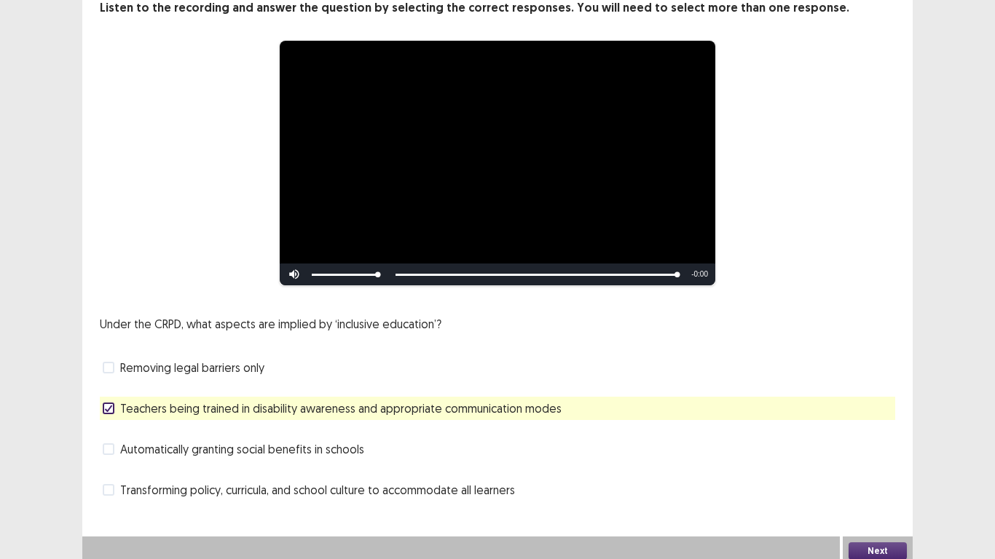
click at [263, 460] on span "Transforming policy, curricula, and school culture to accommodate all learners" at bounding box center [317, 489] width 395 height 17
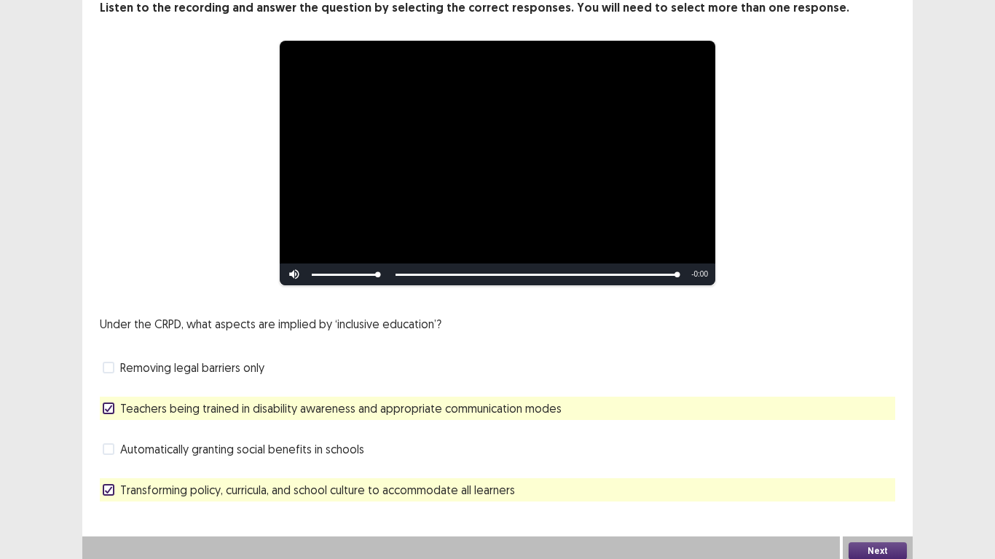
click at [896, 460] on button "Next" at bounding box center [877, 551] width 58 height 17
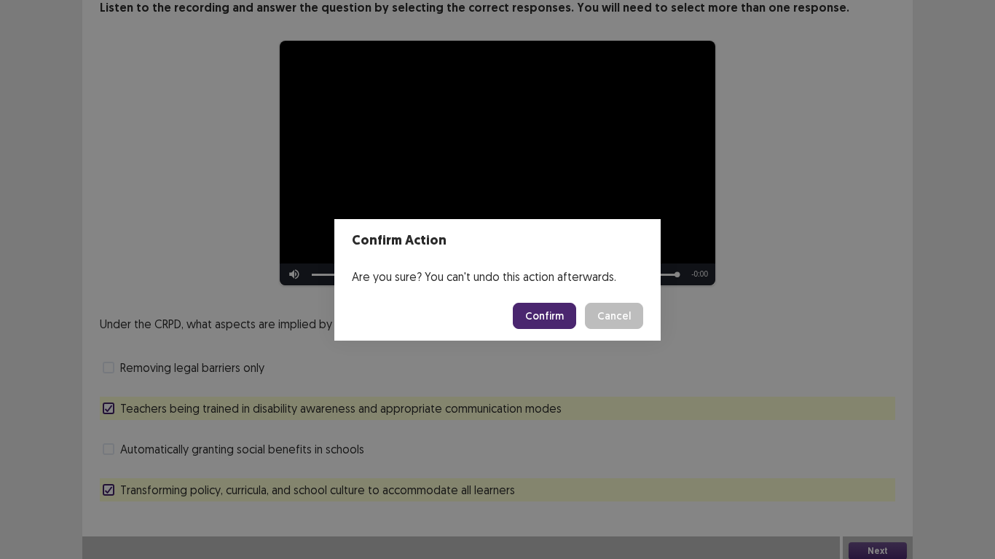
click at [555, 314] on button "Confirm" at bounding box center [544, 316] width 63 height 26
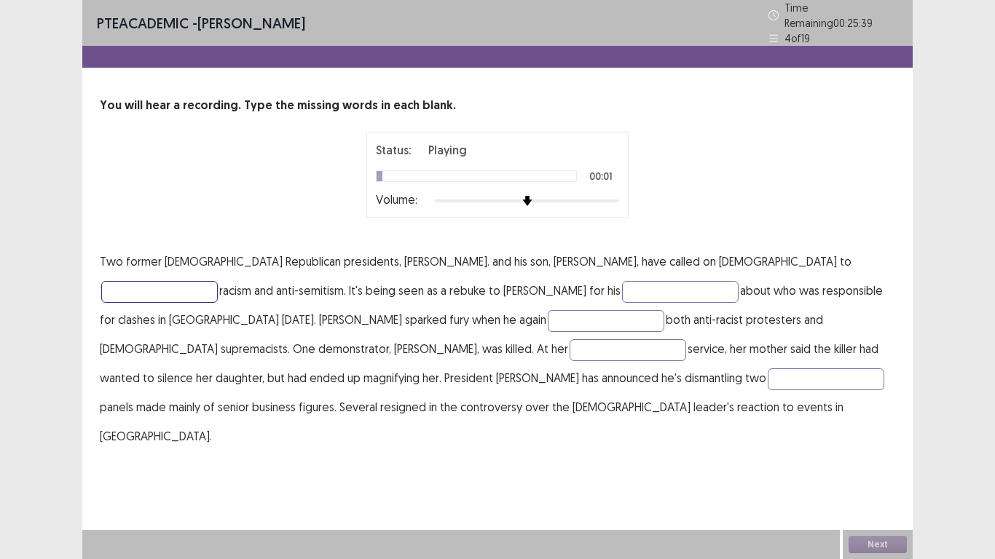
click at [218, 281] on input "text" at bounding box center [159, 292] width 117 height 22
type input "******"
click at [622, 288] on input "text" at bounding box center [680, 292] width 117 height 22
type input "*********"
click at [548, 313] on input "text" at bounding box center [606, 321] width 117 height 22
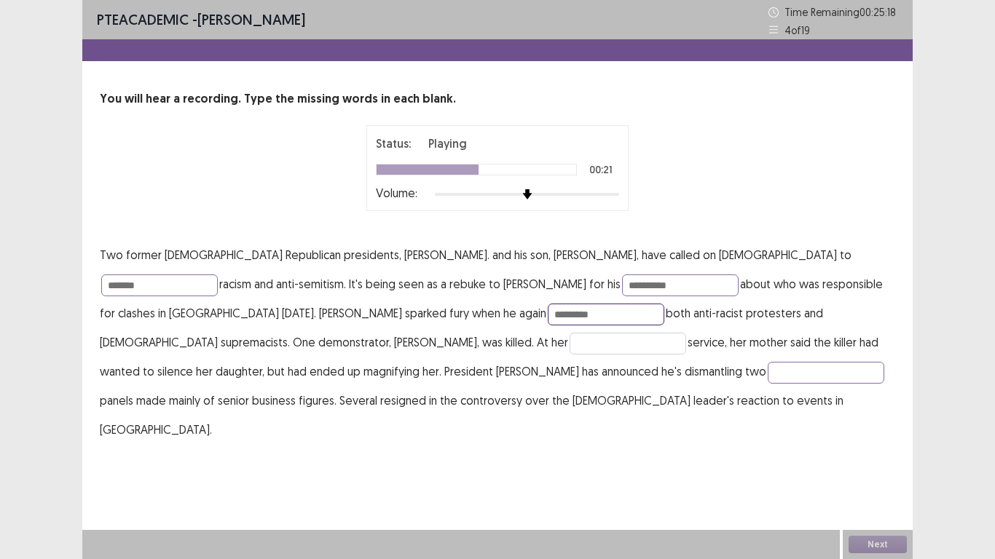
type input "********"
click at [570, 350] on input "text" at bounding box center [628, 344] width 117 height 22
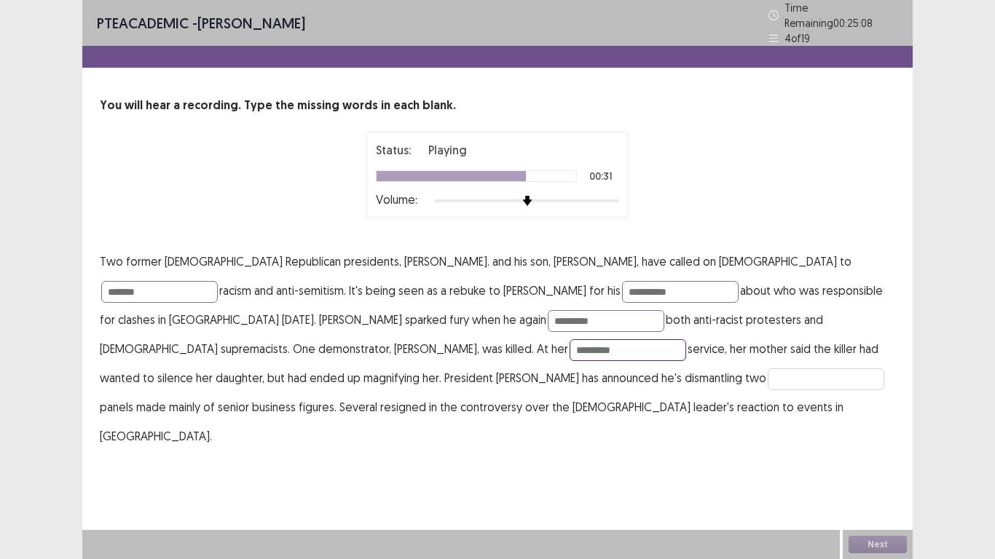
type input "********"
click at [768, 369] on input "text" at bounding box center [826, 380] width 117 height 22
type input "*"
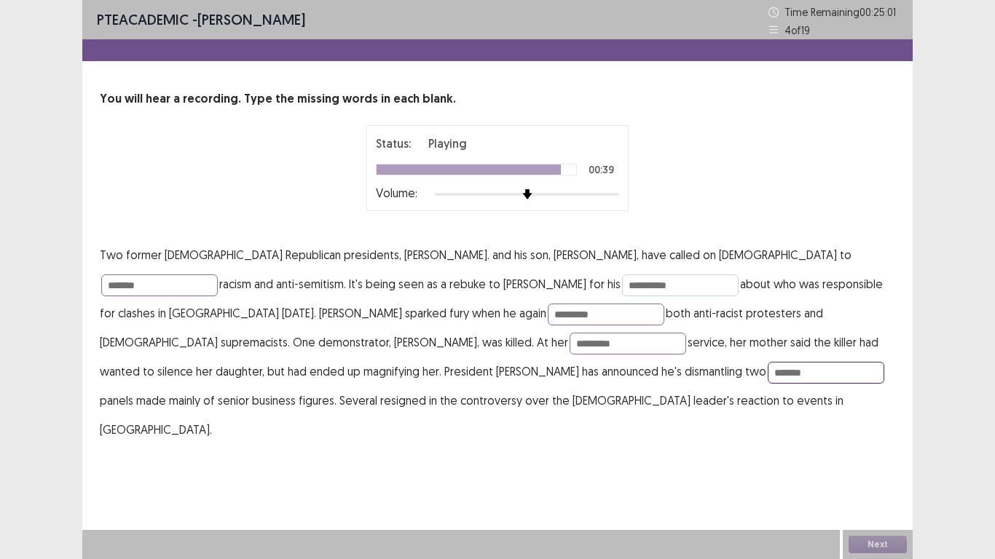
type input "******"
click at [622, 290] on input "*********" at bounding box center [680, 286] width 117 height 22
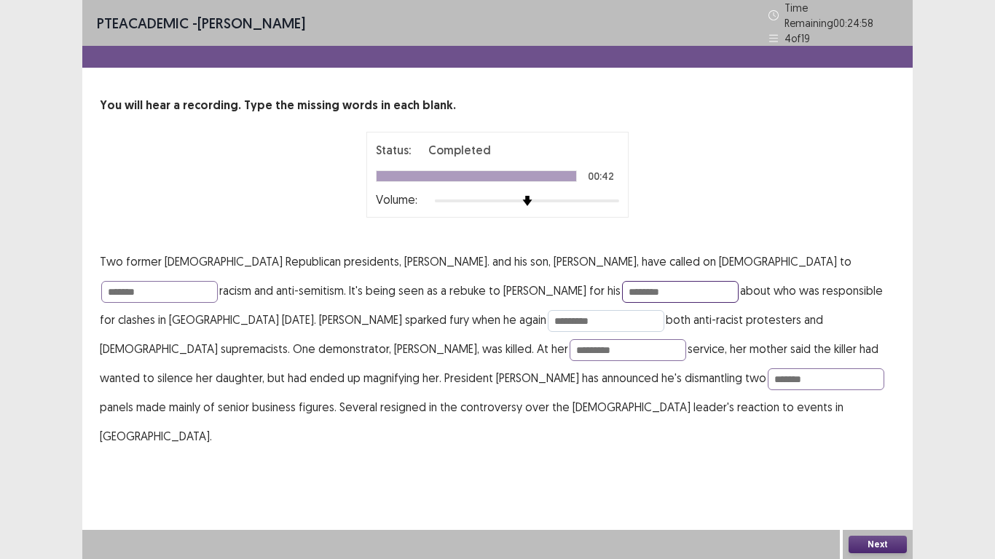
type input "********"
click at [548, 310] on input "********" at bounding box center [606, 321] width 117 height 22
type input "*******"
click at [218, 281] on input "******" at bounding box center [159, 292] width 117 height 22
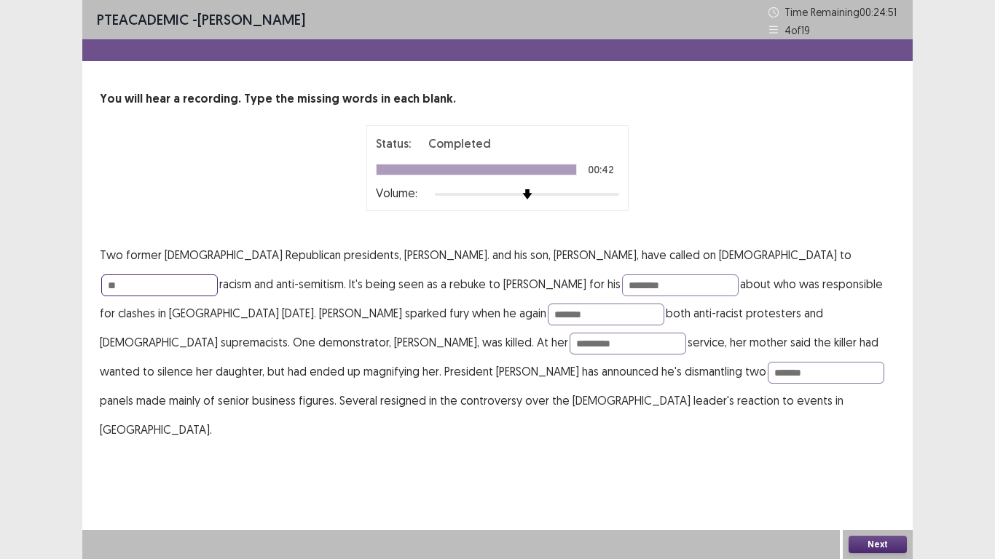
type input "*"
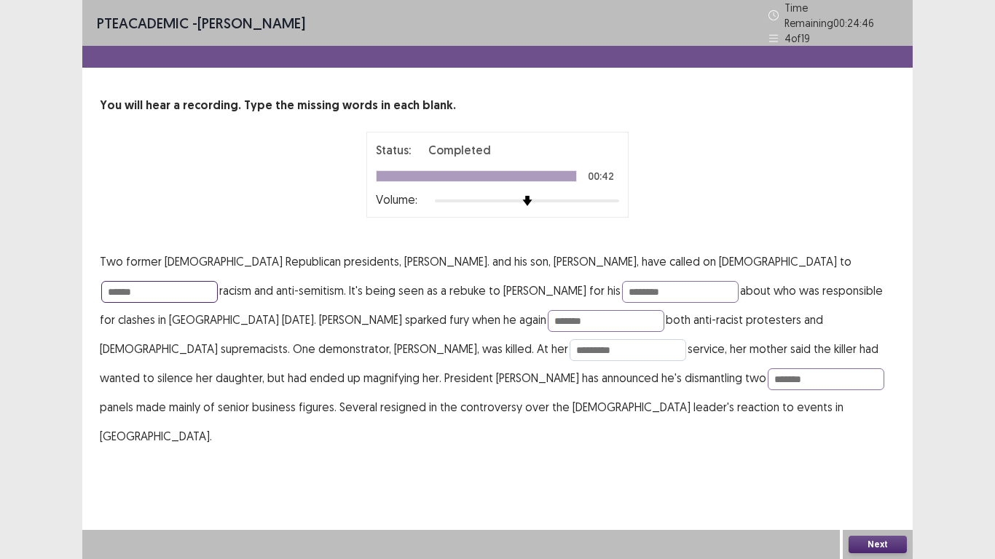
type input "******"
click at [570, 342] on input "********" at bounding box center [628, 350] width 117 height 22
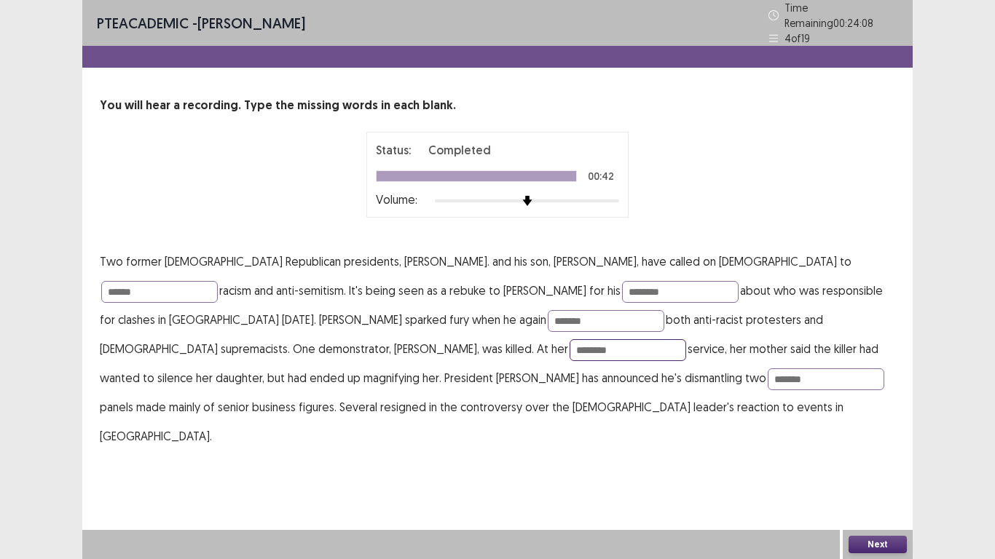
type input "********"
click at [878, 460] on button "Next" at bounding box center [877, 544] width 58 height 17
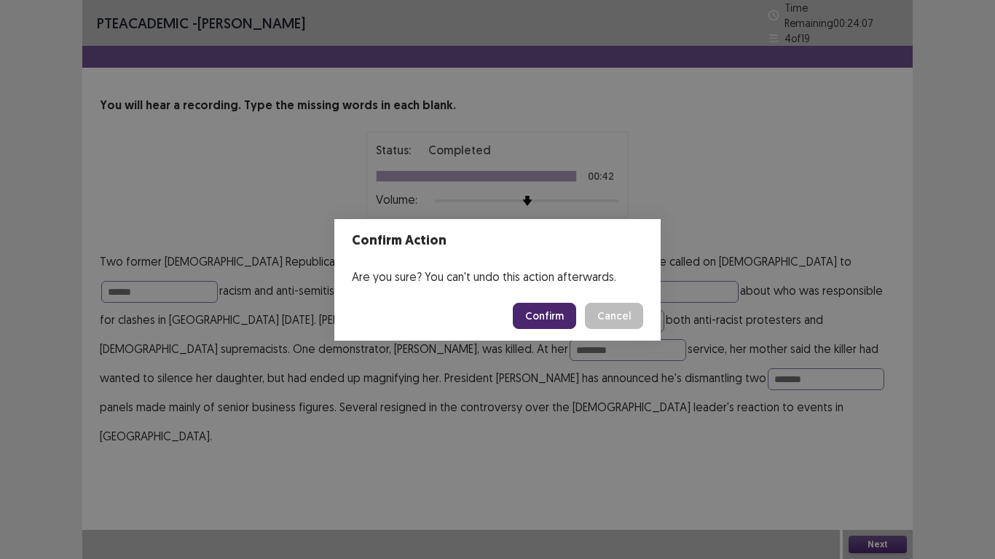
click at [546, 312] on button "Confirm" at bounding box center [544, 316] width 63 height 26
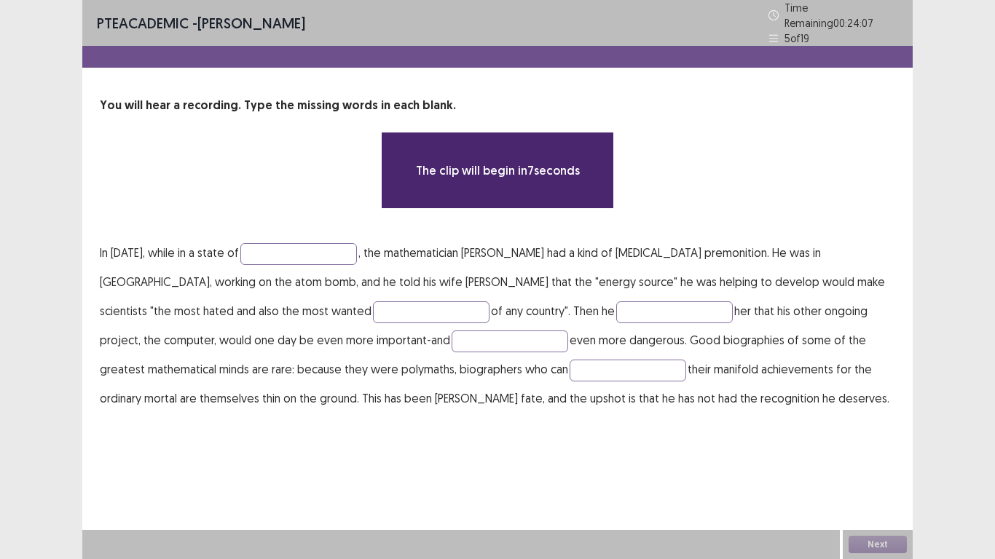
click at [281, 238] on p "In [DATE], while in a state of , the mathematician [PERSON_NAME] had a kind of …" at bounding box center [497, 325] width 795 height 175
click at [272, 251] on input "text" at bounding box center [298, 254] width 117 height 22
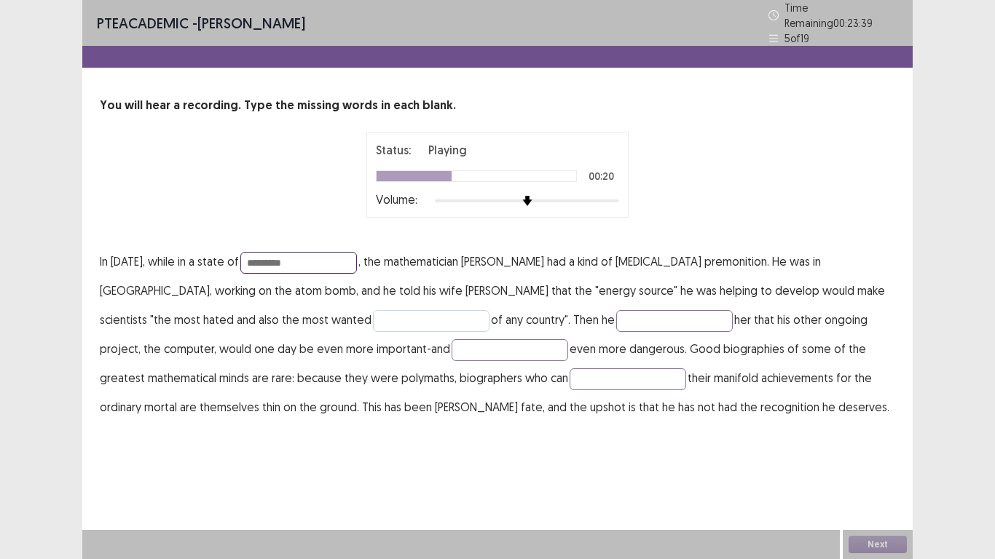
type input "********"
click at [373, 317] on input "text" at bounding box center [431, 321] width 117 height 22
type input "*"
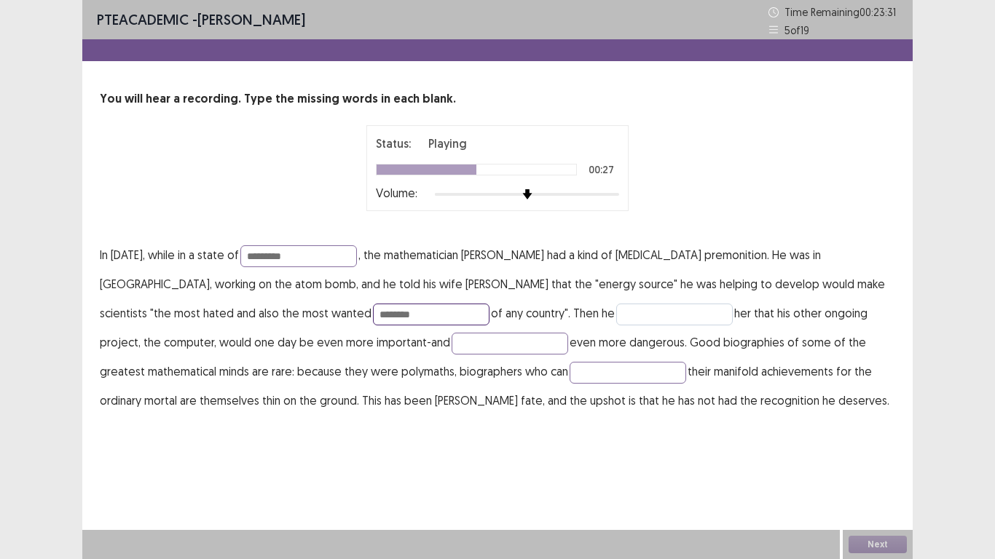
type input "*******"
click at [616, 308] on input "text" at bounding box center [674, 315] width 117 height 22
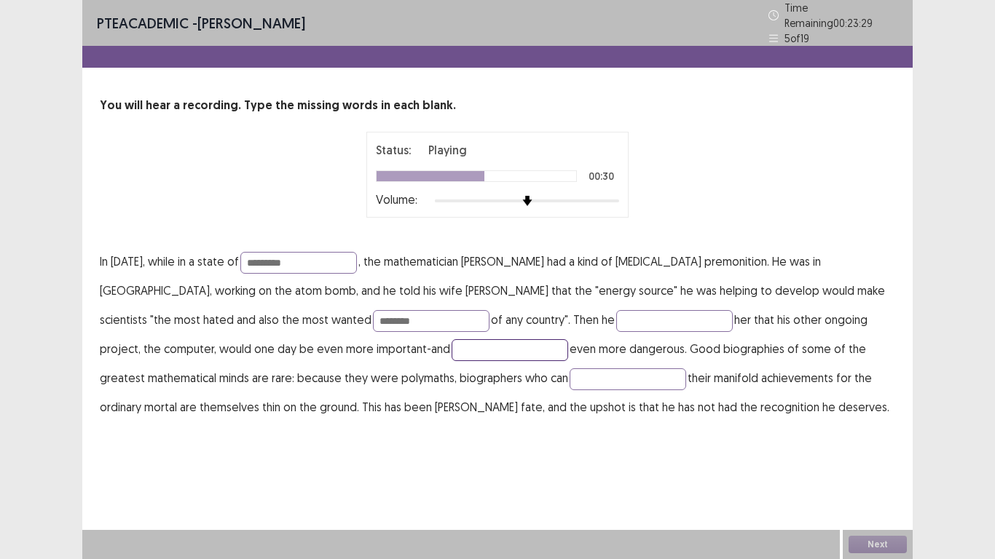
click at [452, 342] on input "text" at bounding box center [510, 350] width 117 height 22
type input "**********"
click at [570, 369] on input "text" at bounding box center [628, 380] width 117 height 22
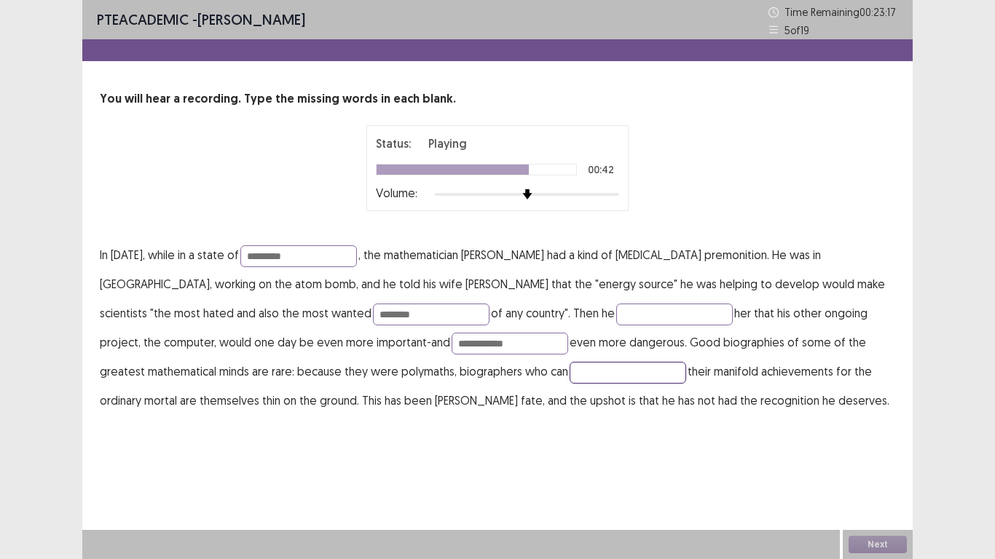
click at [570, 377] on input "text" at bounding box center [628, 373] width 117 height 22
type input "**********"
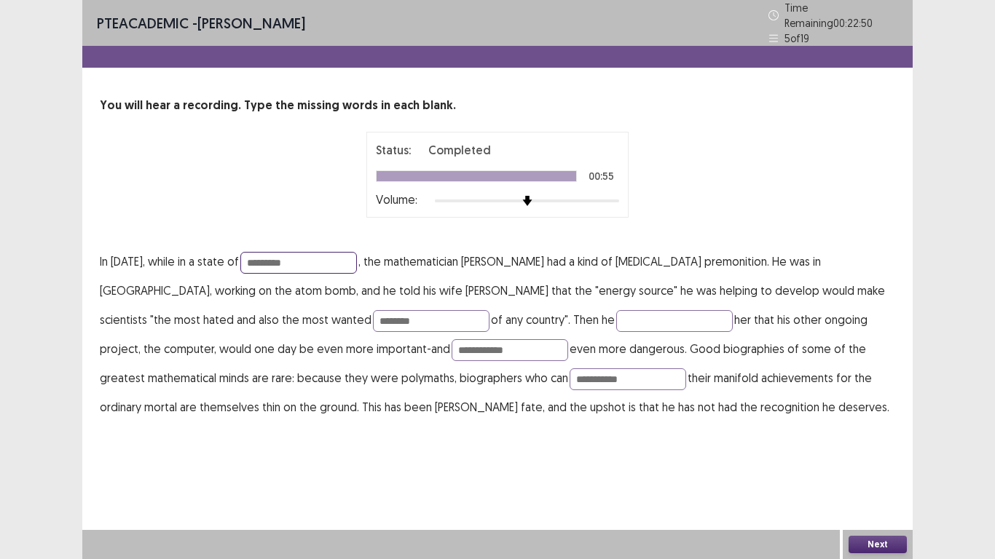
click at [290, 252] on input "********" at bounding box center [298, 263] width 117 height 22
type input "**********"
click at [452, 345] on input "**********" at bounding box center [510, 350] width 117 height 22
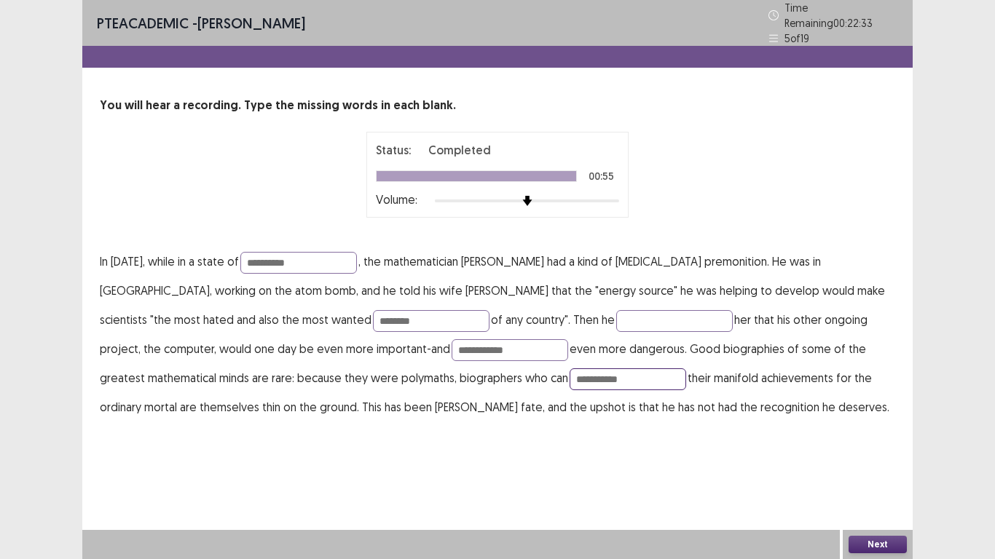
click at [570, 373] on input "**********" at bounding box center [628, 380] width 117 height 22
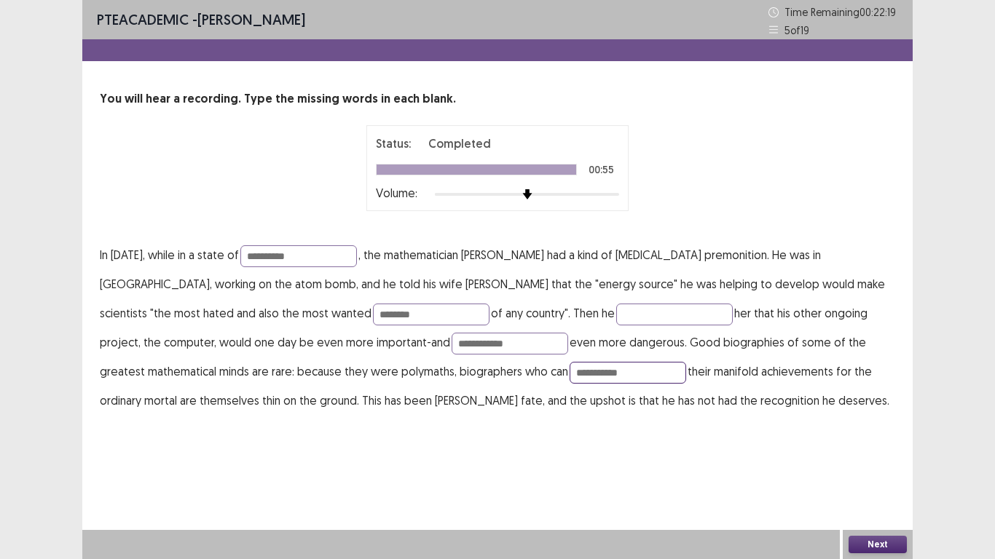
click at [570, 374] on input "**********" at bounding box center [628, 373] width 117 height 22
type input "**********"
click at [871, 460] on button "Next" at bounding box center [877, 544] width 58 height 17
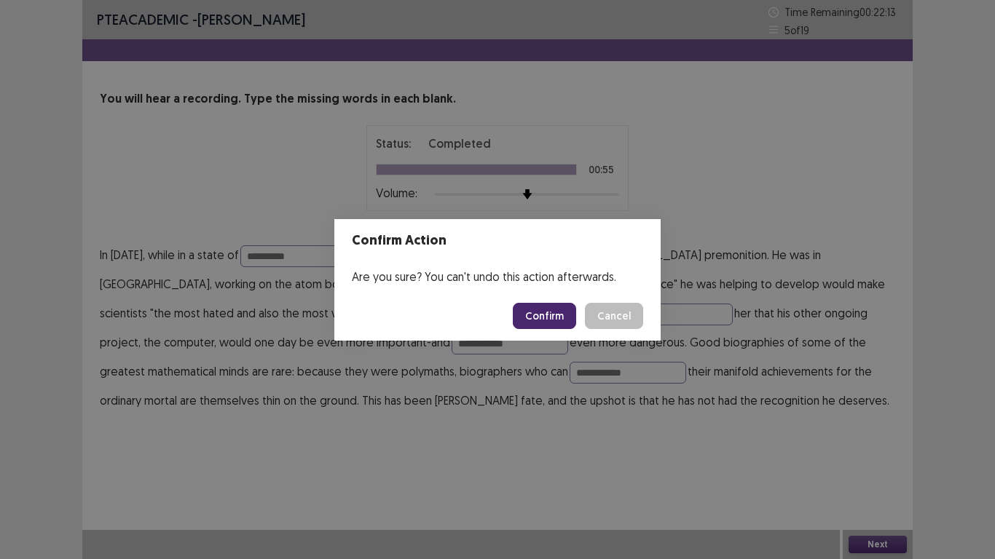
click at [570, 328] on button "Confirm" at bounding box center [544, 316] width 63 height 26
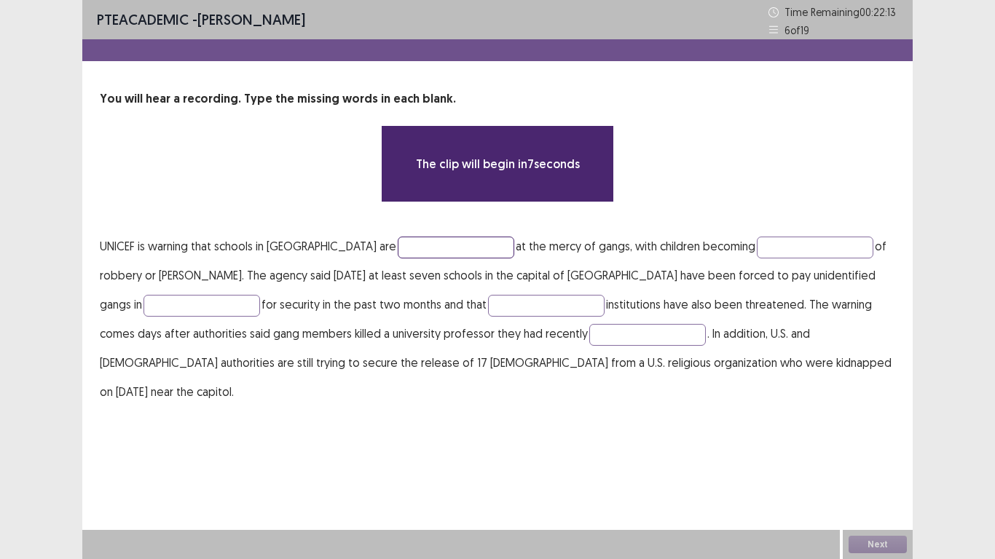
click at [398, 249] on input "text" at bounding box center [456, 248] width 117 height 22
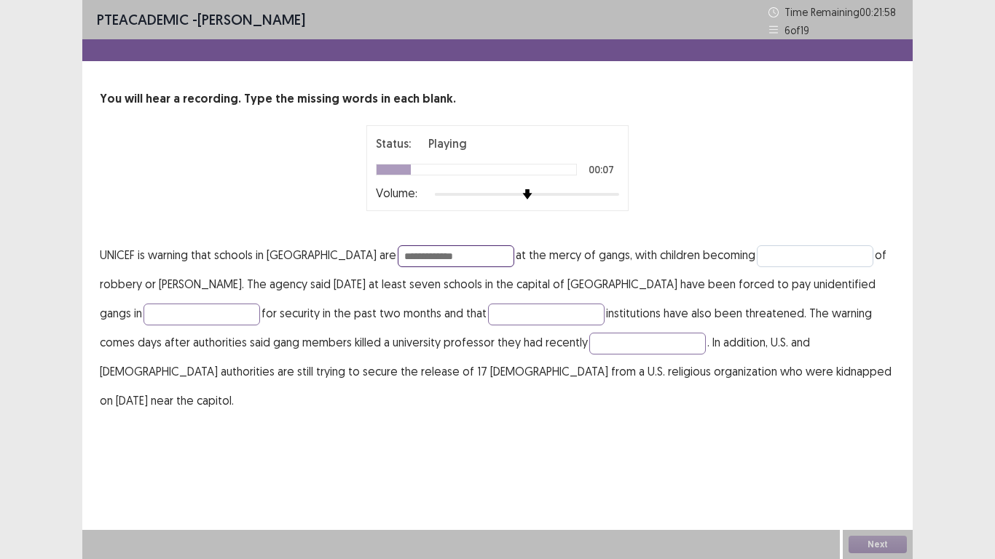
type input "**********"
click at [757, 259] on input "text" at bounding box center [815, 256] width 117 height 22
type input "*******"
drag, startPoint x: 185, startPoint y: 319, endPoint x: 186, endPoint y: 335, distance: 16.1
click at [185, 329] on p "**********" at bounding box center [497, 327] width 795 height 175
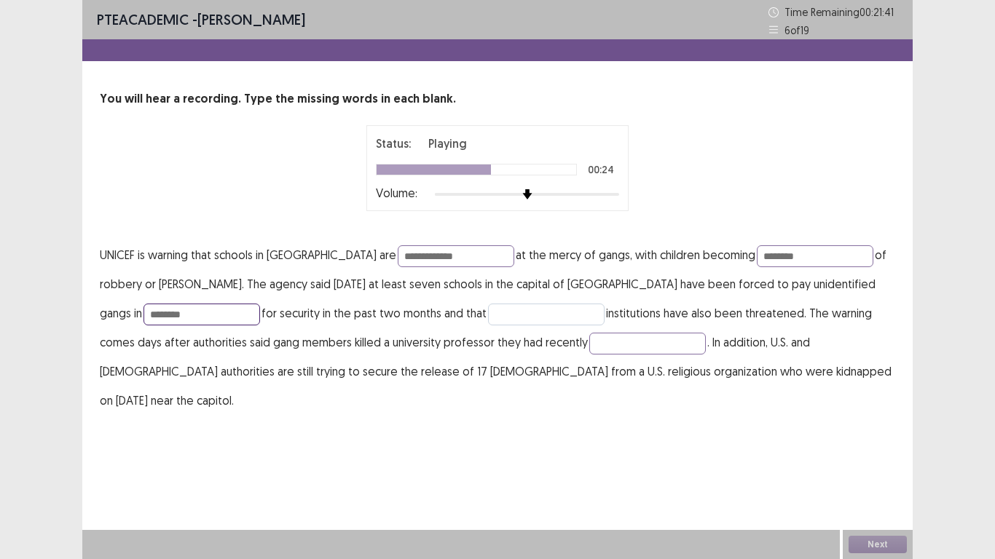
type input "********"
click at [488, 319] on input "text" at bounding box center [546, 315] width 117 height 22
click at [589, 348] on input "text" at bounding box center [647, 344] width 117 height 22
type input "*******"
click at [143, 315] on input "********" at bounding box center [201, 315] width 117 height 22
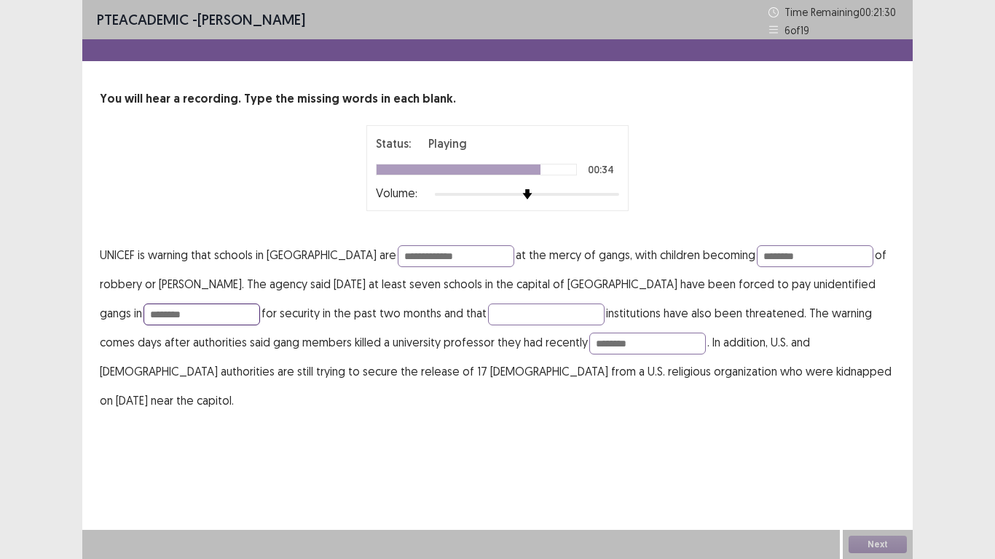
click at [143, 315] on input "********" at bounding box center [201, 315] width 117 height 22
type input "*********"
click at [398, 250] on input "**********" at bounding box center [456, 256] width 117 height 22
type input "**********"
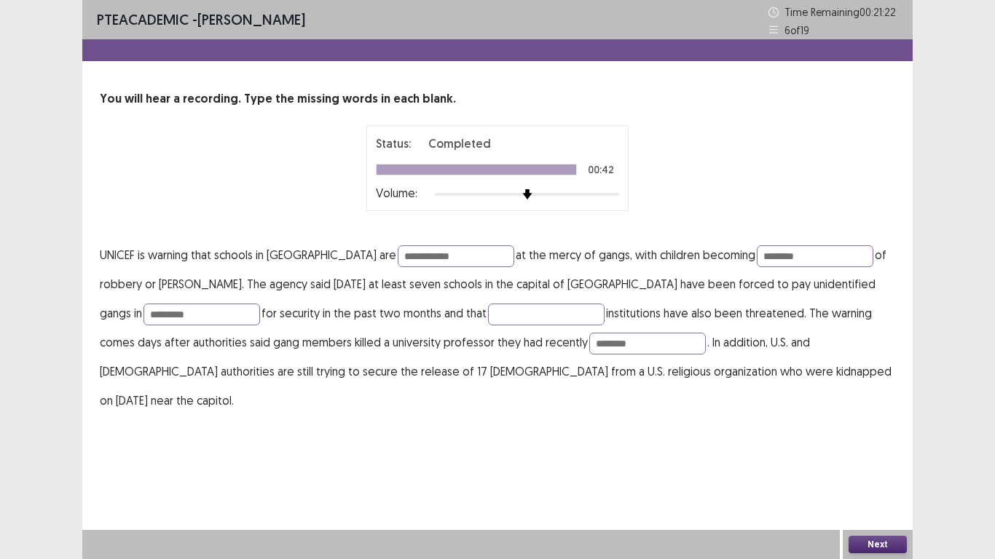
click at [880, 460] on button "Next" at bounding box center [877, 544] width 58 height 17
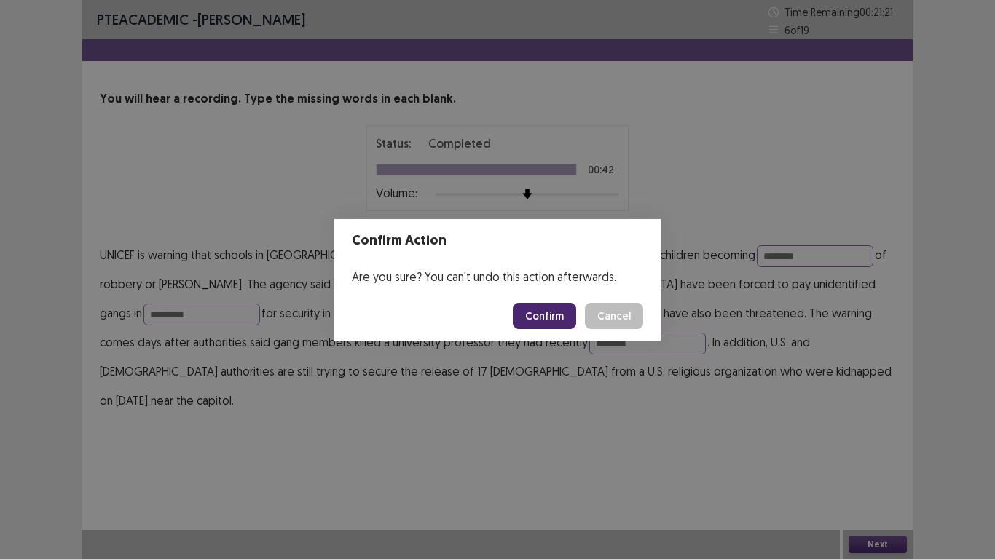
click at [548, 314] on button "Confirm" at bounding box center [544, 316] width 63 height 26
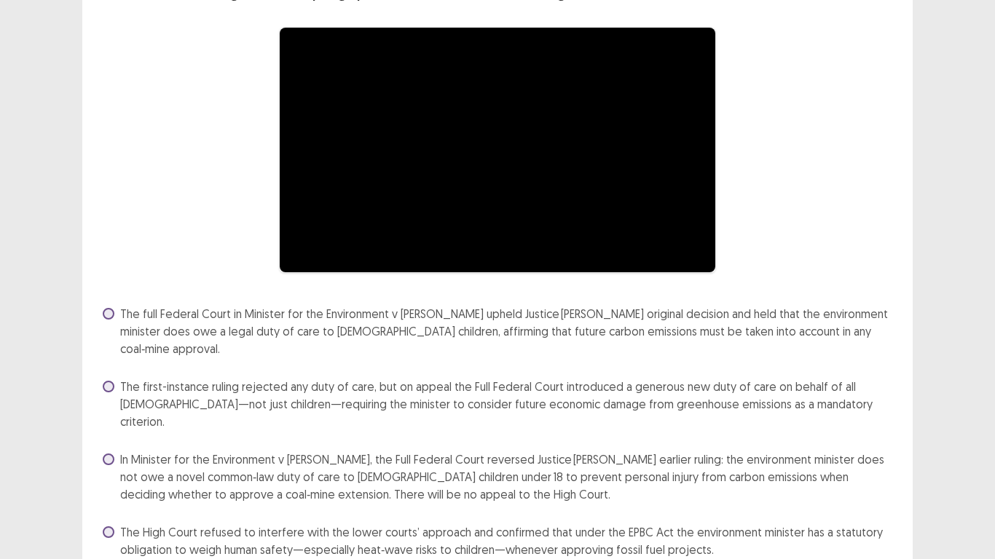
scroll to position [135, 0]
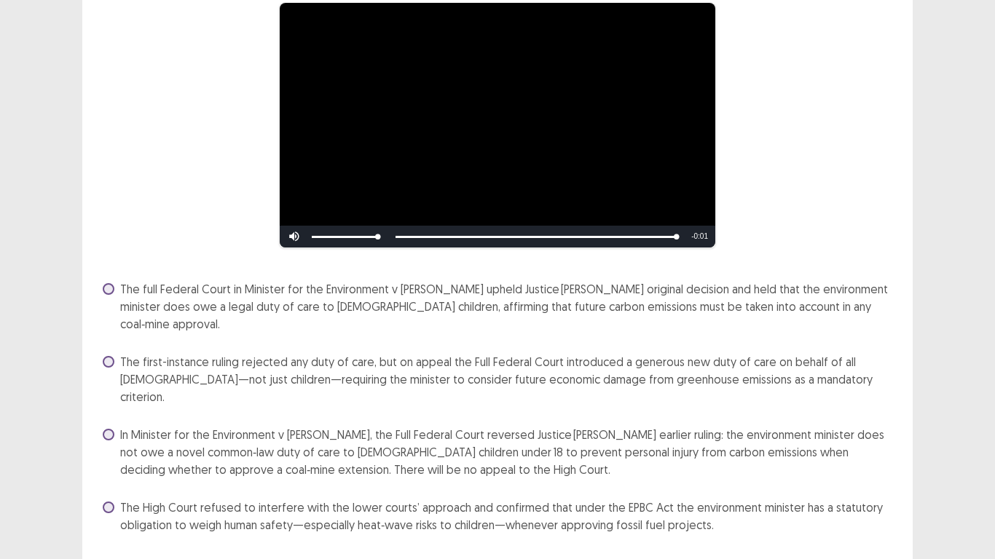
click at [106, 429] on span at bounding box center [109, 435] width 12 height 12
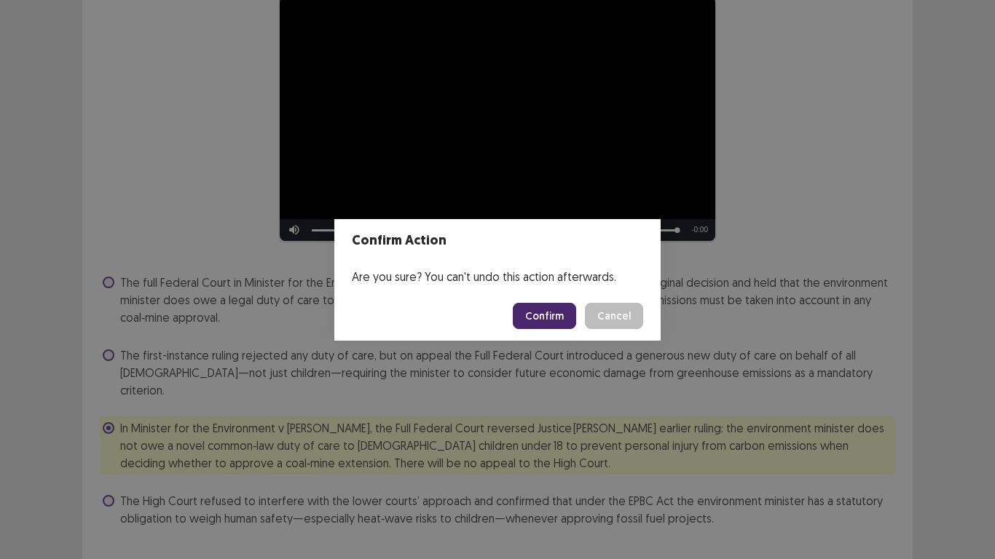
click at [547, 322] on button "Confirm" at bounding box center [544, 316] width 63 height 26
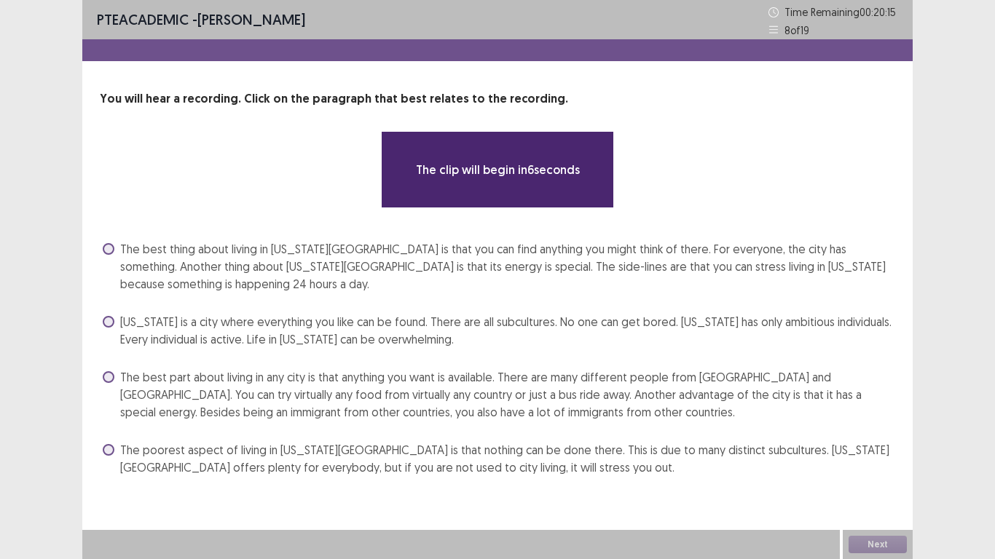
click at [482, 172] on p "The clip will begin in 6 seconds" at bounding box center [498, 169] width 164 height 17
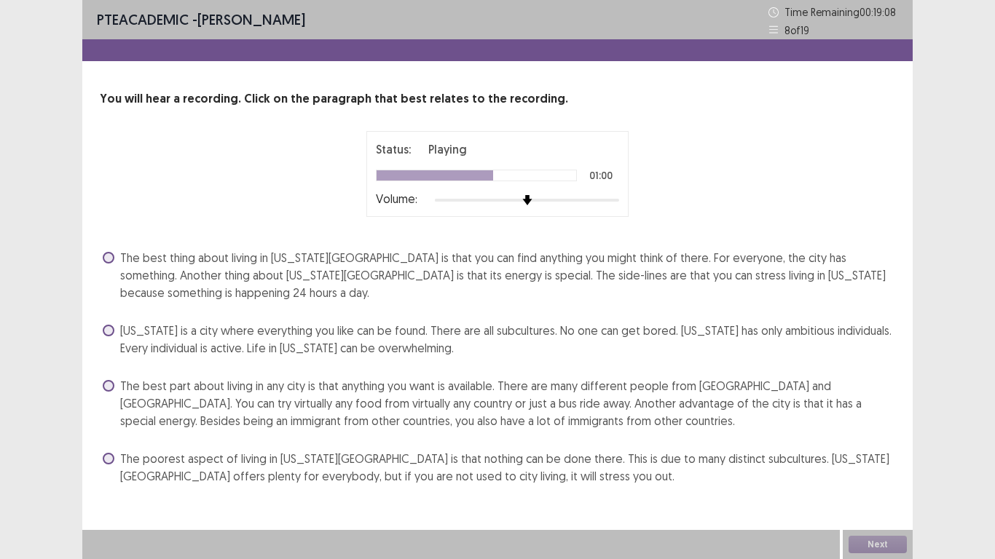
drag, startPoint x: 109, startPoint y: 384, endPoint x: 101, endPoint y: 387, distance: 8.8
click at [106, 385] on span at bounding box center [109, 386] width 12 height 12
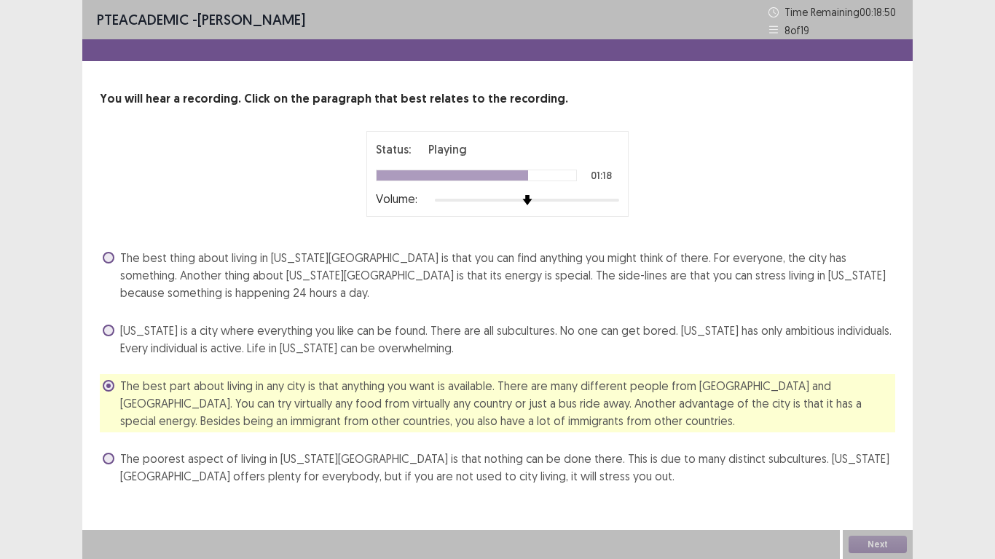
click at [561, 460] on div "The poorest aspect of living in [US_STATE][GEOGRAPHIC_DATA] is that nothing can…" at bounding box center [497, 467] width 795 height 41
click at [871, 460] on button "Next" at bounding box center [877, 544] width 58 height 17
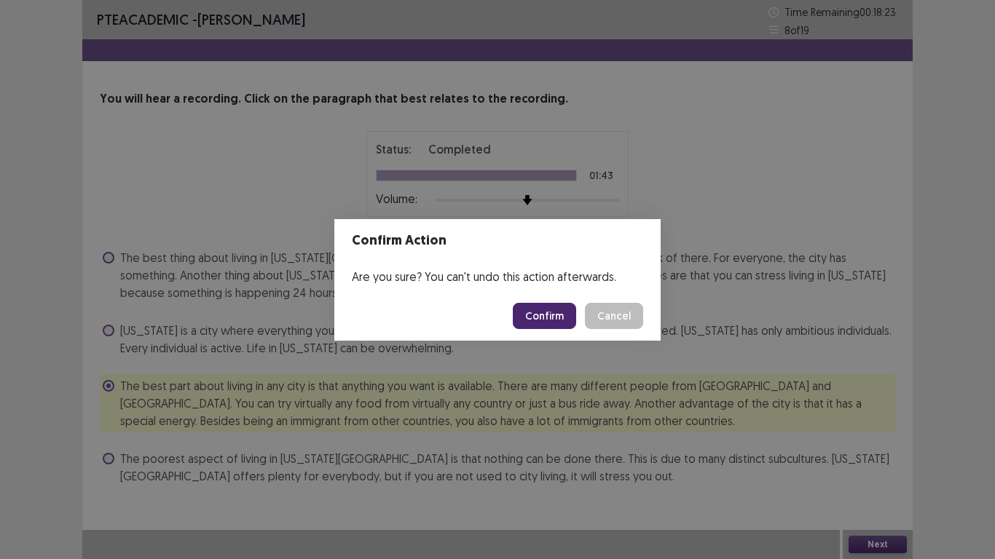
click at [549, 313] on button "Confirm" at bounding box center [544, 316] width 63 height 26
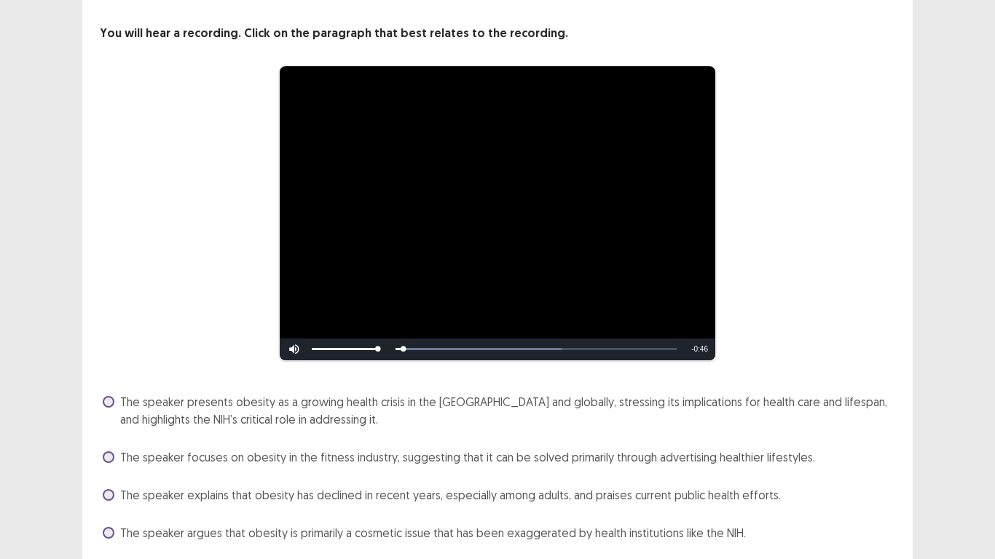
scroll to position [115, 0]
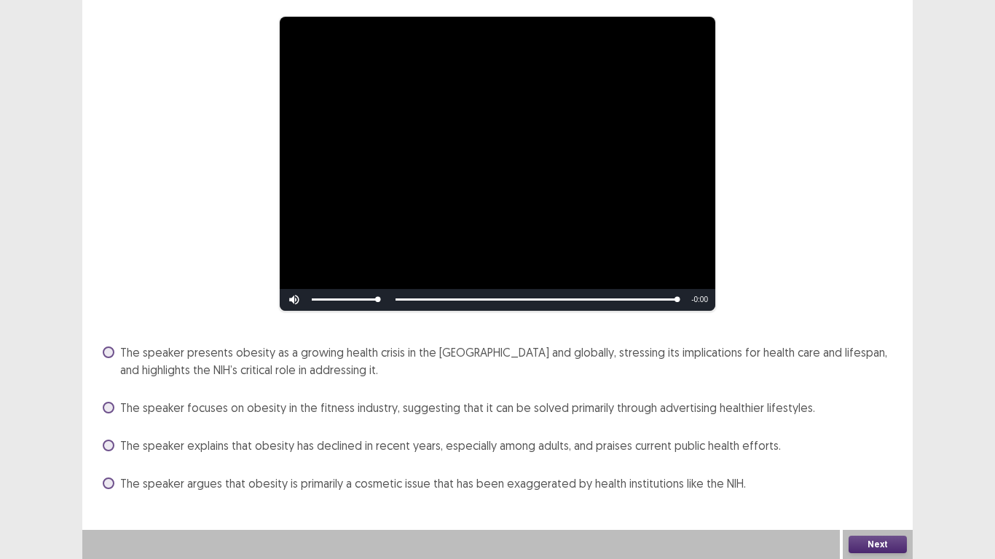
click at [682, 353] on span "The speaker presents obesity as a growing health crisis in the [GEOGRAPHIC_DATA…" at bounding box center [507, 361] width 775 height 35
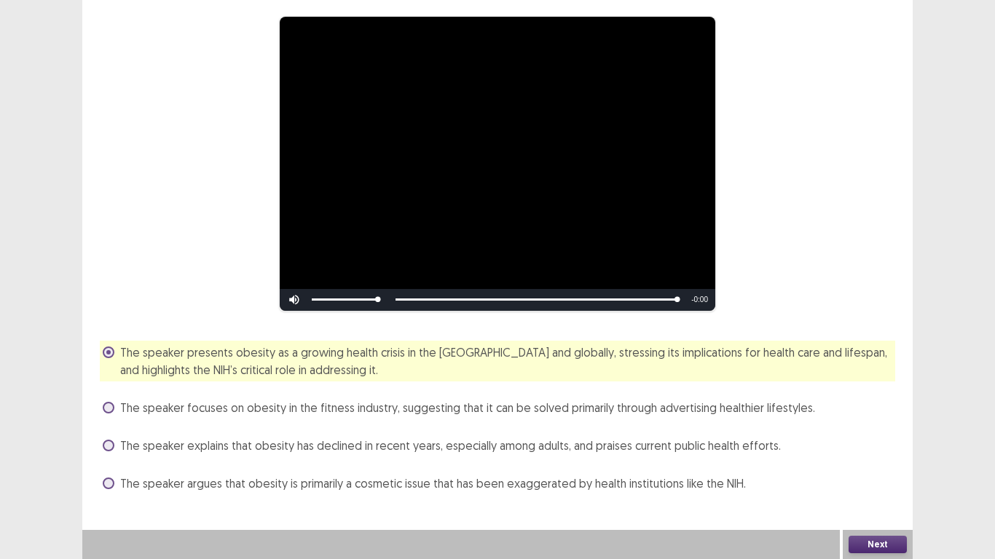
click at [907, 460] on div "Next" at bounding box center [878, 544] width 70 height 29
click at [882, 460] on button "Next" at bounding box center [877, 544] width 58 height 17
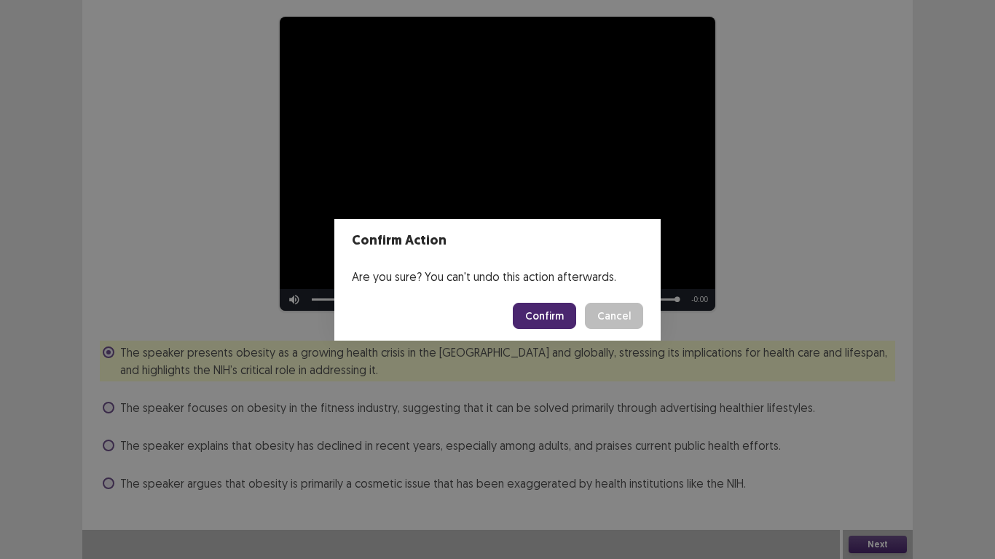
click at [549, 314] on button "Confirm" at bounding box center [544, 316] width 63 height 26
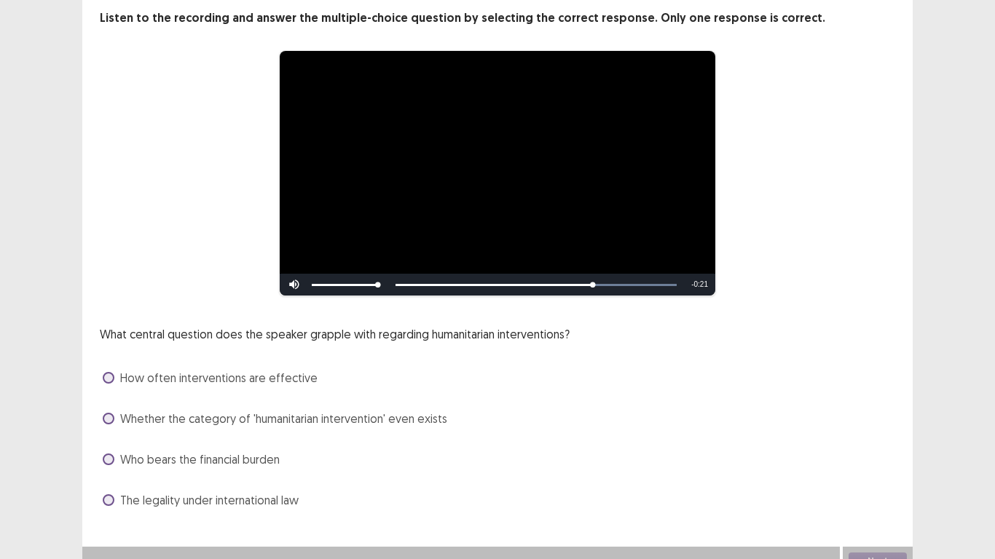
scroll to position [98, 0]
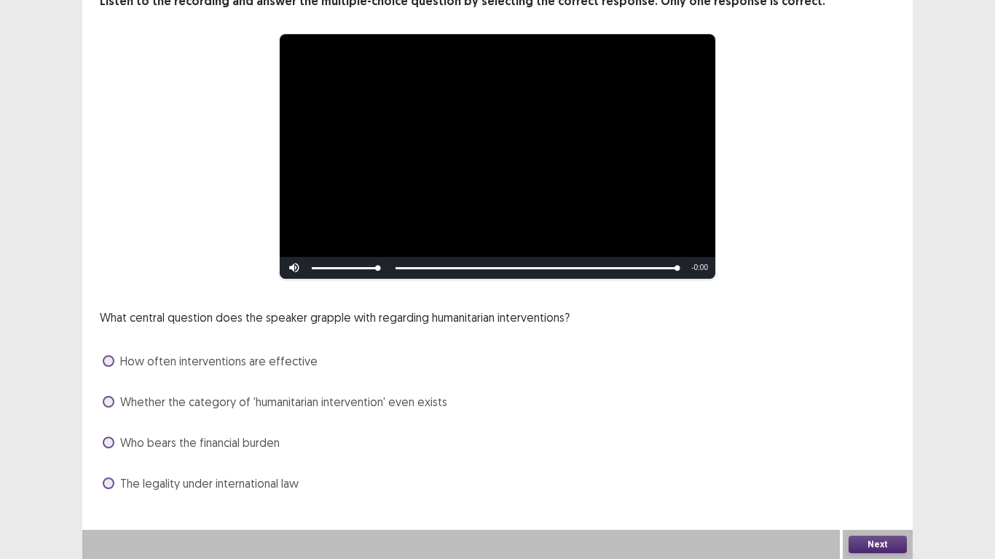
click at [231, 460] on span "The legality under international law" at bounding box center [209, 483] width 178 height 17
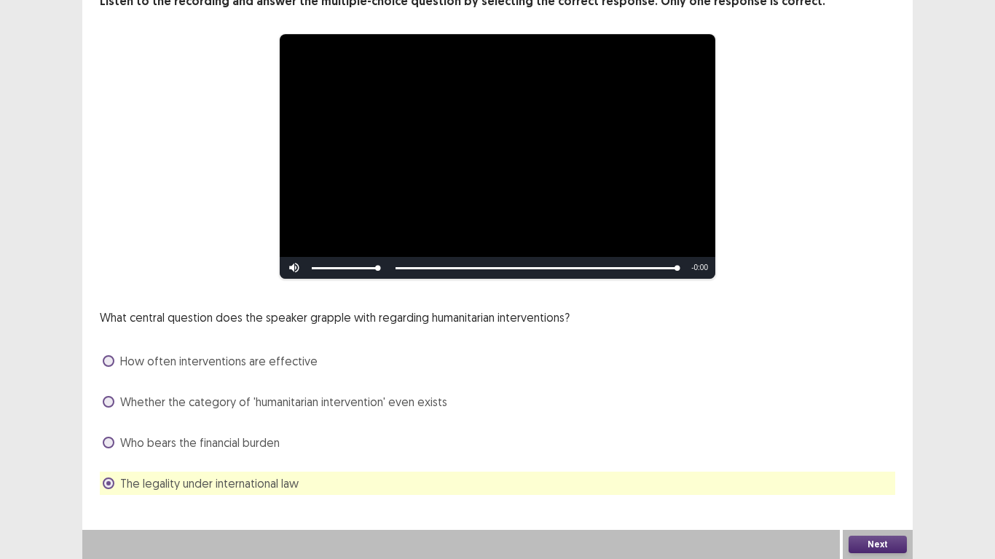
click at [899, 460] on button "Next" at bounding box center [877, 544] width 58 height 17
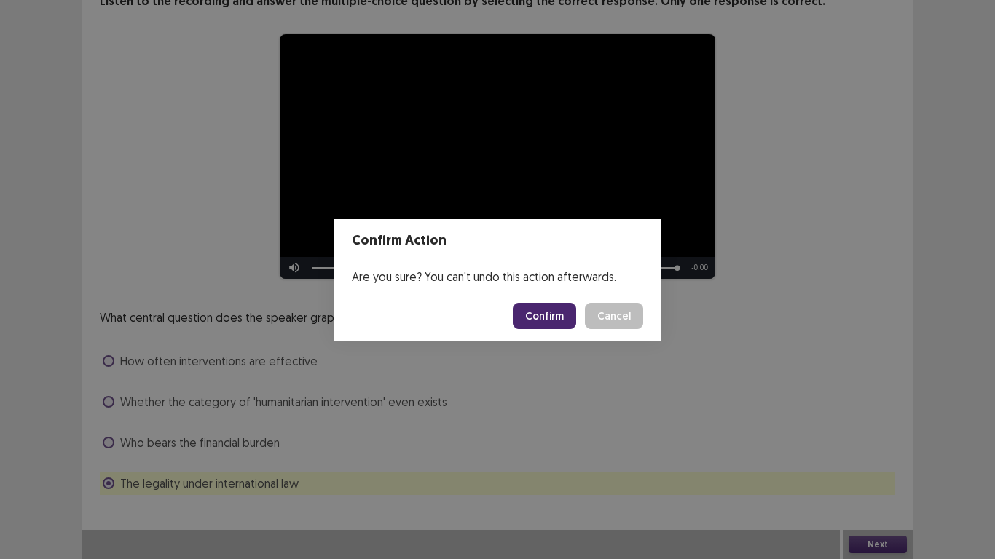
click at [574, 315] on button "Confirm" at bounding box center [544, 316] width 63 height 26
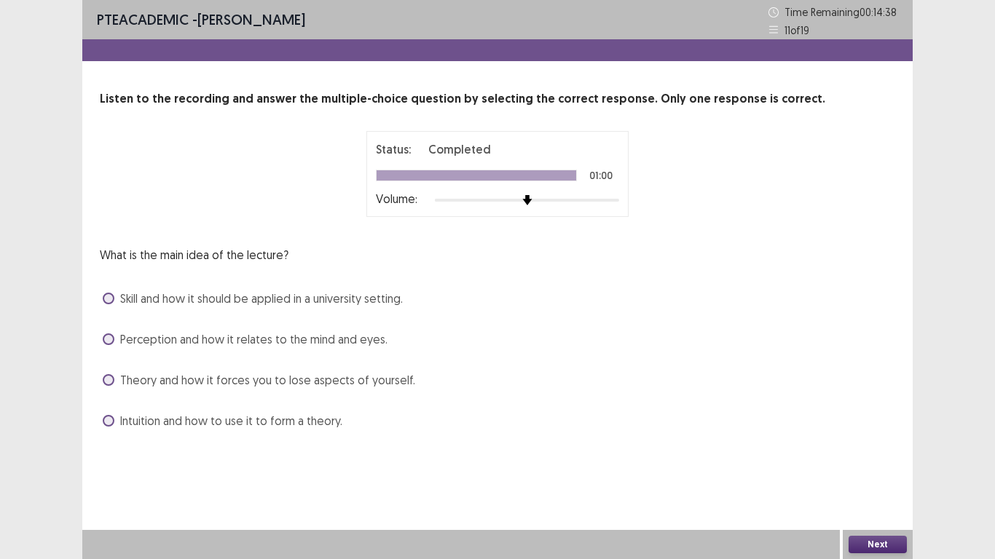
click at [317, 338] on span "Perception and how it relates to the mind and eyes." at bounding box center [253, 339] width 267 height 17
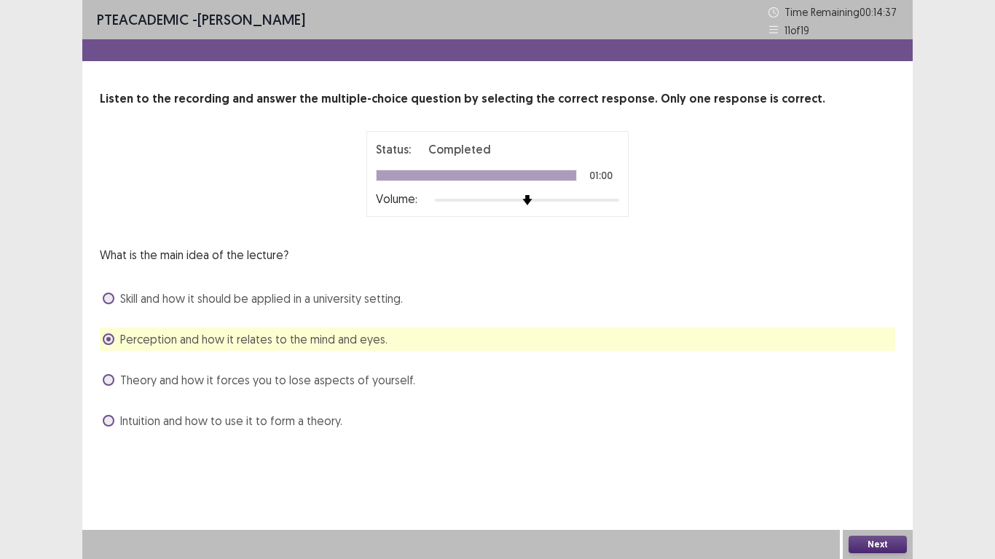
click at [885, 460] on div "Next" at bounding box center [878, 544] width 70 height 29
click at [885, 460] on button "Next" at bounding box center [877, 544] width 58 height 17
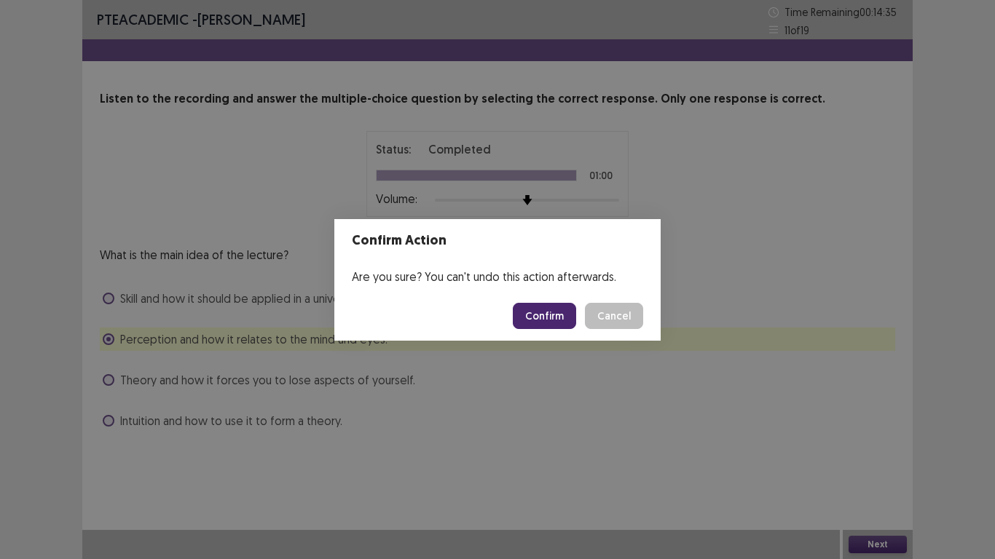
drag, startPoint x: 528, startPoint y: 307, endPoint x: 529, endPoint y: 318, distance: 11.0
click at [527, 310] on button "Confirm" at bounding box center [544, 316] width 63 height 26
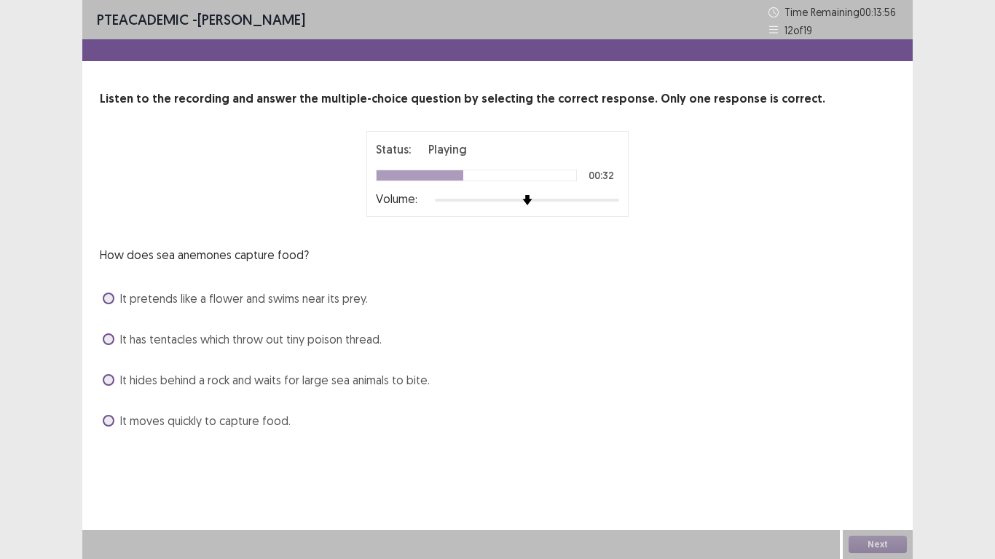
click at [115, 378] on label "It hides behind a rock and waits for large sea animals to bite." at bounding box center [266, 379] width 327 height 17
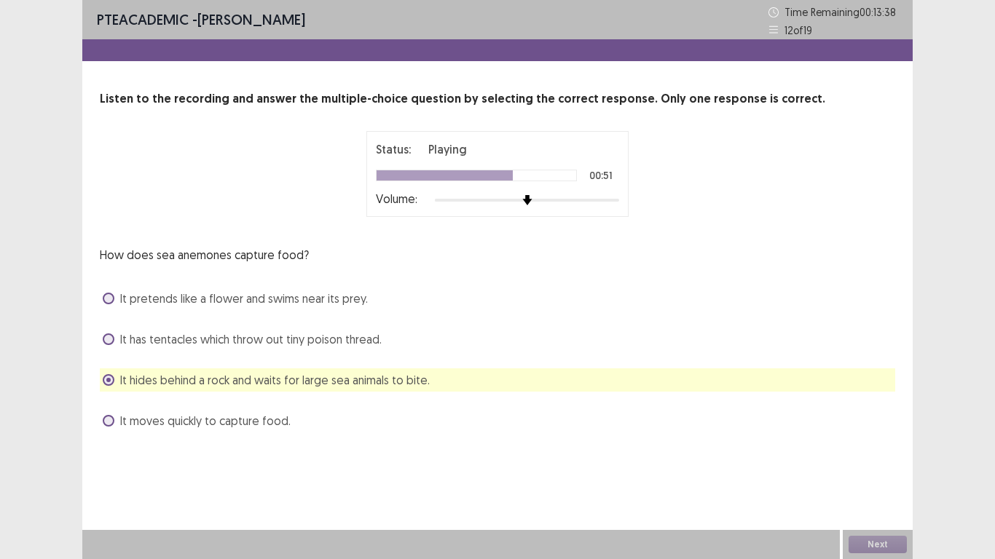
click at [135, 339] on span "It has tentacles which throw out tiny poison thread." at bounding box center [250, 339] width 261 height 17
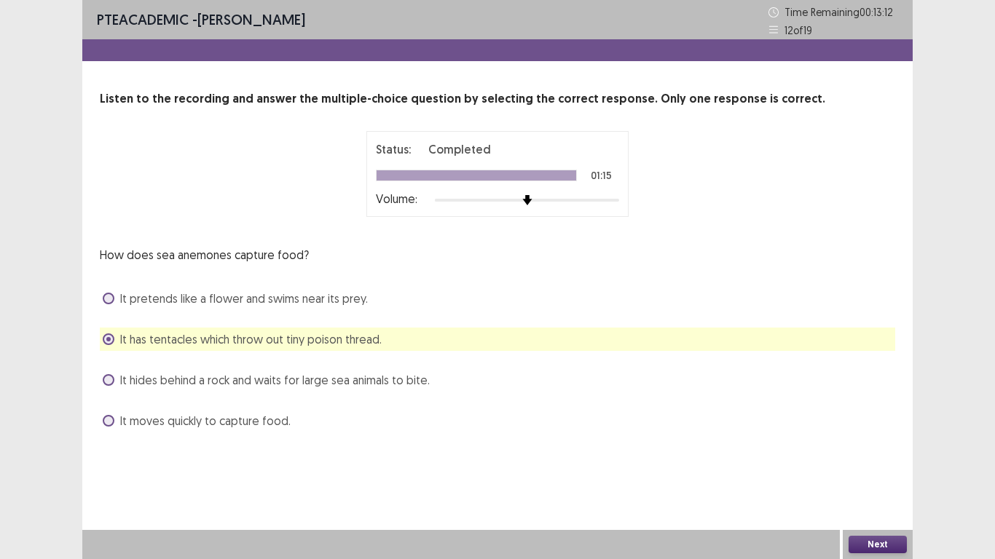
click at [895, 460] on div "Next" at bounding box center [878, 544] width 70 height 29
click at [883, 460] on button "Next" at bounding box center [877, 544] width 58 height 17
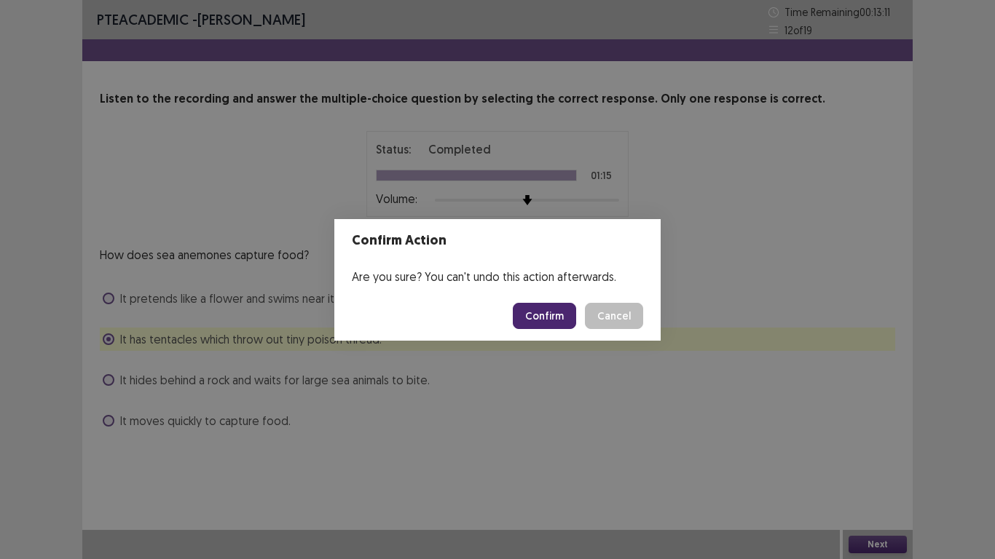
click at [546, 310] on button "Confirm" at bounding box center [544, 316] width 63 height 26
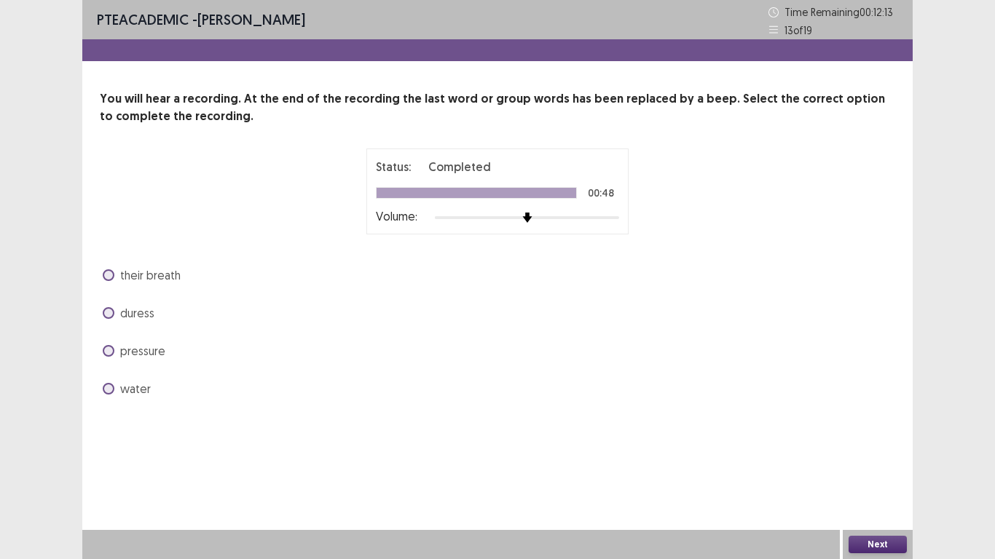
click at [138, 352] on span "pressure" at bounding box center [142, 350] width 45 height 17
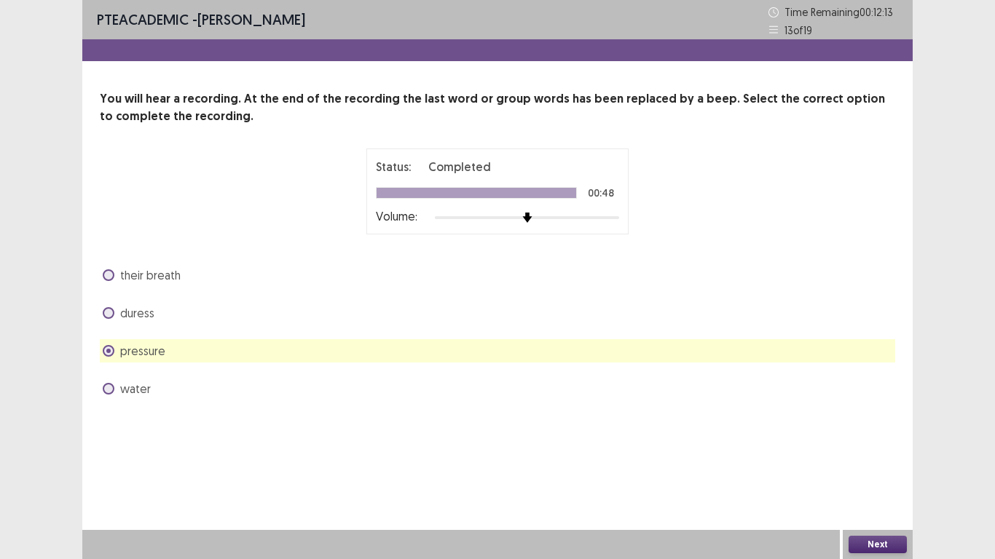
click at [876, 460] on button "Next" at bounding box center [877, 544] width 58 height 17
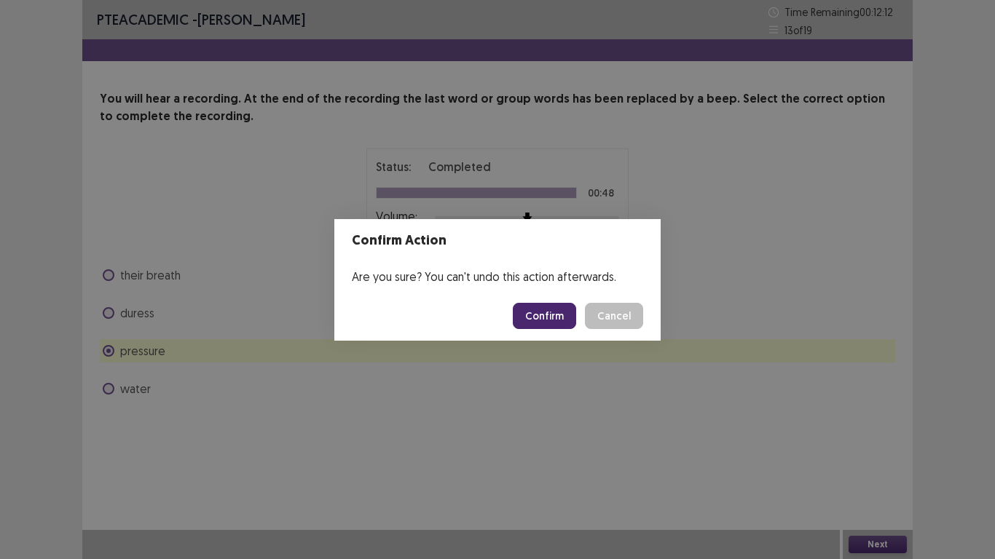
click at [523, 314] on button "Confirm" at bounding box center [544, 316] width 63 height 26
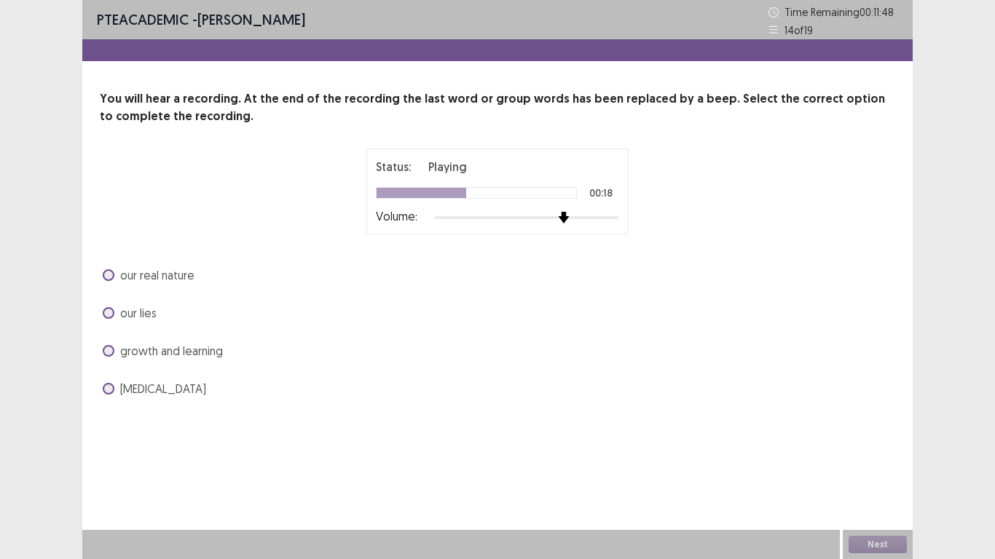
click at [558, 219] on img at bounding box center [564, 218] width 12 height 12
click at [114, 274] on label "our real nature" at bounding box center [149, 275] width 92 height 17
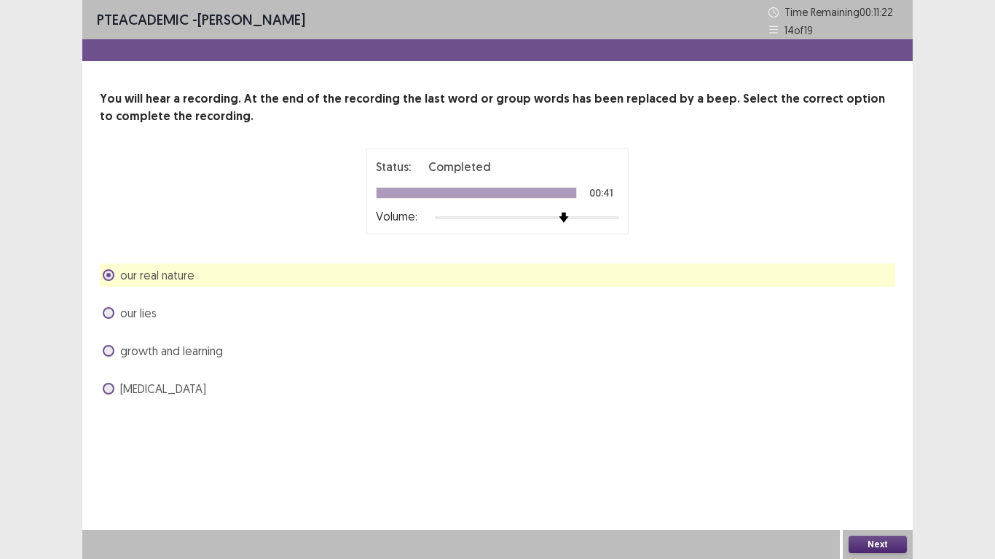
click at [876, 460] on button "Next" at bounding box center [877, 544] width 58 height 17
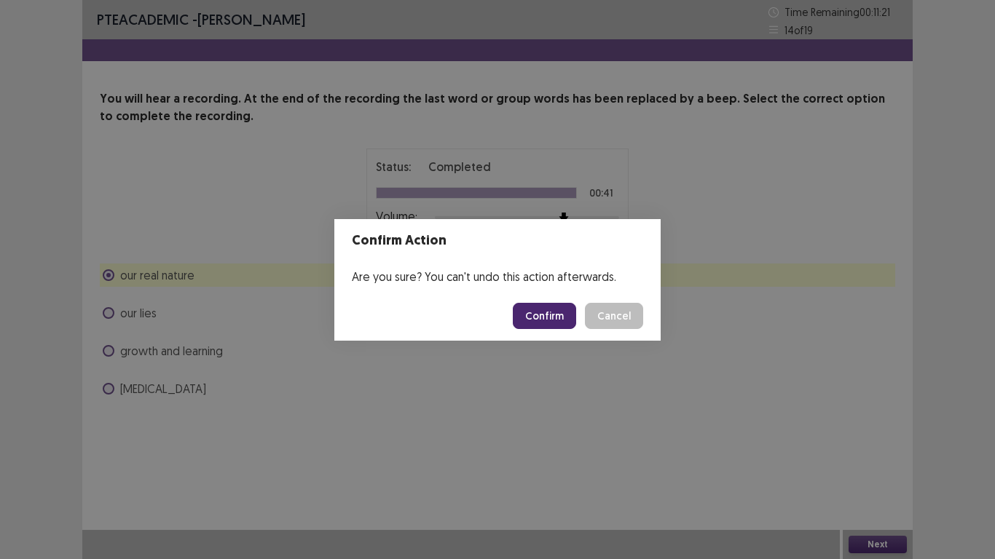
click at [552, 313] on button "Confirm" at bounding box center [544, 316] width 63 height 26
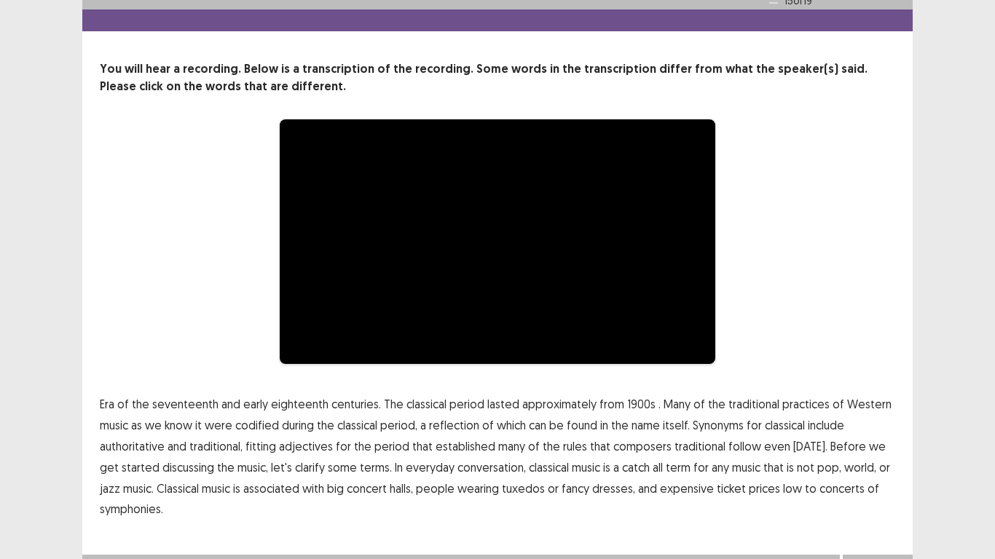
scroll to position [55, 0]
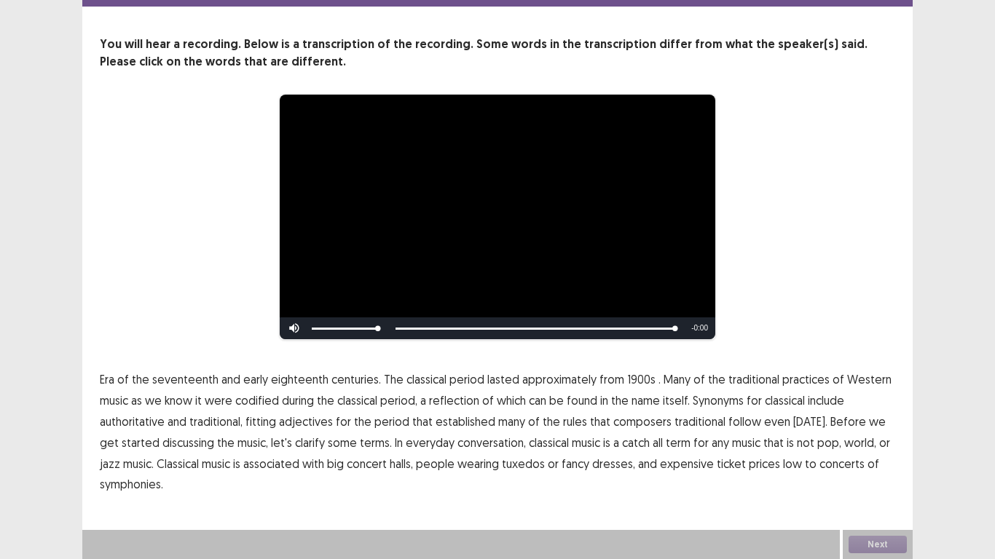
click at [783, 460] on span "low" at bounding box center [792, 463] width 19 height 17
click at [889, 460] on button "Next" at bounding box center [877, 544] width 58 height 17
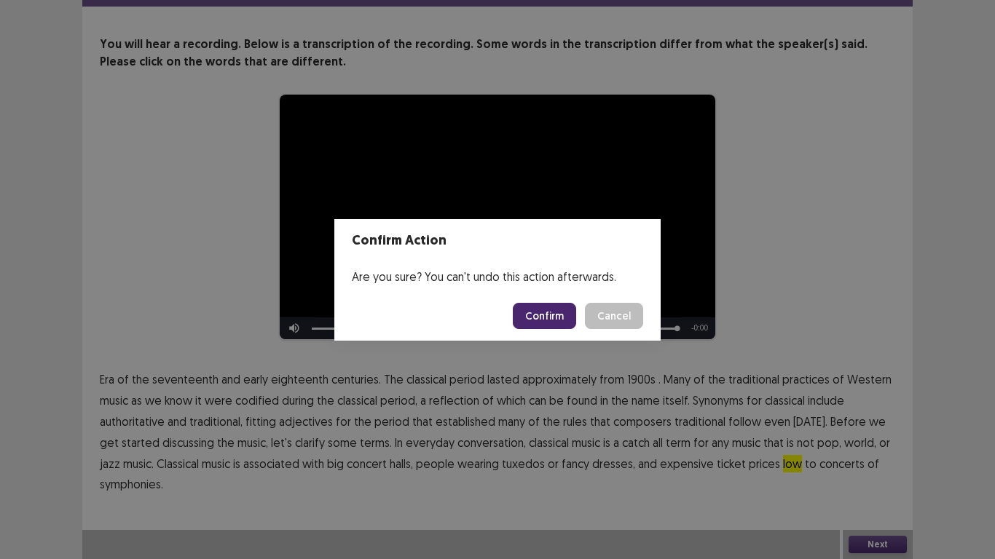
click at [551, 316] on button "Confirm" at bounding box center [544, 316] width 63 height 26
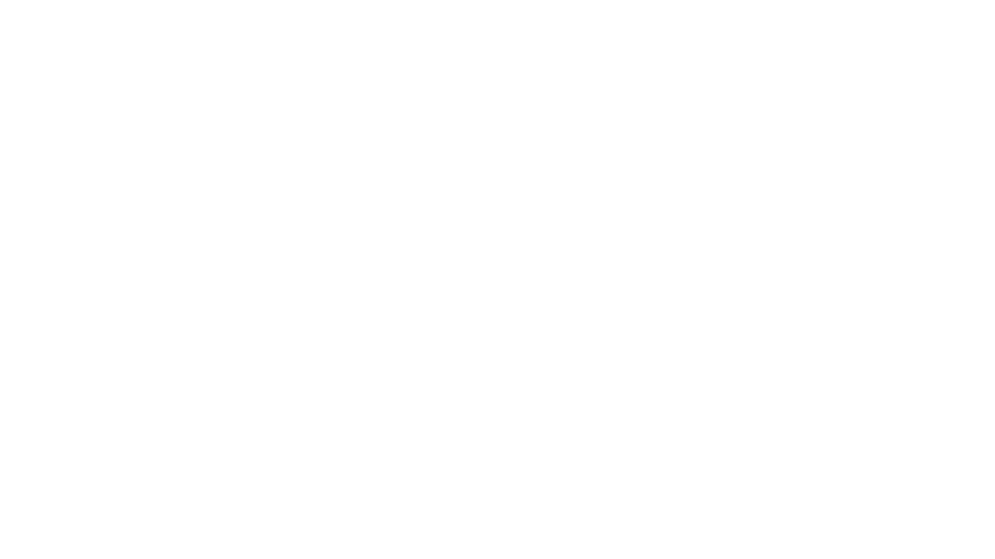
scroll to position [0, 0]
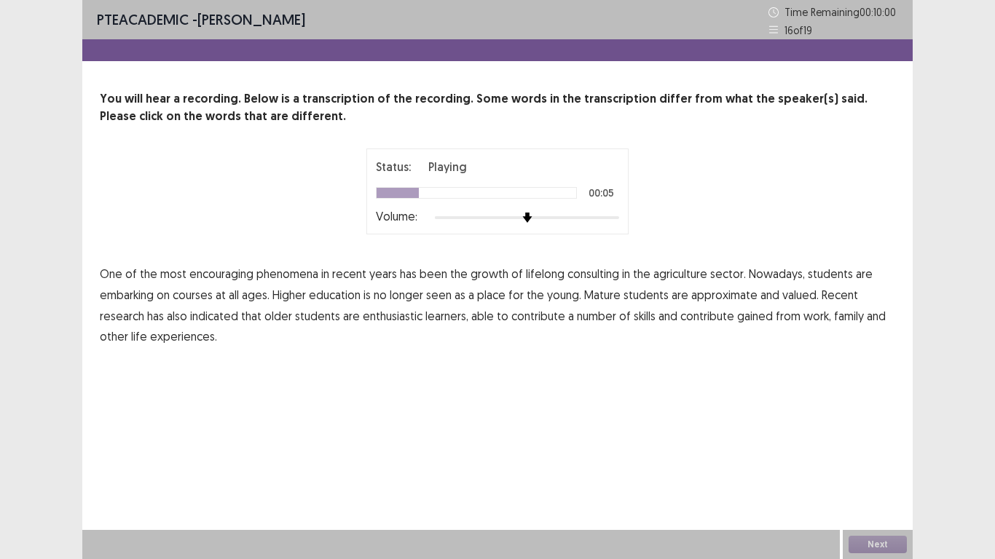
click at [597, 272] on span "consulting" at bounding box center [593, 273] width 52 height 17
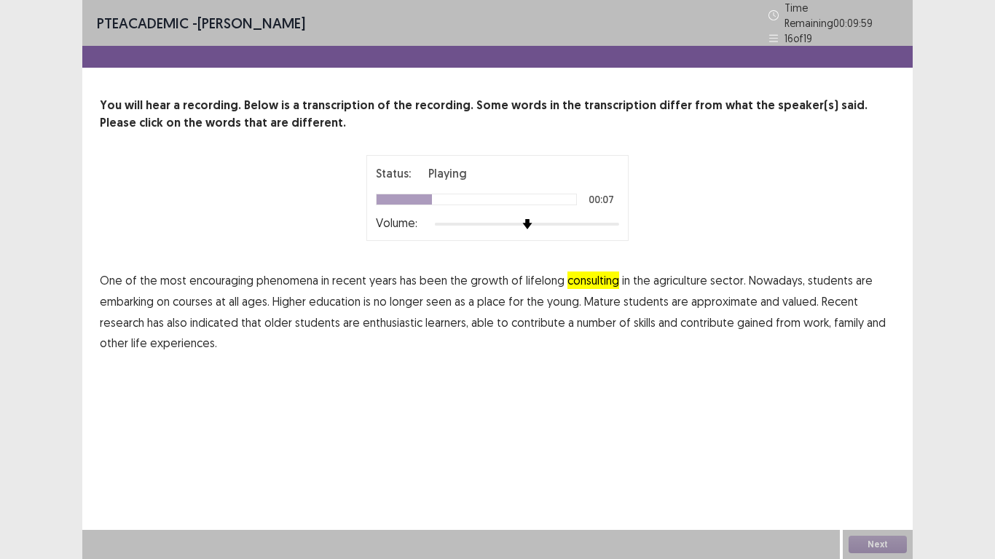
click at [684, 277] on span "agriculture" at bounding box center [680, 280] width 54 height 17
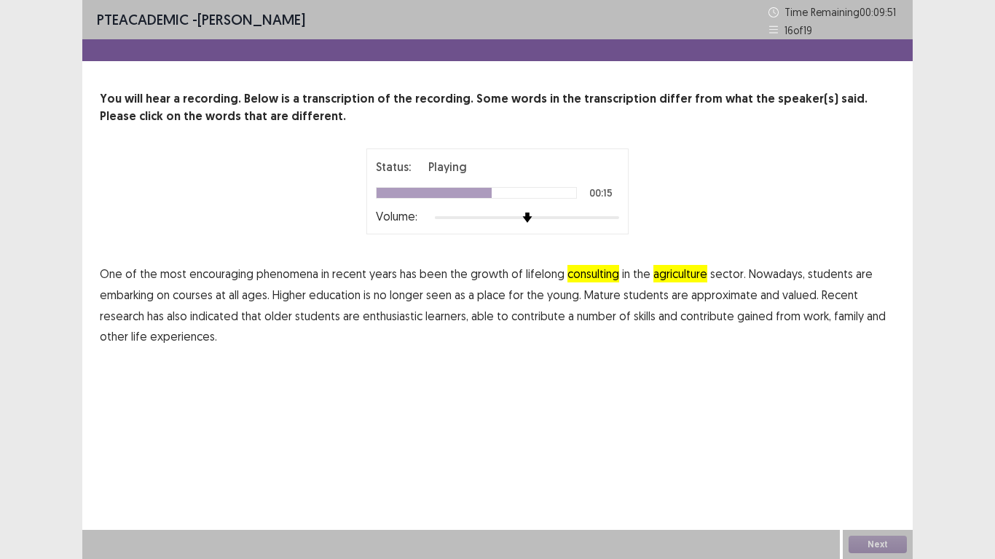
click at [746, 294] on span "approximate" at bounding box center [724, 294] width 66 height 17
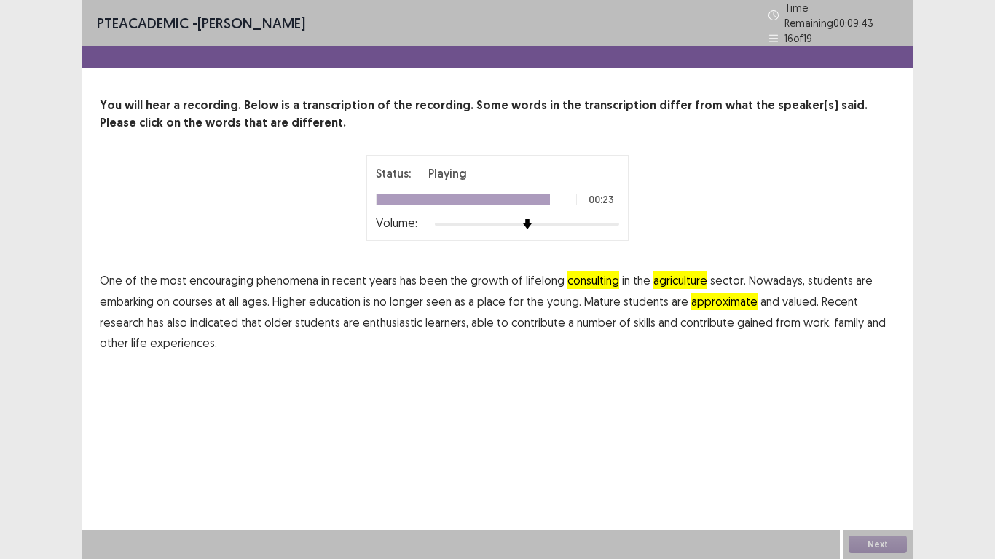
drag, startPoint x: 722, startPoint y: 321, endPoint x: 730, endPoint y: 326, distance: 8.5
click at [722, 320] on span "contribute" at bounding box center [707, 322] width 54 height 17
click at [883, 460] on button "Next" at bounding box center [877, 544] width 58 height 17
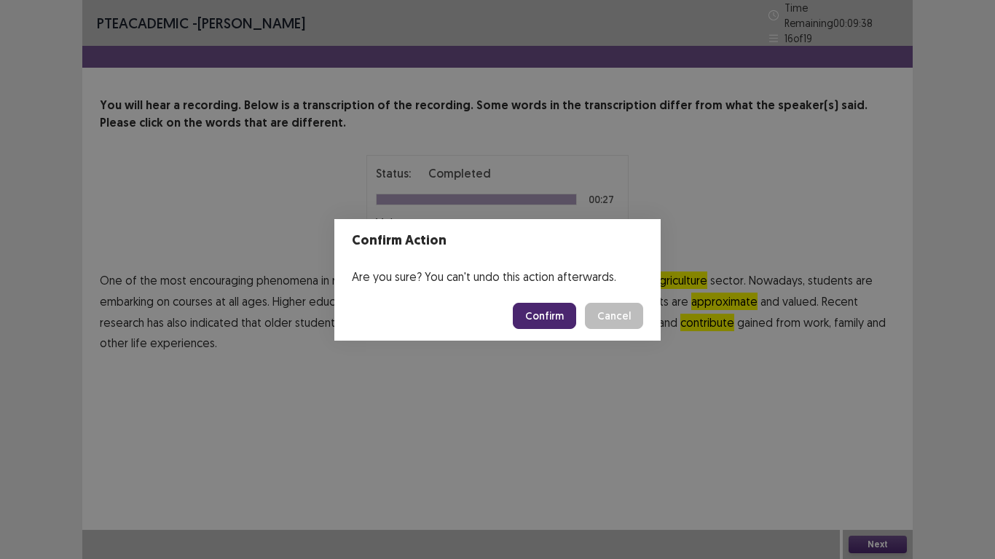
click at [547, 309] on button "Confirm" at bounding box center [544, 316] width 63 height 26
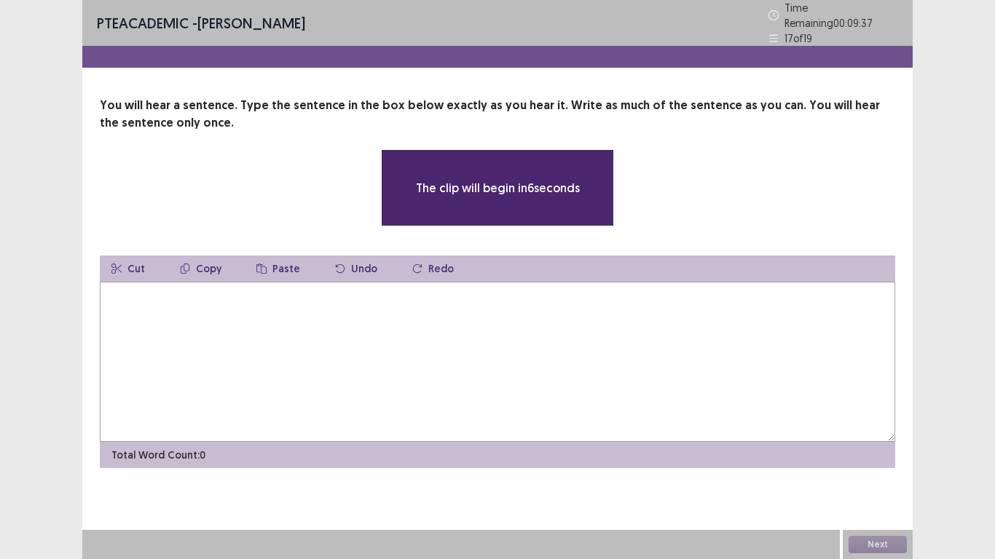
drag, startPoint x: 200, startPoint y: 296, endPoint x: 189, endPoint y: 291, distance: 11.1
click at [199, 295] on textarea at bounding box center [497, 362] width 795 height 160
click at [292, 290] on textarea at bounding box center [497, 362] width 795 height 160
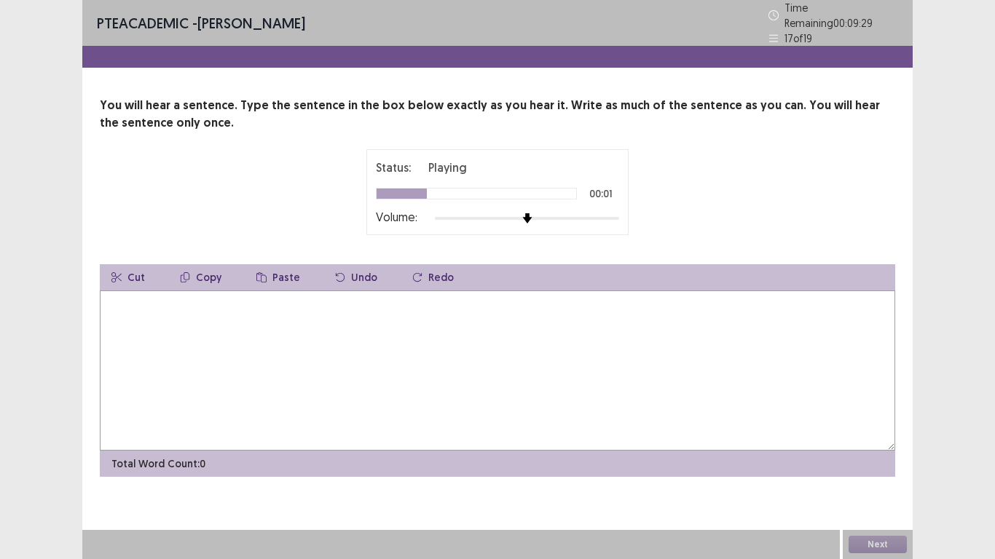
type textarea "*"
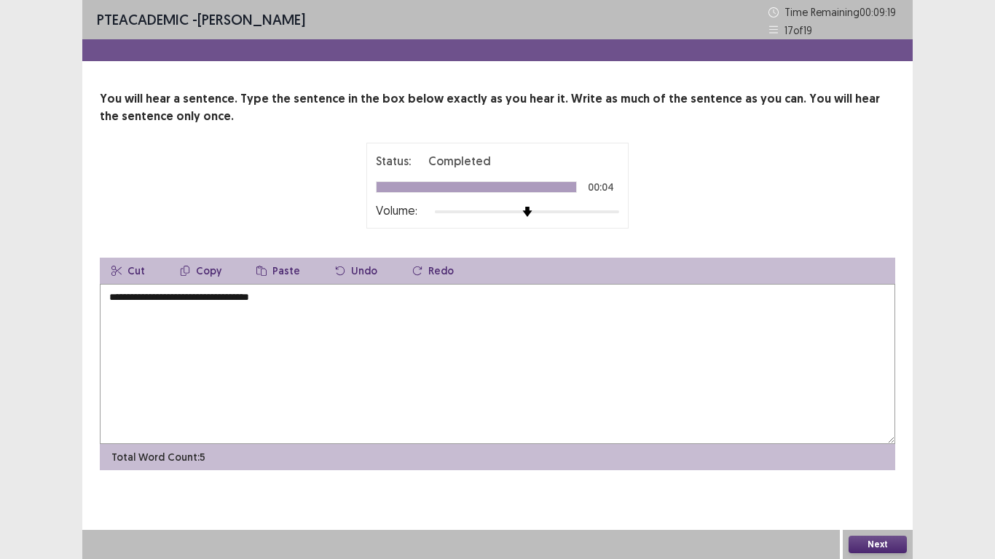
click at [208, 293] on textarea "**********" at bounding box center [497, 364] width 795 height 160
click at [372, 306] on textarea "**********" at bounding box center [497, 364] width 795 height 160
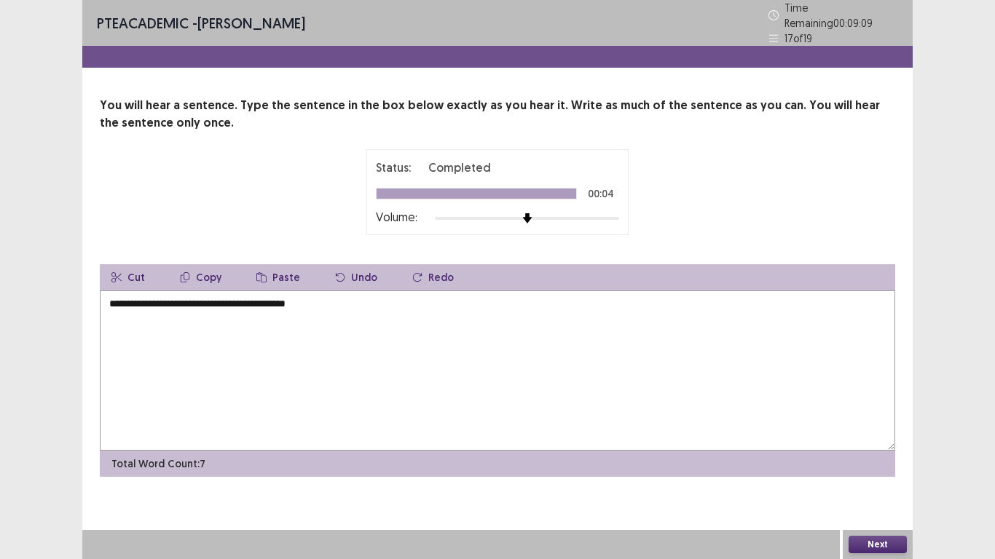
click at [135, 302] on textarea "**********" at bounding box center [497, 371] width 795 height 160
click at [113, 299] on textarea "**********" at bounding box center [497, 371] width 795 height 160
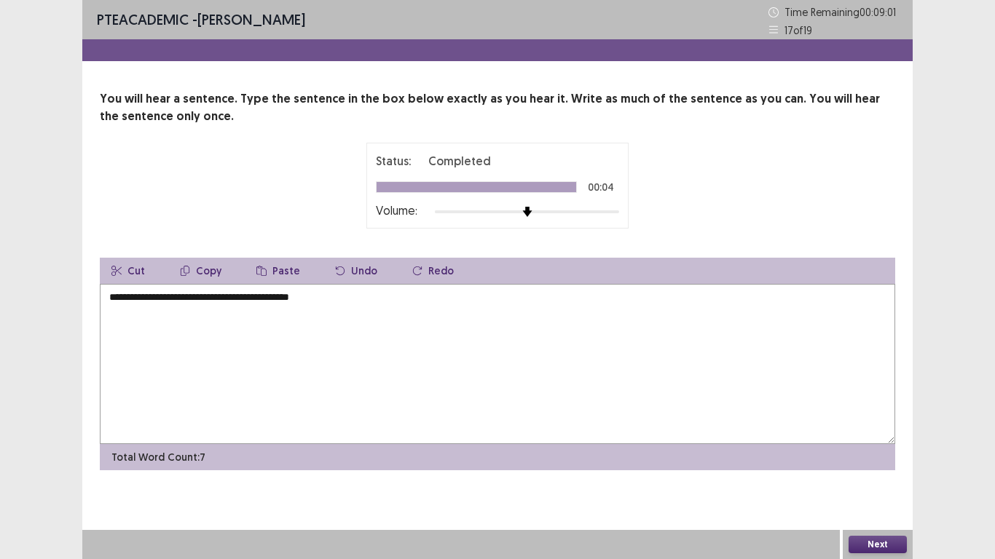
type textarea "**********"
click at [882, 460] on button "Next" at bounding box center [877, 544] width 58 height 17
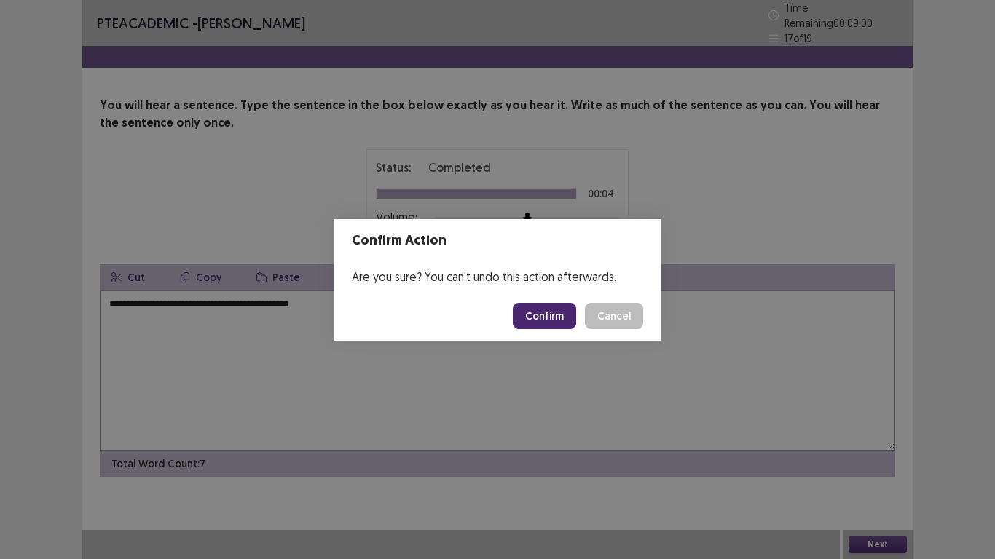
click at [529, 324] on button "Confirm" at bounding box center [544, 316] width 63 height 26
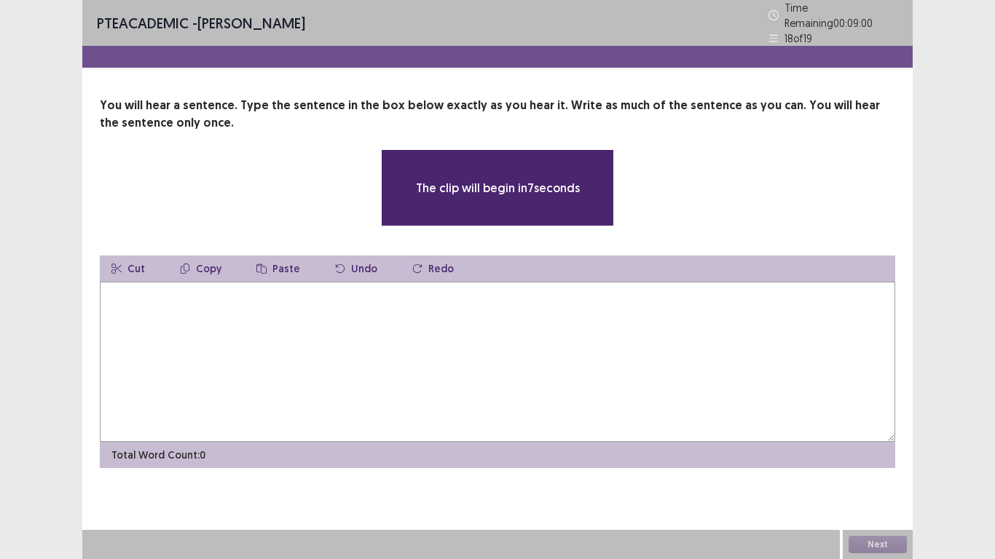
click at [363, 328] on textarea at bounding box center [497, 362] width 795 height 160
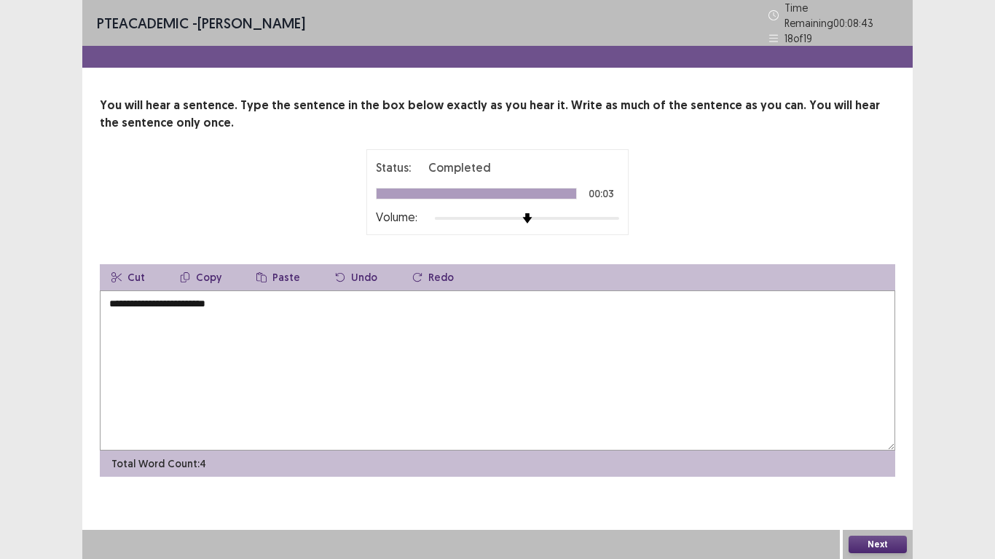
click at [114, 299] on textarea "**********" at bounding box center [497, 371] width 795 height 160
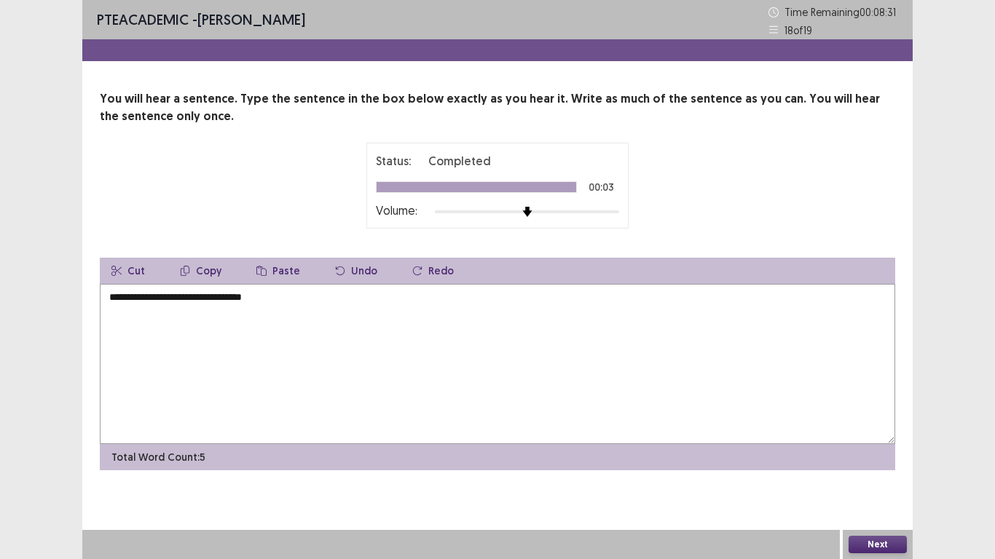
click at [306, 284] on textarea "**********" at bounding box center [497, 364] width 795 height 160
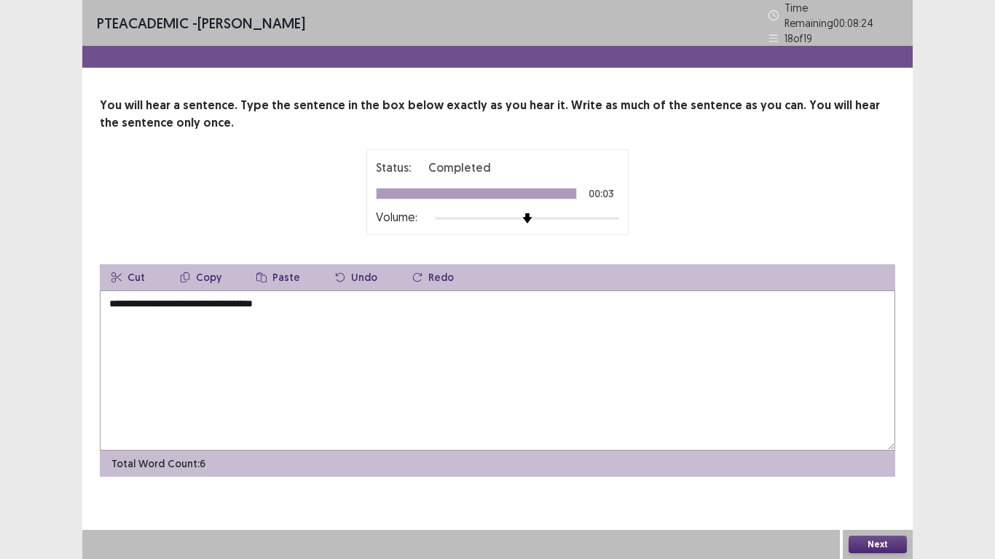
type textarea "**********"
click at [901, 460] on button "Next" at bounding box center [877, 544] width 58 height 17
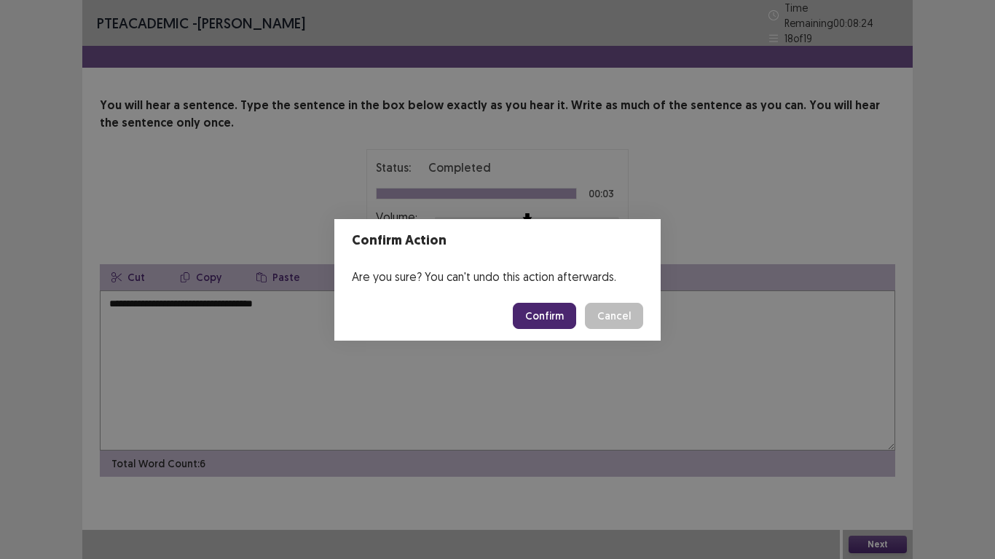
click at [553, 322] on button "Confirm" at bounding box center [544, 316] width 63 height 26
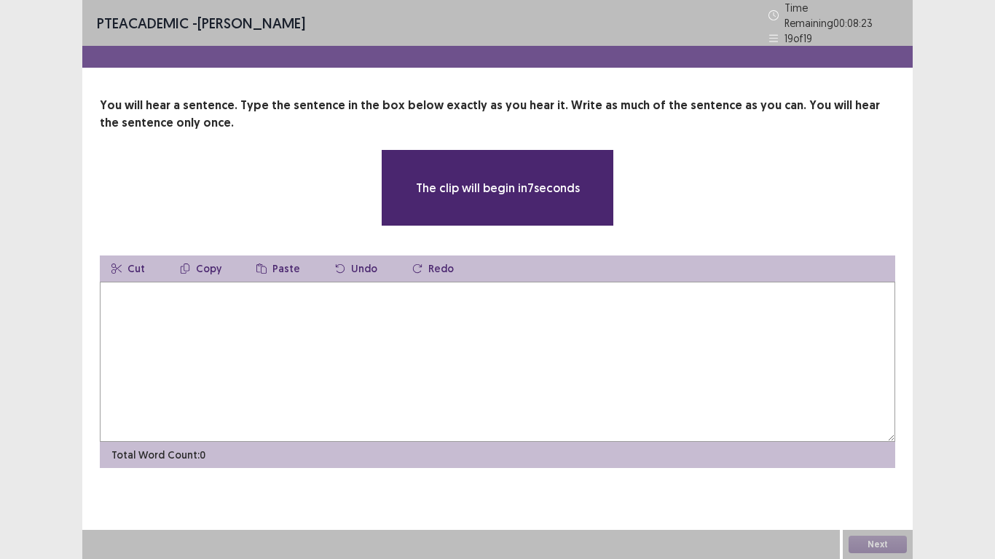
click at [235, 326] on textarea at bounding box center [497, 362] width 795 height 160
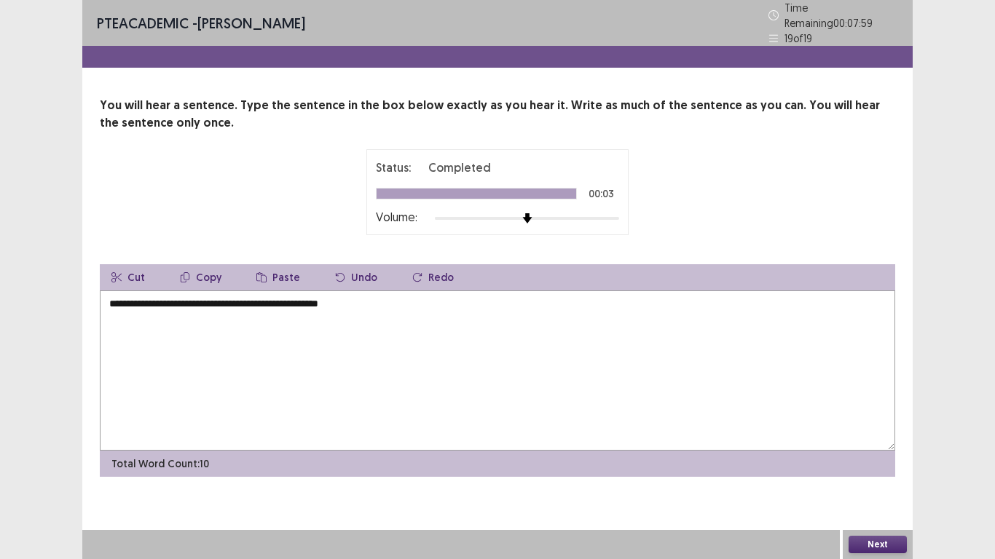
click at [124, 303] on textarea "**********" at bounding box center [497, 371] width 795 height 160
type textarea "**********"
click at [883, 460] on button "Next" at bounding box center [877, 544] width 58 height 17
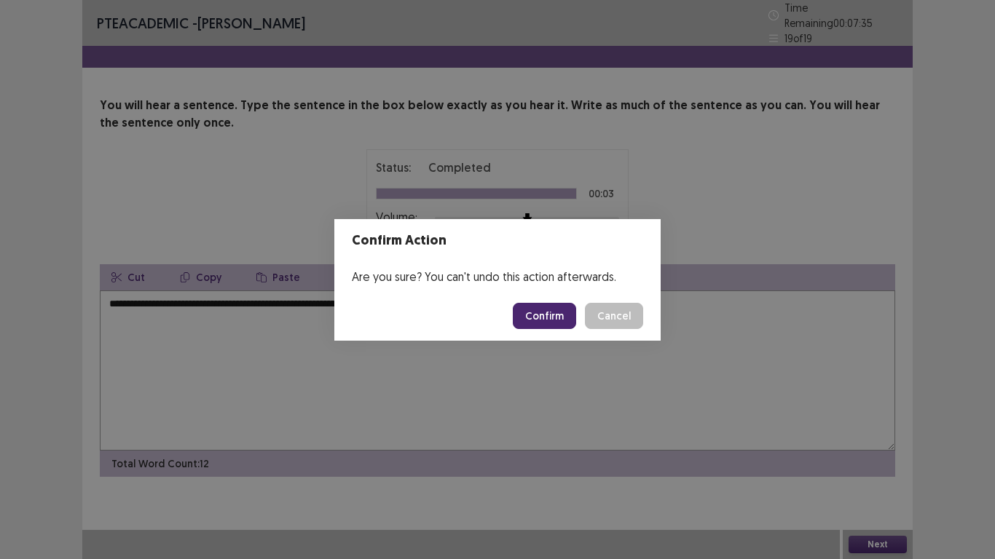
click at [540, 316] on button "Confirm" at bounding box center [544, 316] width 63 height 26
